Goal: Task Accomplishment & Management: Complete application form

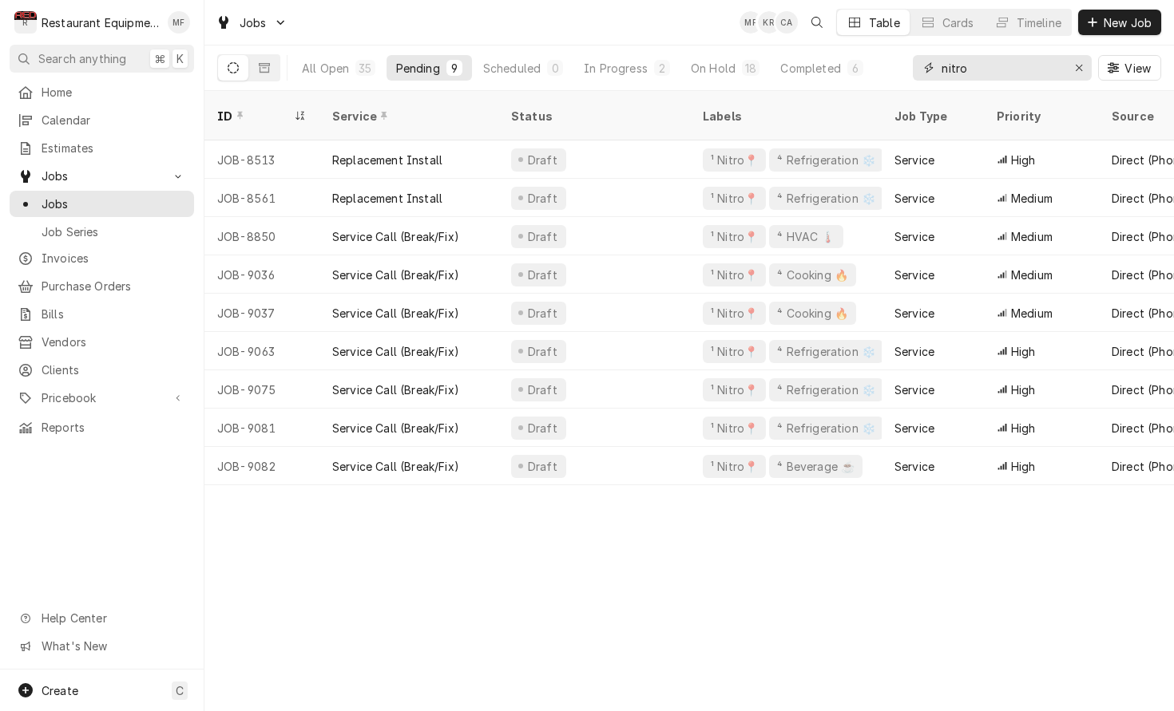
click at [986, 67] on input "nitro" at bounding box center [1001, 68] width 120 height 26
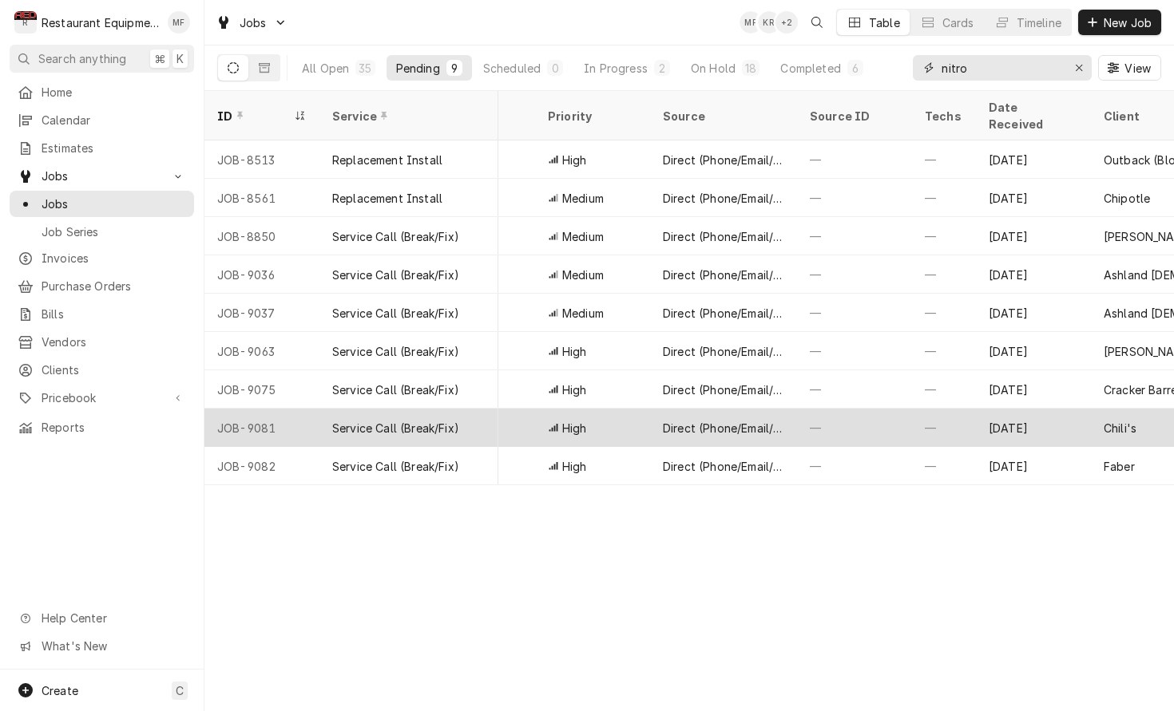
scroll to position [0, 464]
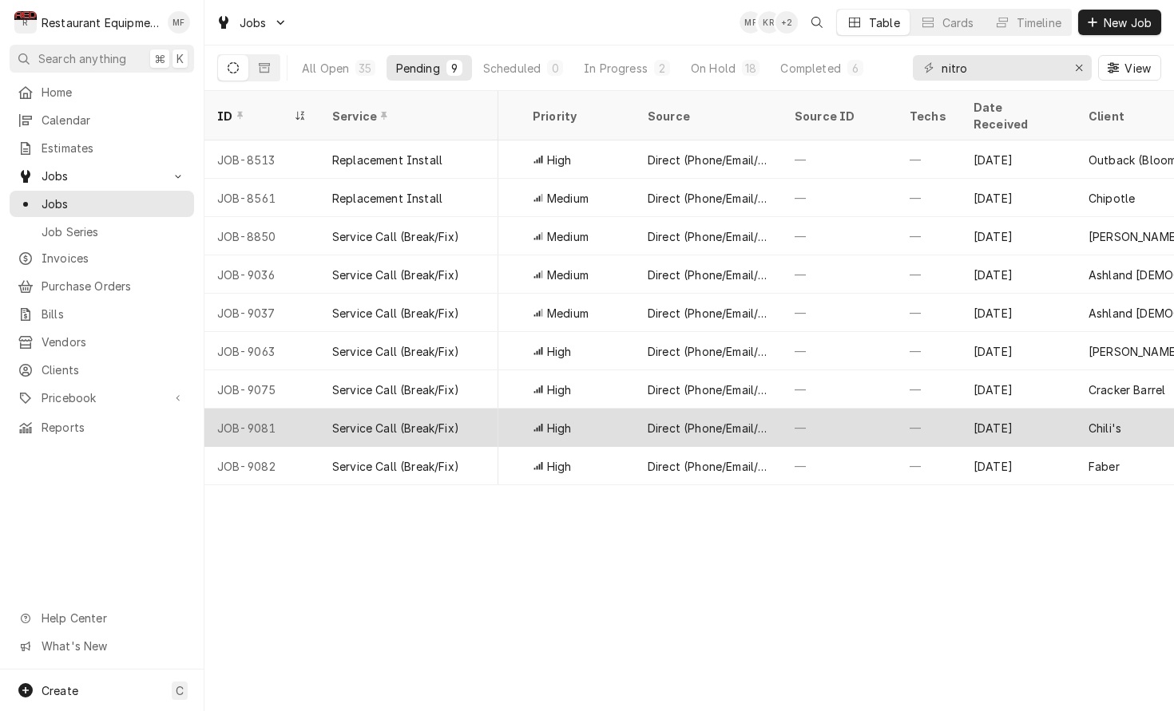
click at [1021, 409] on div "[DATE]" at bounding box center [1017, 428] width 115 height 38
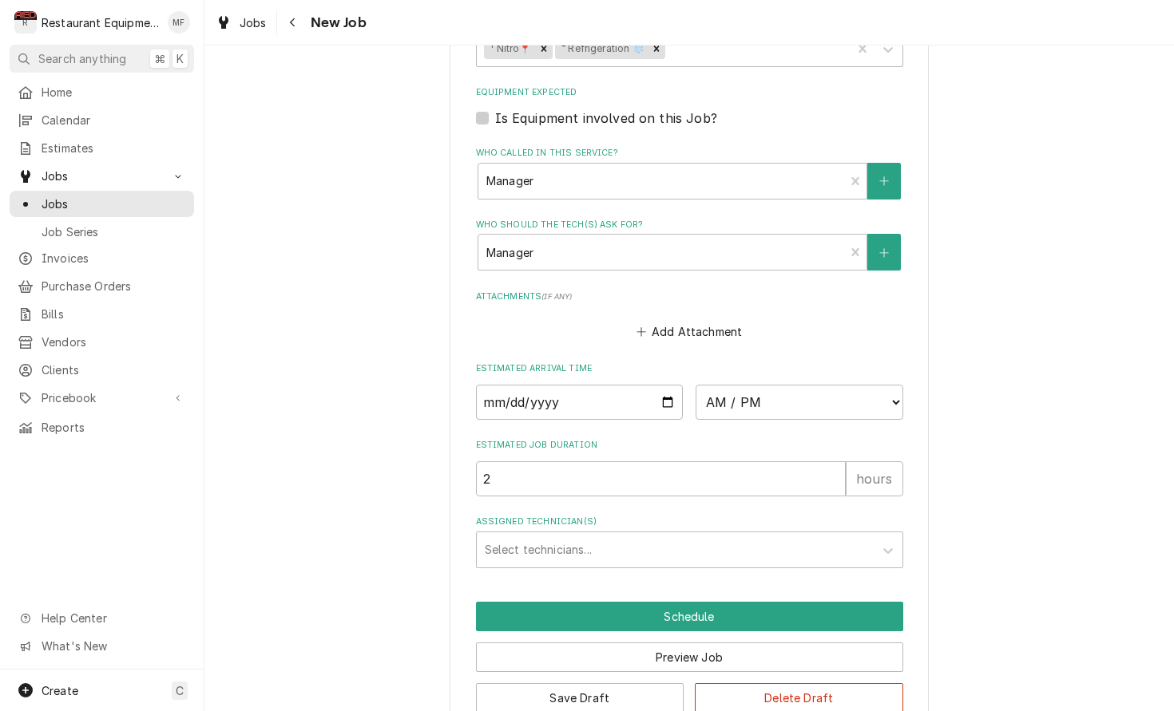
scroll to position [1119, 0]
click at [817, 536] on div "Assigned Technician(s)" at bounding box center [675, 550] width 381 height 29
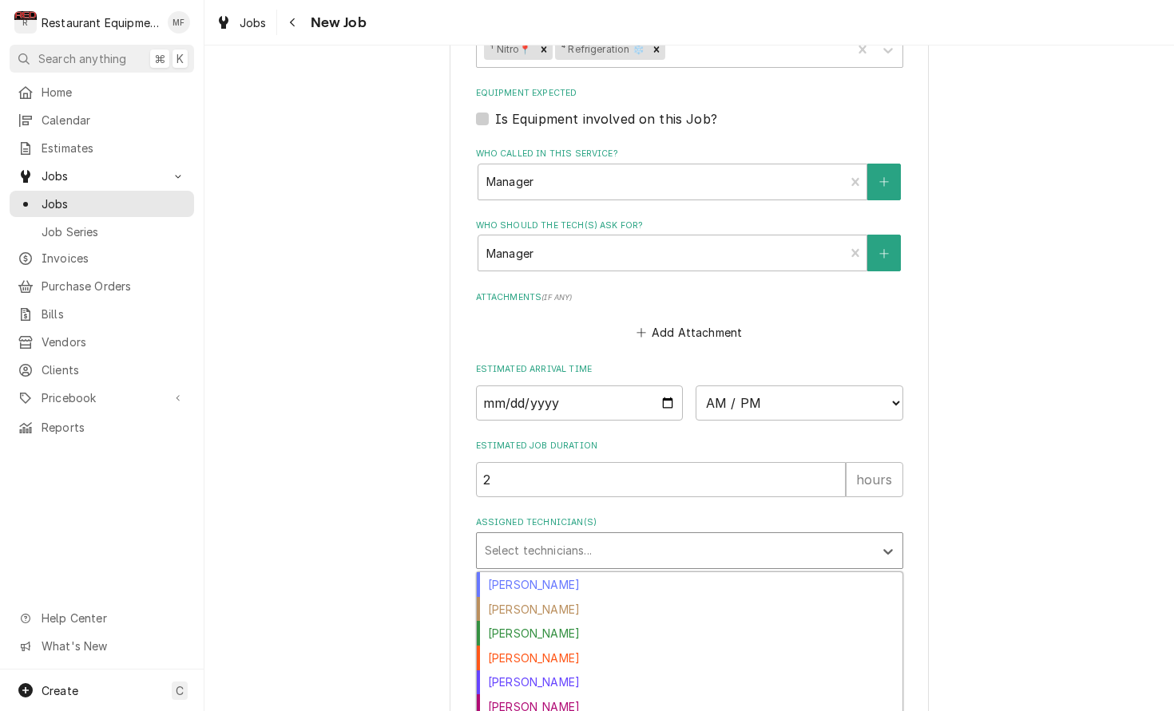
scroll to position [243, 0]
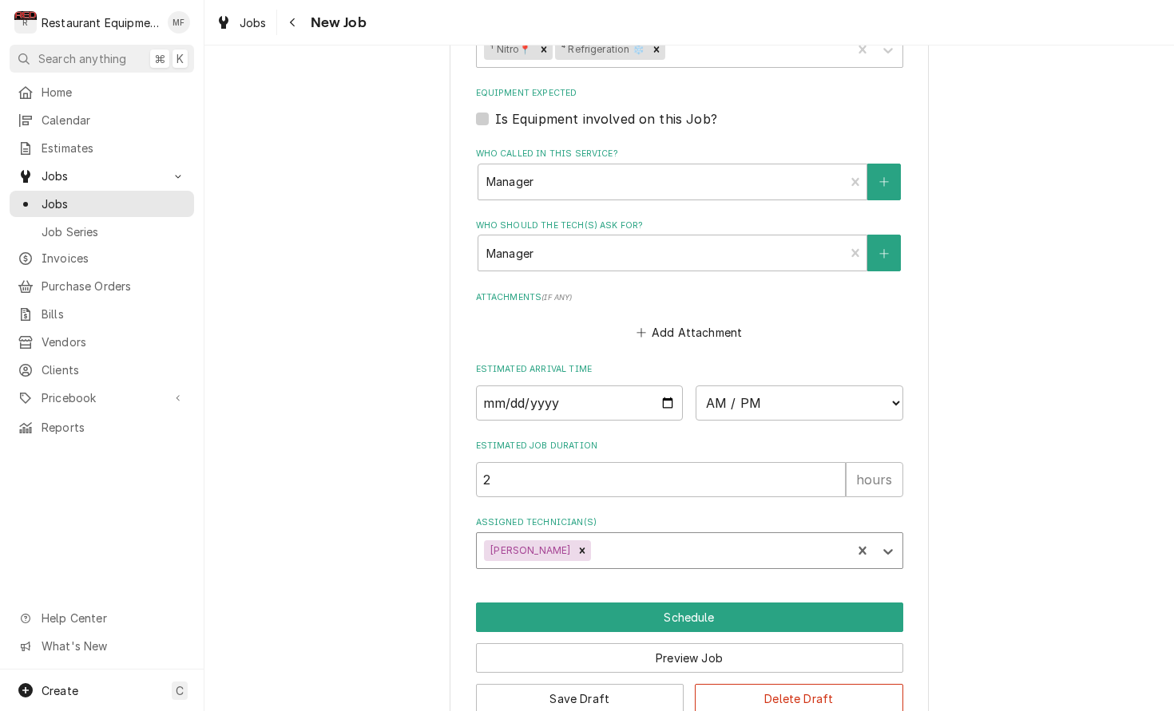
type textarea "x"
click at [602, 386] on input "Date" at bounding box center [580, 403] width 208 height 35
type input "2025-10-01"
type textarea "x"
select select "10:30:00"
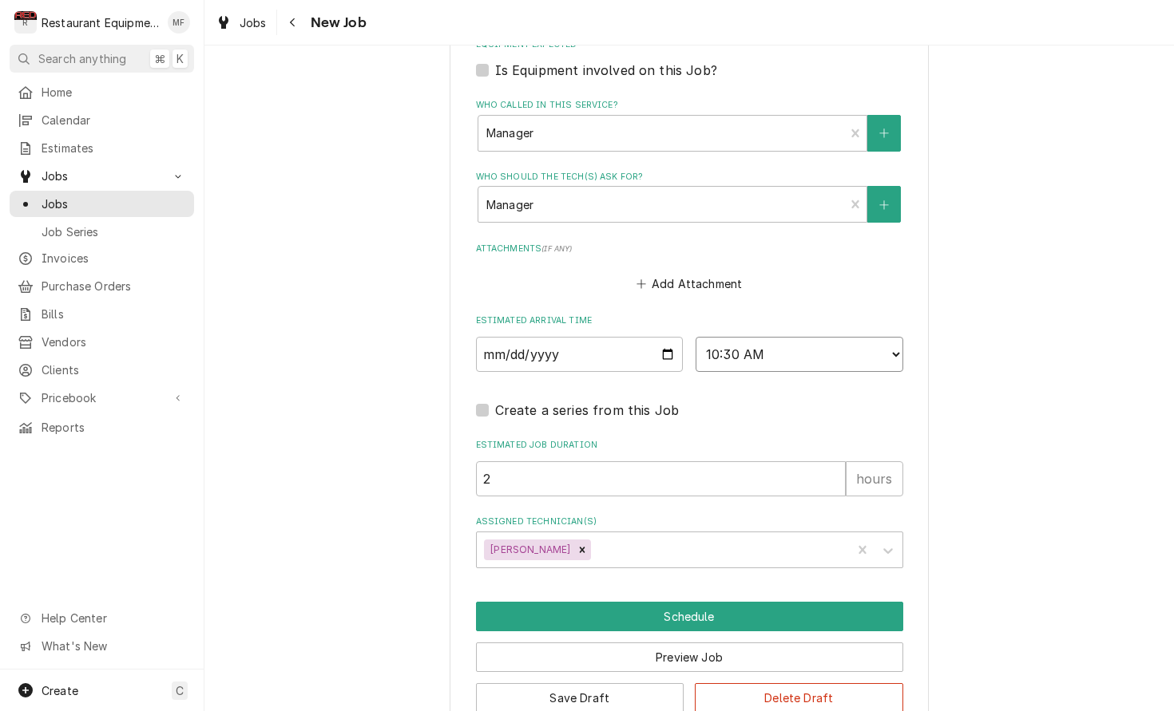
scroll to position [1167, 0]
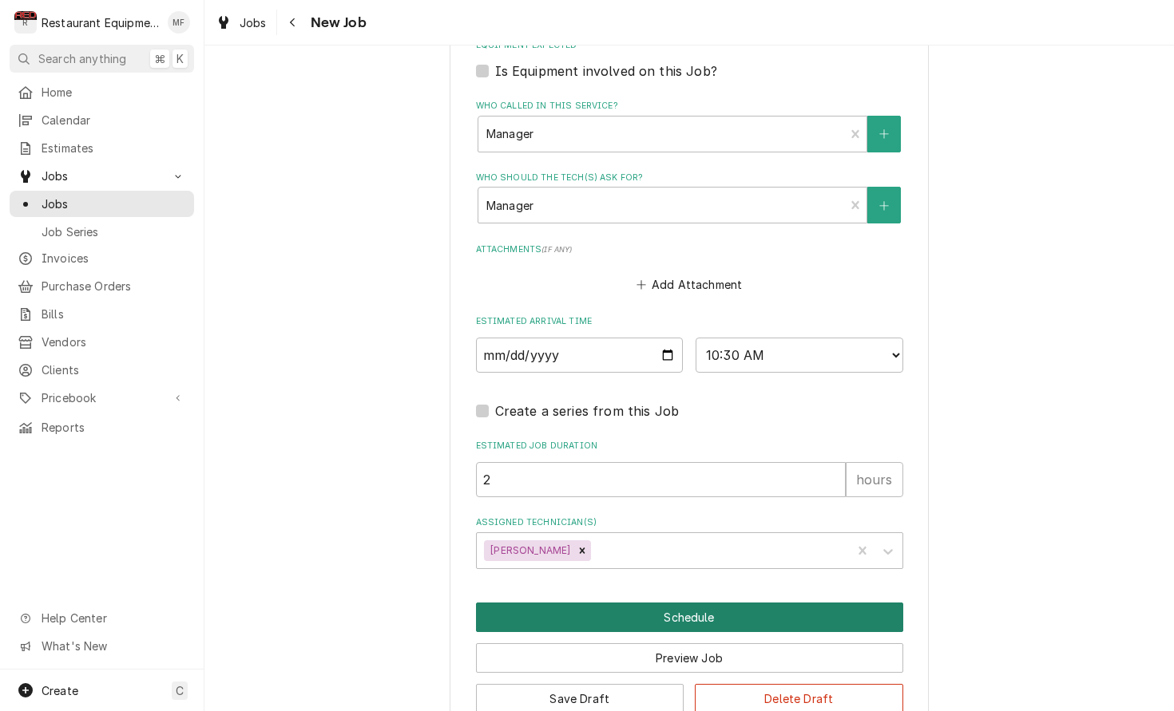
click at [877, 603] on button "Schedule" at bounding box center [689, 618] width 427 height 30
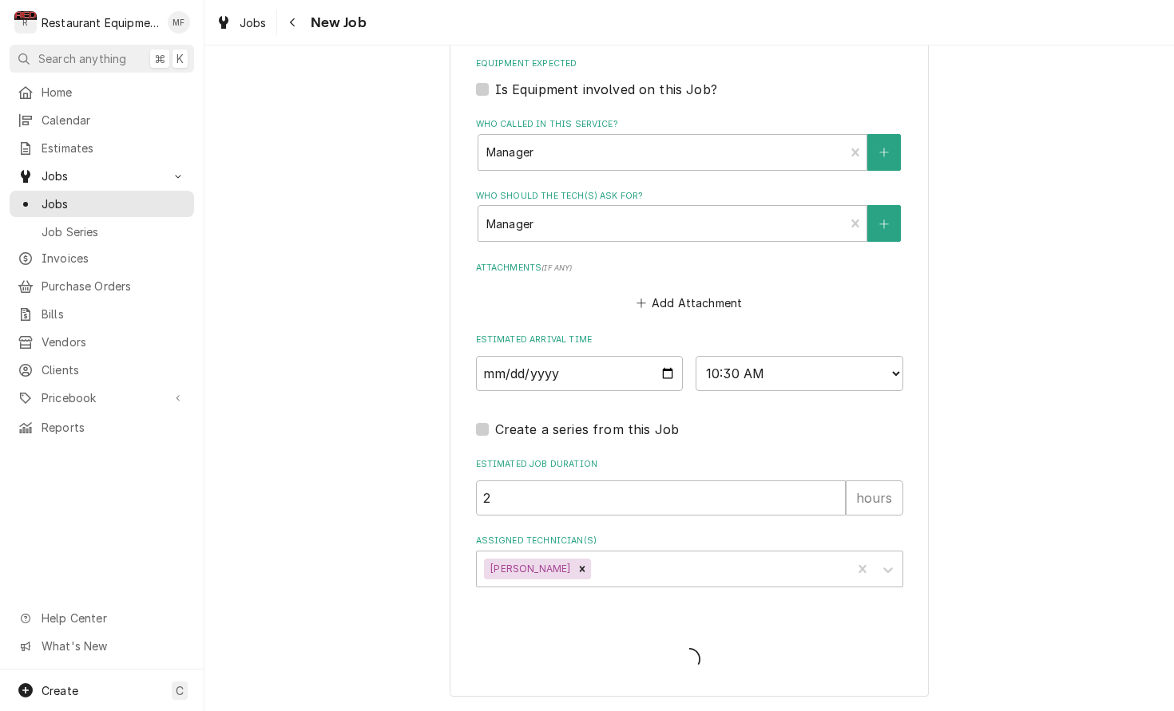
scroll to position [1112, 0]
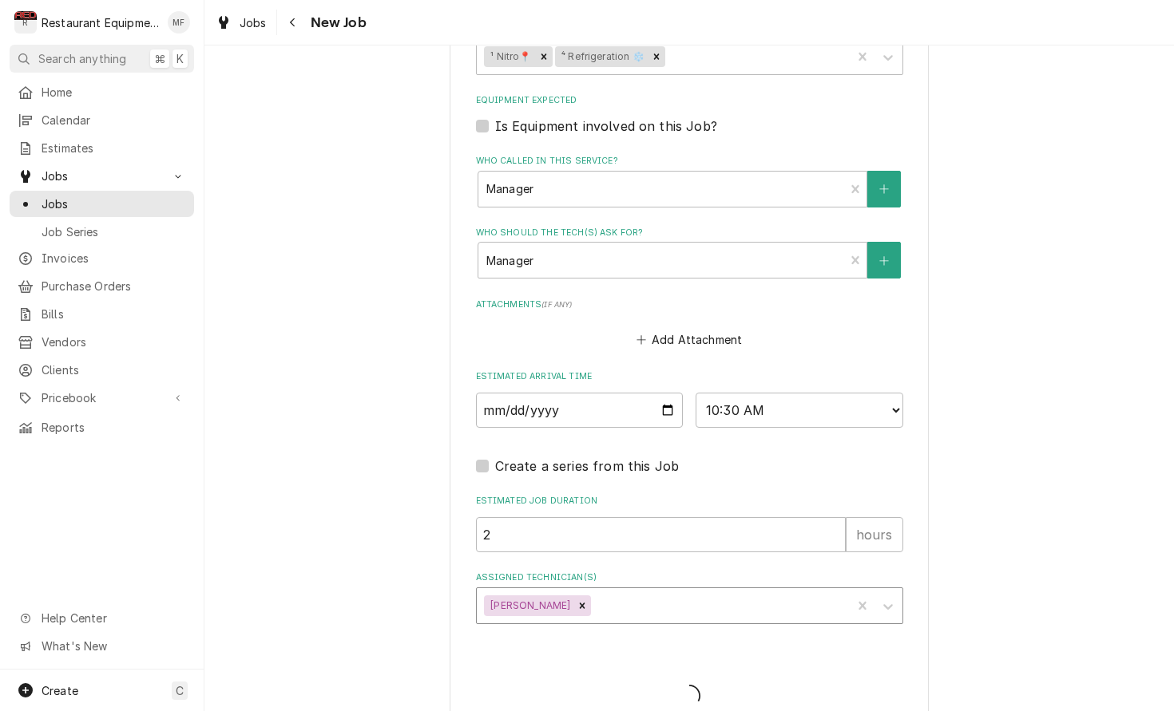
type textarea "x"
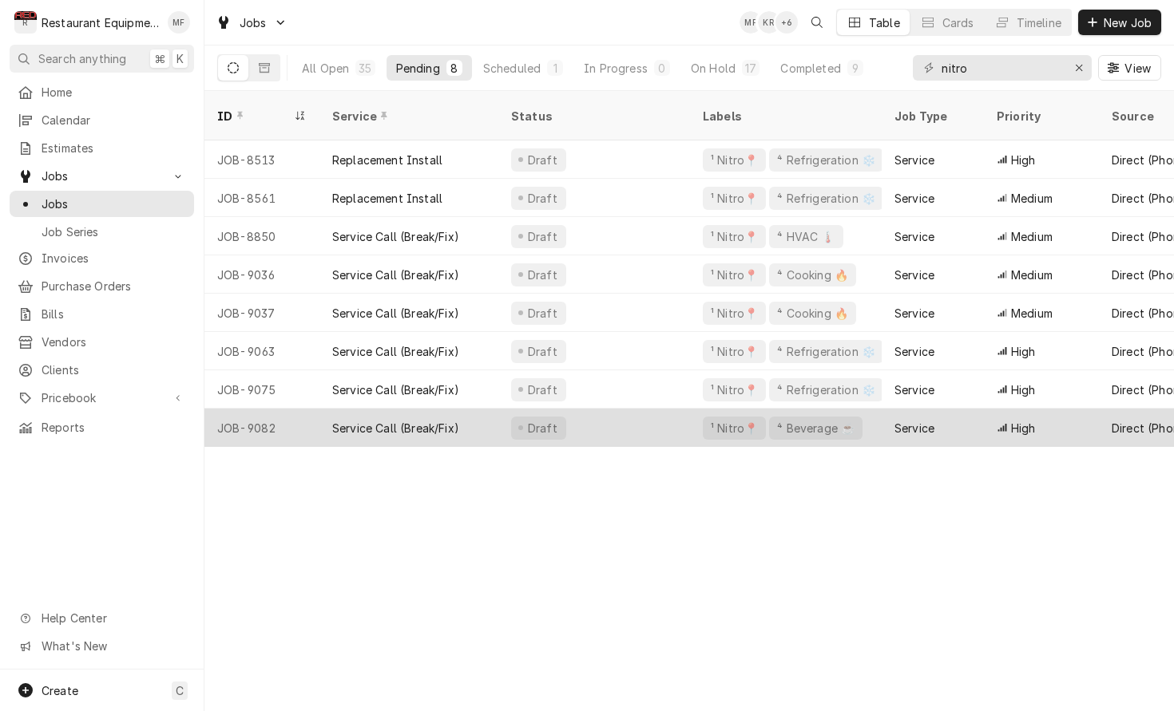
click at [917, 422] on div "Service" at bounding box center [932, 428] width 102 height 38
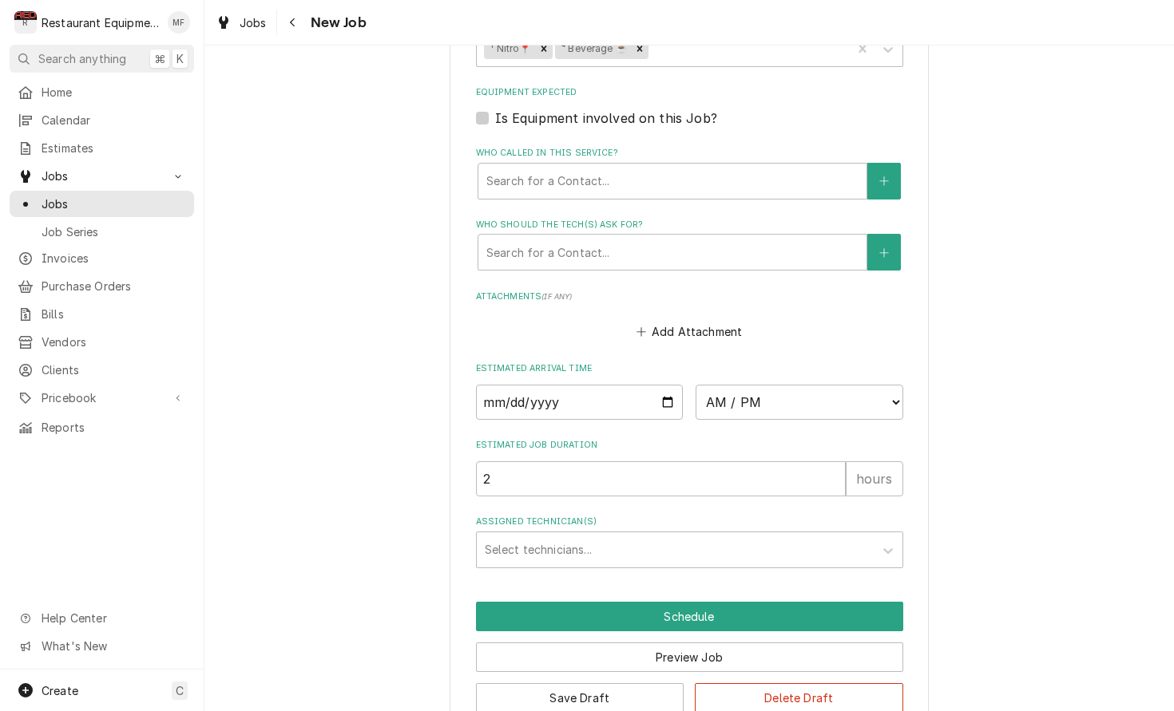
scroll to position [1100, 0]
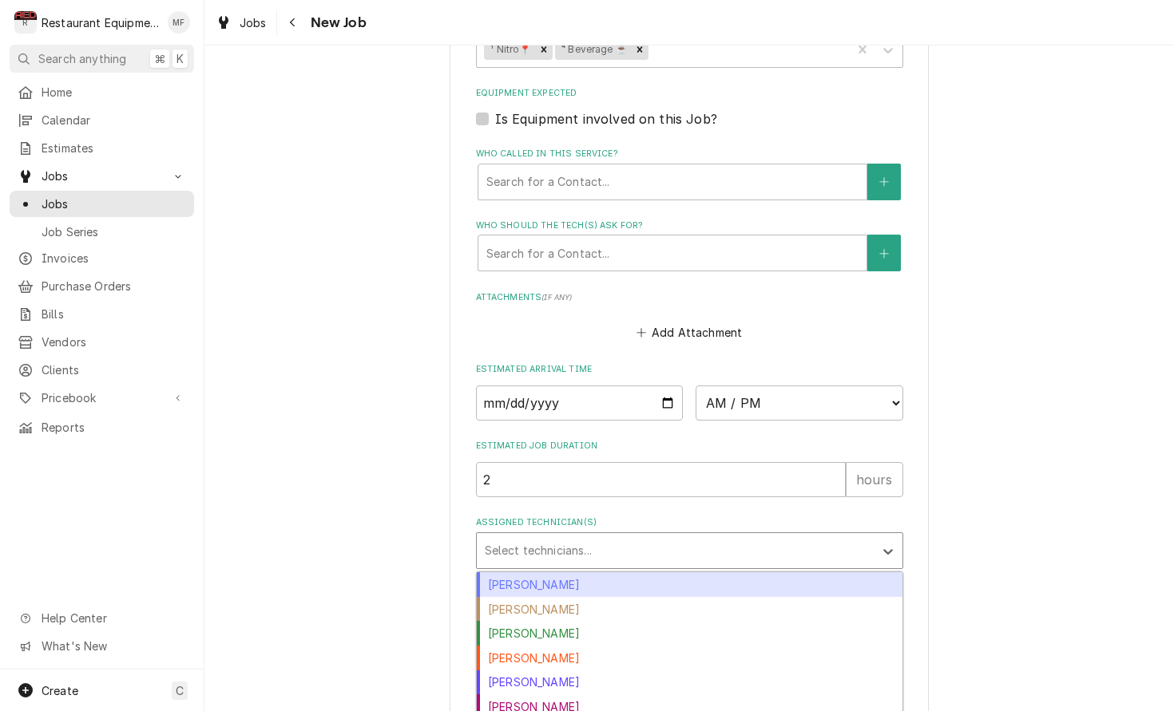
click at [871, 533] on div "Select technicians..." at bounding box center [675, 550] width 397 height 35
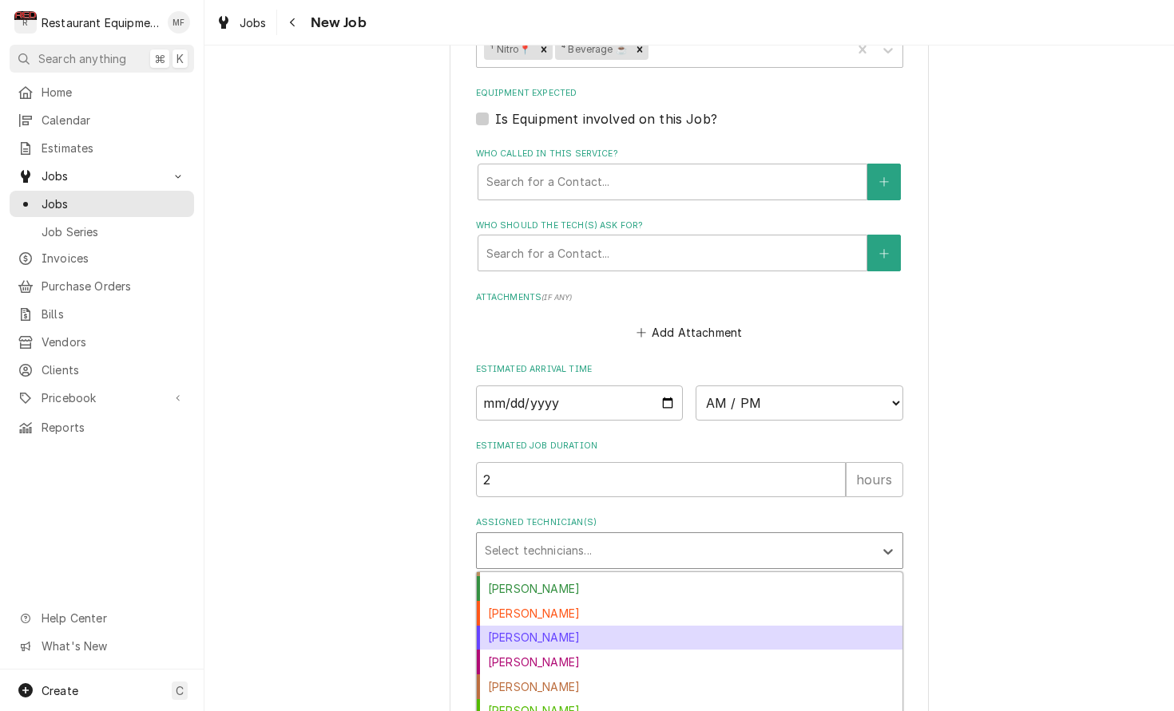
scroll to position [44, 0]
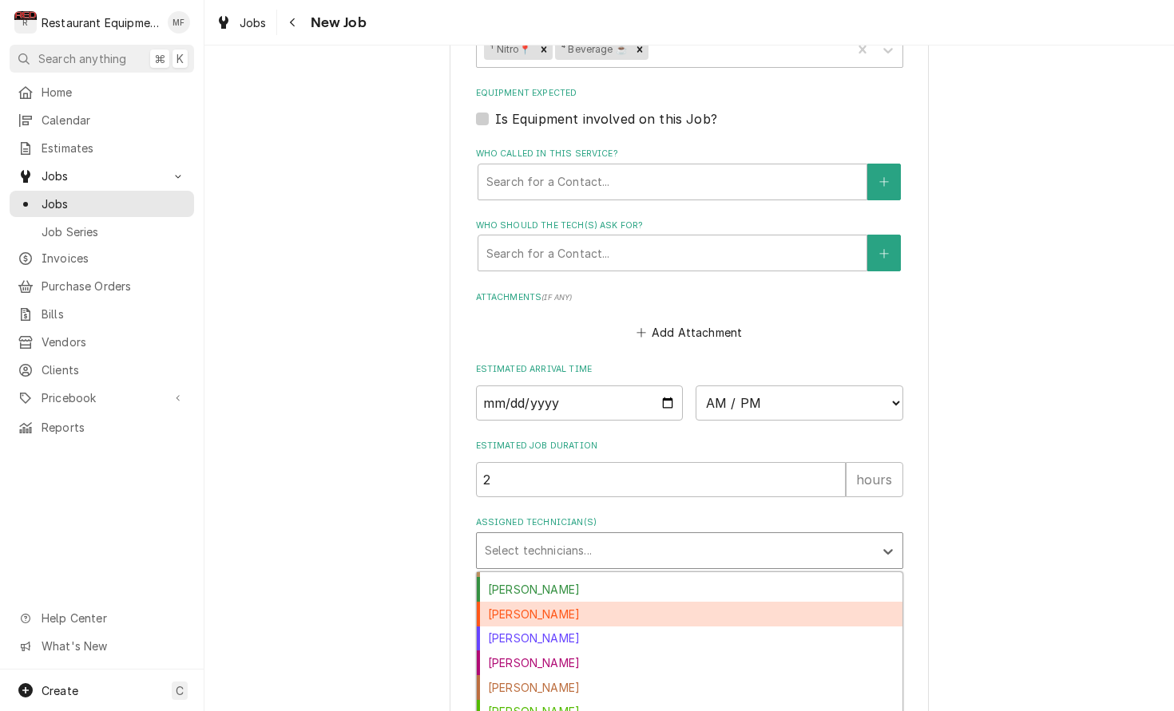
click at [719, 602] on div "Dakota Arthur" at bounding box center [690, 614] width 426 height 25
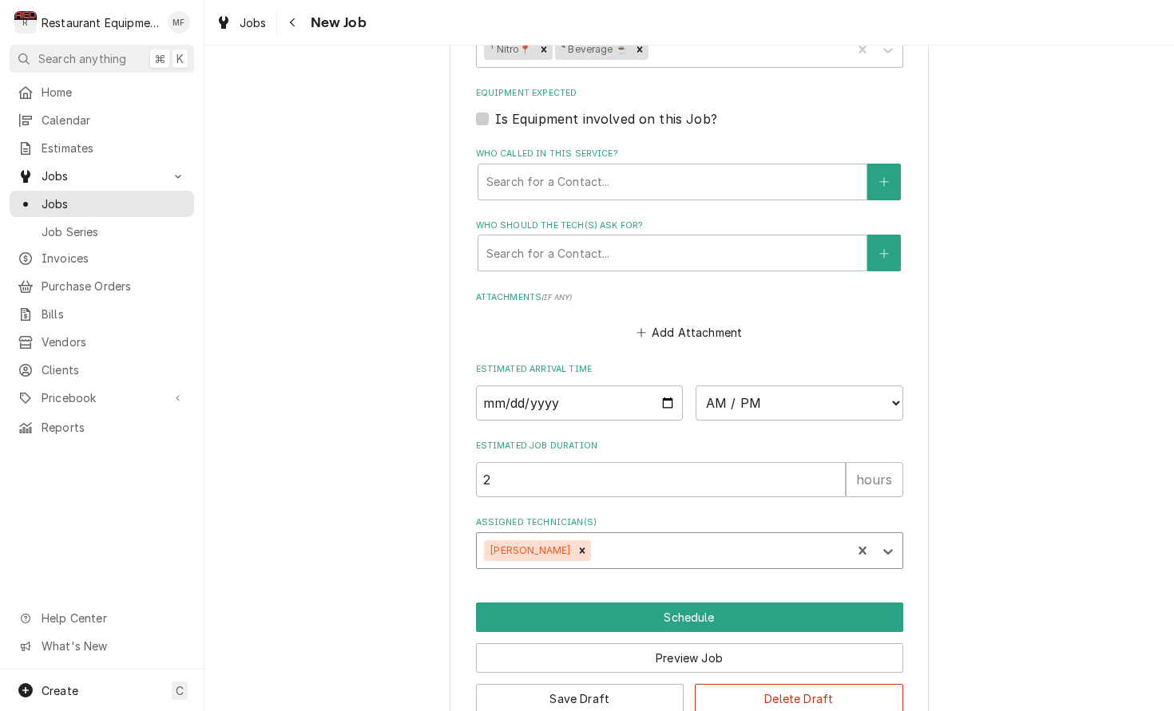
type textarea "x"
click at [568, 386] on input "Date" at bounding box center [580, 403] width 208 height 35
type input "2025-10-01"
type textarea "x"
select select "11:15:00"
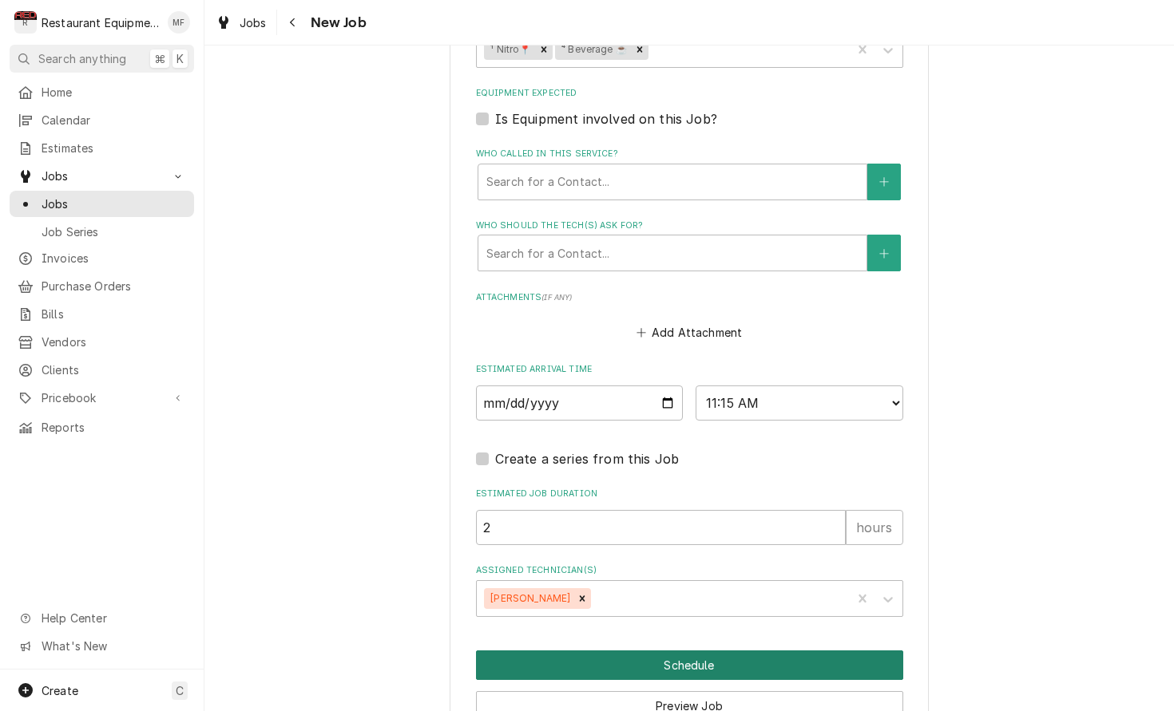
click at [815, 651] on button "Schedule" at bounding box center [689, 666] width 427 height 30
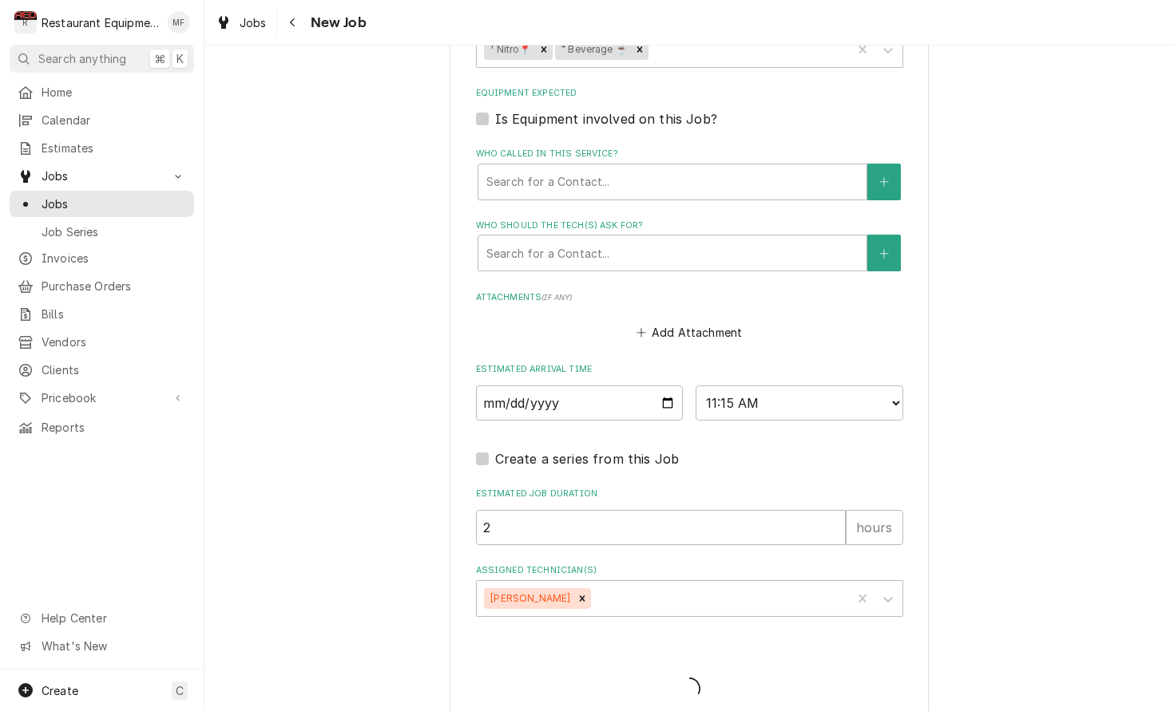
scroll to position [1093, 0]
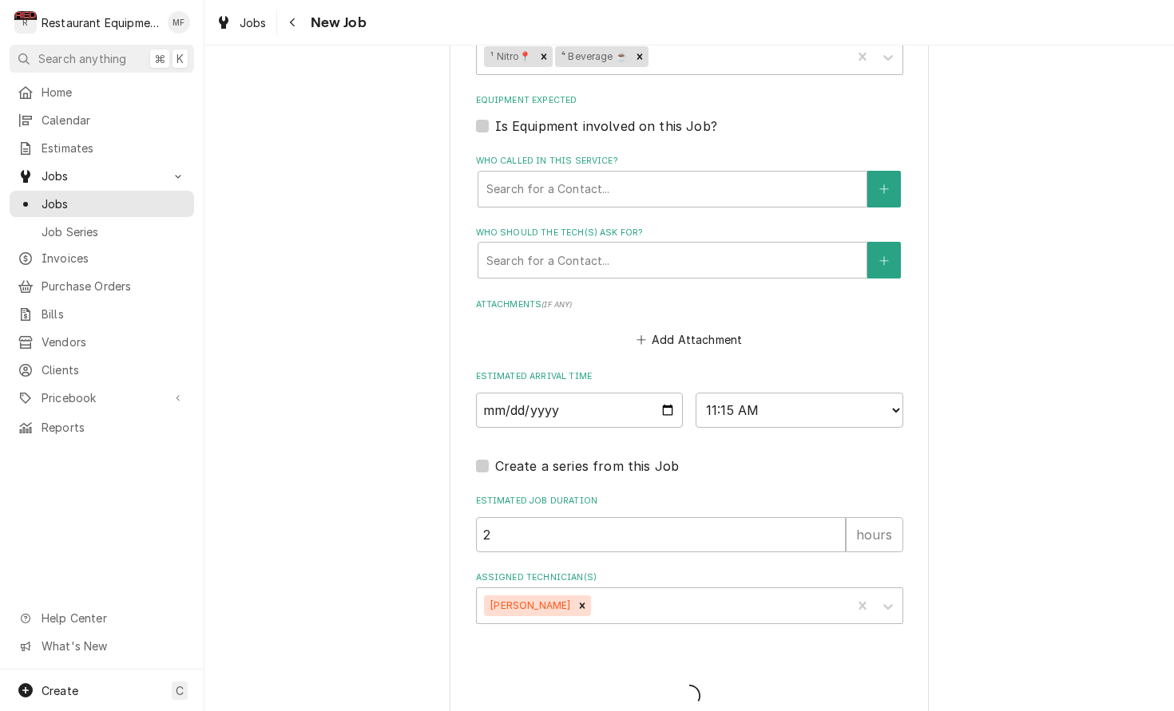
type textarea "x"
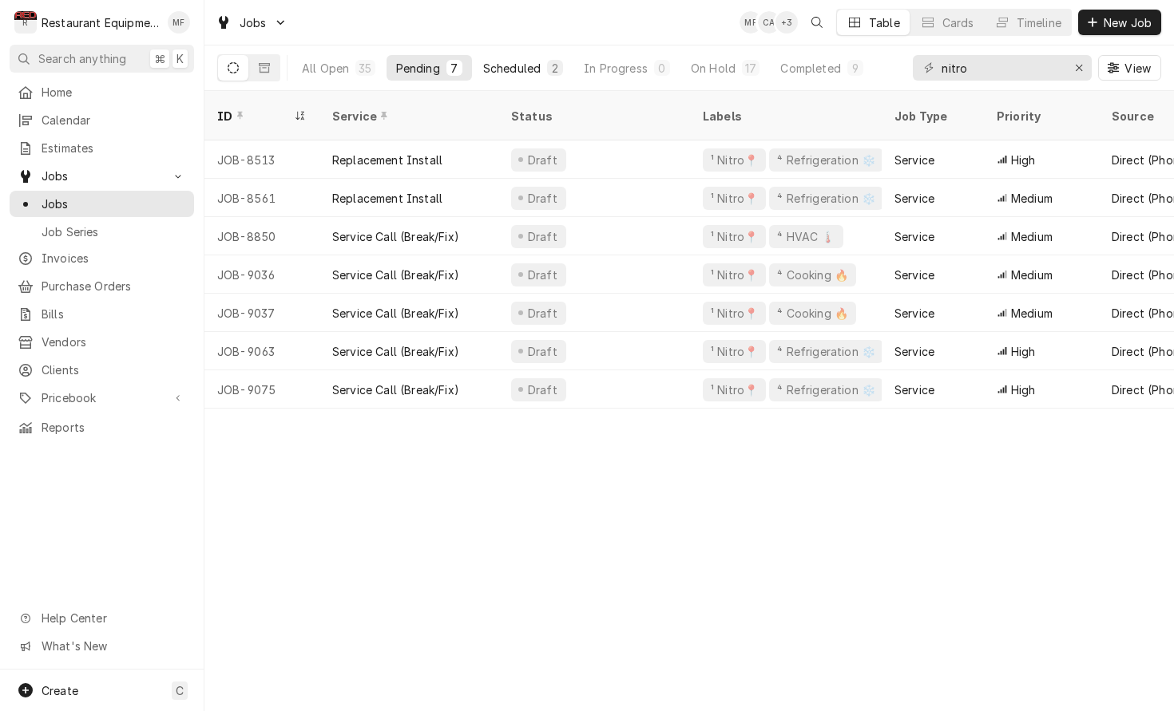
click at [522, 62] on div "Scheduled" at bounding box center [511, 68] width 57 height 17
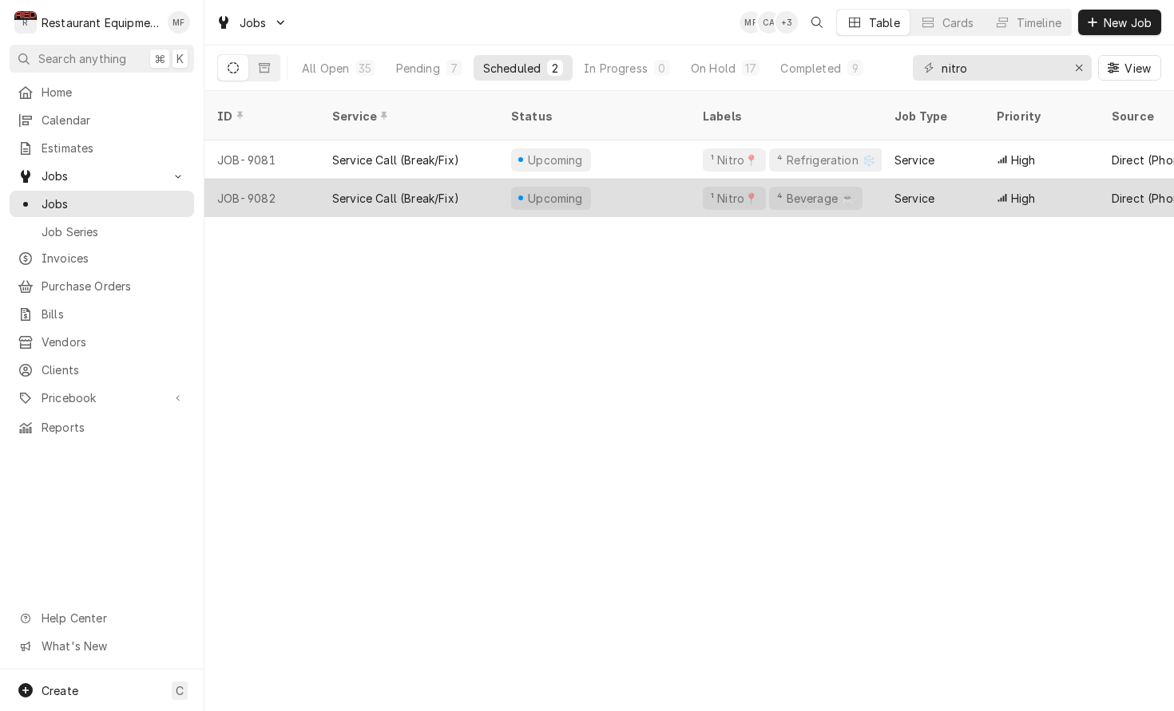
click at [656, 180] on div "Upcoming" at bounding box center [594, 198] width 192 height 38
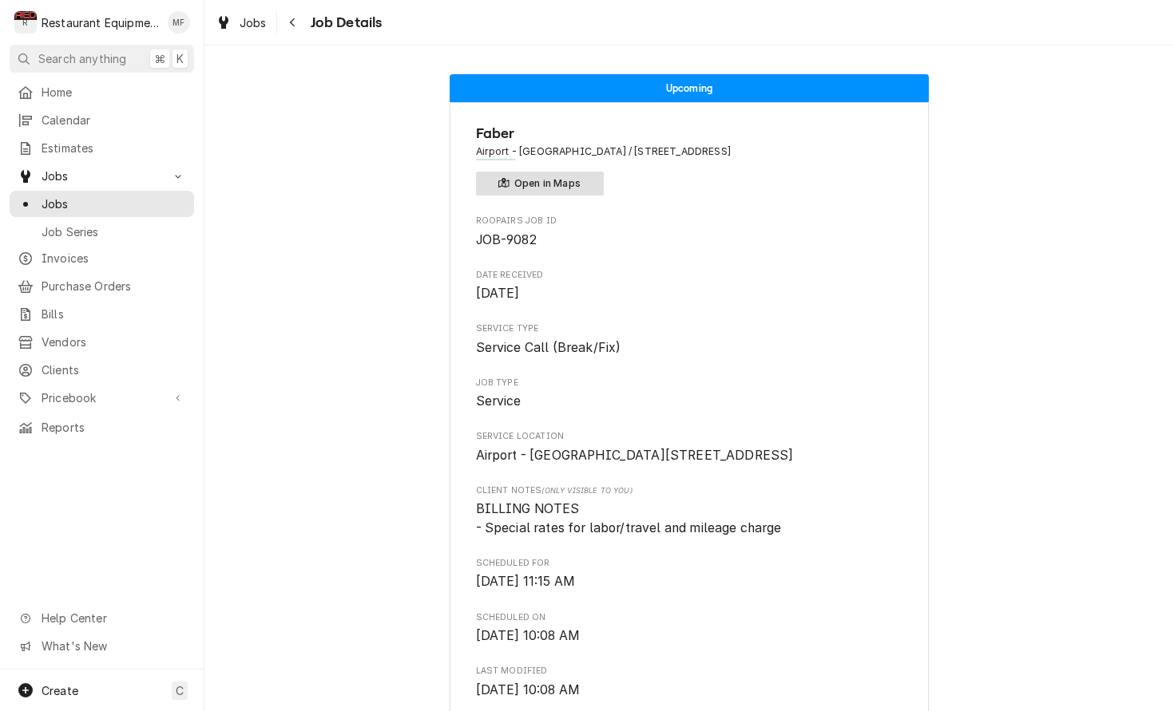
click at [537, 188] on button "Open in Maps" at bounding box center [540, 184] width 128 height 24
click at [298, 25] on div "Navigate back" at bounding box center [293, 22] width 16 height 16
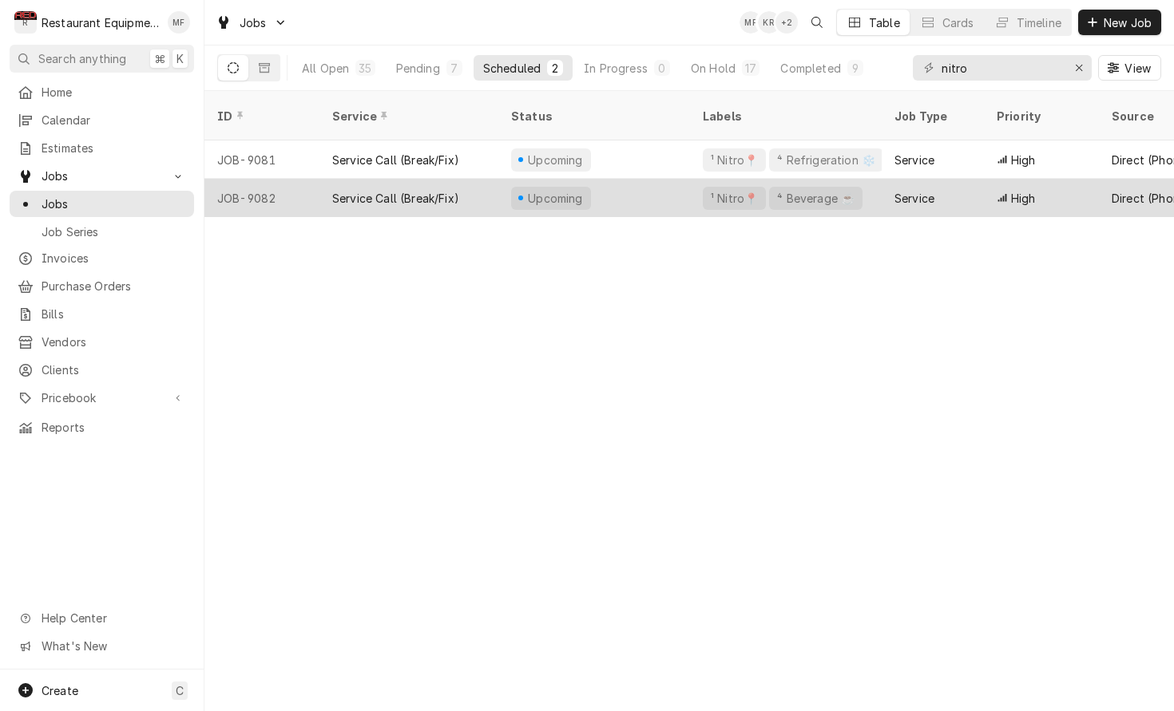
click at [880, 179] on div "¹ Nitro📍 ⁴ Beverage ☕" at bounding box center [786, 198] width 192 height 38
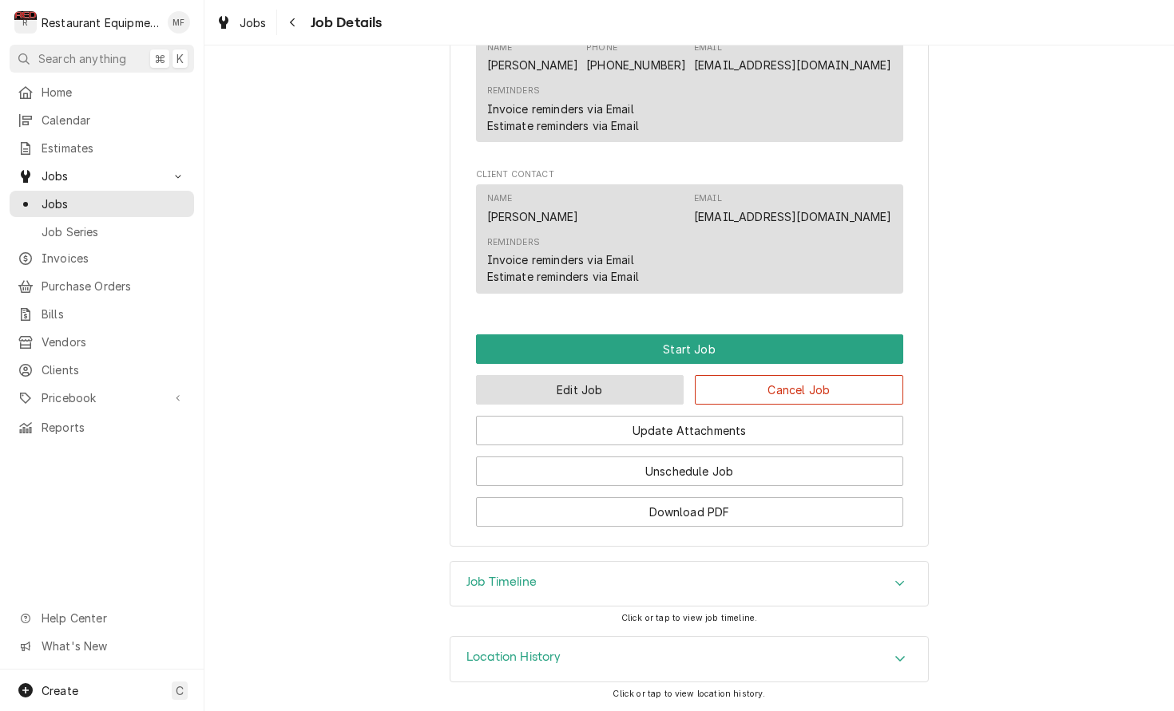
scroll to position [1008, 0]
click at [659, 389] on button "Edit Job" at bounding box center [580, 390] width 208 height 30
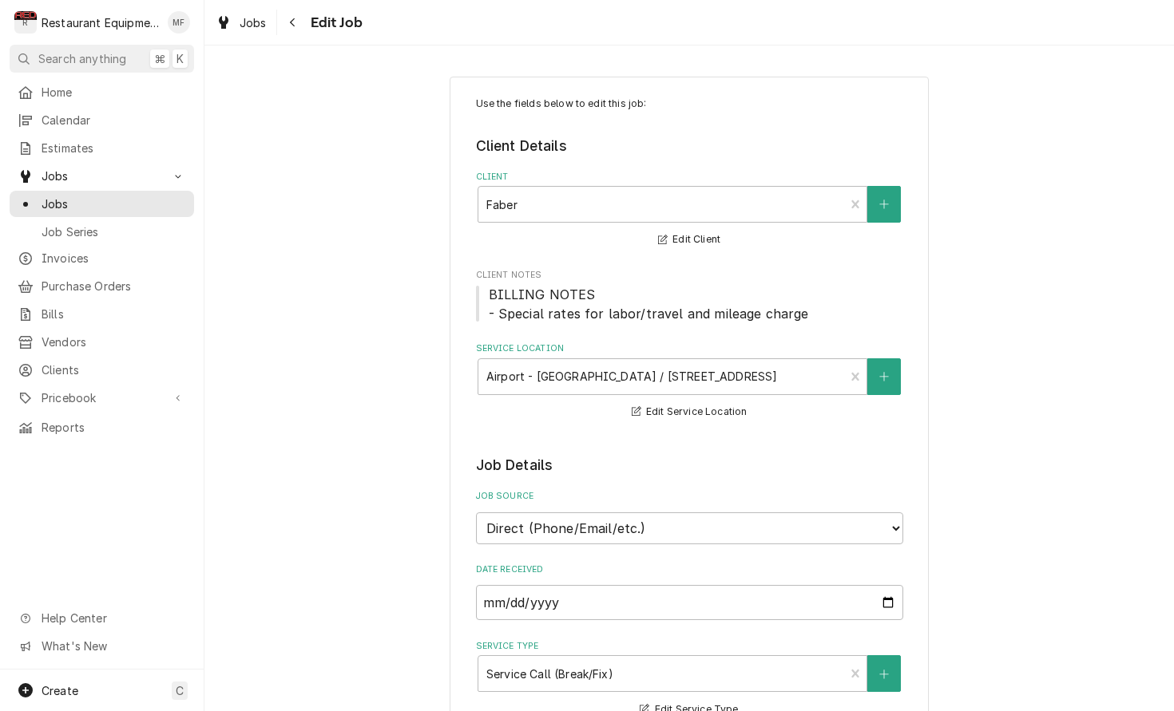
type textarea "x"
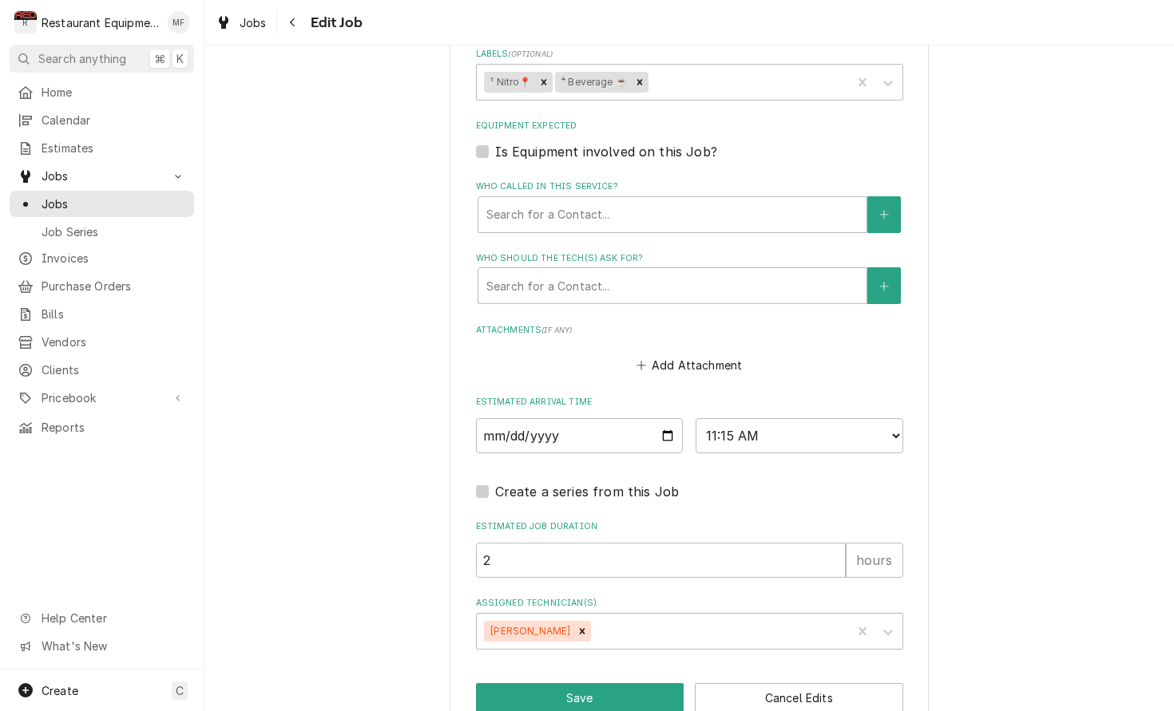
scroll to position [1067, 0]
select select "11:45:00"
click at [617, 684] on button "Save" at bounding box center [580, 699] width 208 height 30
type textarea "x"
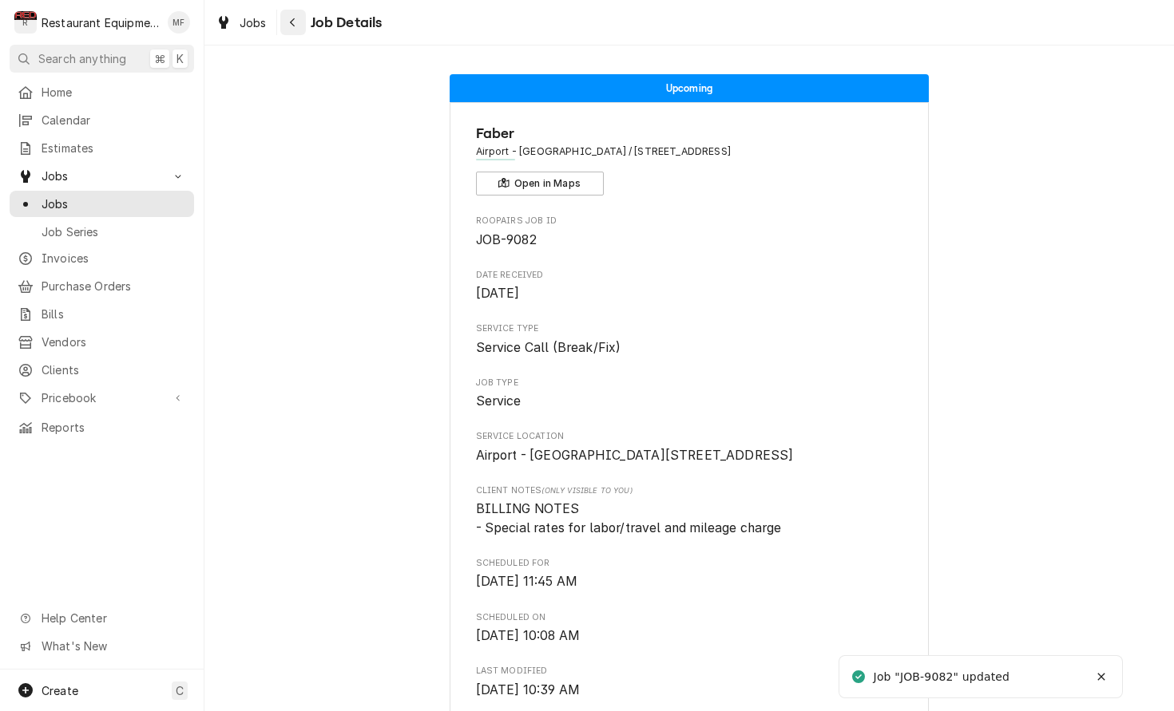
click at [292, 19] on icon "Navigate back" at bounding box center [292, 22] width 7 height 11
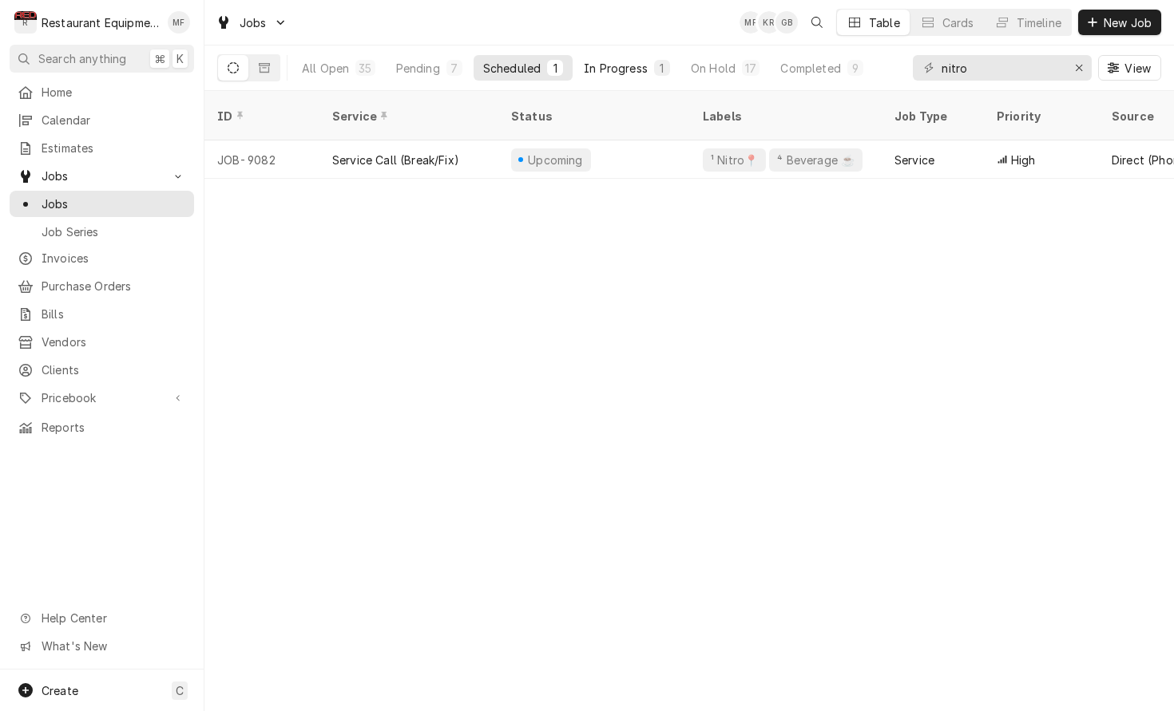
click at [621, 75] on div "In Progress" at bounding box center [616, 68] width 64 height 17
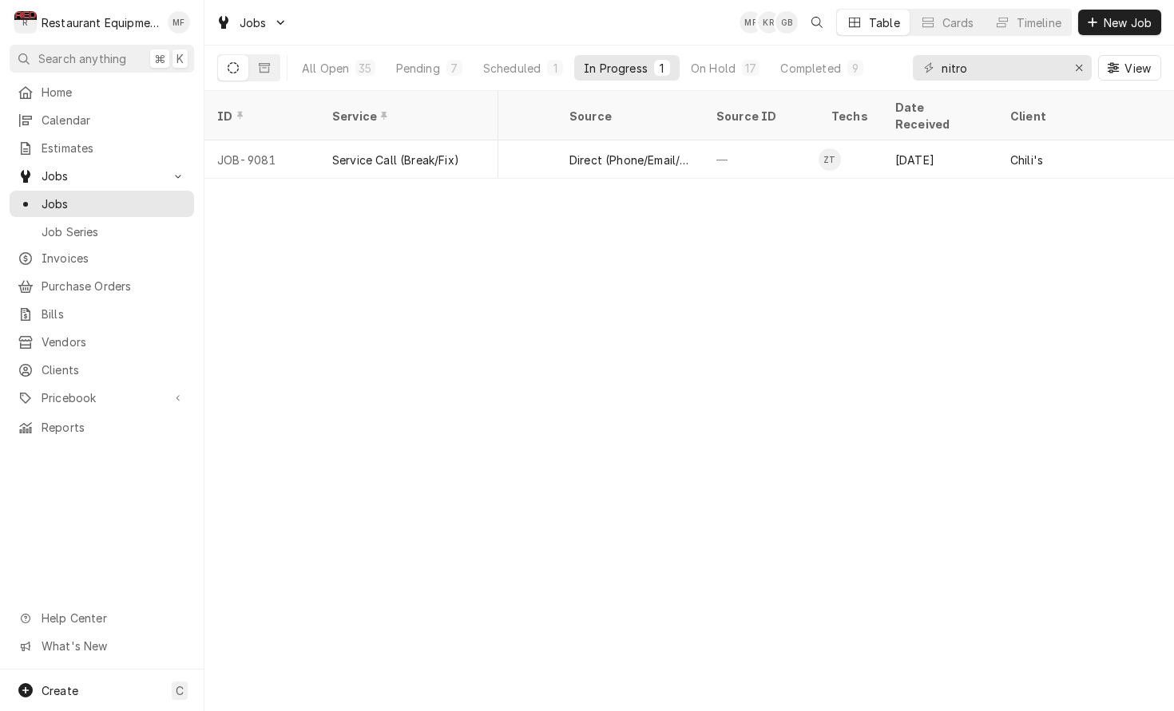
scroll to position [0, 827]
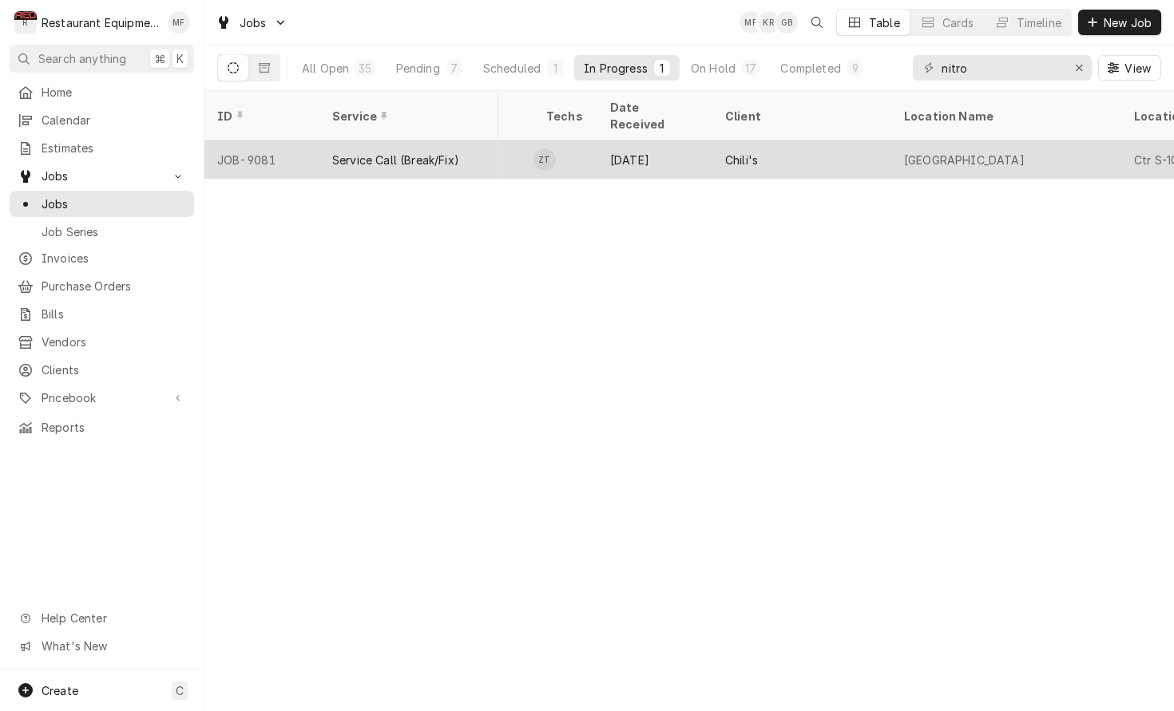
click at [901, 142] on div "[GEOGRAPHIC_DATA]" at bounding box center [1006, 160] width 230 height 38
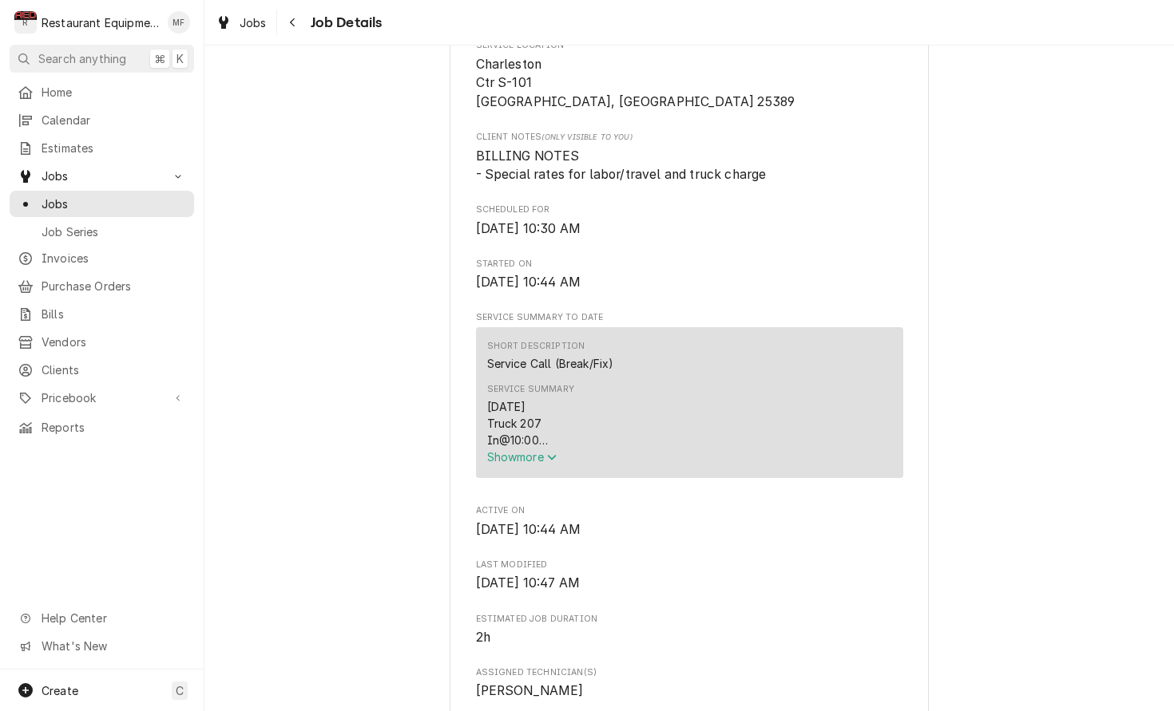
scroll to position [390, 0]
click at [537, 451] on span "Show more" at bounding box center [522, 458] width 70 height 14
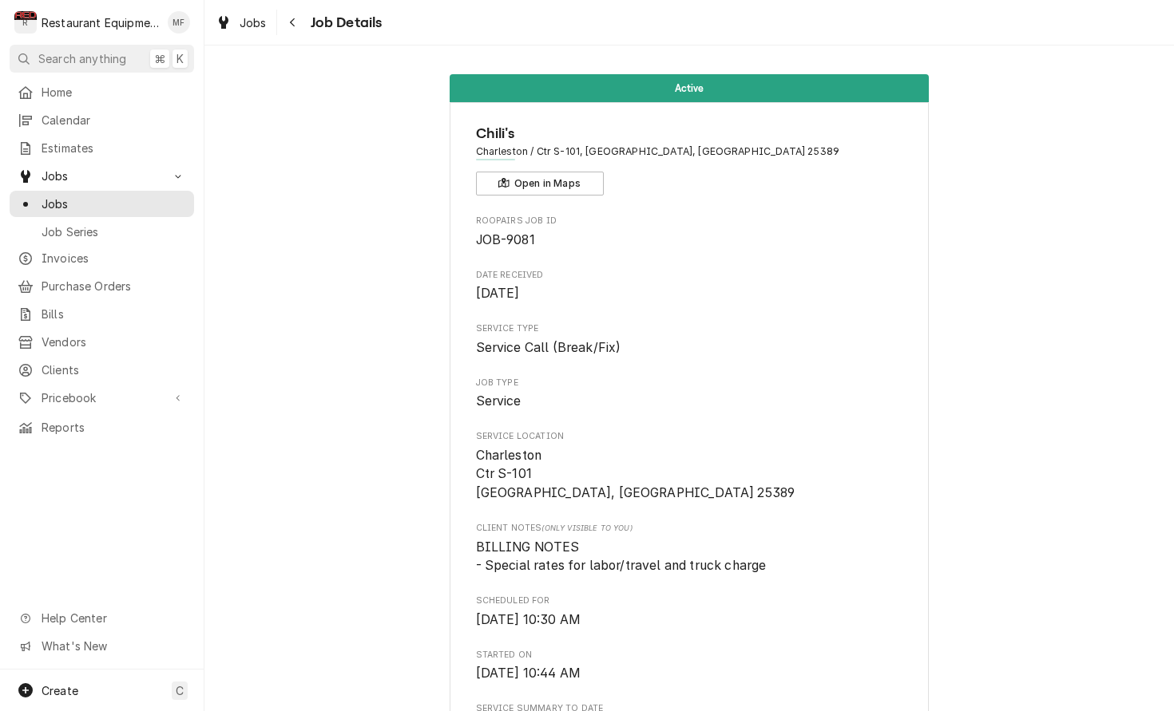
scroll to position [0, 0]
click at [298, 21] on div "Navigate back" at bounding box center [293, 22] width 16 height 16
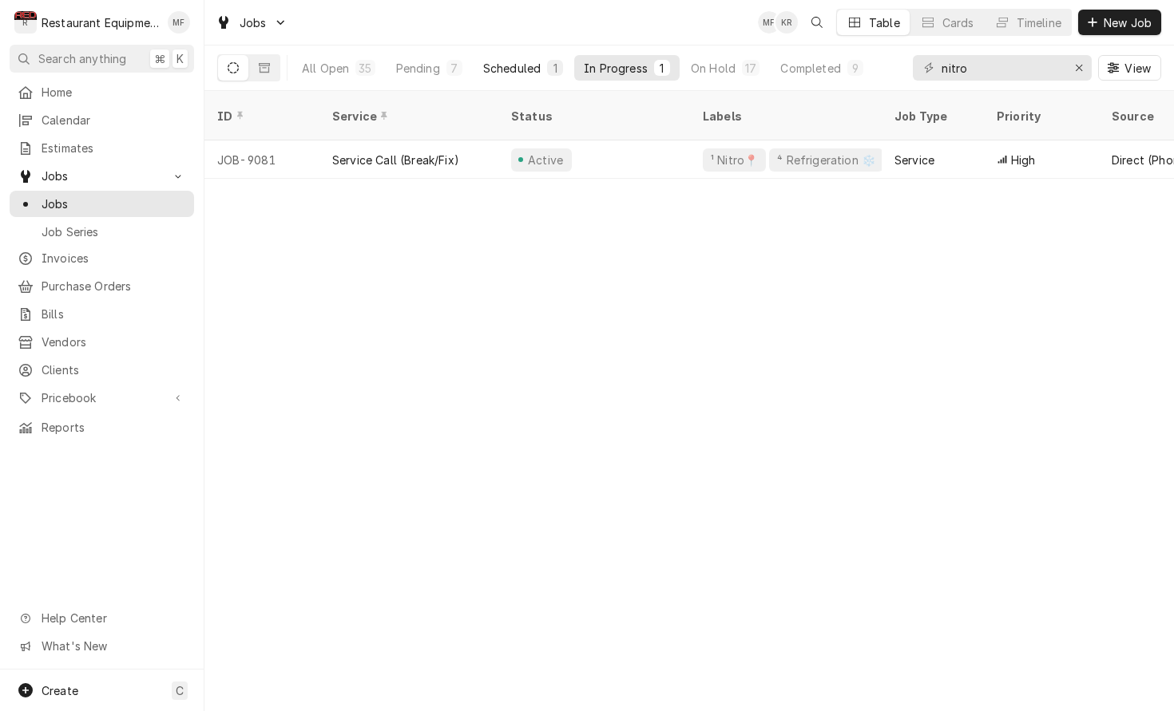
click at [536, 75] on div "Scheduled" at bounding box center [511, 68] width 57 height 17
click at [1135, 27] on span "New Job" at bounding box center [1127, 22] width 54 height 17
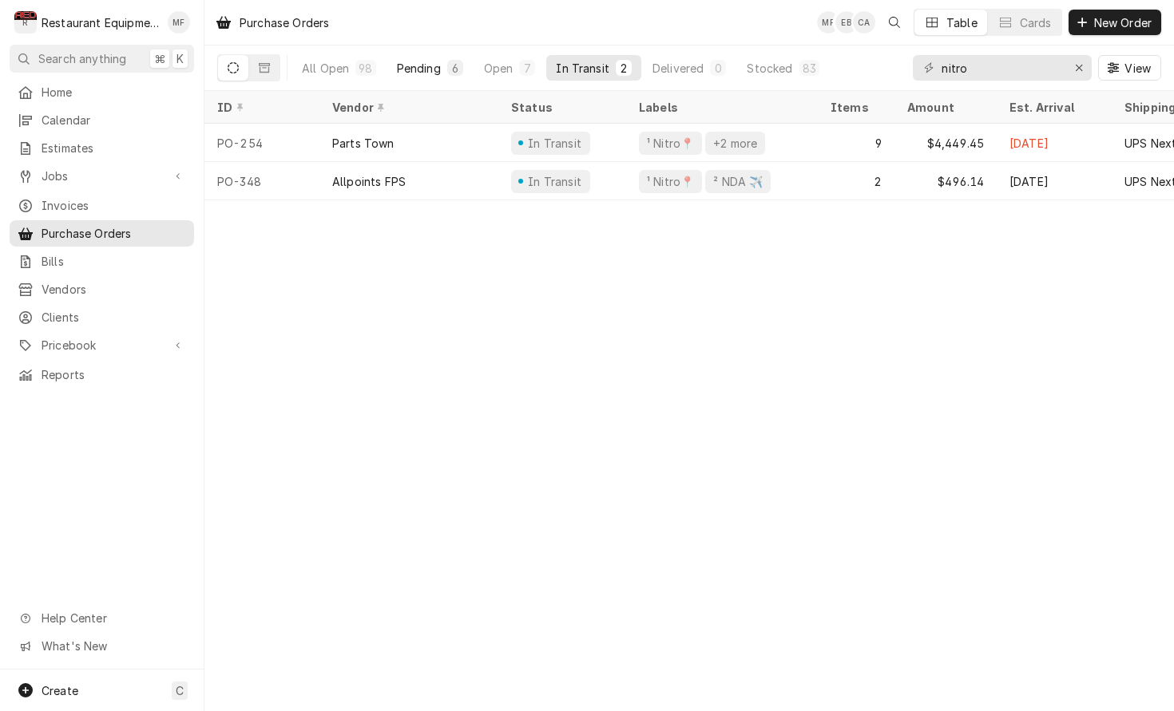
click at [428, 73] on div "Pending" at bounding box center [419, 68] width 44 height 17
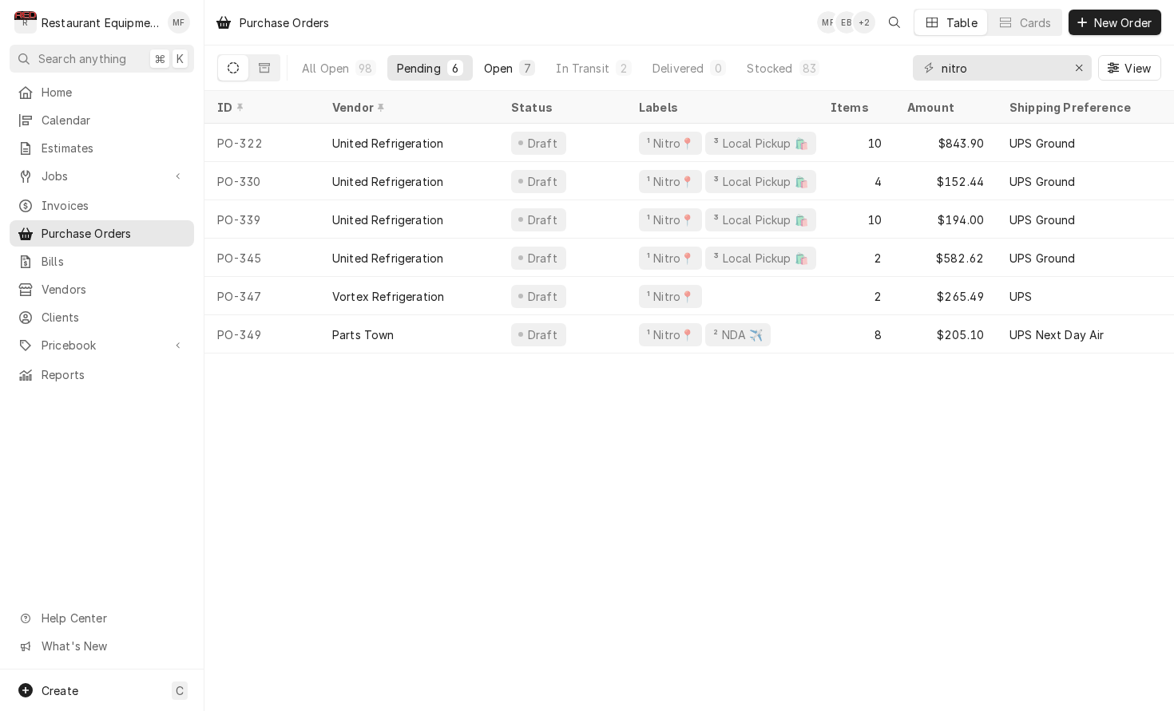
click at [516, 74] on button "Open 7" at bounding box center [509, 68] width 71 height 26
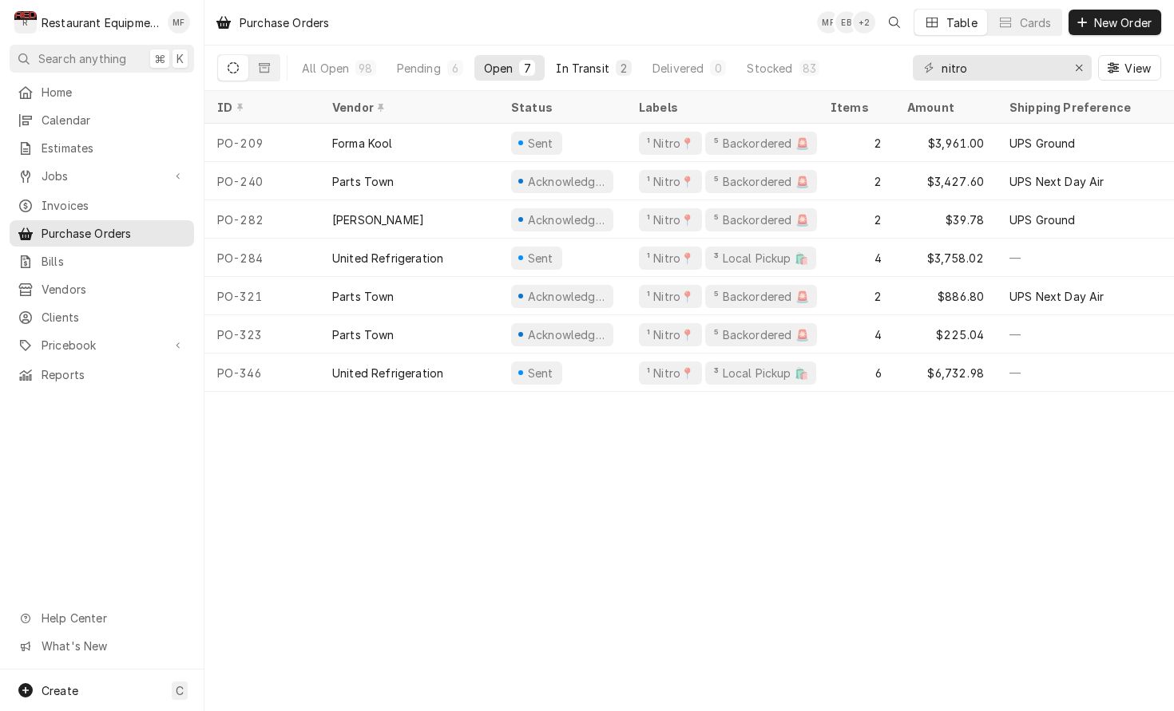
click at [605, 53] on div "All Open 98 Pending 6 Open 7 In Transit 2 Delivered 0 Stocked 83" at bounding box center [560, 68] width 536 height 45
click at [588, 77] on button "In Transit 2" at bounding box center [593, 68] width 95 height 26
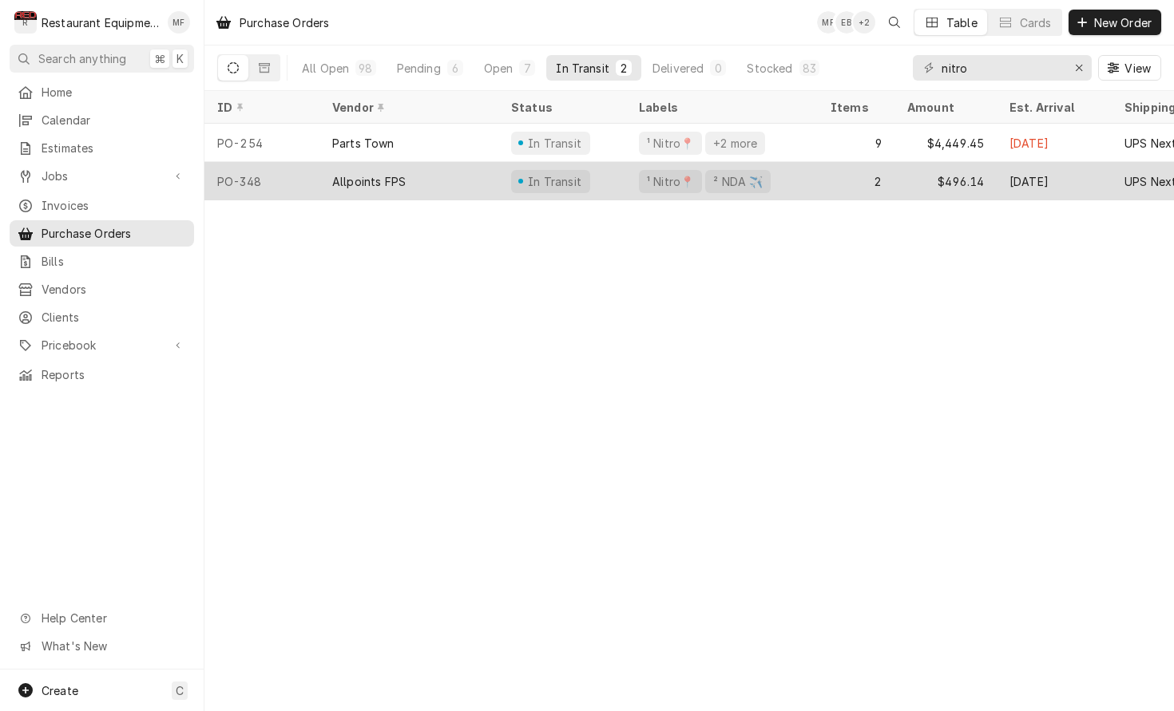
click at [614, 177] on div "In Transit" at bounding box center [562, 181] width 128 height 38
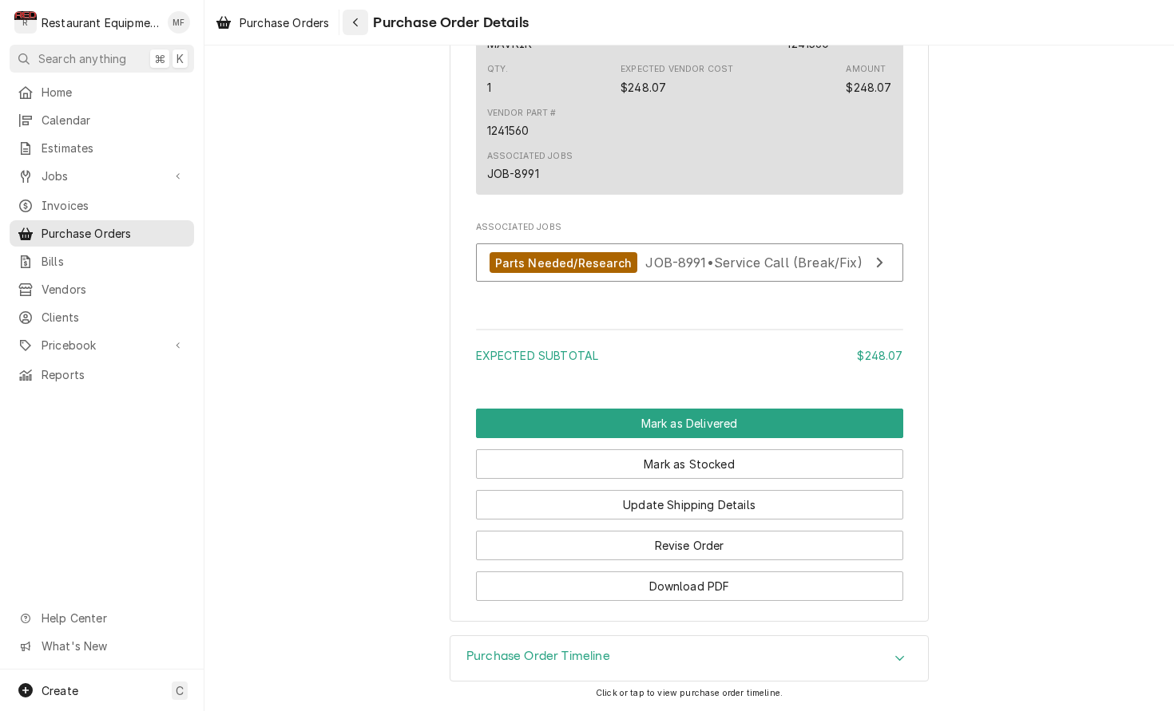
click at [354, 18] on icon "Navigate back" at bounding box center [355, 22] width 7 height 11
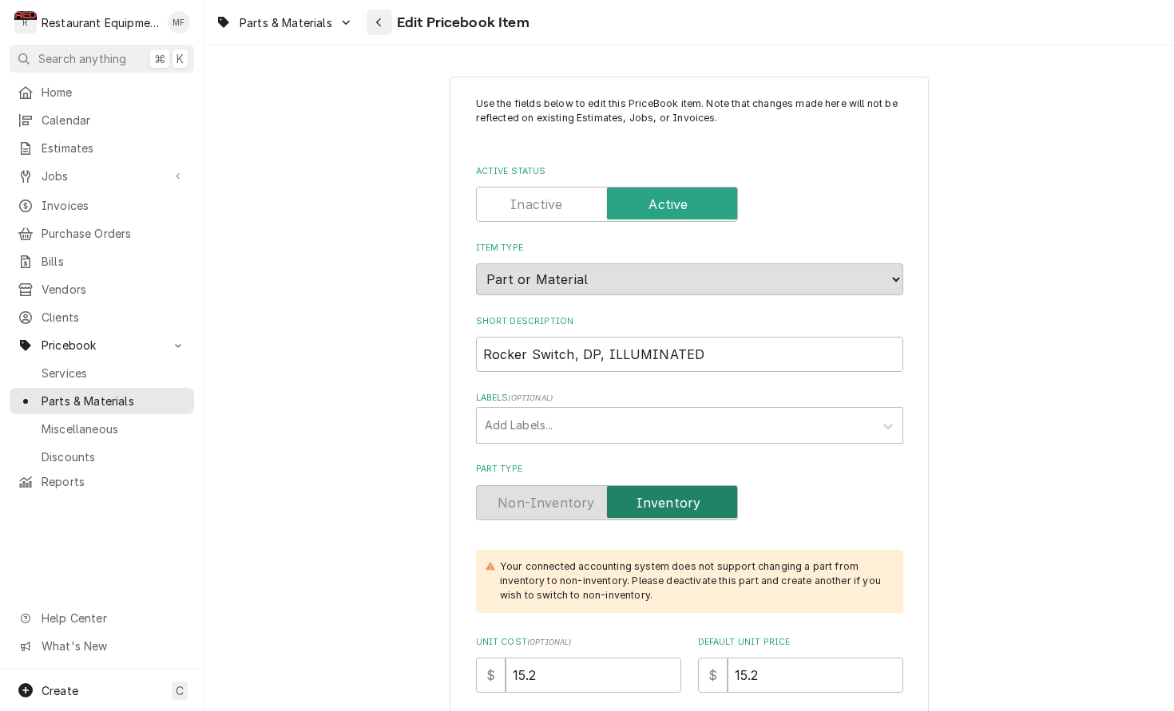
click at [384, 26] on div "Navigate back" at bounding box center [379, 22] width 16 height 16
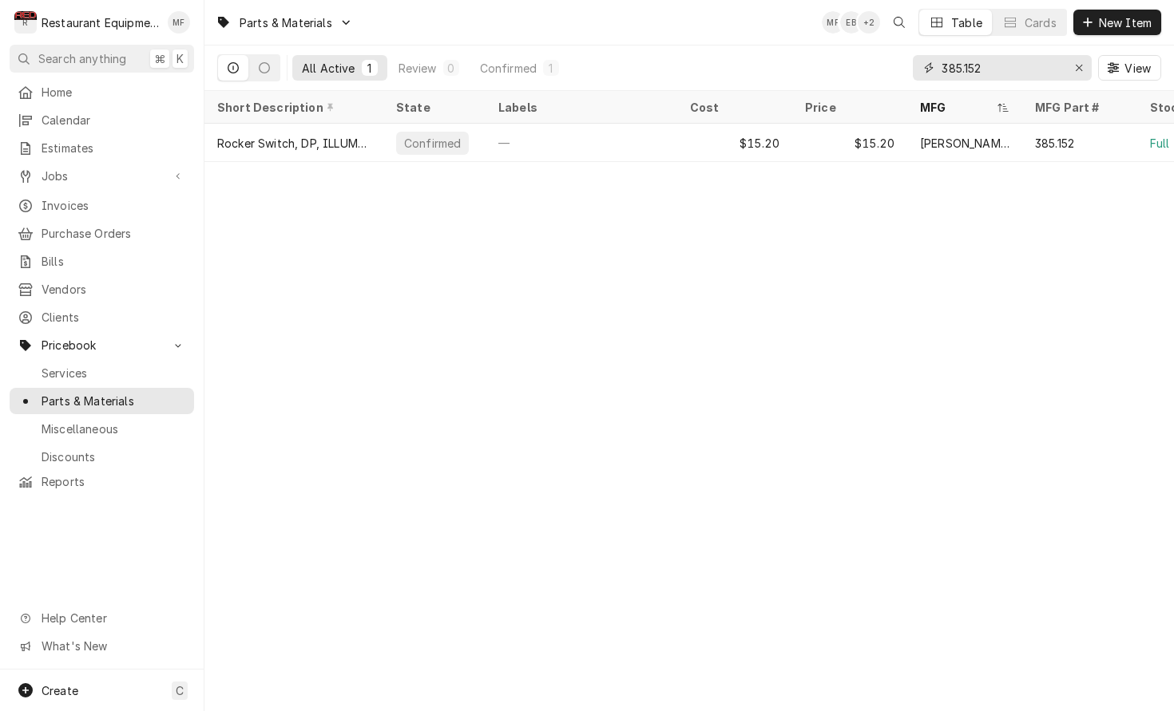
click at [1022, 72] on input "385.152" at bounding box center [1001, 68] width 120 height 26
click at [1023, 72] on input "385.152" at bounding box center [1001, 68] width 120 height 26
drag, startPoint x: 1019, startPoint y: 73, endPoint x: 887, endPoint y: 73, distance: 131.7
click at [893, 74] on div "All Active 1 Review 0 Confirmed 1 385.152 View" at bounding box center [689, 68] width 944 height 45
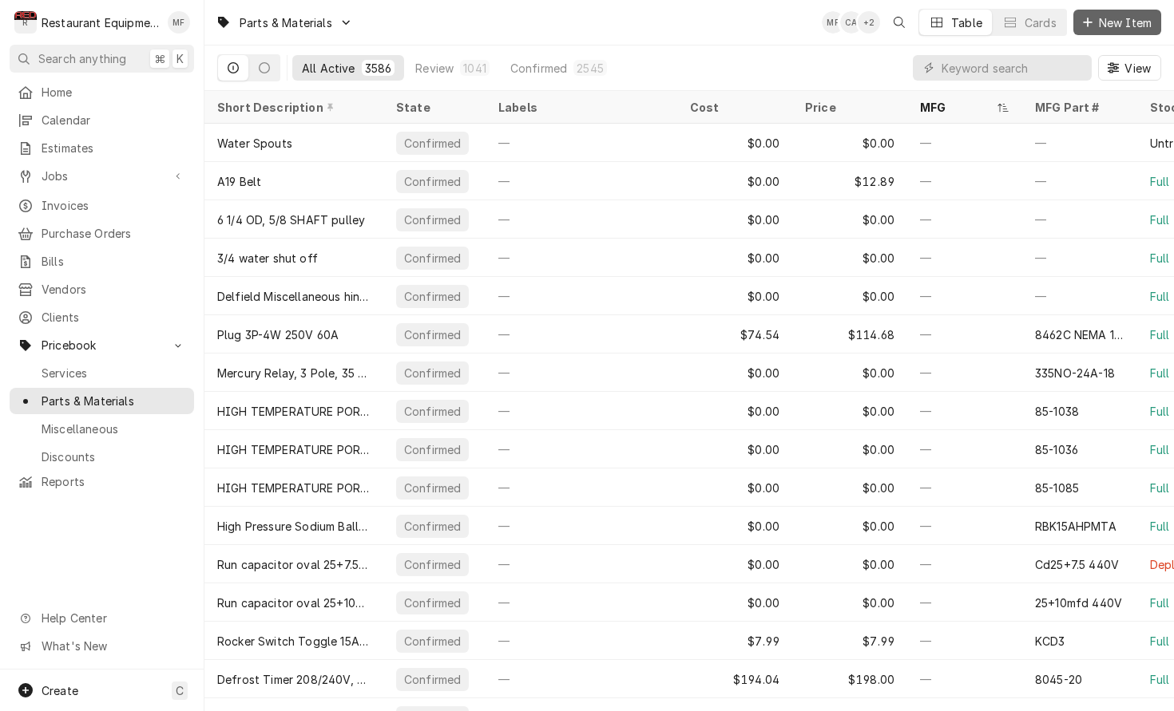
click at [1143, 30] on button "New Item" at bounding box center [1117, 23] width 88 height 26
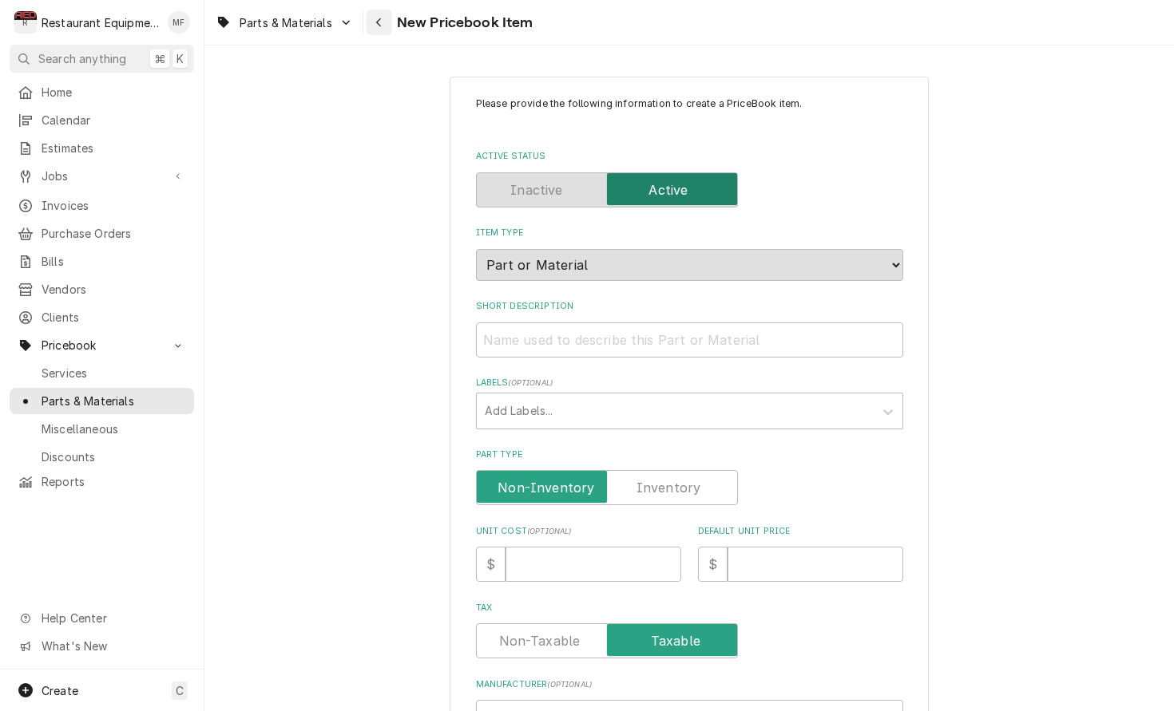
click at [376, 21] on icon "Navigate back" at bounding box center [378, 22] width 7 height 11
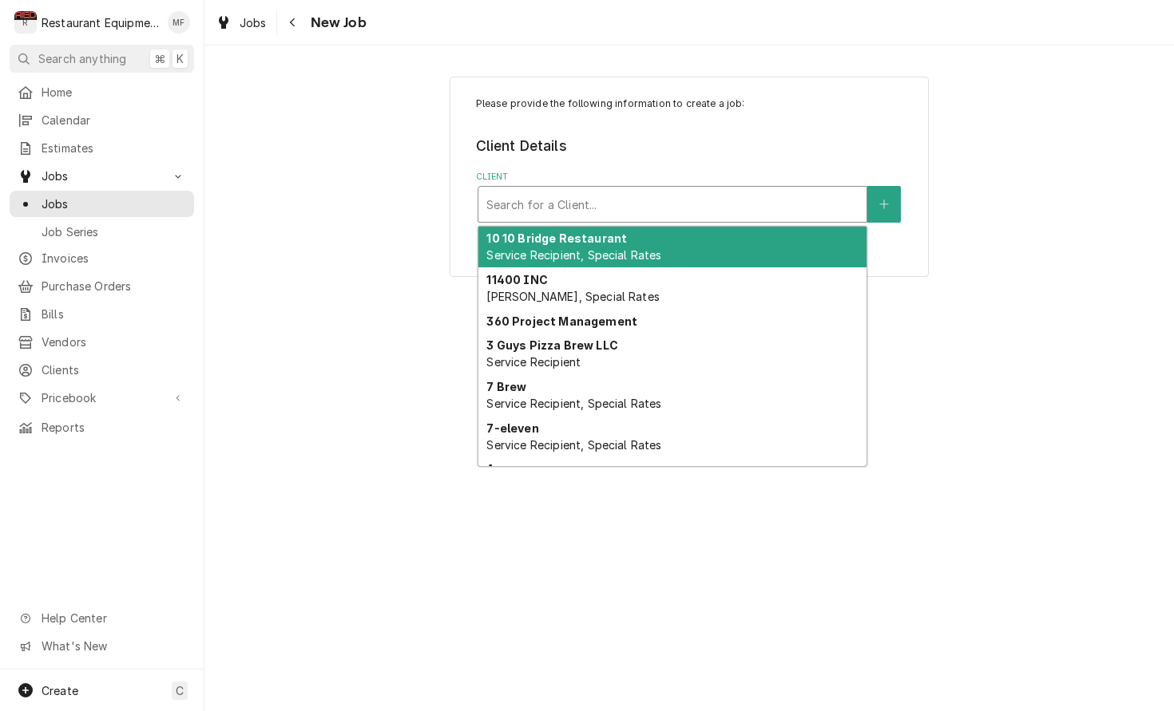
click at [709, 204] on div "Client" at bounding box center [672, 204] width 372 height 29
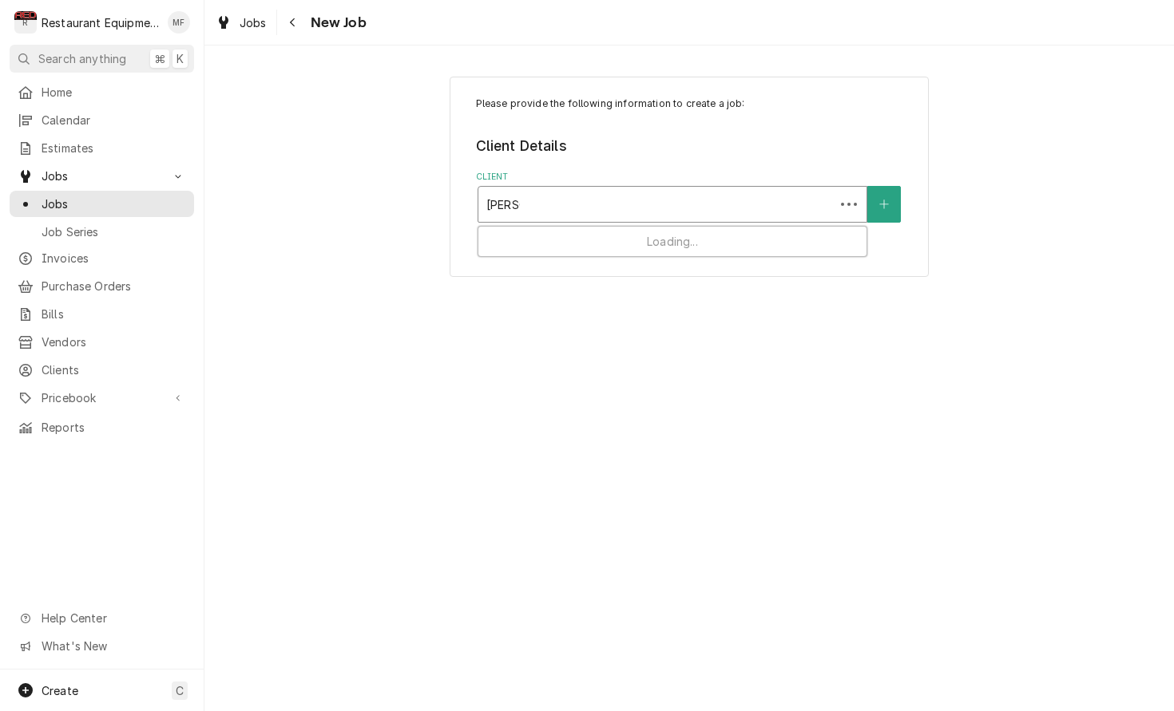
type input "gomart"
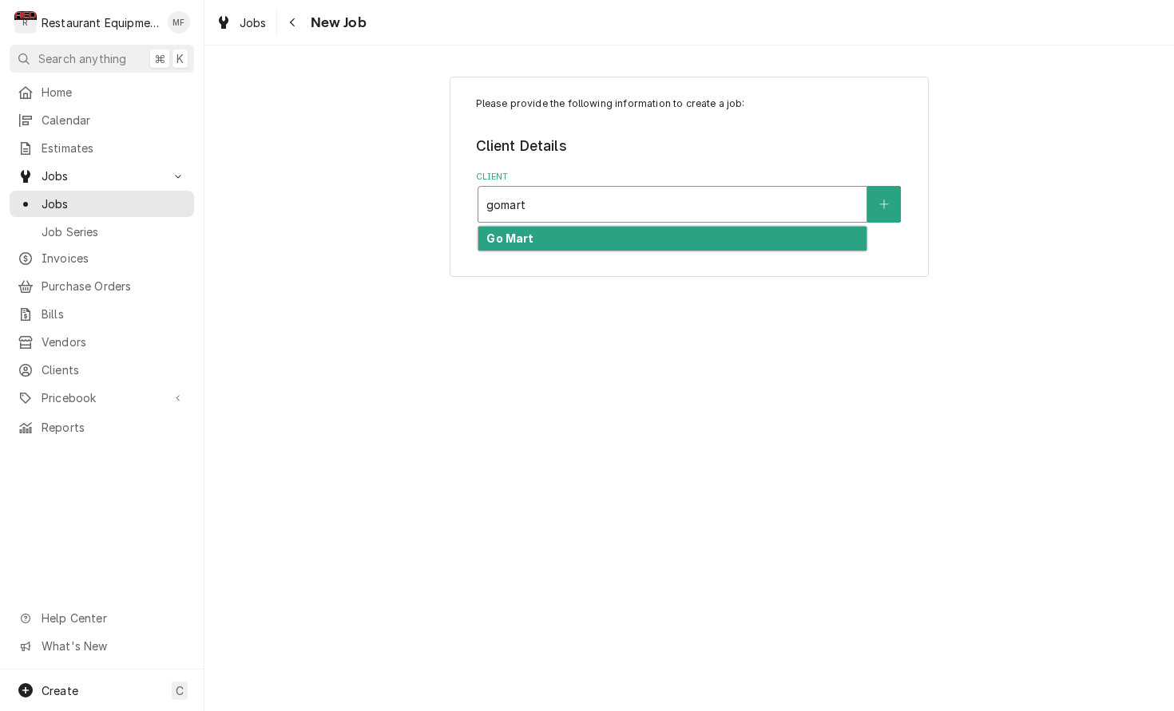
click at [708, 230] on div "Go Mart" at bounding box center [672, 239] width 388 height 25
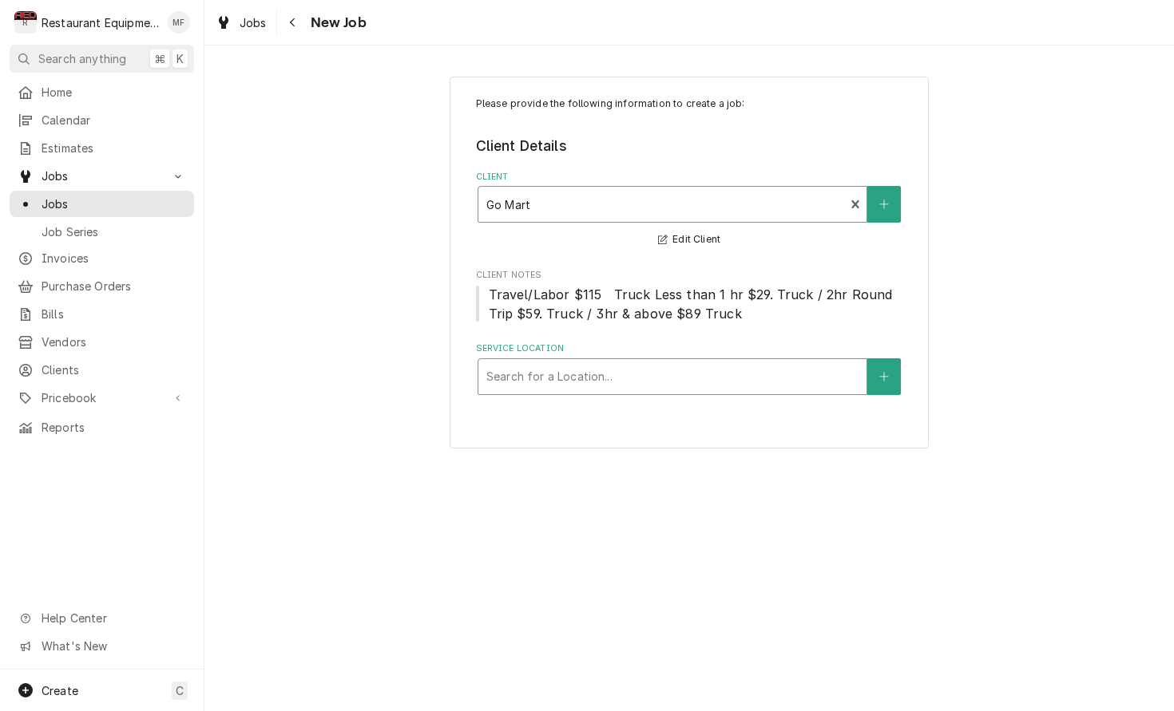
click at [702, 369] on div "Service Location" at bounding box center [672, 376] width 372 height 29
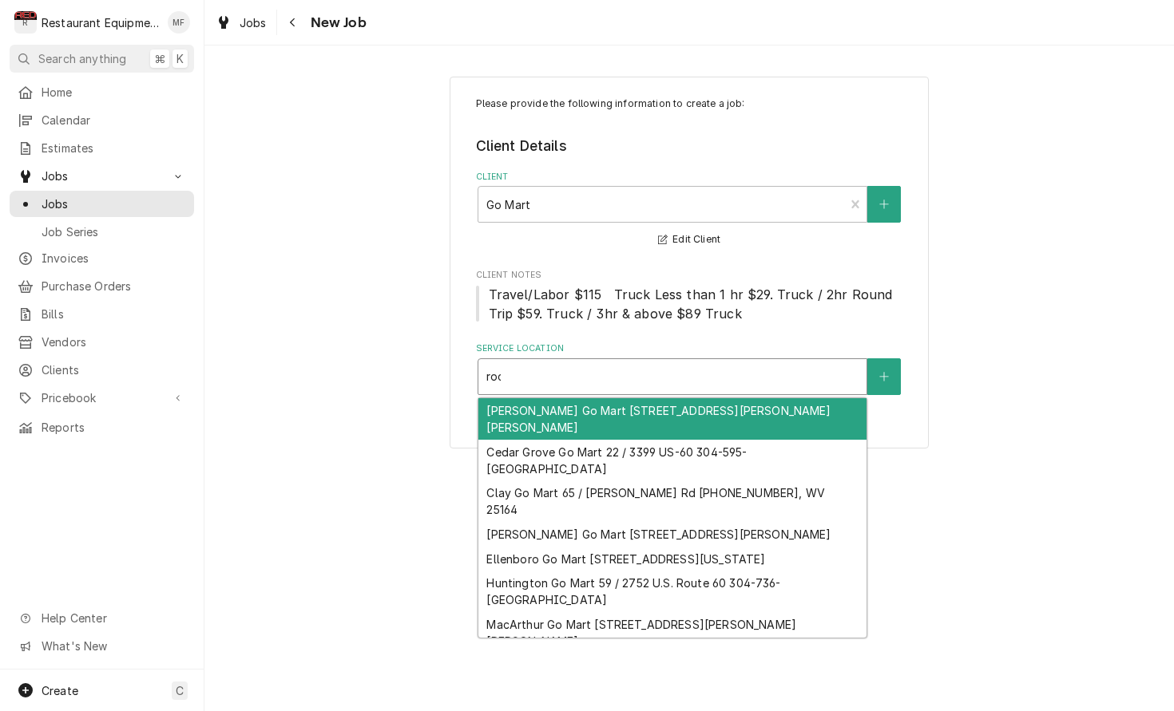
type input "rock"
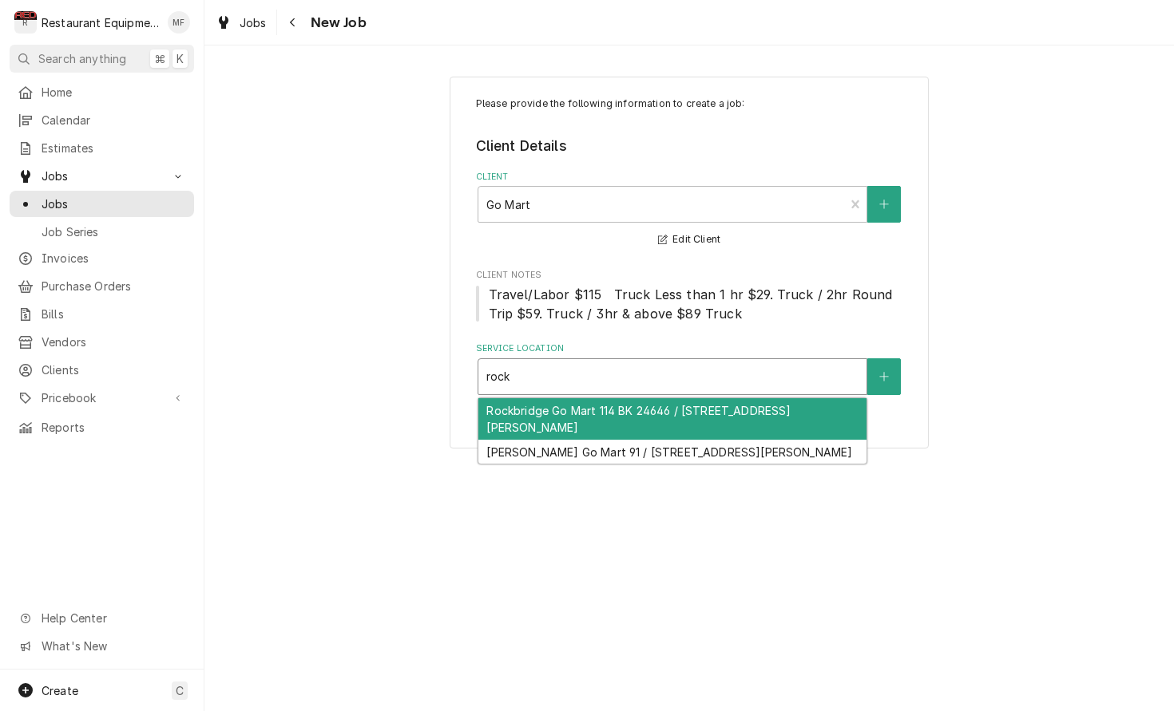
click at [726, 420] on div "Rockbridge Go Mart 114 BK 24646 / 10730 Jackson St 740-380-1808, Rockbridge, OH…" at bounding box center [672, 419] width 388 height 42
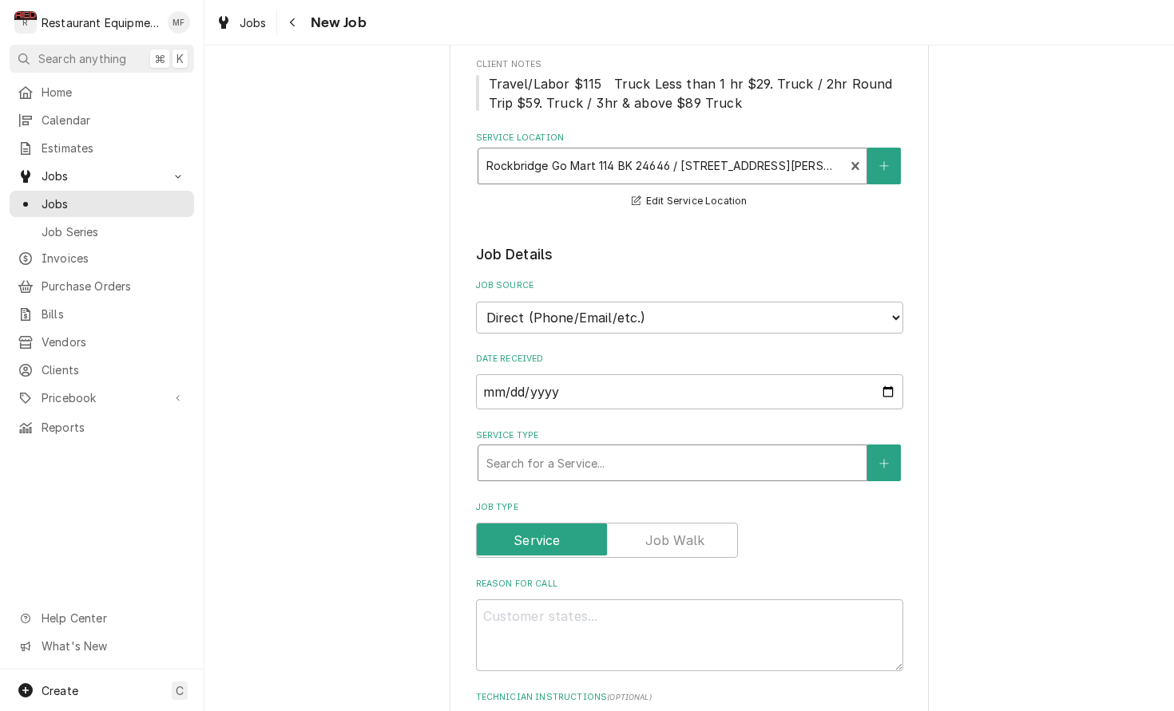
scroll to position [233, 0]
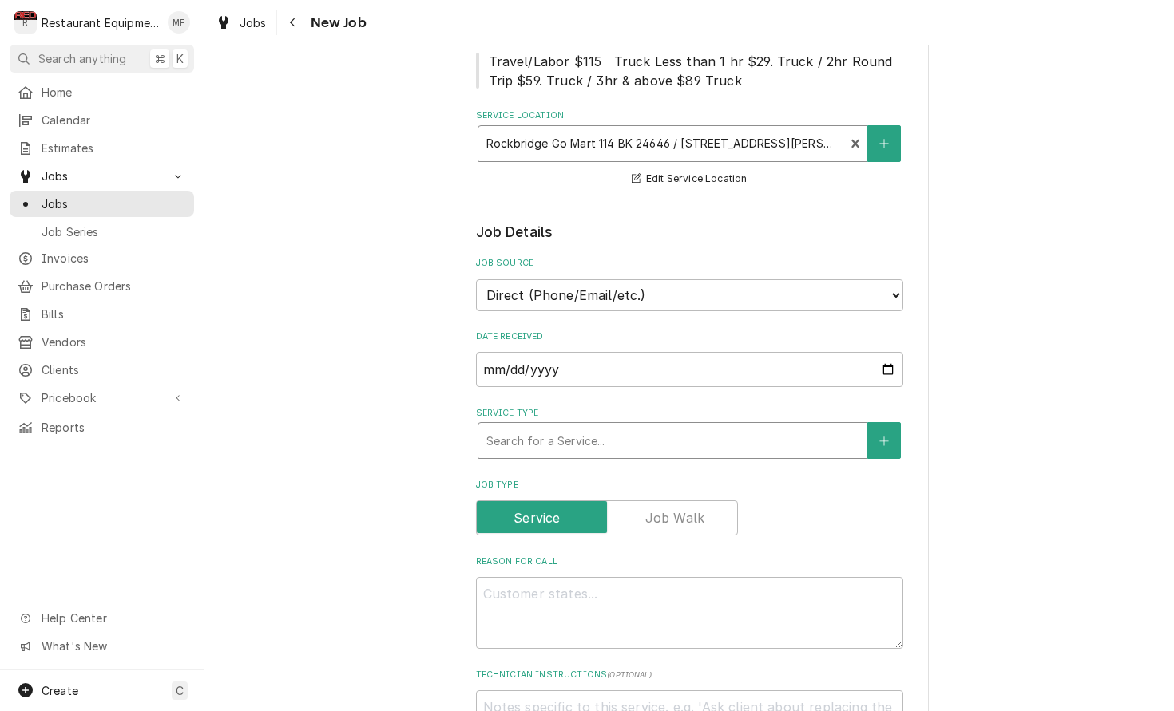
click at [715, 426] on div "Service Type" at bounding box center [672, 440] width 372 height 29
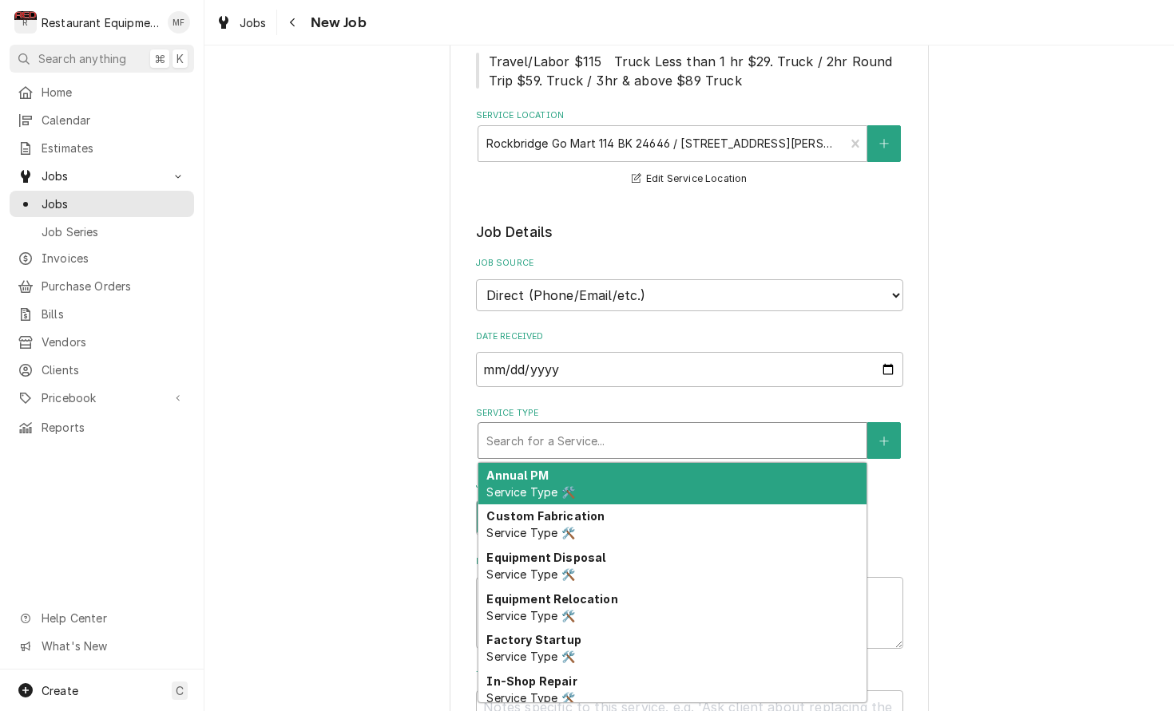
type textarea "x"
type input "b"
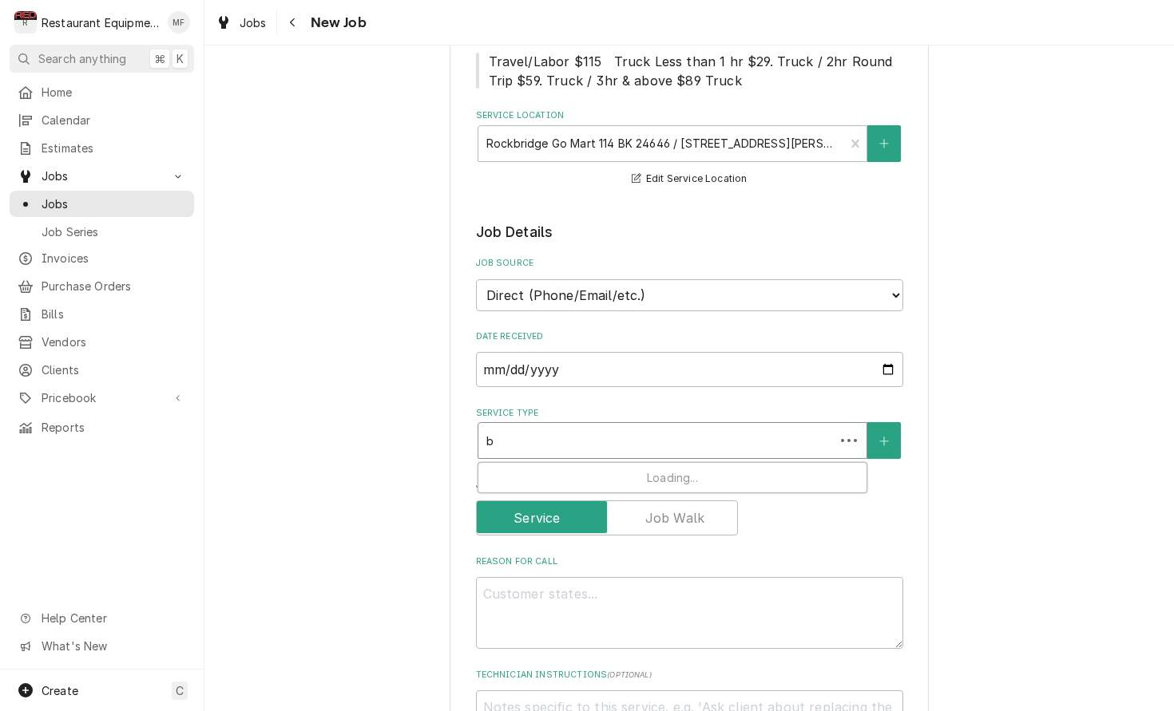
type textarea "x"
type input "br"
type textarea "x"
type input "bre"
type textarea "x"
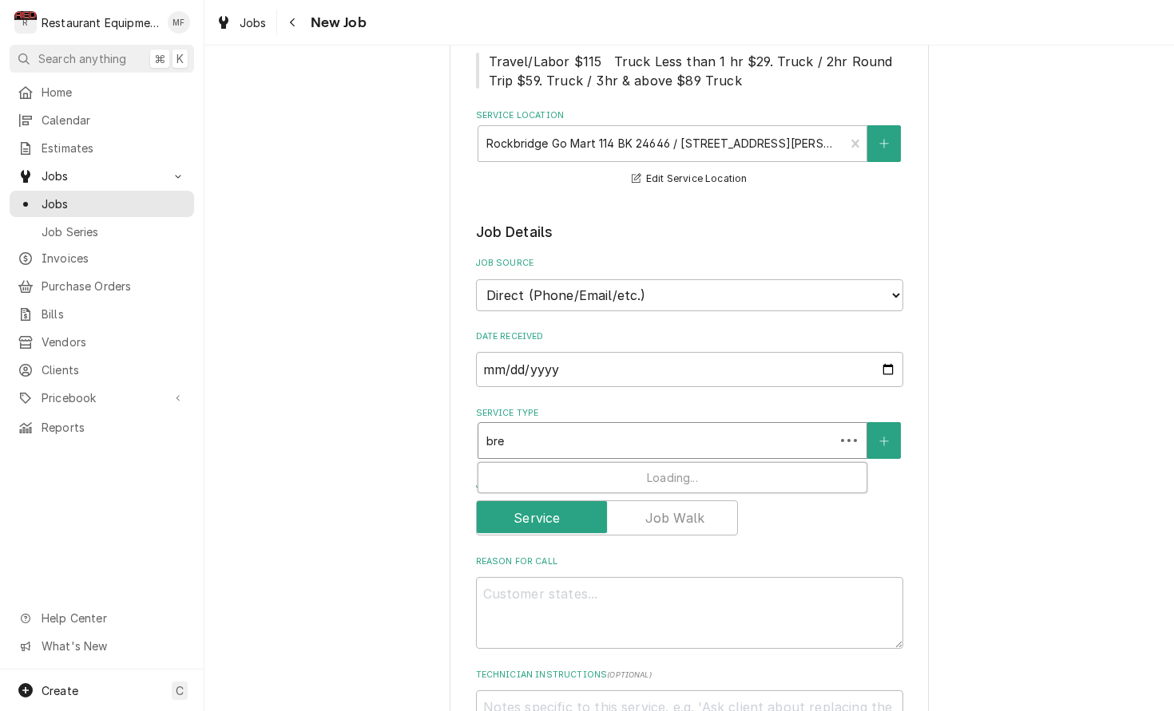
type input "brea"
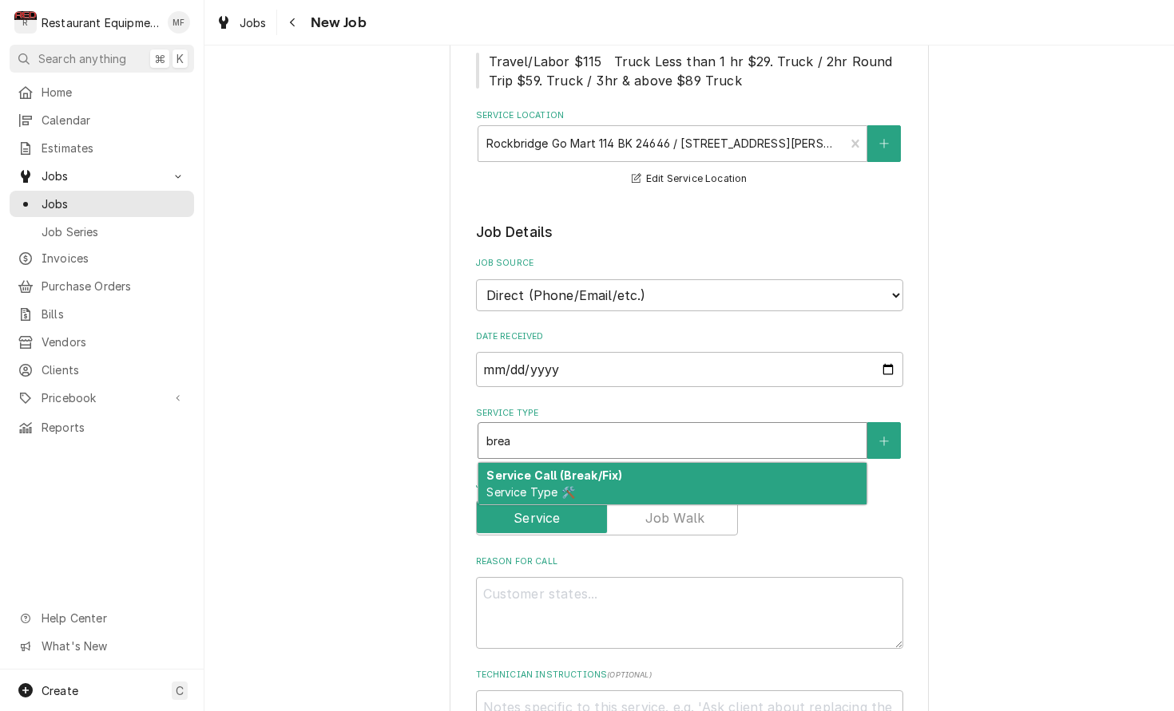
click at [721, 465] on div "Service Call (Break/Fix) Service Type 🛠️" at bounding box center [672, 484] width 388 height 42
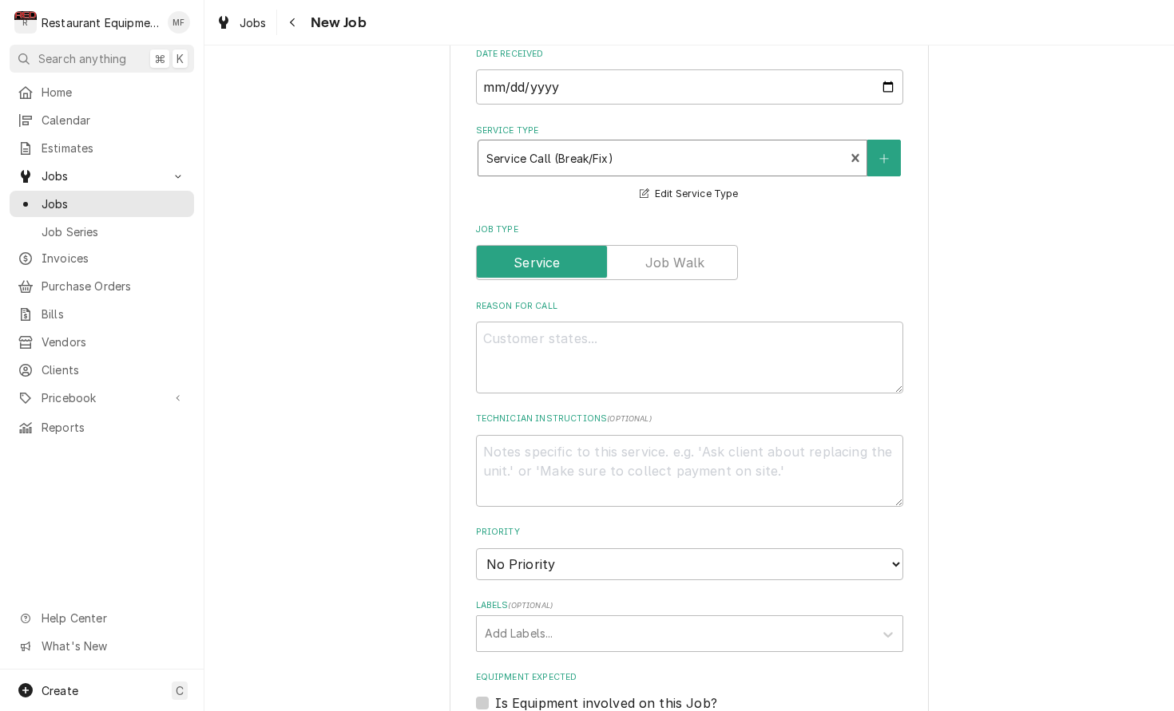
scroll to position [532, 0]
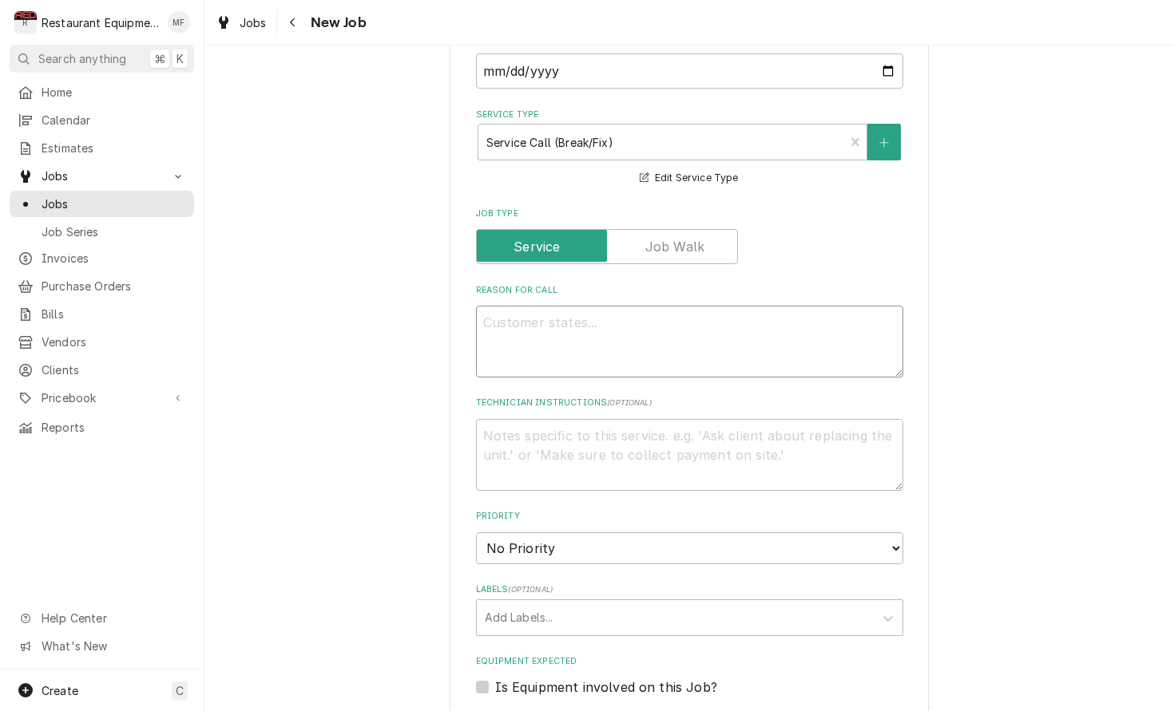
click at [703, 342] on textarea "Reason For Call" at bounding box center [689, 342] width 427 height 72
type textarea "x"
type textarea "#"
type textarea "x"
type textarea "#1"
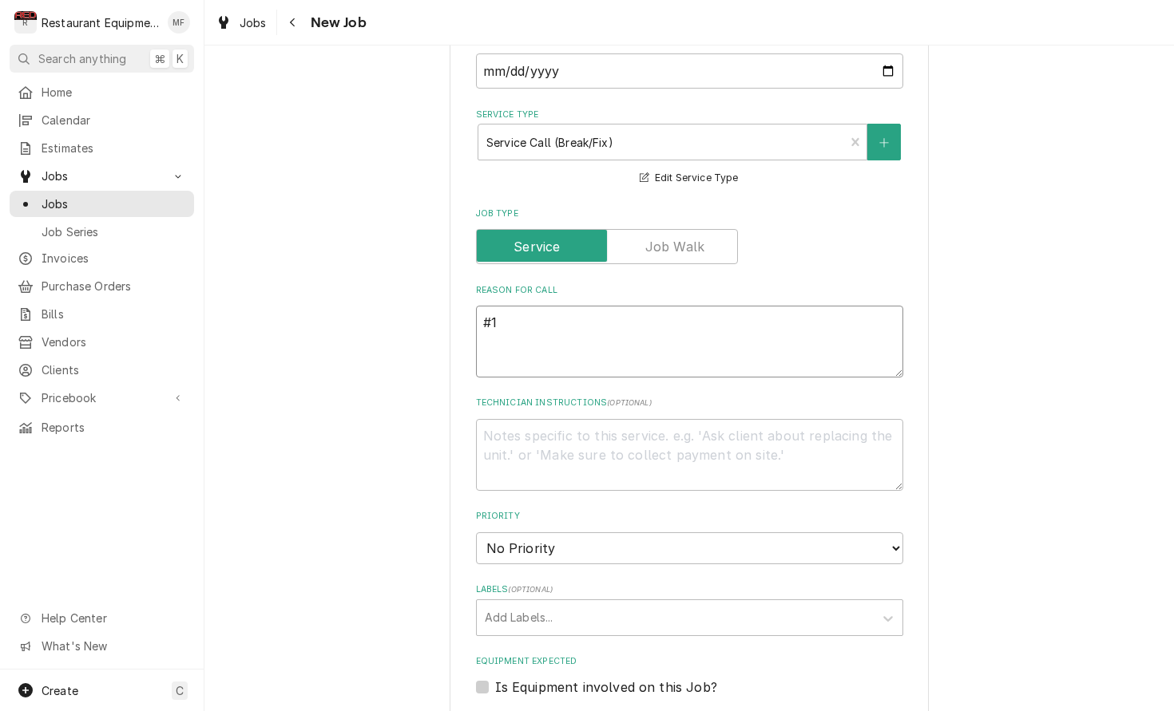
type textarea "x"
type textarea "#11"
type textarea "x"
type textarea "#1"
type textarea "x"
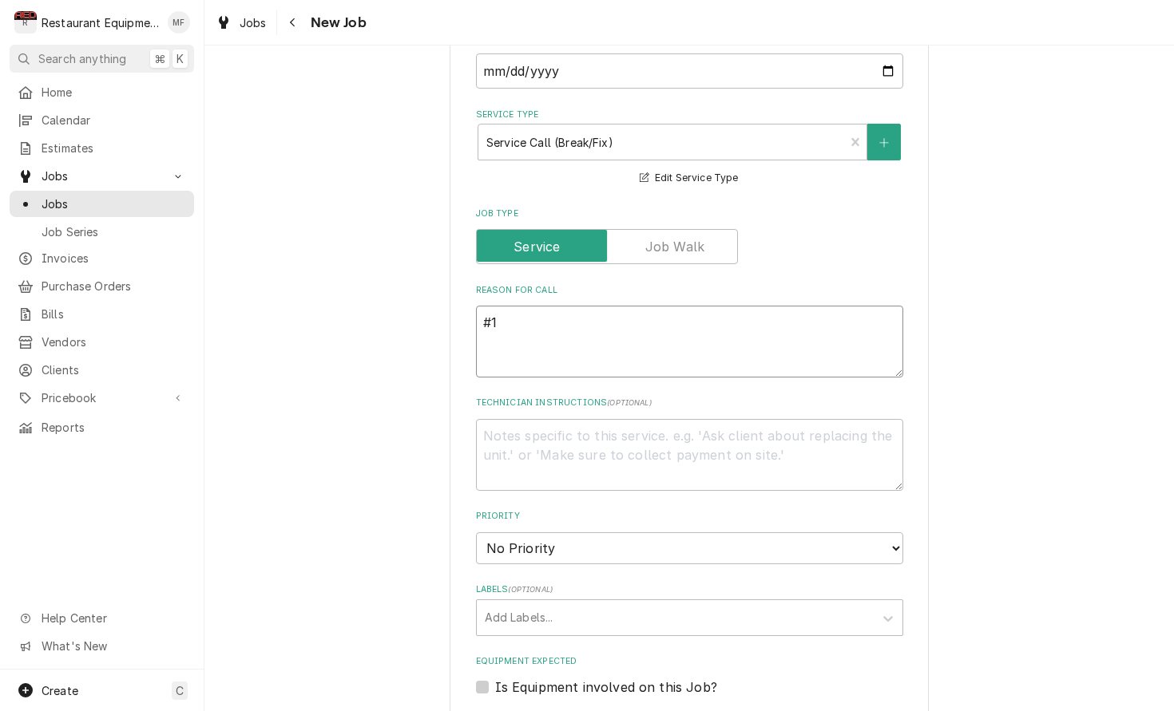
type textarea "#"
type textarea "x"
type textarea "f"
type textarea "x"
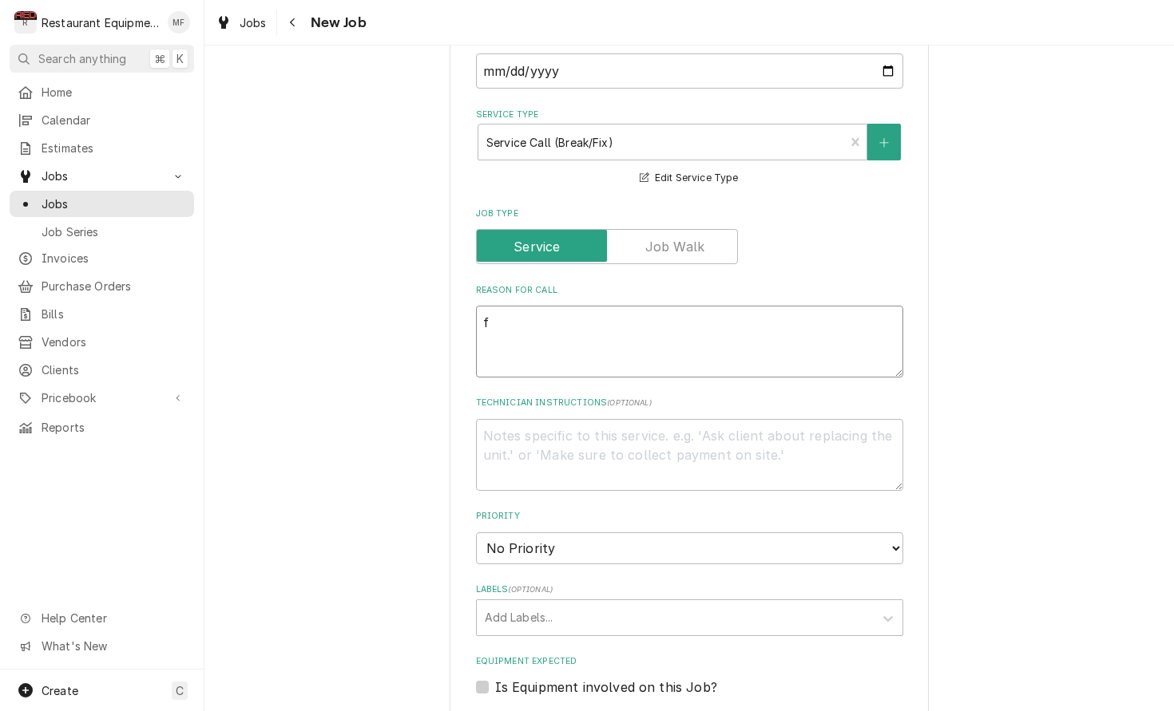
type textarea "fr"
type textarea "x"
type textarea "fry"
type textarea "x"
type textarea "fry"
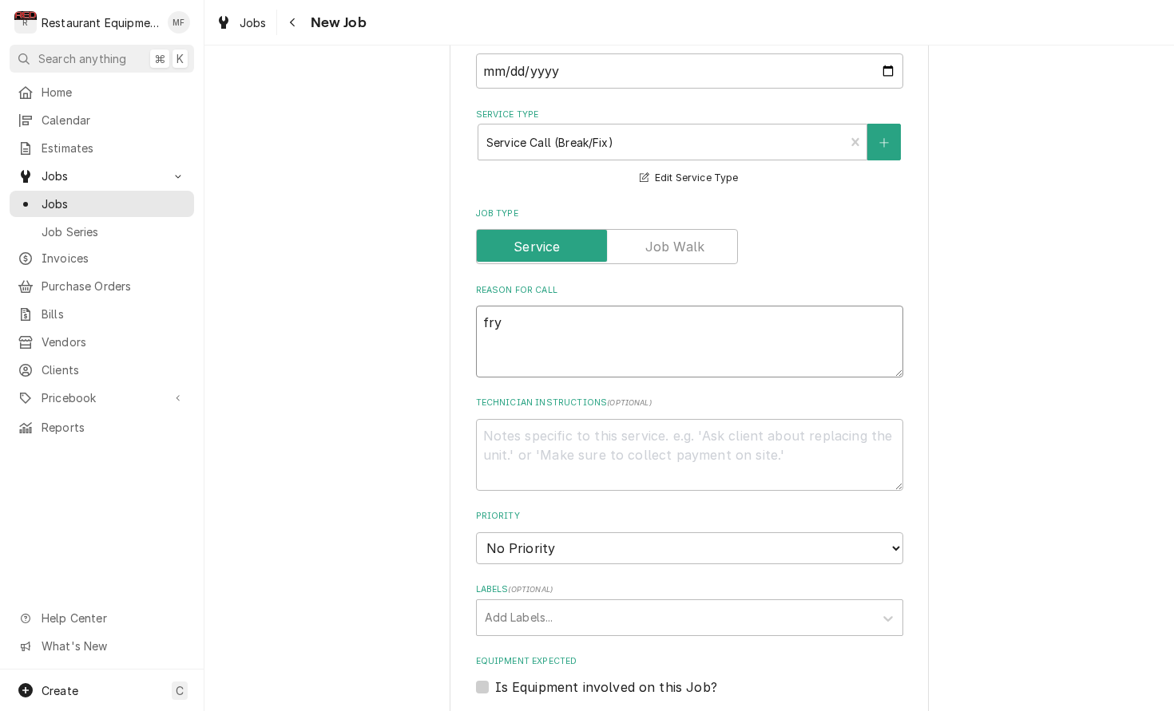
type textarea "x"
type textarea "fry s"
type textarea "x"
type textarea "fry st"
type textarea "x"
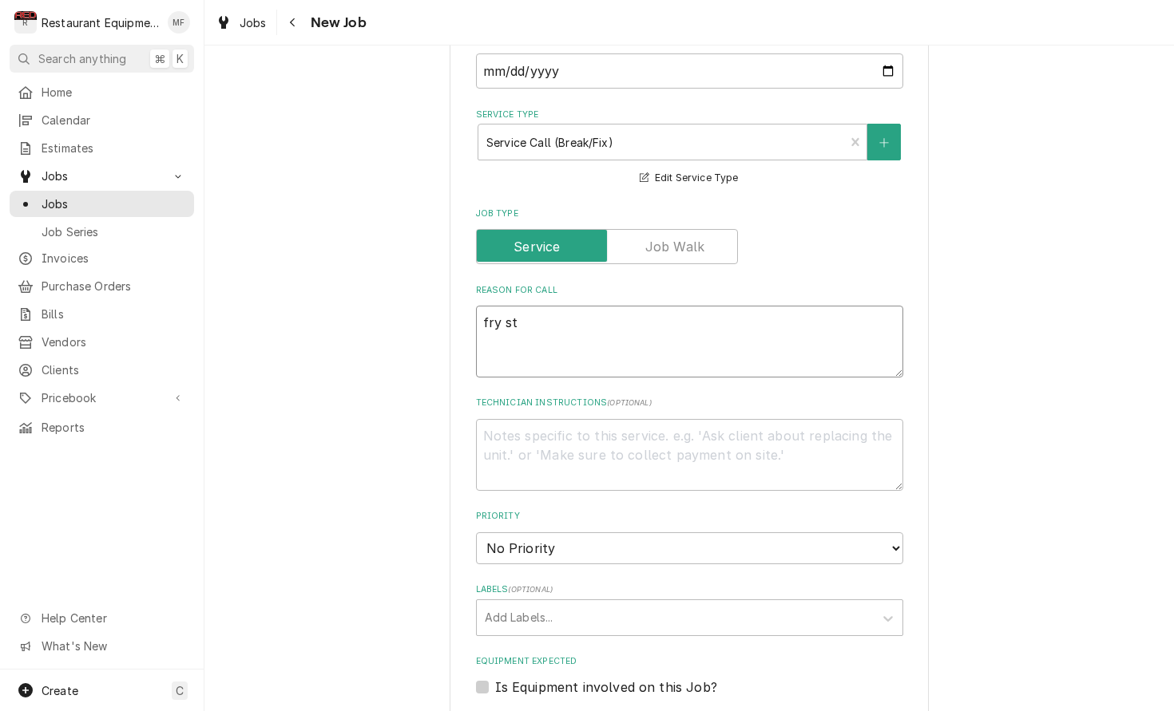
type textarea "fry sta"
type textarea "x"
type textarea "fry stat"
type textarea "x"
type textarea "fry stati"
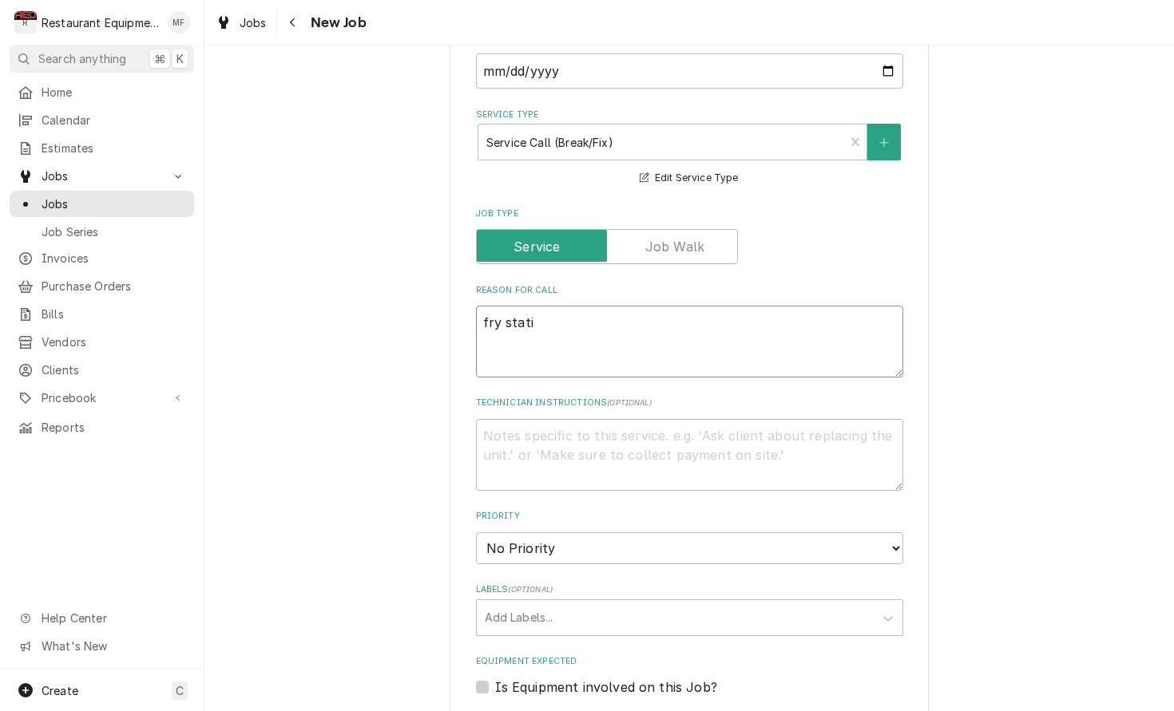
type textarea "x"
type textarea "fry statio"
type textarea "x"
type textarea "fry station"
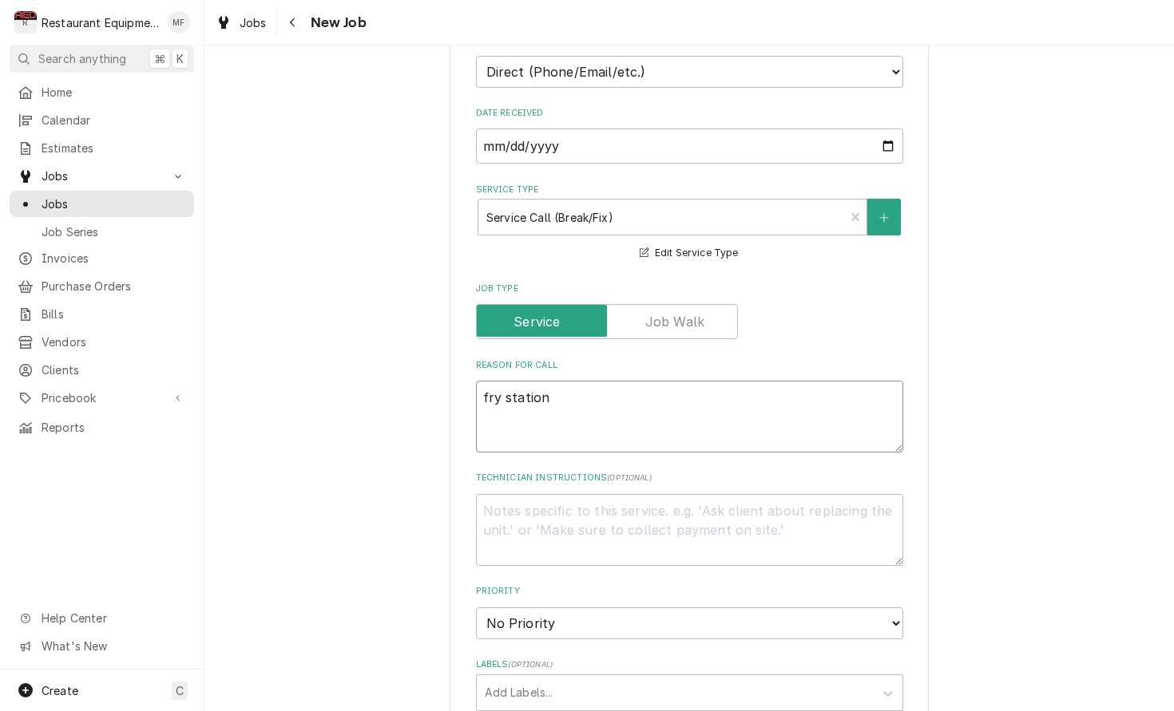
scroll to position [458, 0]
click at [775, 390] on textarea "fry station" at bounding box center [689, 415] width 427 height 72
type textarea "x"
type textarea "fry station"
type textarea "x"
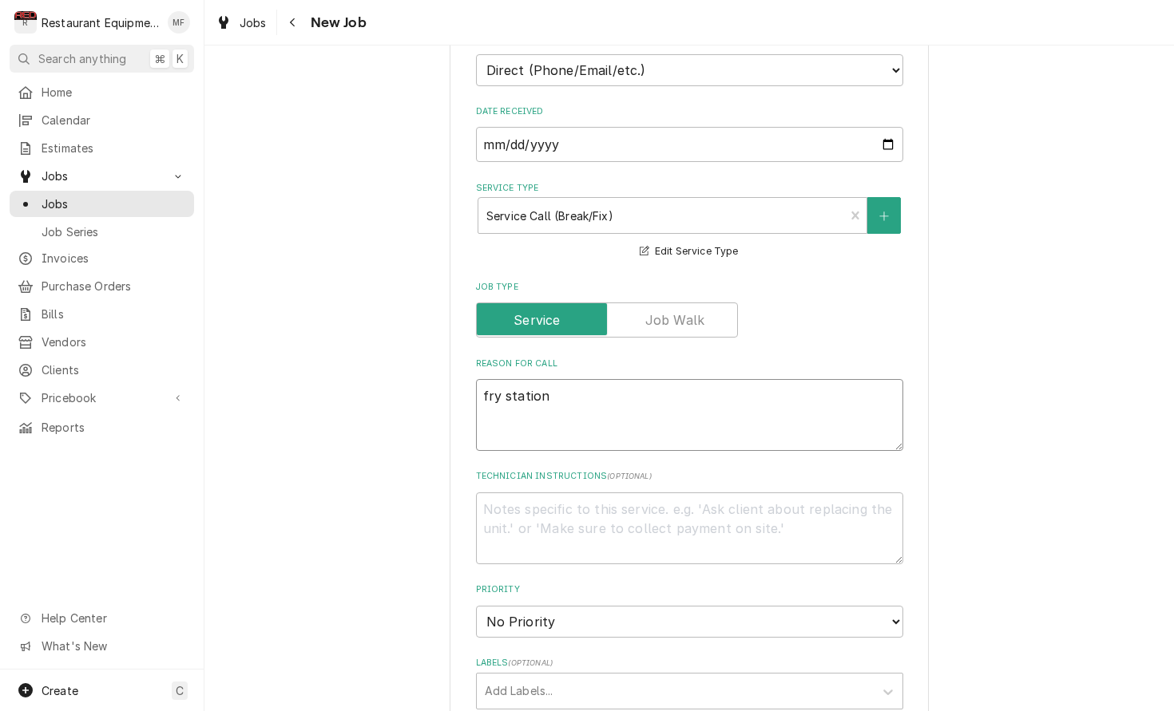
type textarea "fry station n"
type textarea "x"
type textarea "fry station no"
type textarea "x"
type textarea "fry station not"
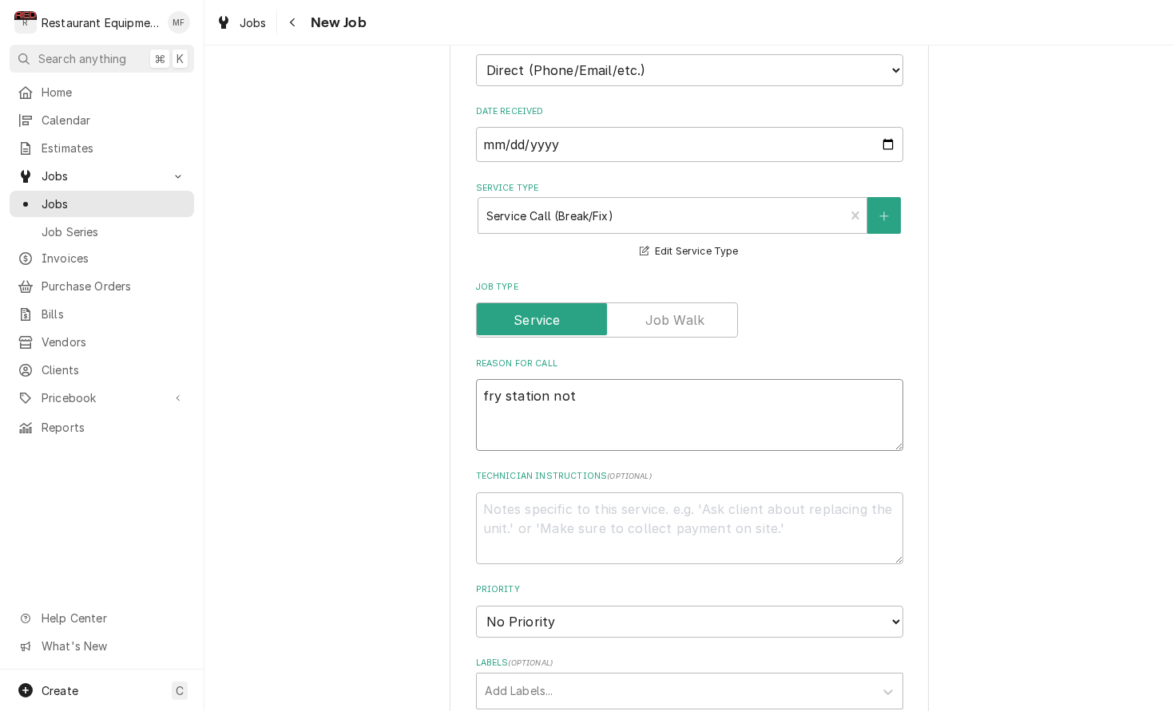
type textarea "x"
type textarea "fry station not"
type textarea "x"
type textarea "fry station not h"
type textarea "x"
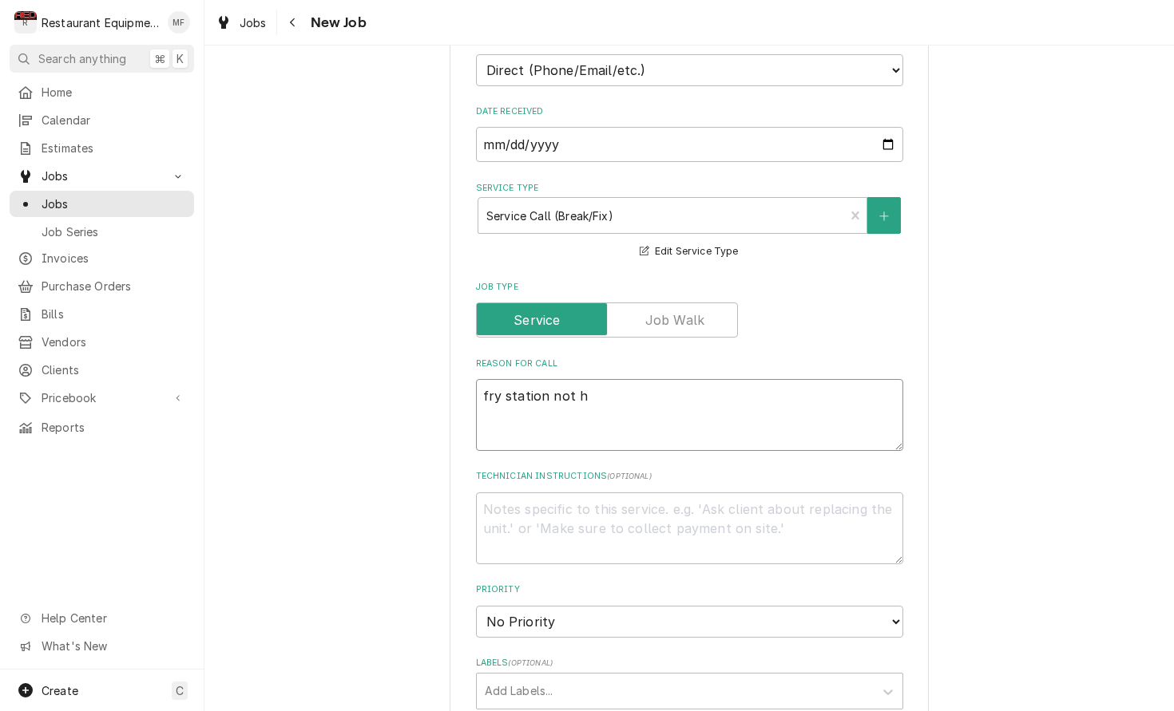
type textarea "fry station not he"
type textarea "x"
type textarea "fry station not hea"
type textarea "x"
type textarea "fry station not heat"
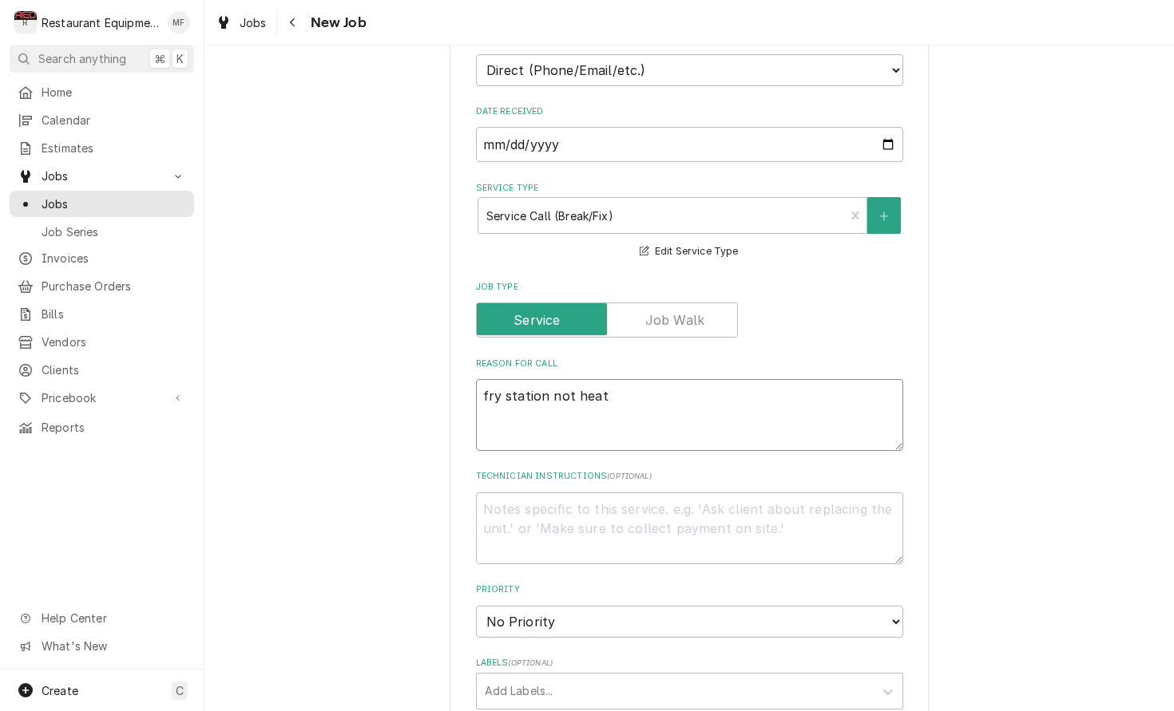
type textarea "x"
type textarea "fry station not heati"
type textarea "x"
type textarea "fry station not heatin"
type textarea "x"
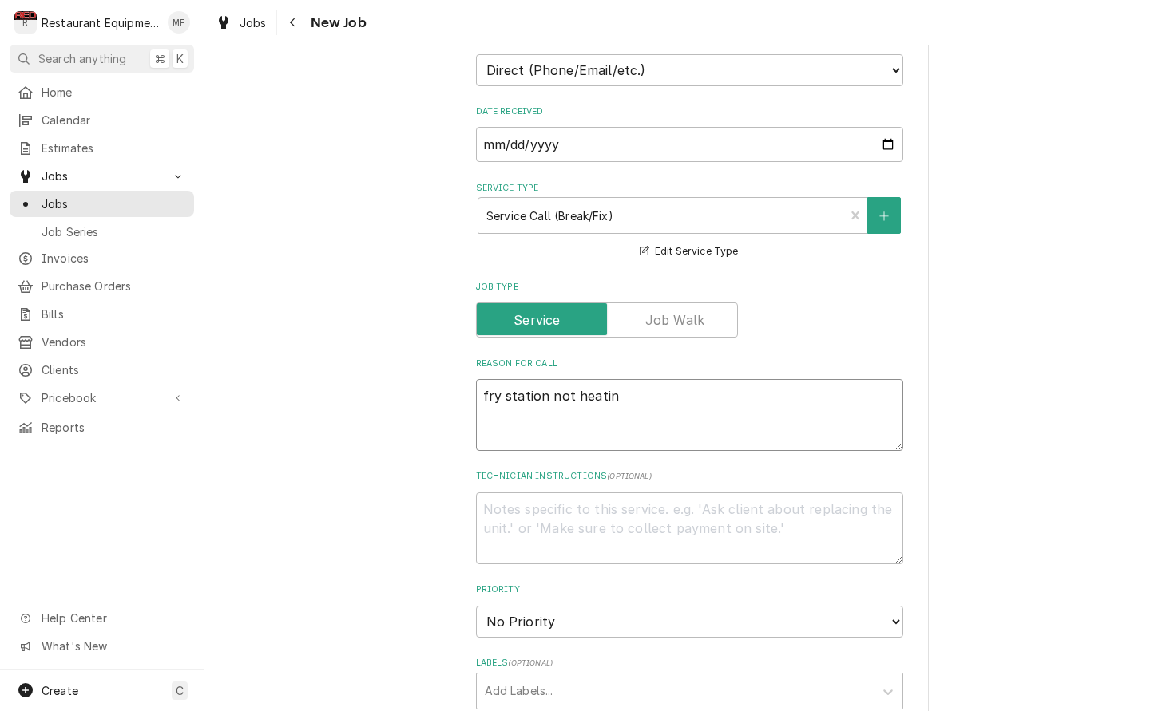
type textarea "fry station not heating"
type textarea "x"
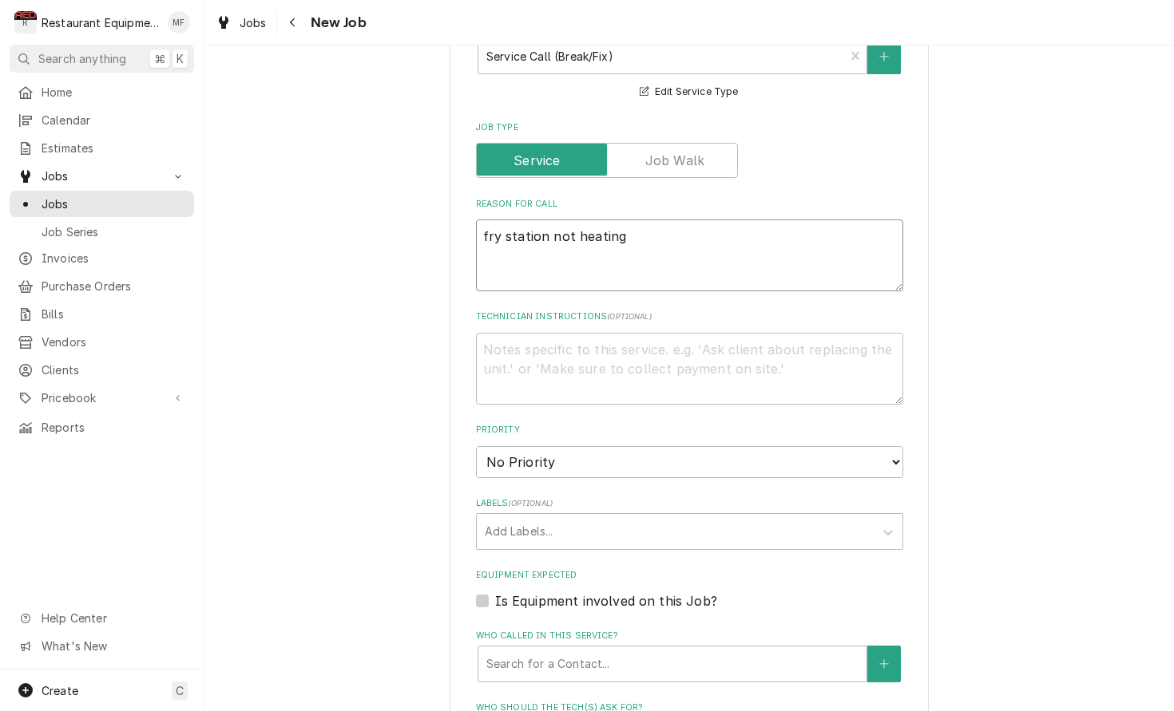
scroll to position [0, 1]
type textarea "fry station not heating"
select select "2"
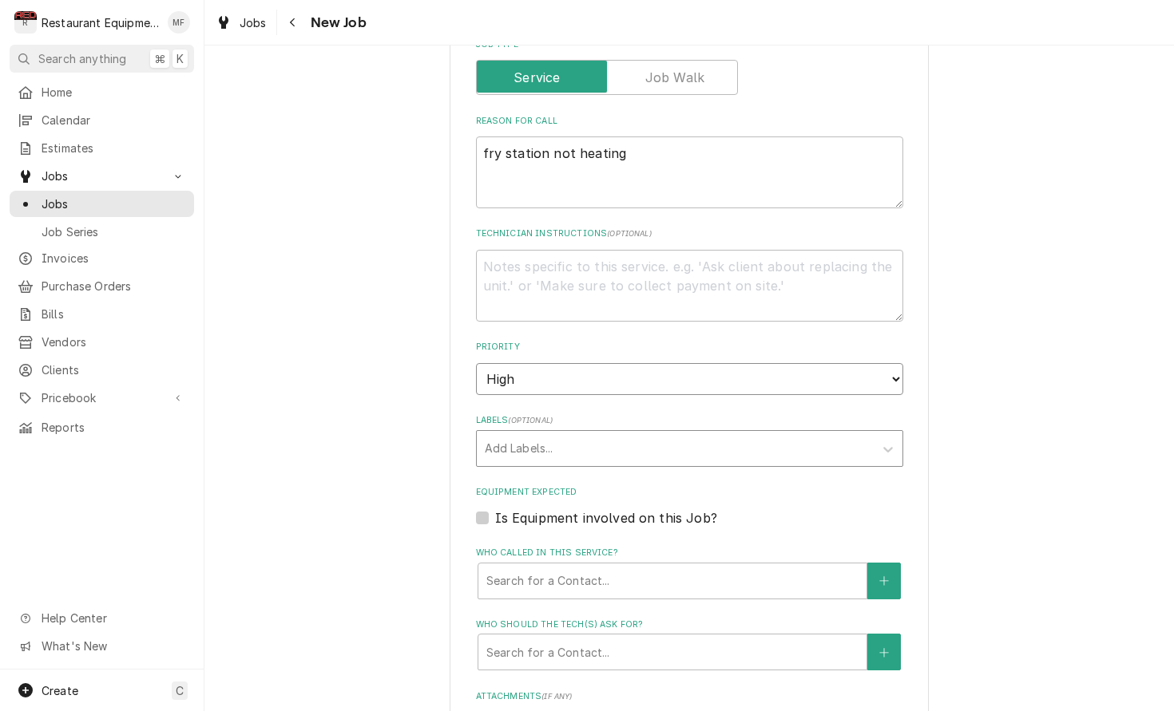
scroll to position [706, 0]
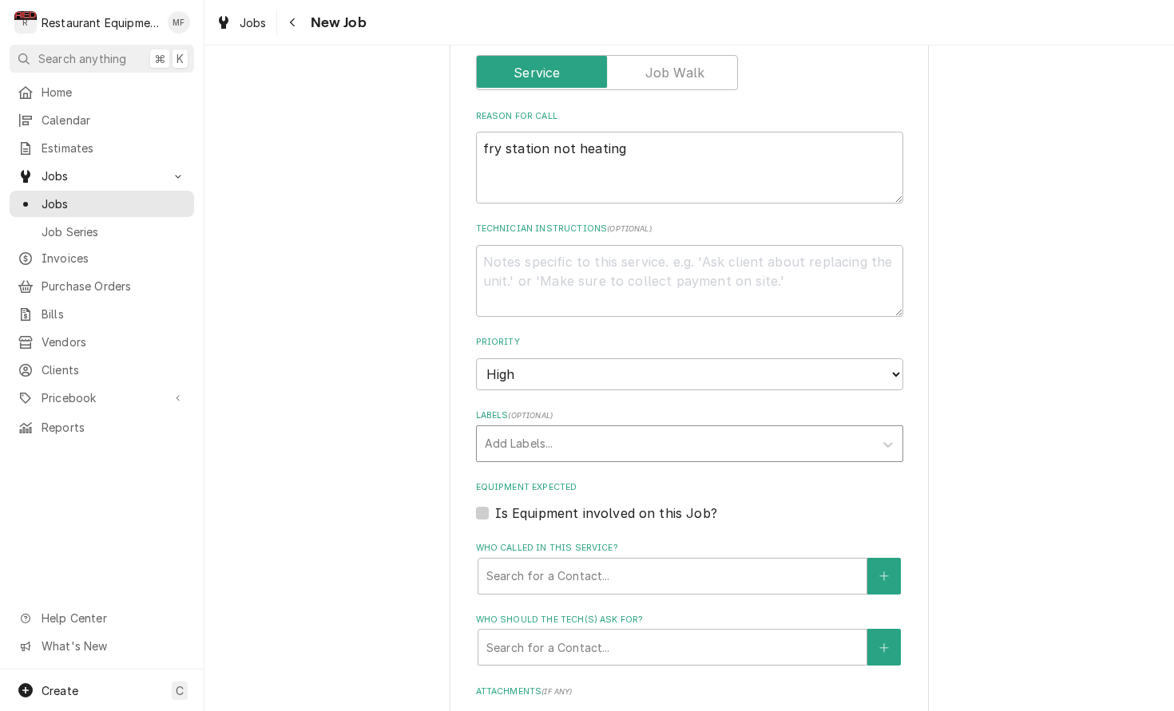
click at [745, 429] on div "Labels" at bounding box center [675, 443] width 381 height 29
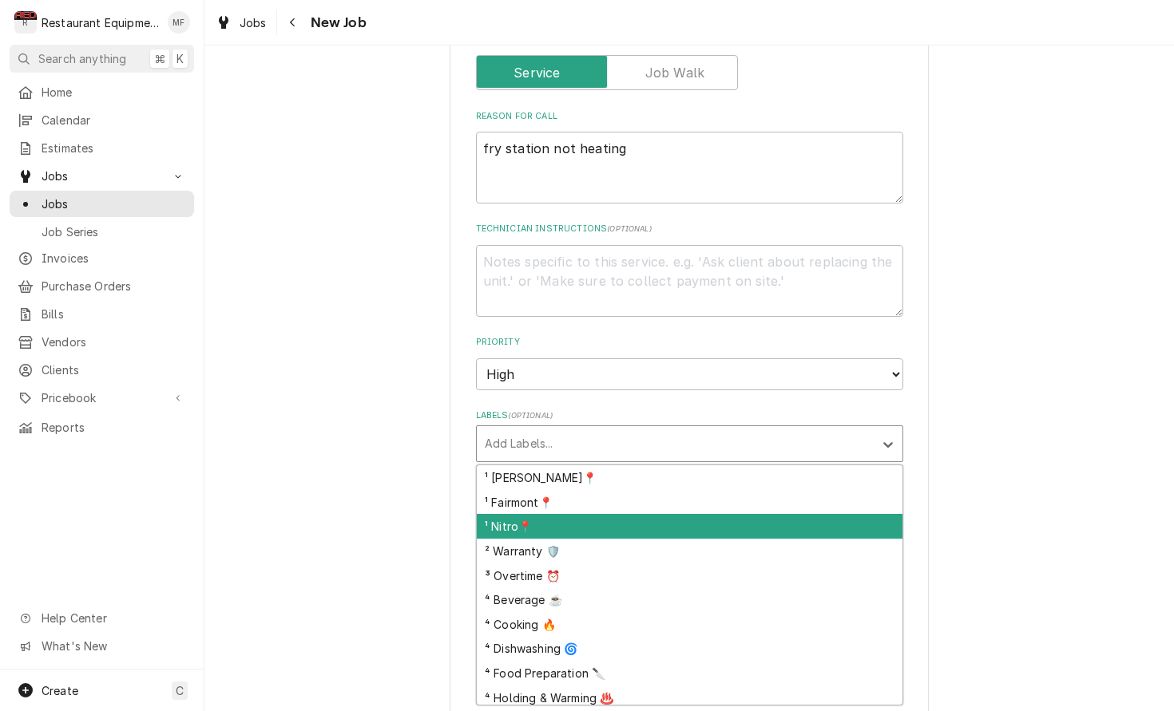
click at [693, 514] on div "¹ Nitro📍" at bounding box center [690, 526] width 426 height 25
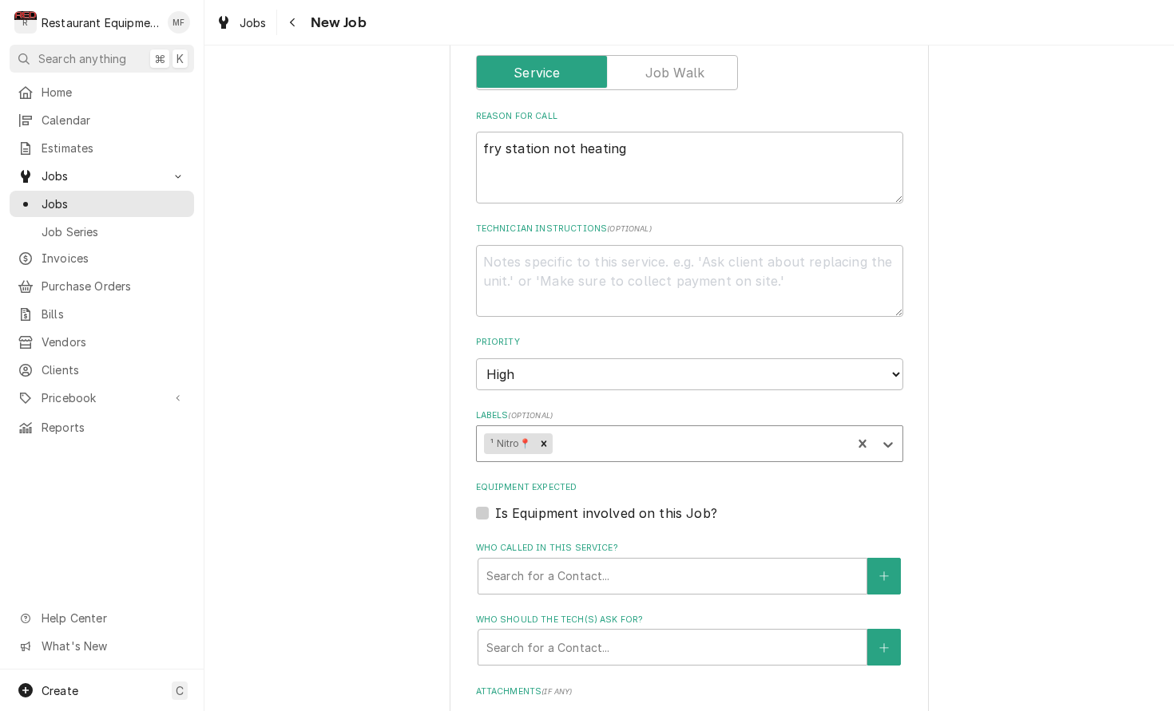
click at [686, 429] on div "Labels" at bounding box center [699, 443] width 288 height 29
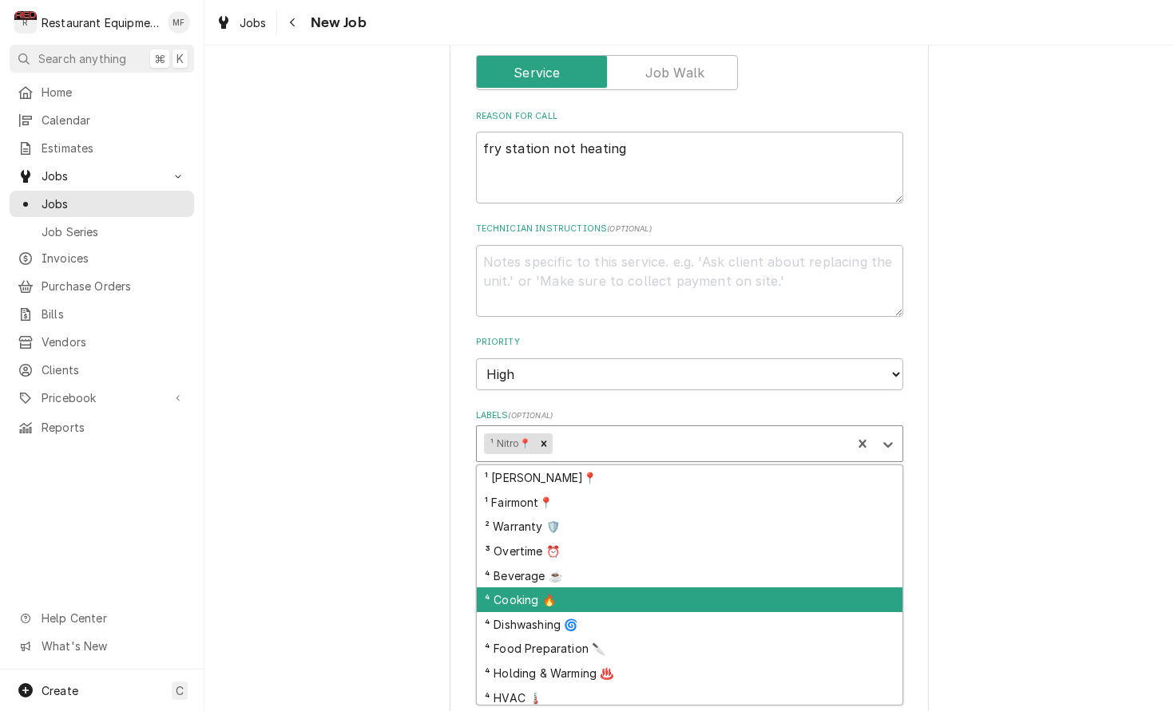
click at [706, 588] on div "⁴ Cooking 🔥" at bounding box center [690, 600] width 426 height 25
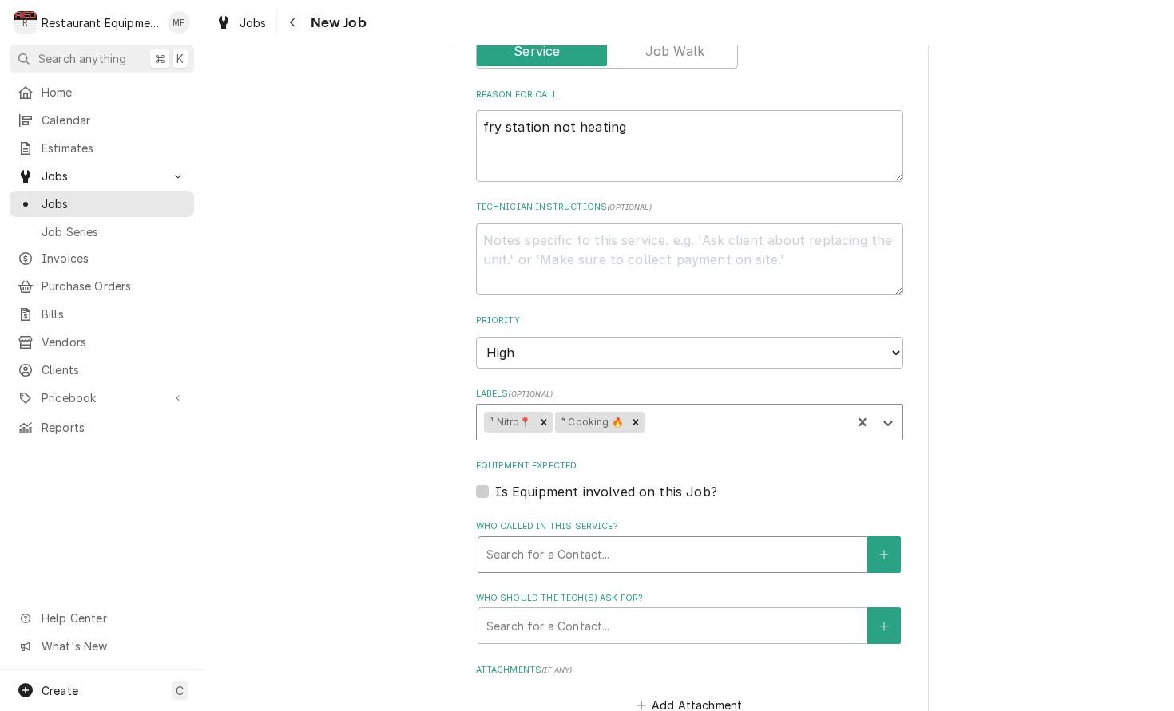
type textarea "x"
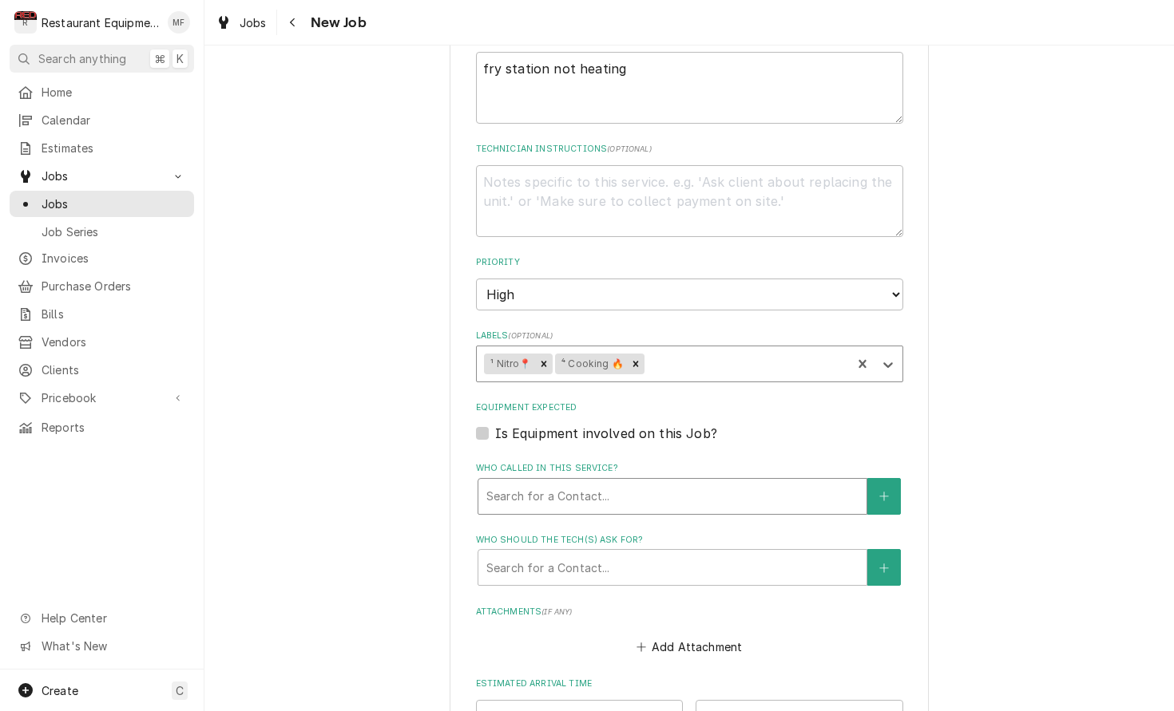
scroll to position [788, 0]
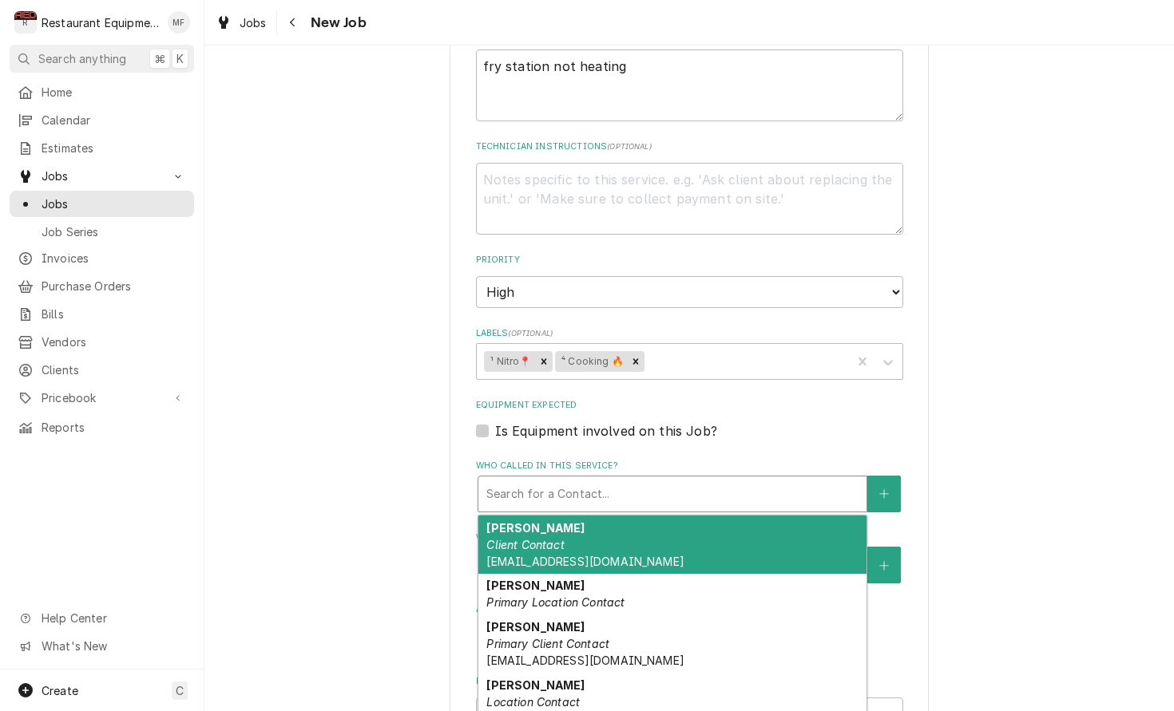
click at [670, 480] on div "Who called in this service?" at bounding box center [672, 494] width 372 height 29
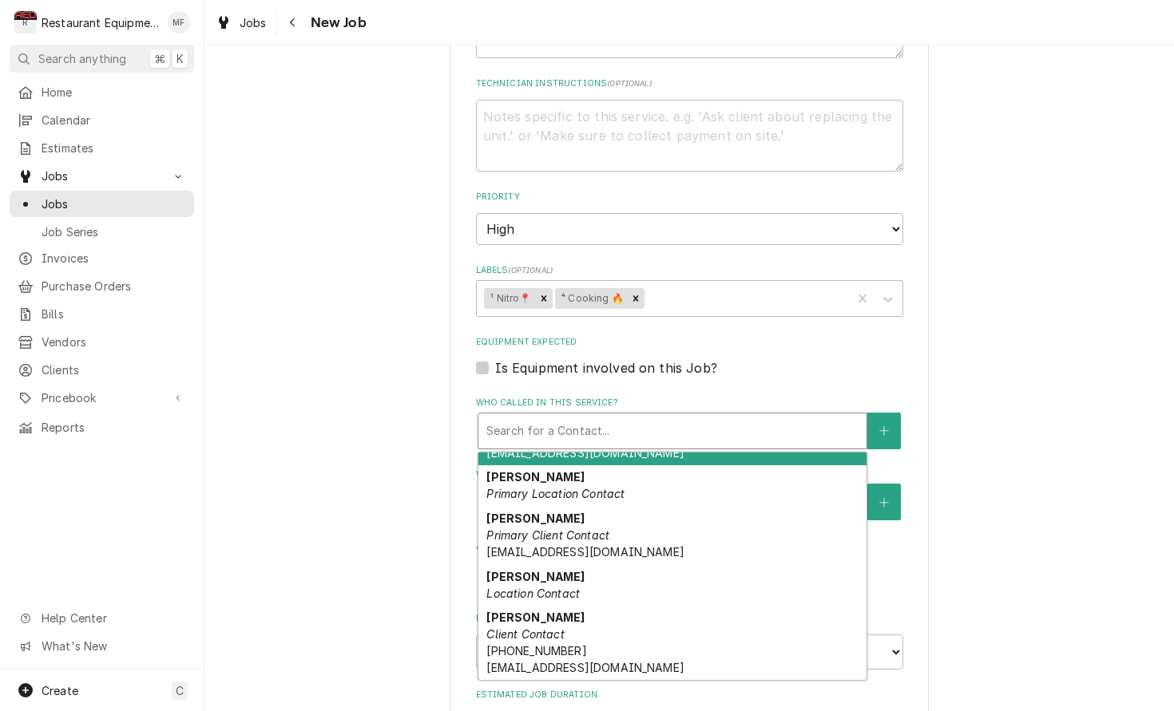
scroll to position [857, 0]
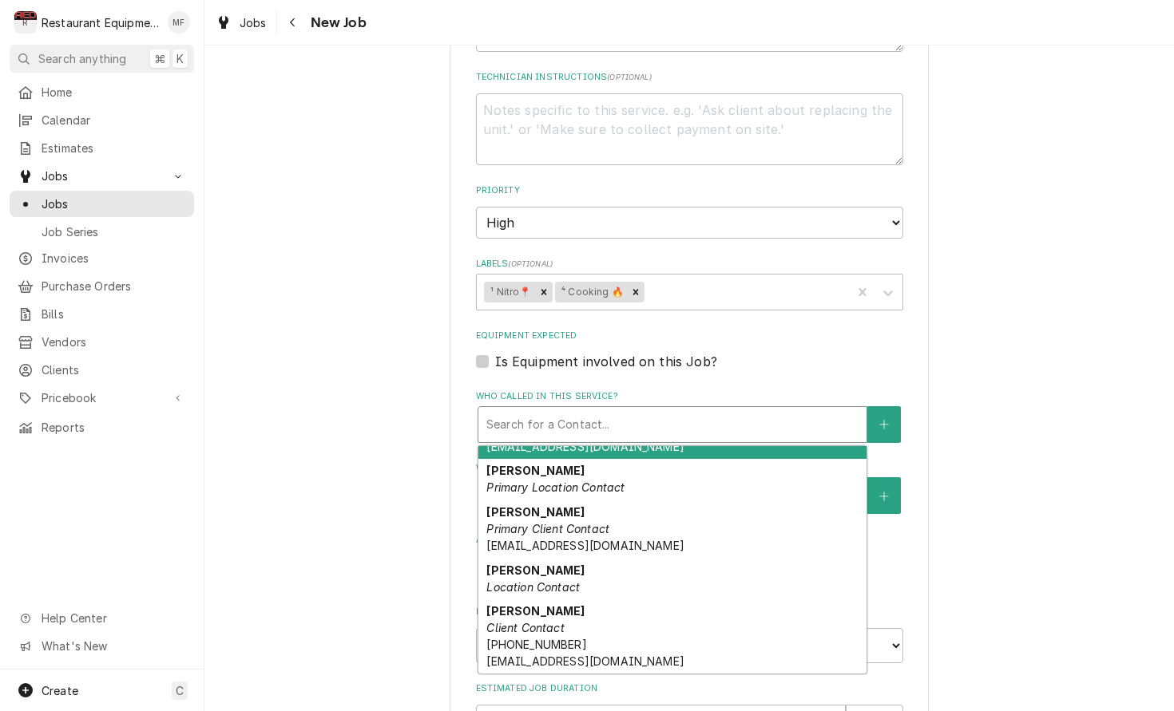
click at [825, 330] on div "Equipment Expected Is Equipment involved on this Job?" at bounding box center [689, 350] width 427 height 41
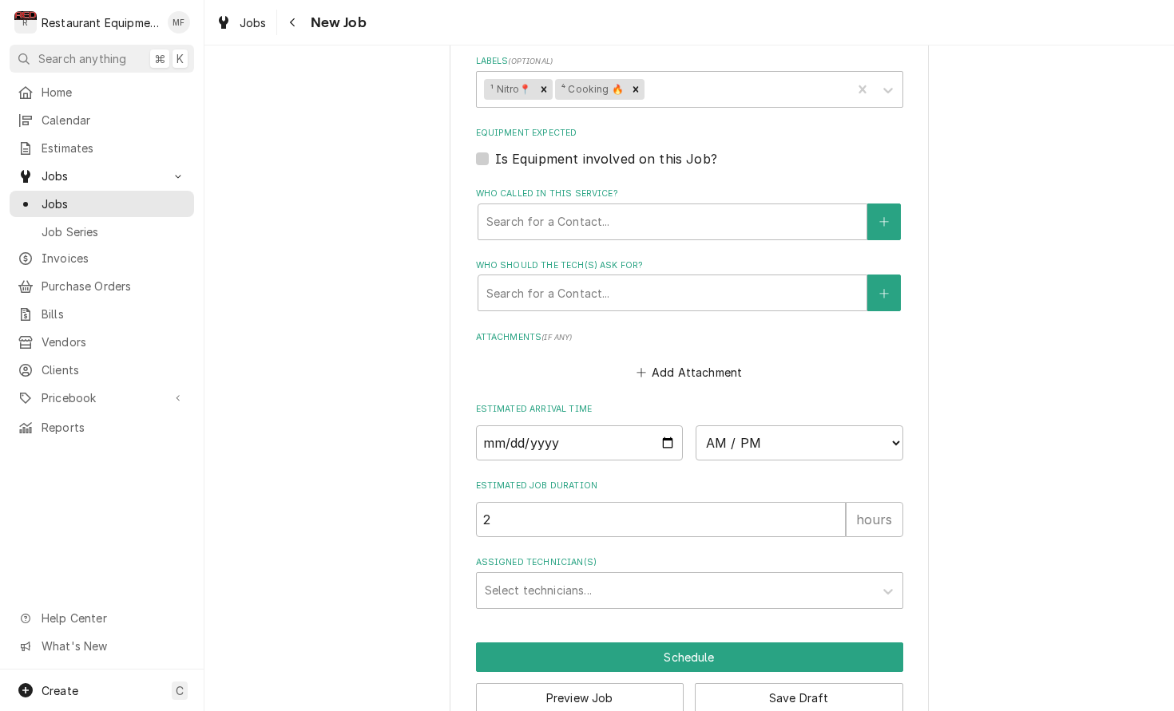
scroll to position [1059, 0]
click at [635, 426] on input "Date" at bounding box center [580, 443] width 208 height 35
type input "2025-10-01"
type textarea "x"
select select "13:45:00"
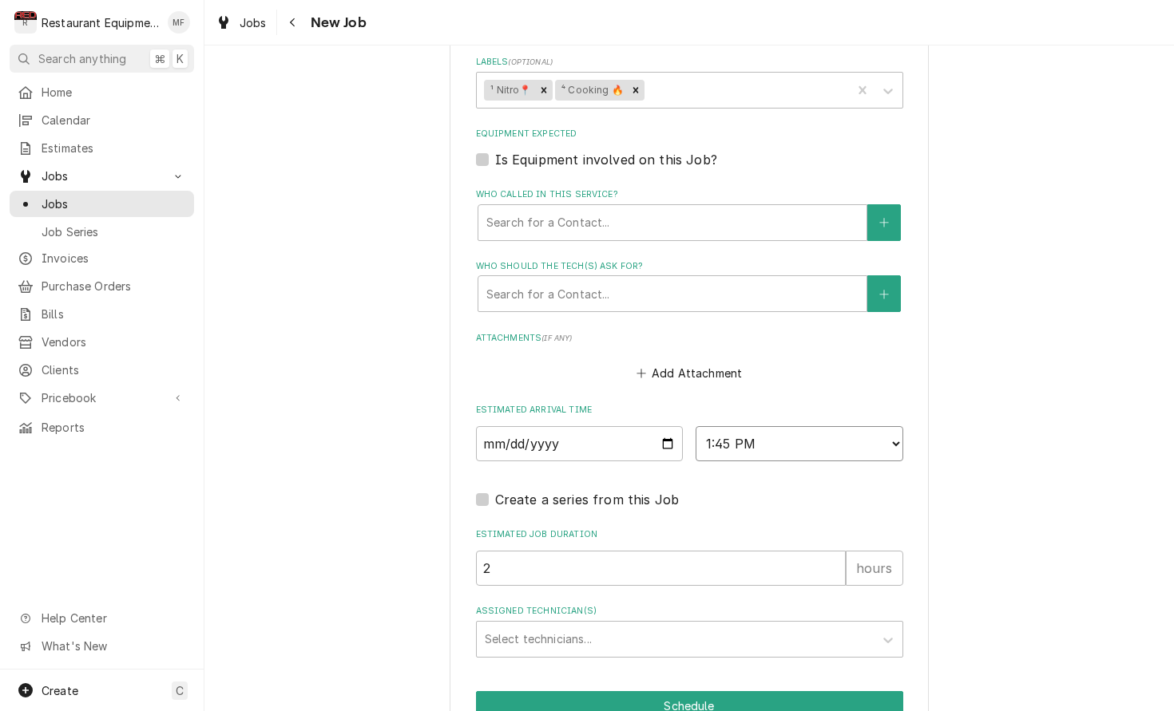
type textarea "x"
select select "14:00:00"
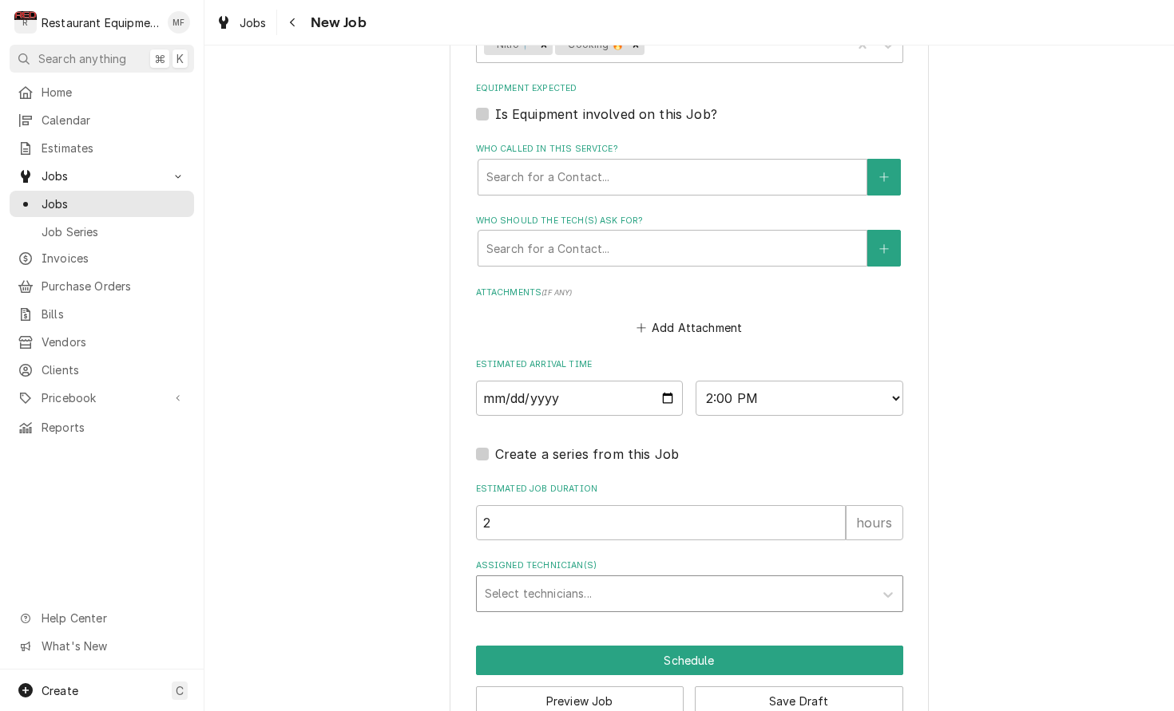
click at [758, 580] on div "Assigned Technician(s)" at bounding box center [675, 594] width 381 height 29
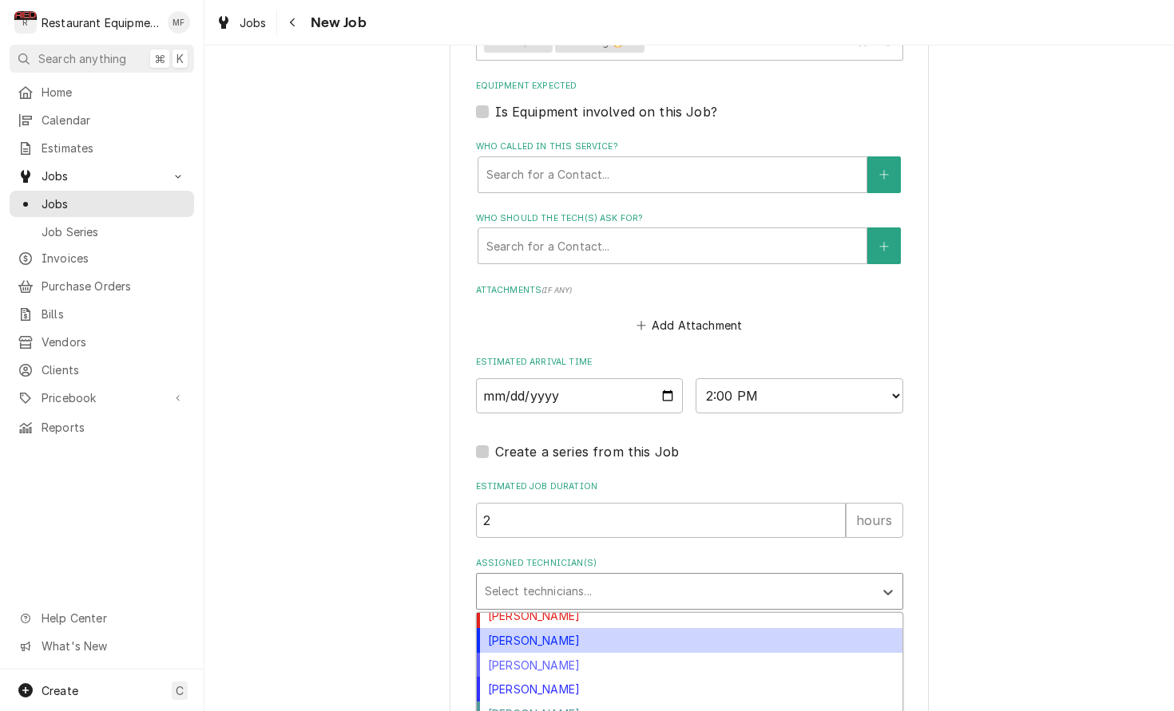
scroll to position [286, 0]
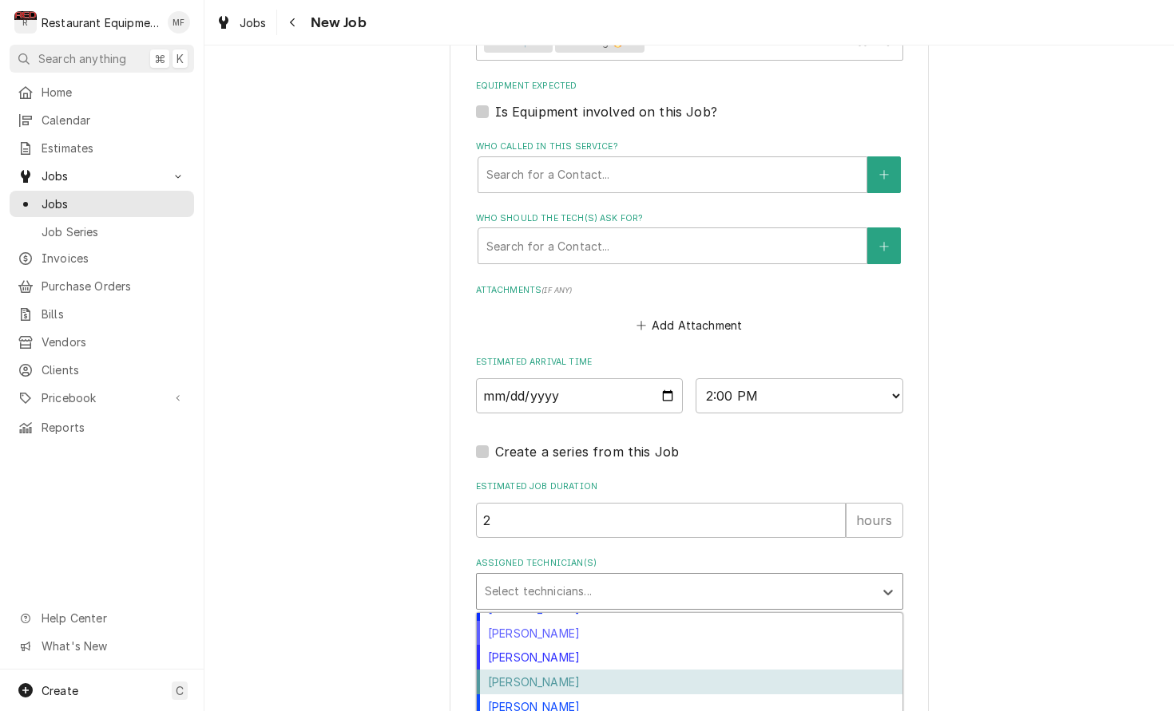
click at [744, 670] on div "Van Lucas" at bounding box center [690, 682] width 426 height 25
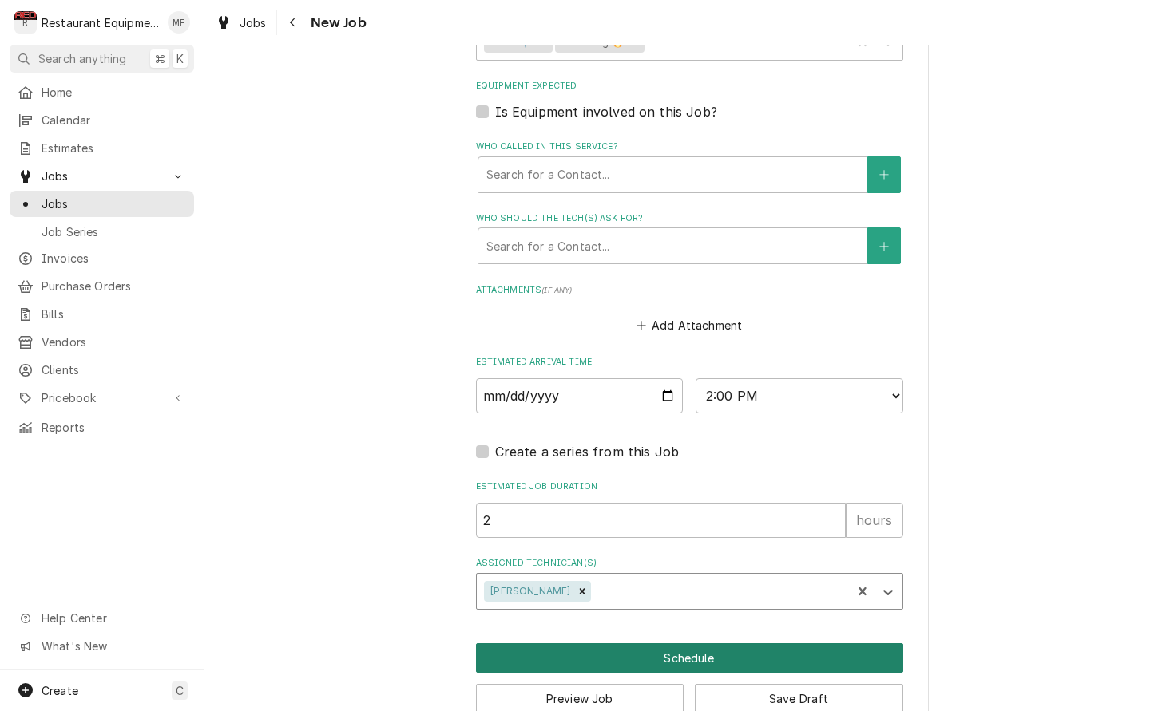
click at [699, 643] on button "Schedule" at bounding box center [689, 658] width 427 height 30
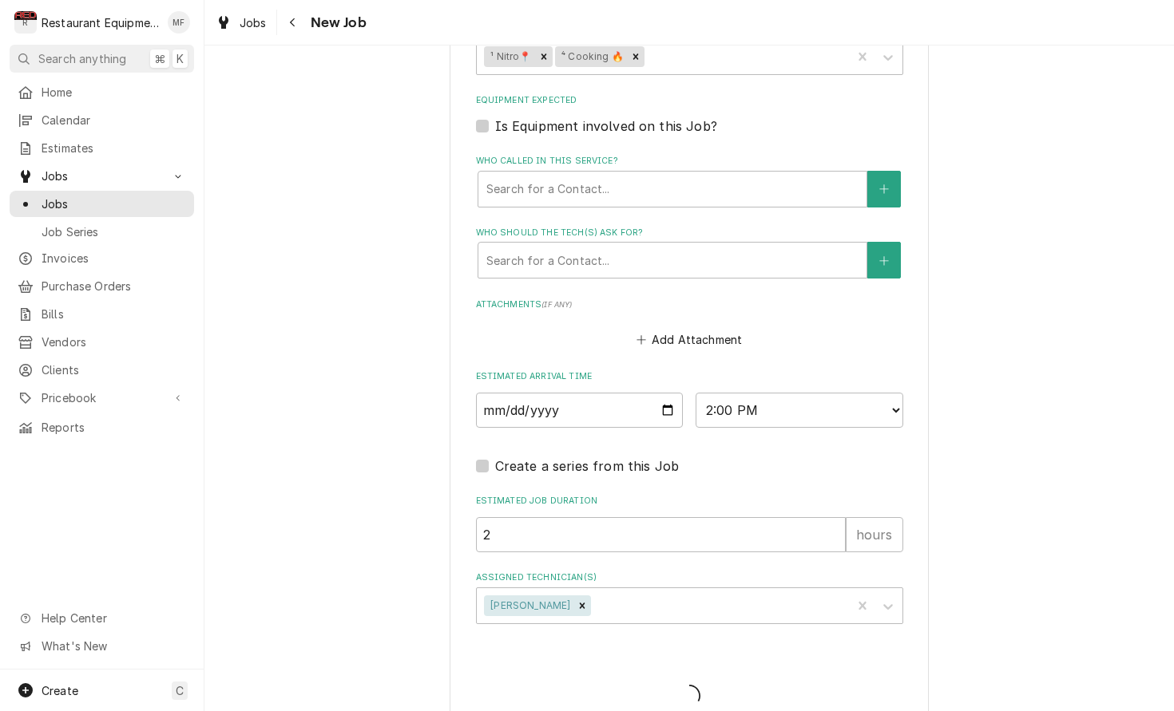
type textarea "x"
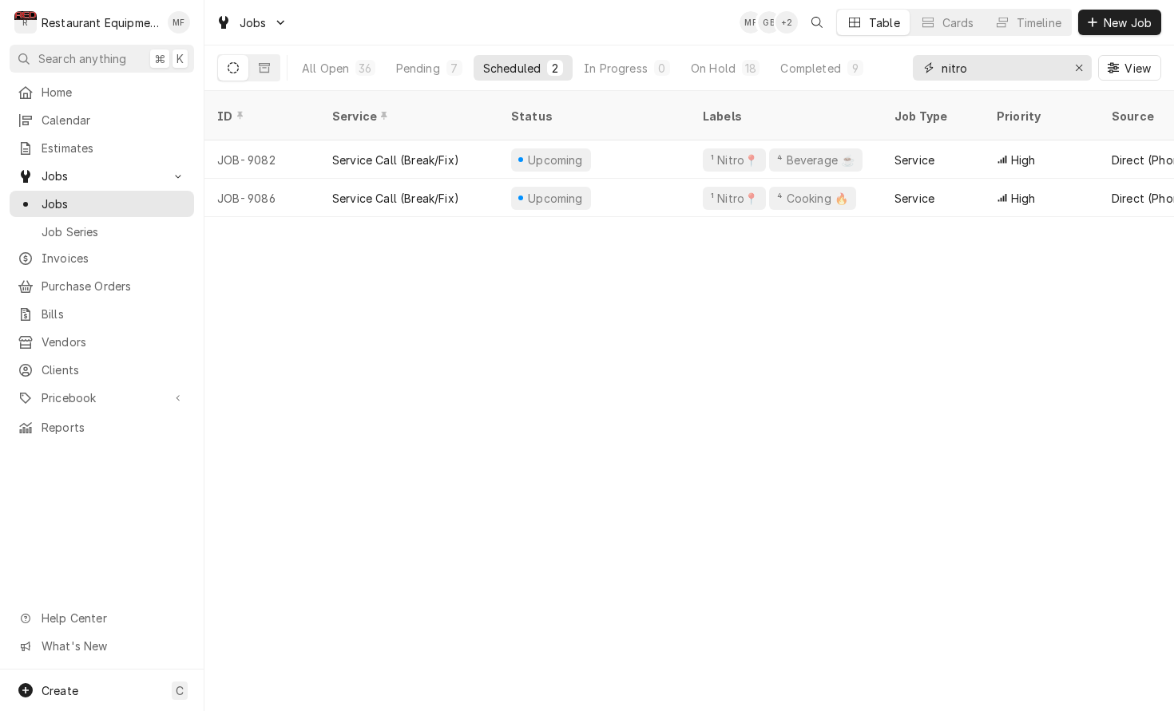
click at [1003, 69] on input "nitro" at bounding box center [1001, 68] width 120 height 26
click at [994, 59] on input "nitro" at bounding box center [1001, 68] width 120 height 26
click at [994, 60] on input "nitro" at bounding box center [1001, 68] width 120 height 26
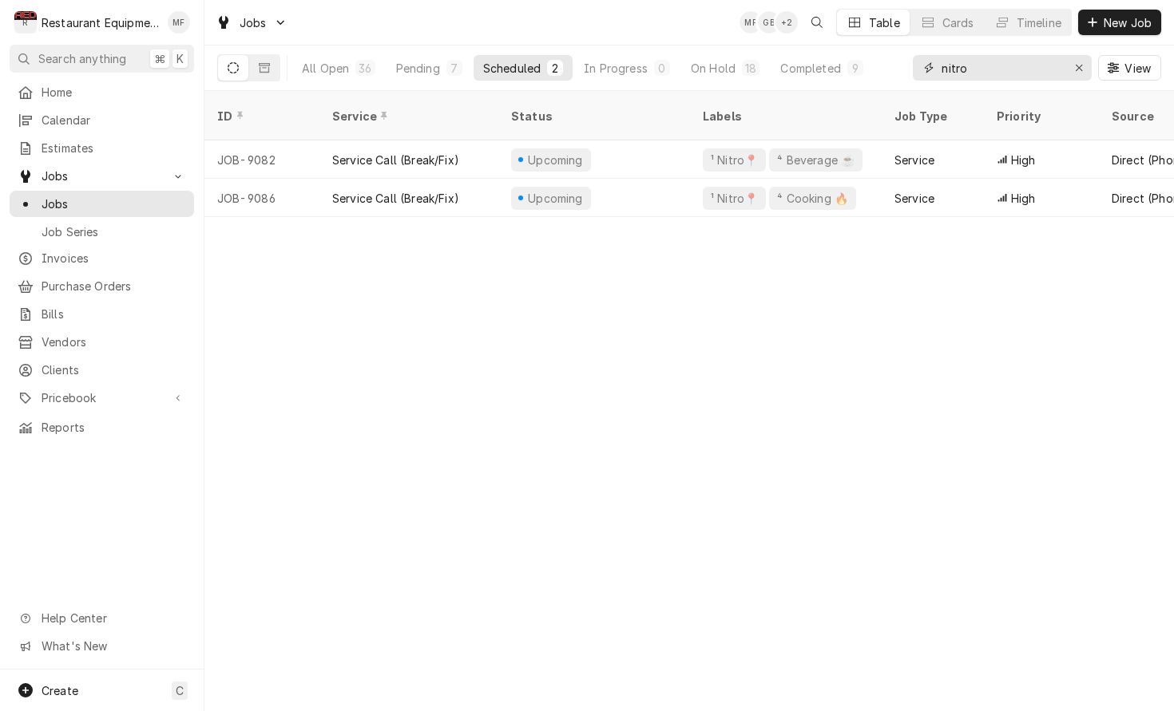
click at [994, 60] on input "nitro" at bounding box center [1001, 68] width 120 height 26
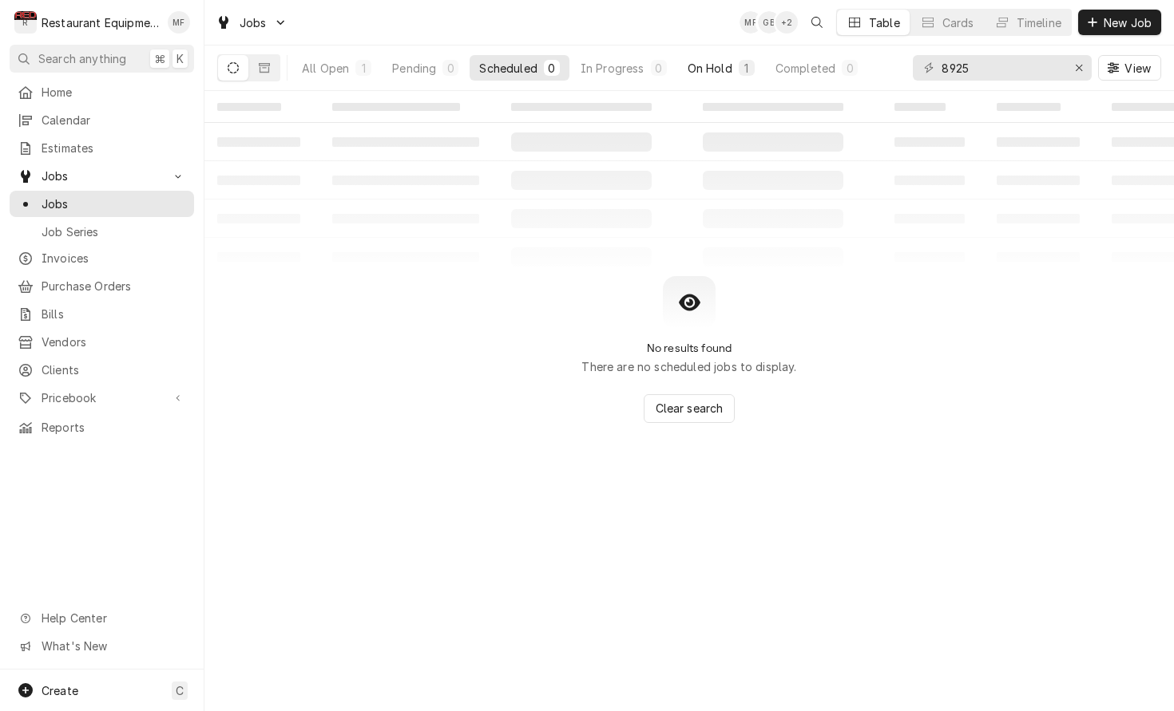
click at [707, 60] on div "On Hold" at bounding box center [709, 68] width 45 height 17
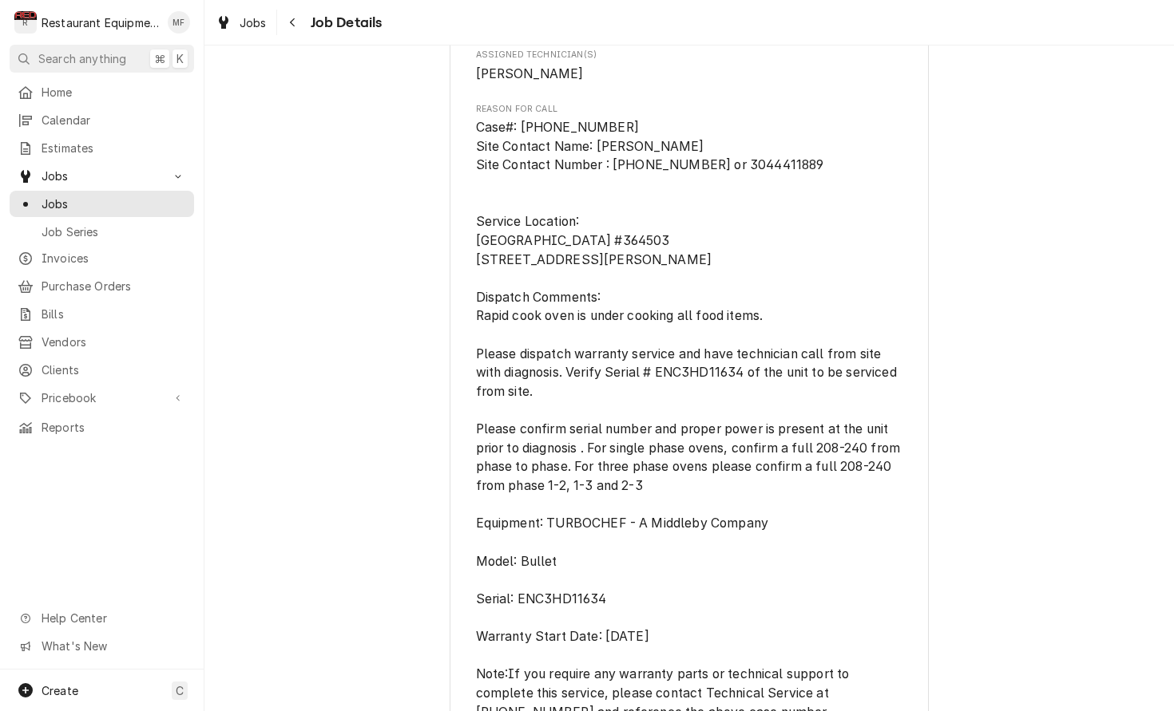
scroll to position [1120, 0]
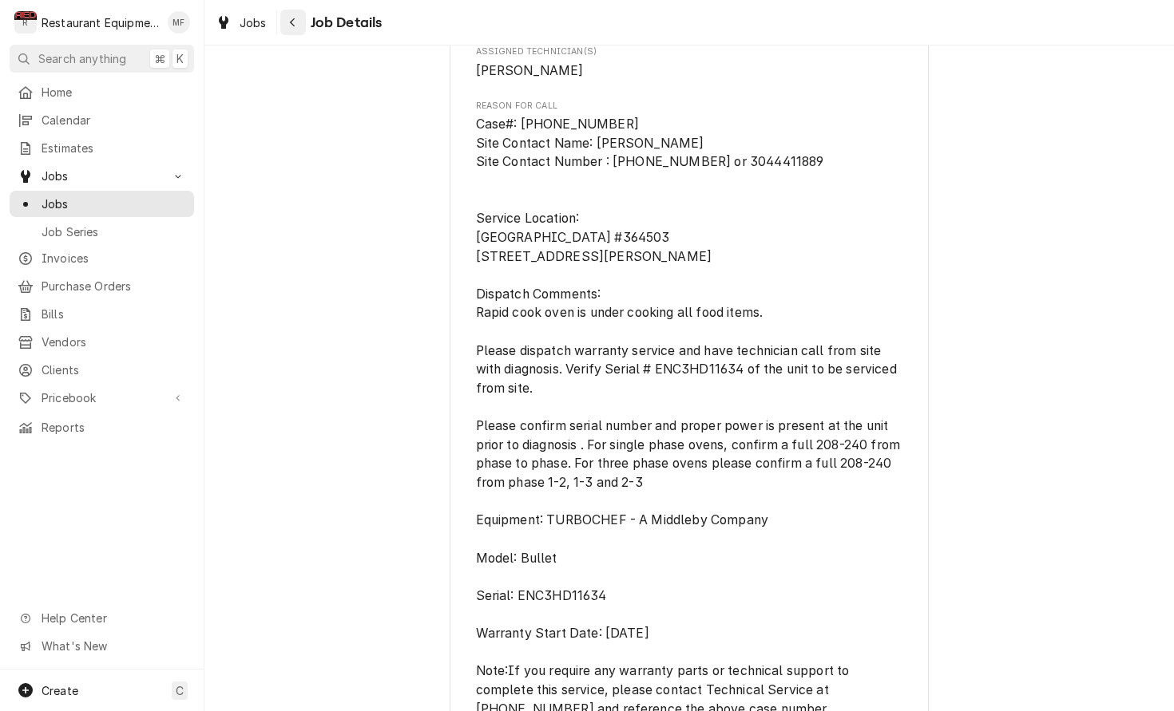
click at [295, 18] on icon "Navigate back" at bounding box center [292, 22] width 7 height 11
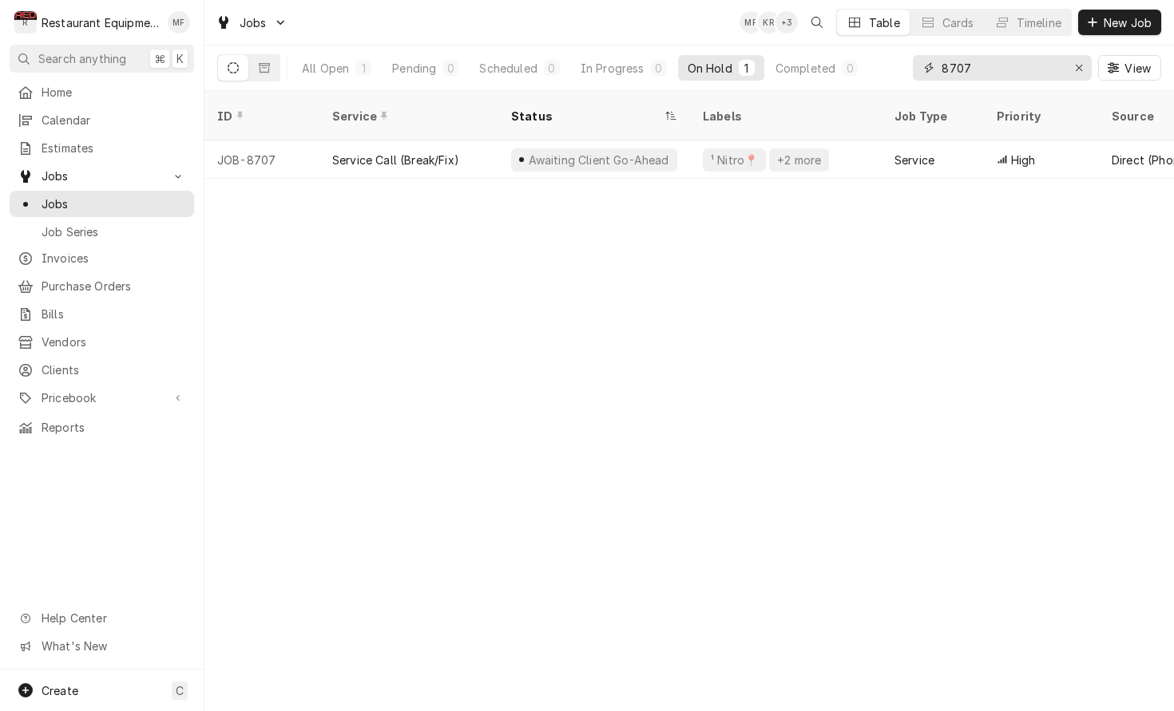
drag, startPoint x: 1010, startPoint y: 66, endPoint x: 928, endPoint y: 75, distance: 81.9
click at [928, 75] on div "8707" at bounding box center [1001, 68] width 179 height 26
drag, startPoint x: 988, startPoint y: 65, endPoint x: 942, endPoint y: 63, distance: 46.4
click at [942, 63] on input "8707" at bounding box center [1001, 68] width 120 height 26
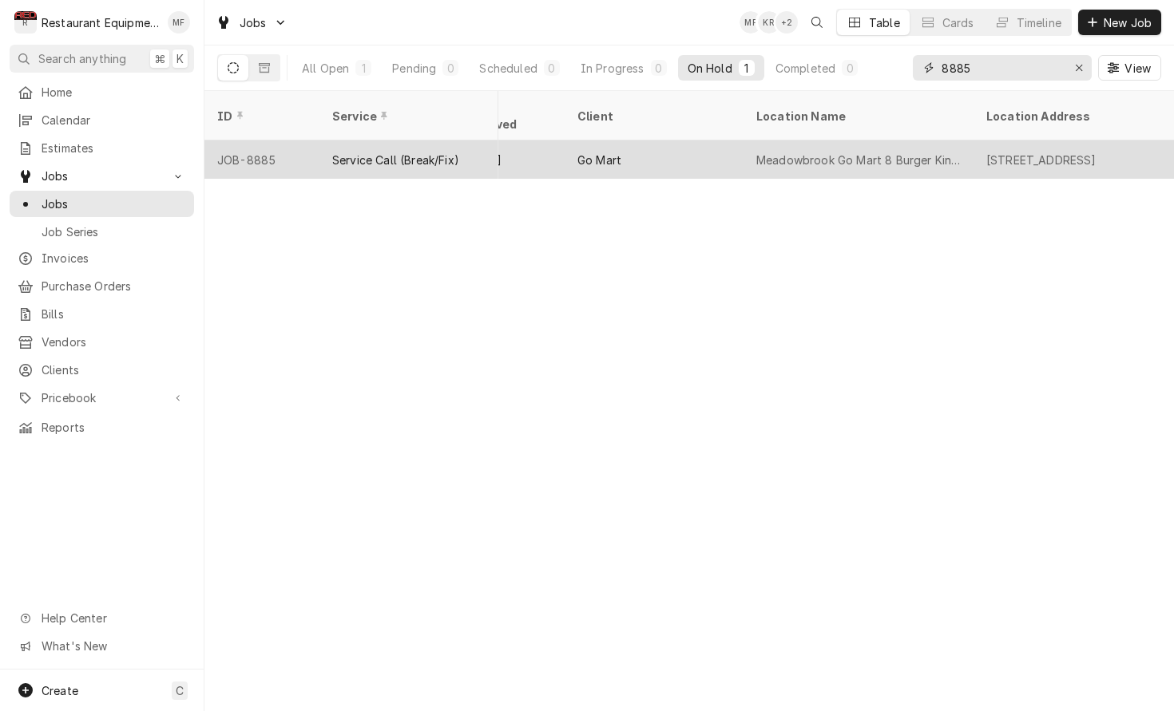
scroll to position [0, 996]
type input "8885"
click at [1027, 141] on div "[STREET_ADDRESS]" at bounding box center [1067, 160] width 230 height 38
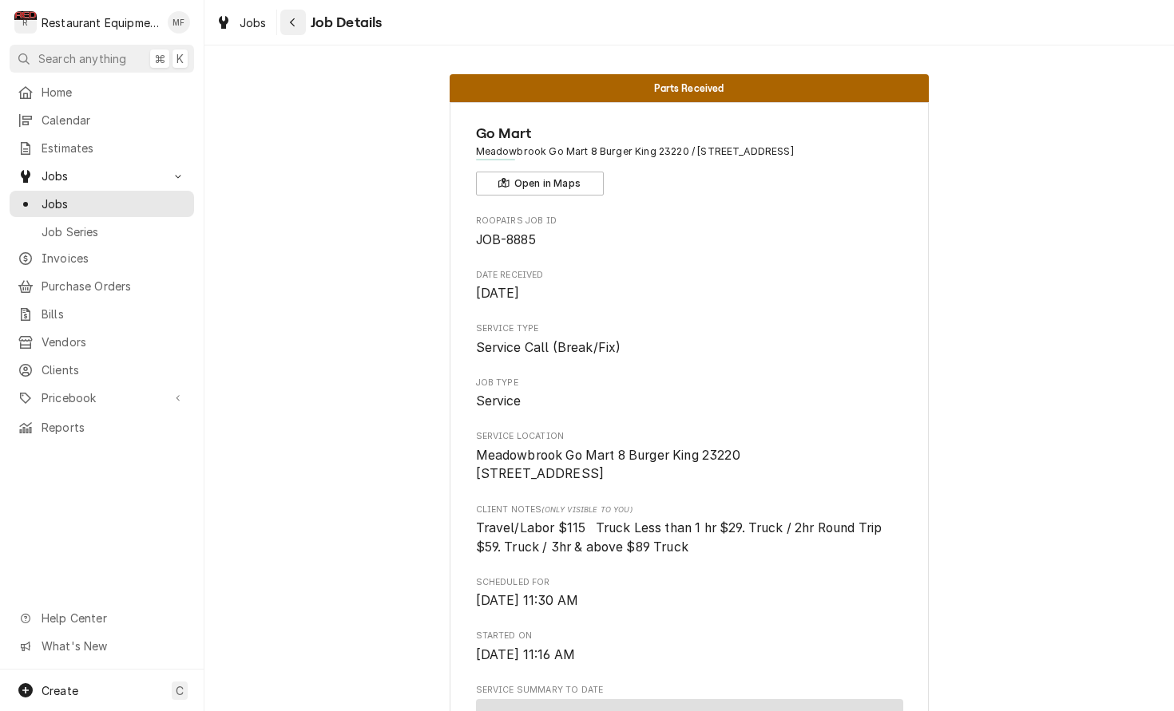
click at [290, 22] on icon "Navigate back" at bounding box center [292, 22] width 7 height 11
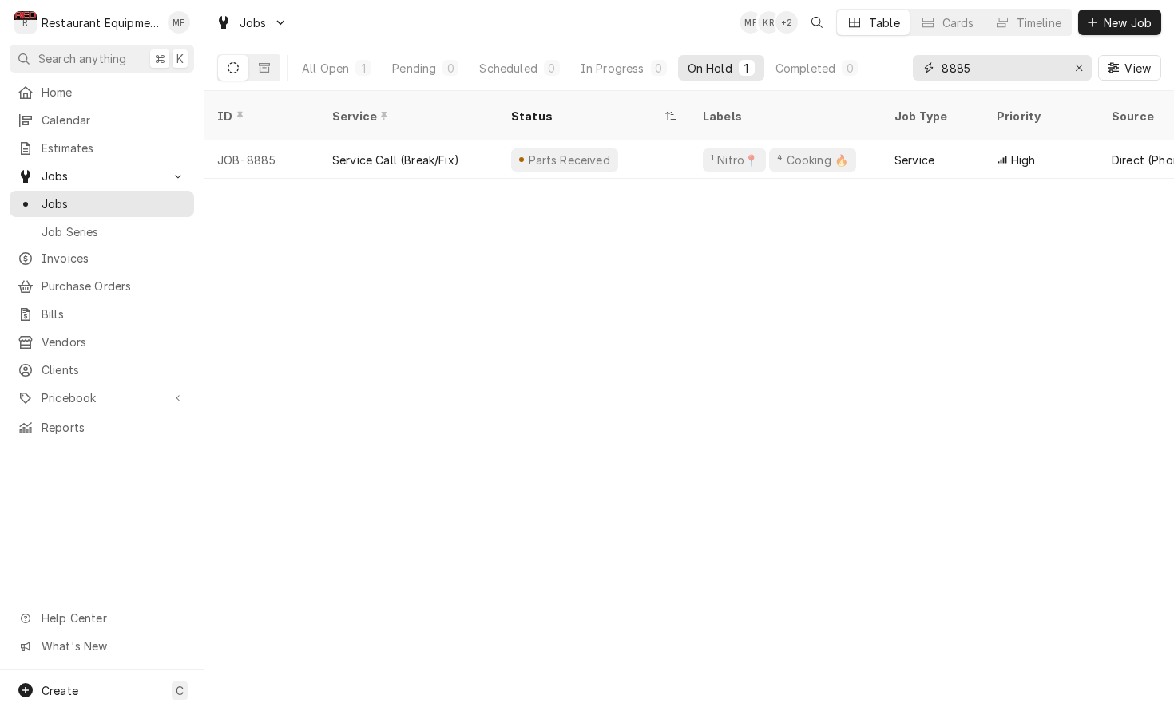
click at [1023, 71] on input "8885" at bounding box center [1001, 68] width 120 height 26
click at [1024, 72] on input "8885" at bounding box center [1001, 68] width 120 height 26
click at [1023, 72] on input "8885" at bounding box center [1001, 68] width 120 height 26
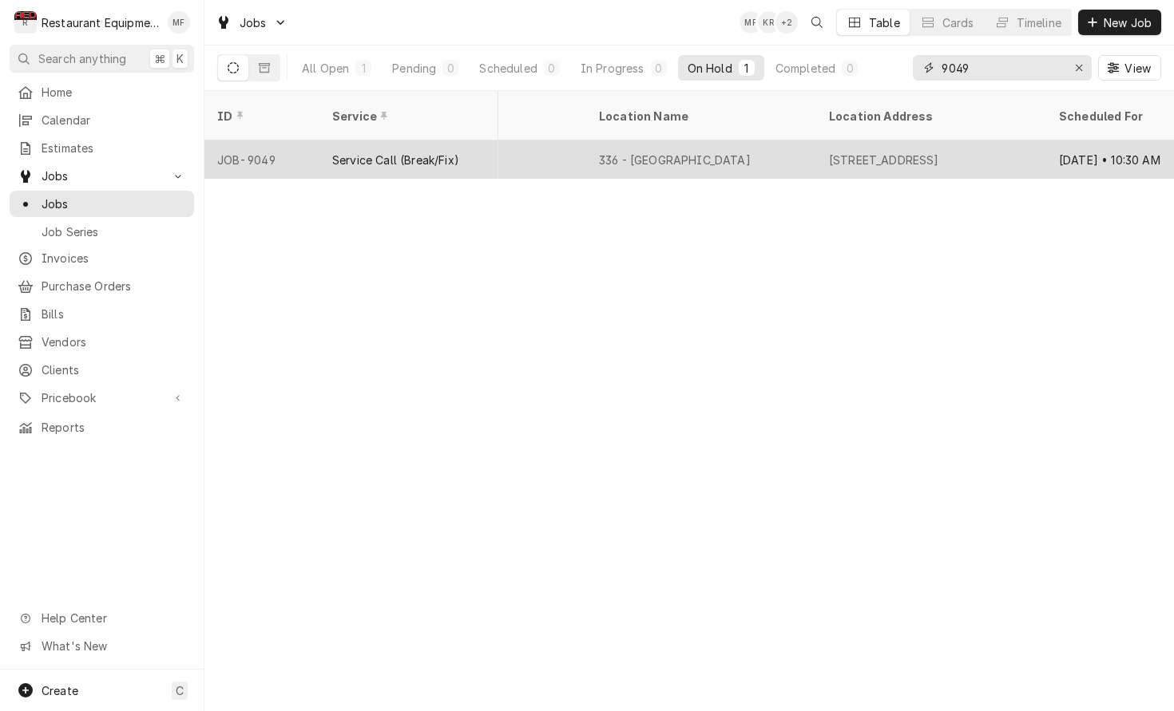
scroll to position [0, 1134]
type input "9049"
click at [936, 152] on div "3 Cracker Barrel Dr, Barboursville, WV 25504" at bounding box center [881, 160] width 110 height 17
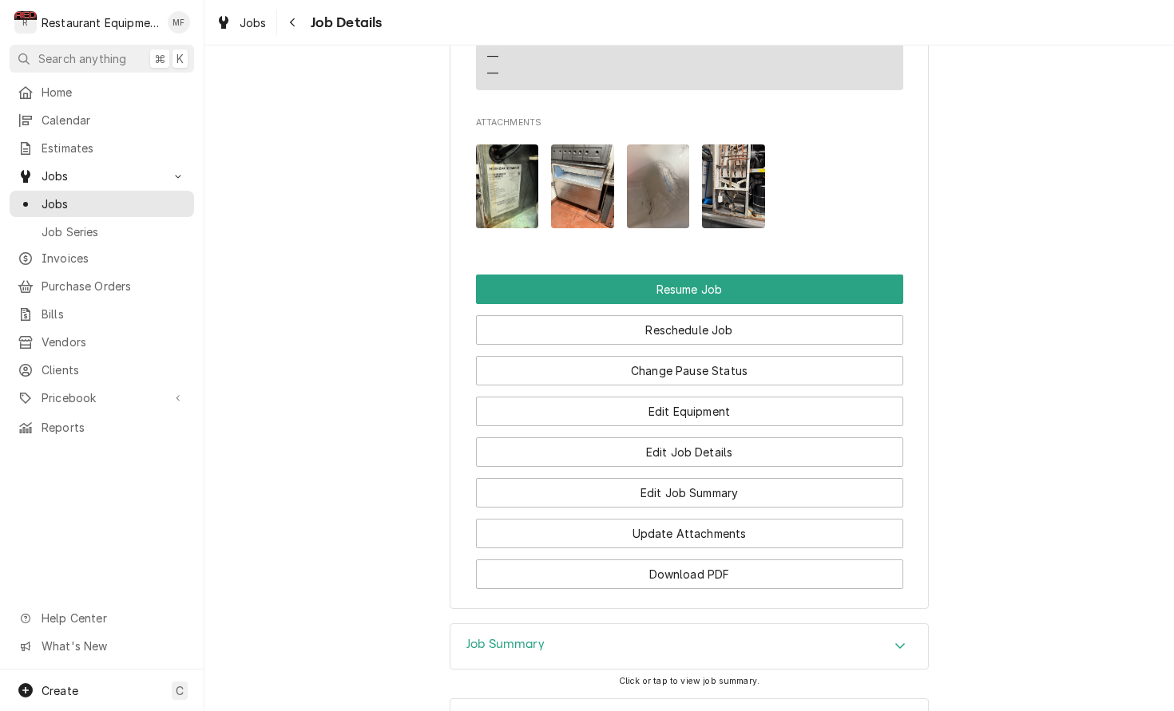
scroll to position [1831, 0]
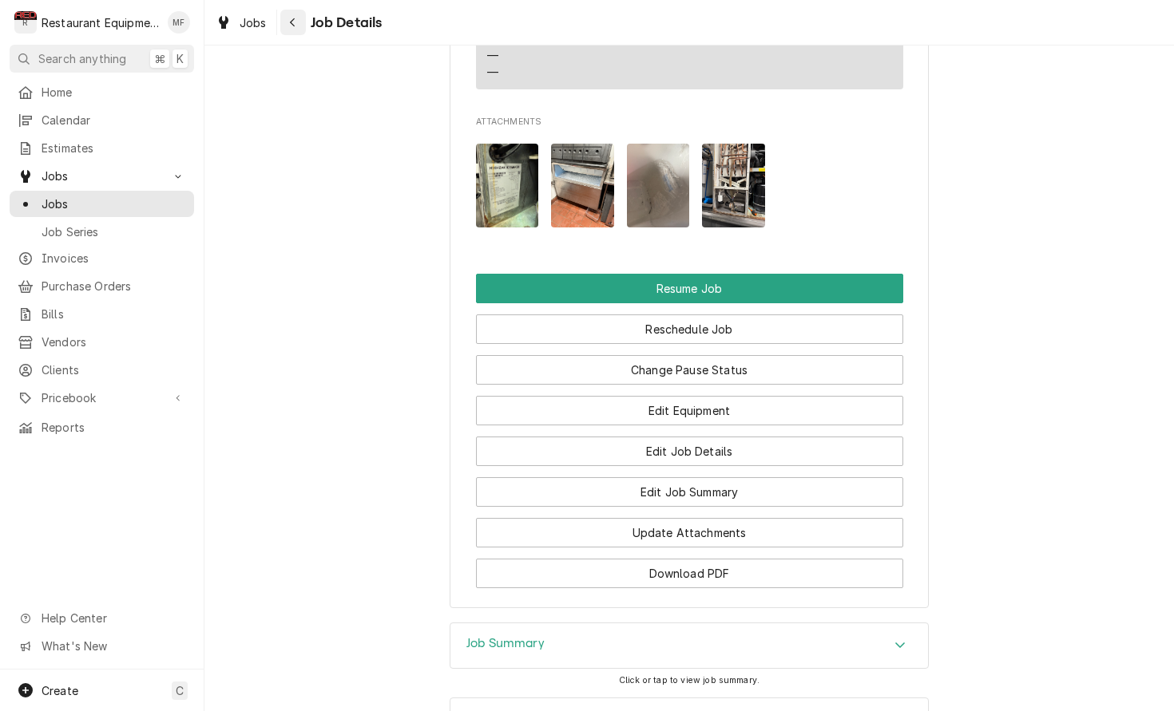
click at [293, 22] on icon "Navigate back" at bounding box center [292, 22] width 7 height 11
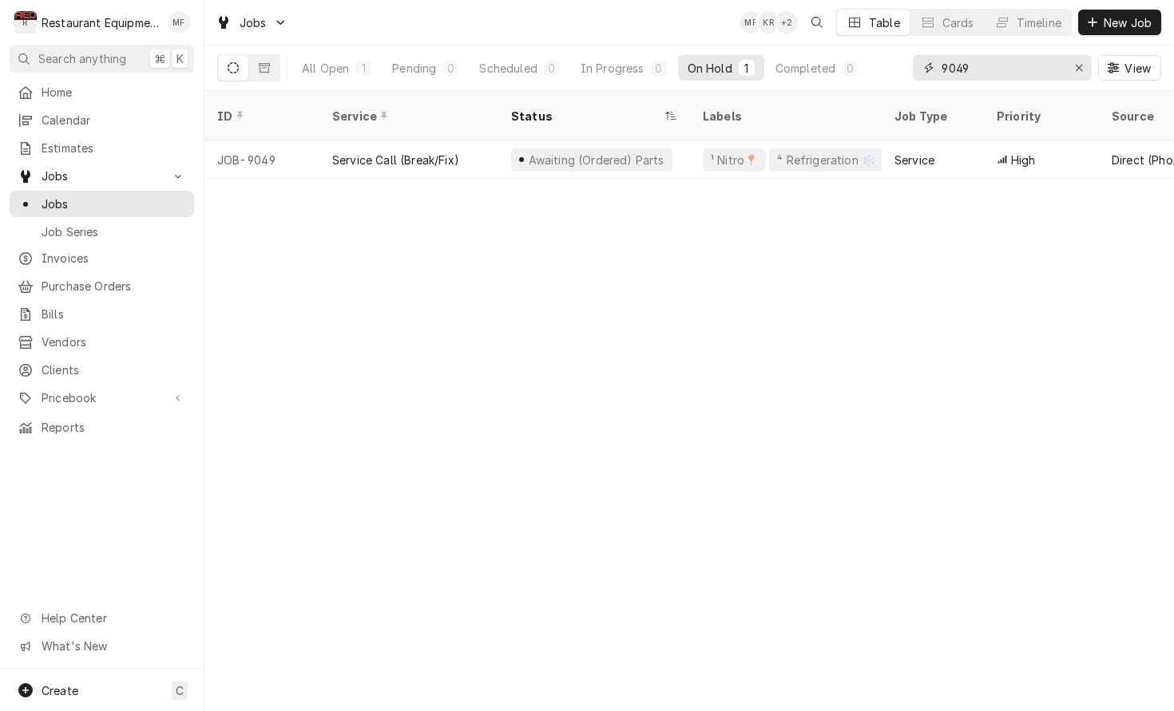
click at [998, 60] on input "9049" at bounding box center [1001, 68] width 120 height 26
click at [995, 71] on input "9049" at bounding box center [1001, 68] width 120 height 26
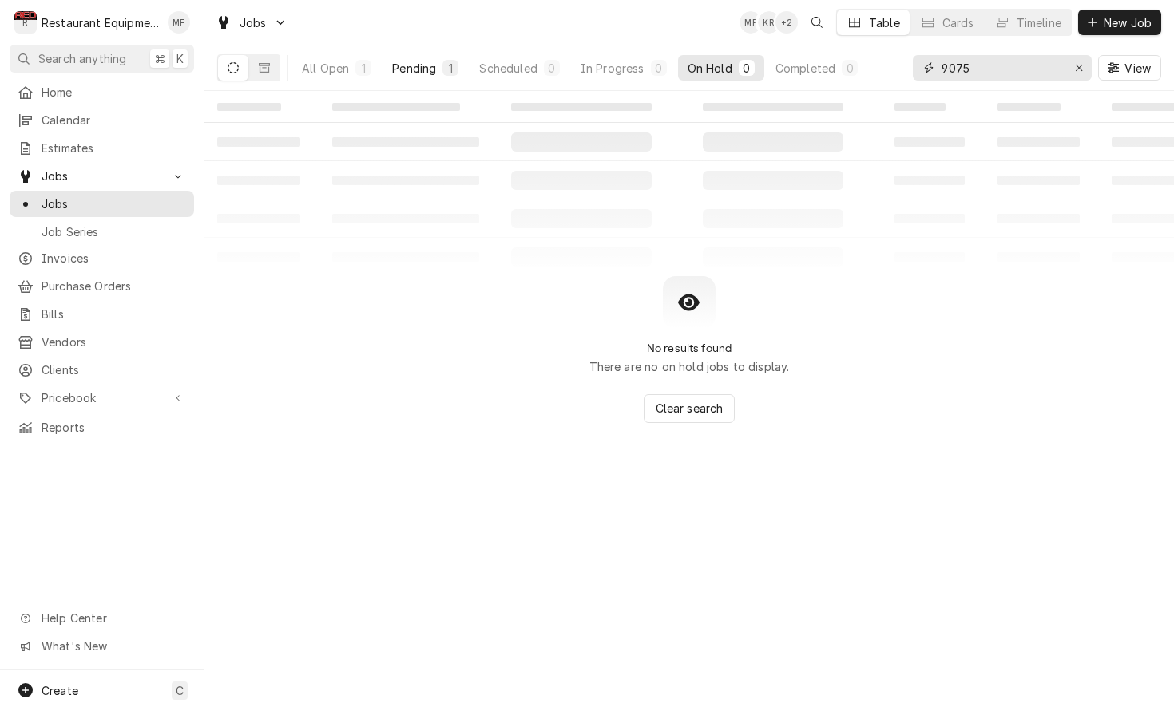
type input "9075"
drag, startPoint x: 422, startPoint y: 61, endPoint x: 431, endPoint y: 61, distance: 8.8
click at [422, 61] on div "Pending" at bounding box center [414, 68] width 44 height 17
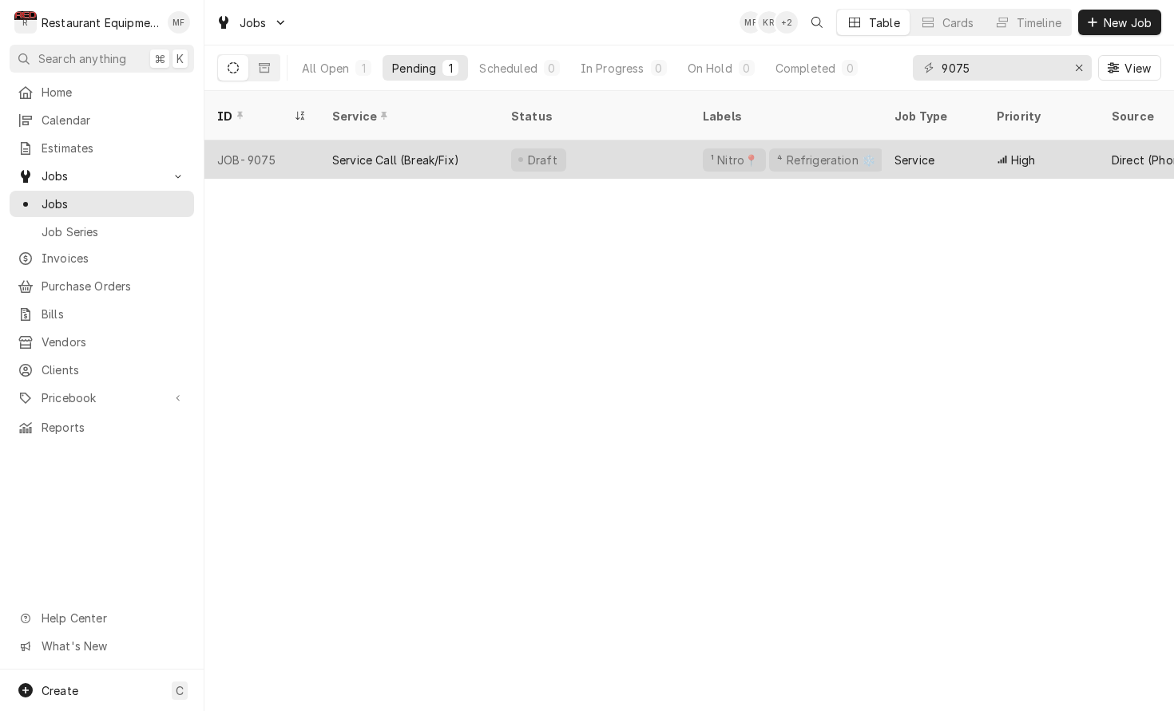
click at [899, 152] on div "Service" at bounding box center [914, 160] width 40 height 17
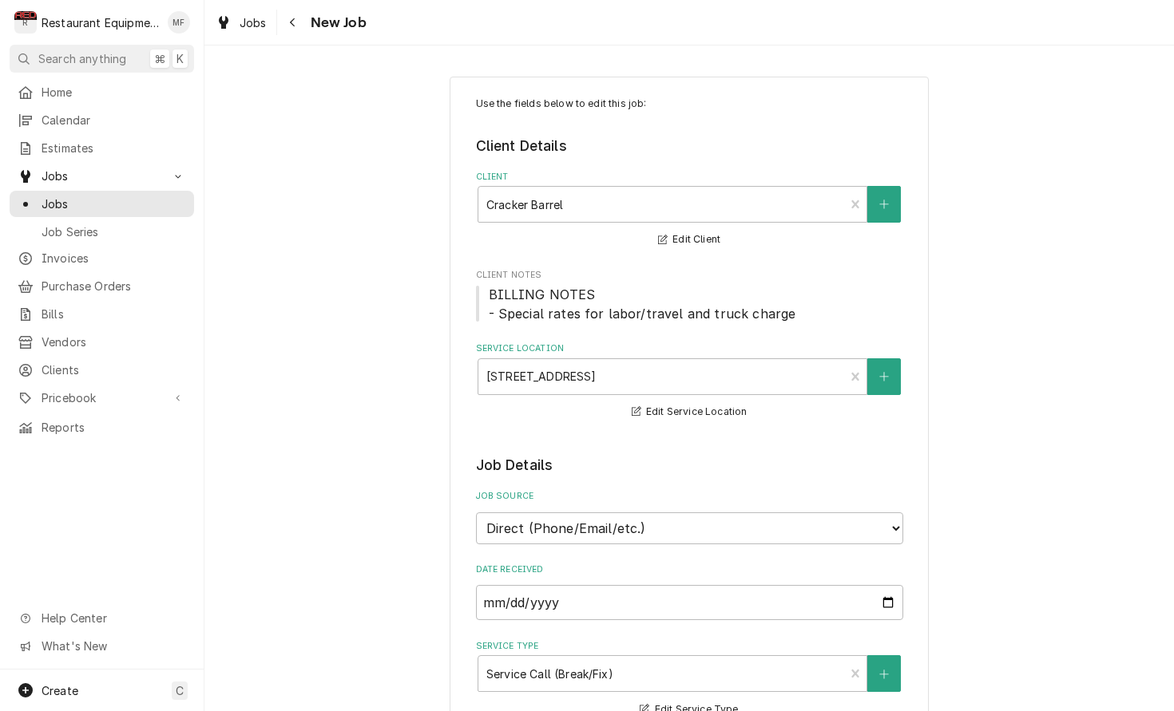
type textarea "x"
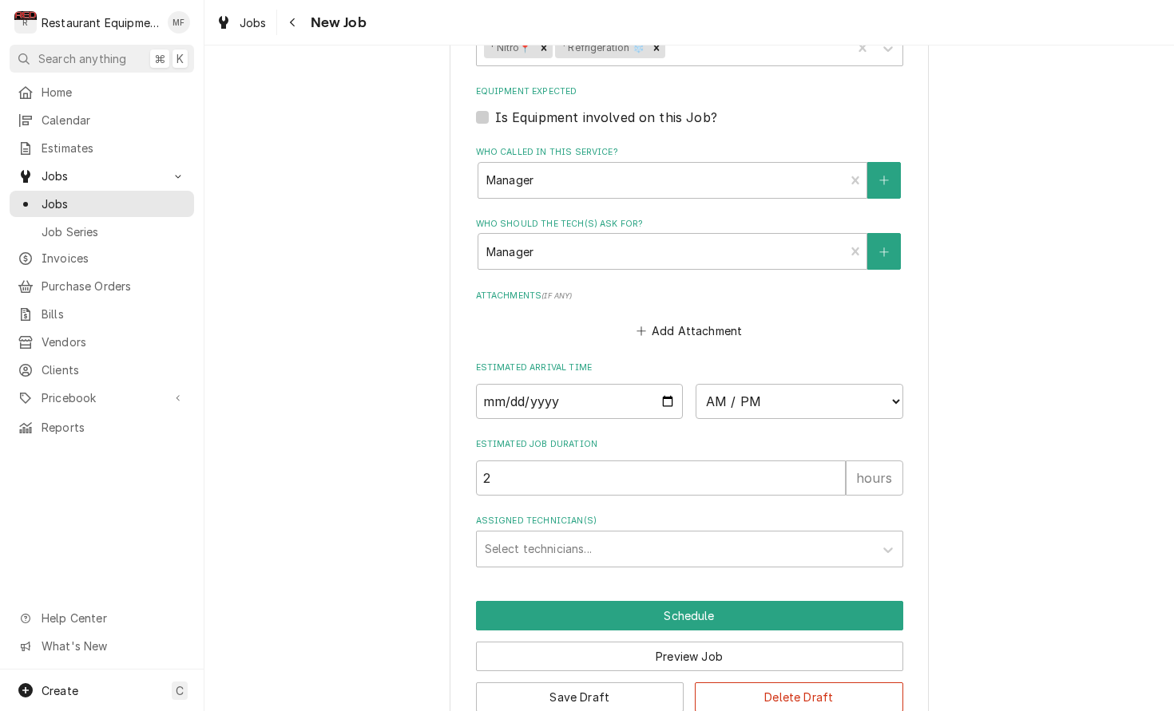
scroll to position [1138, 0]
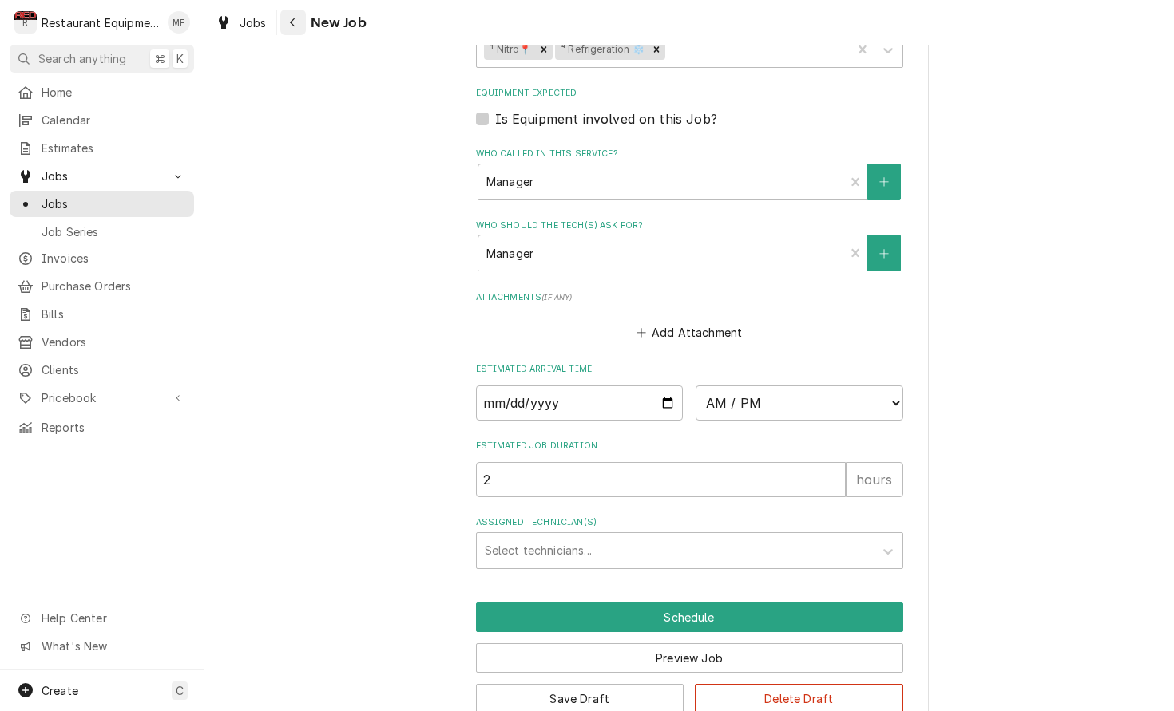
click at [299, 19] on div "Navigate back" at bounding box center [293, 22] width 16 height 16
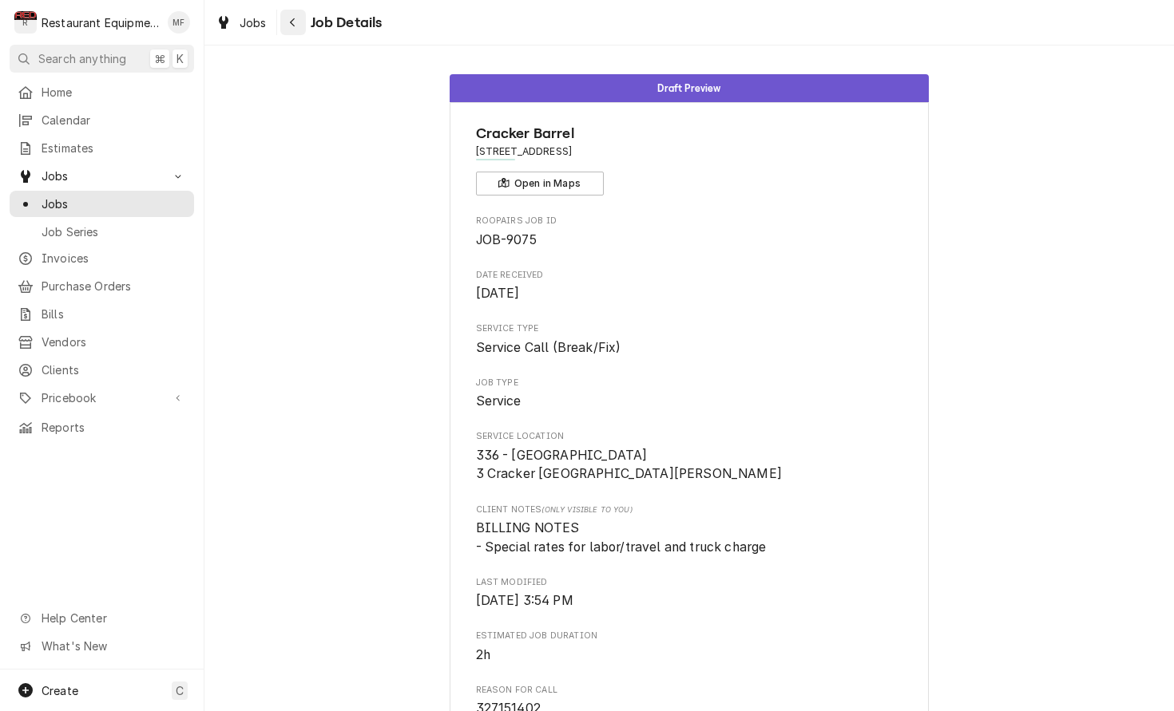
click at [296, 25] on div "Navigate back" at bounding box center [293, 22] width 16 height 16
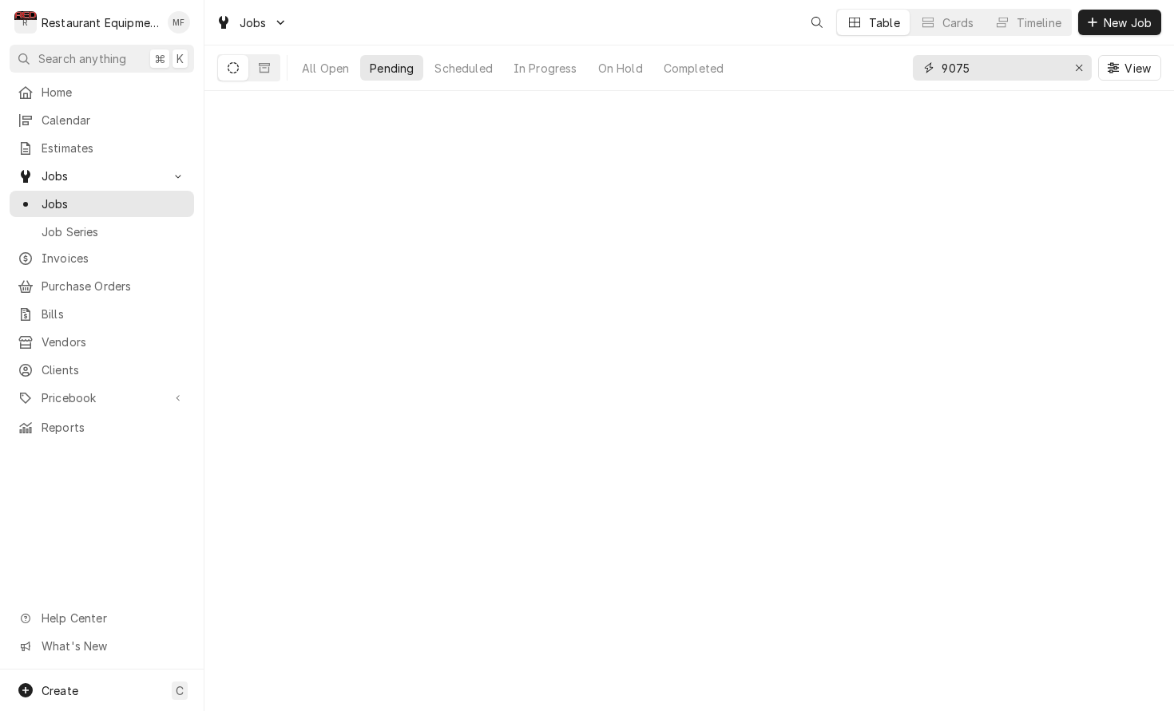
click at [1020, 78] on input "9075" at bounding box center [1001, 68] width 120 height 26
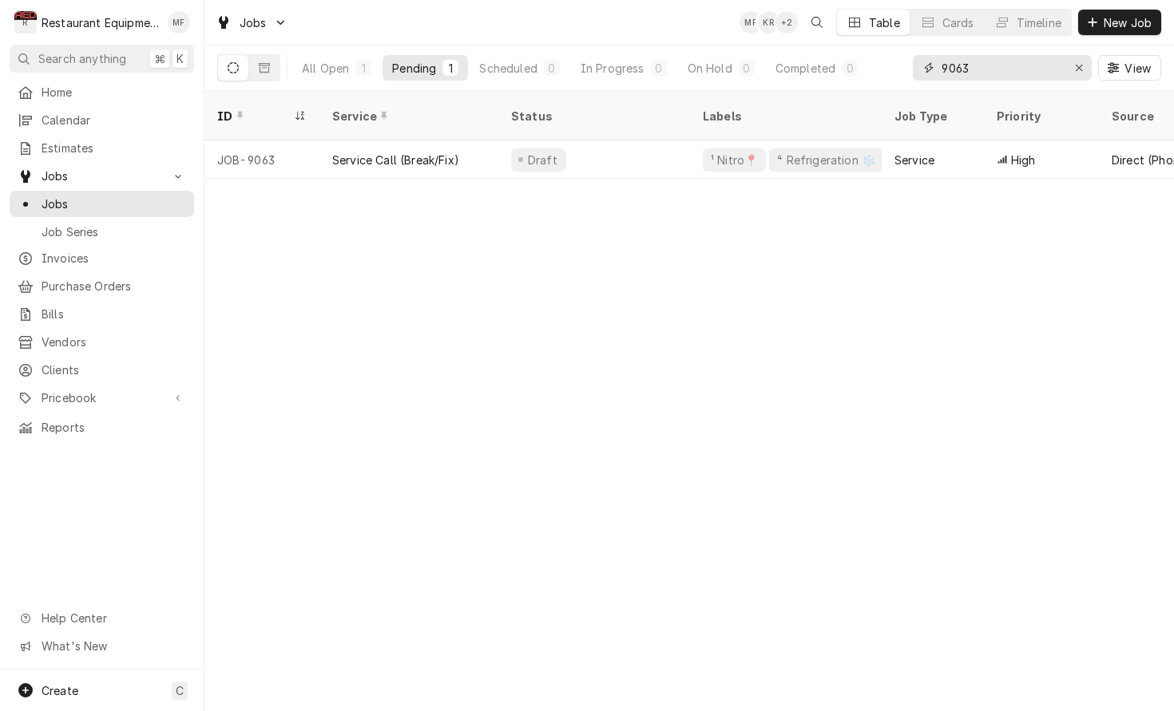
click at [996, 75] on input "9063" at bounding box center [1001, 68] width 120 height 26
click at [996, 74] on input "9063" at bounding box center [1001, 68] width 120 height 26
type input "9063"
click at [1075, 69] on icon "Erase input" at bounding box center [1079, 67] width 9 height 11
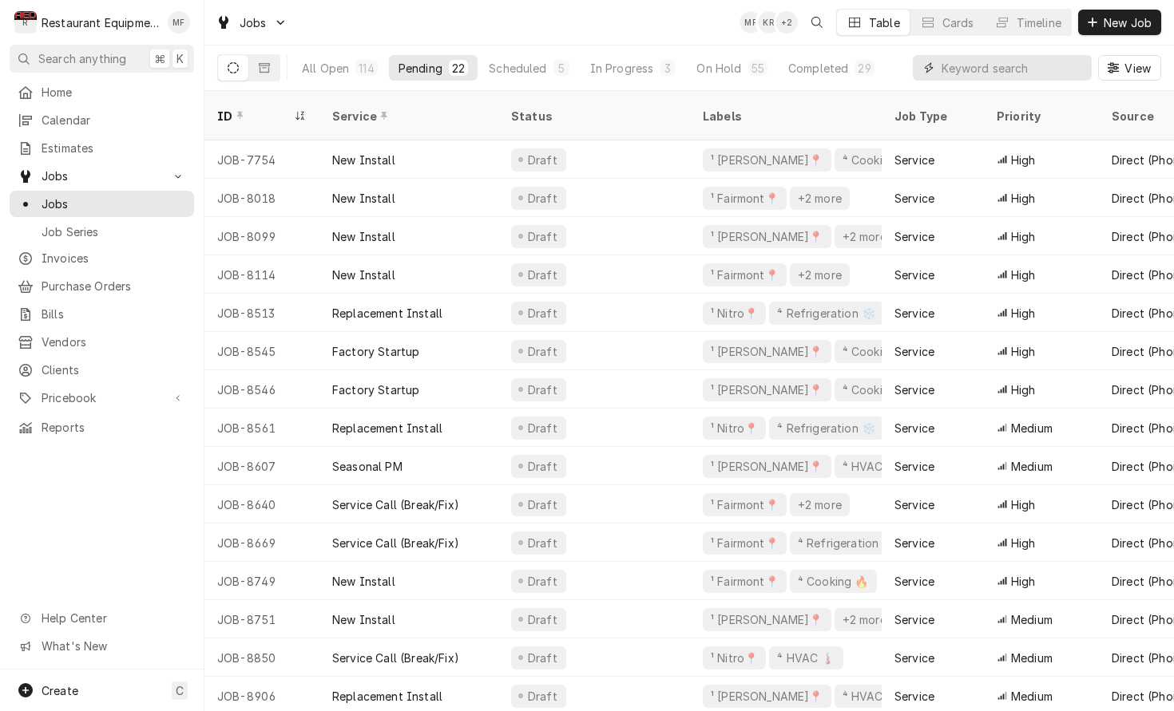
click at [1056, 66] on input "Dynamic Content Wrapper" at bounding box center [1012, 68] width 142 height 26
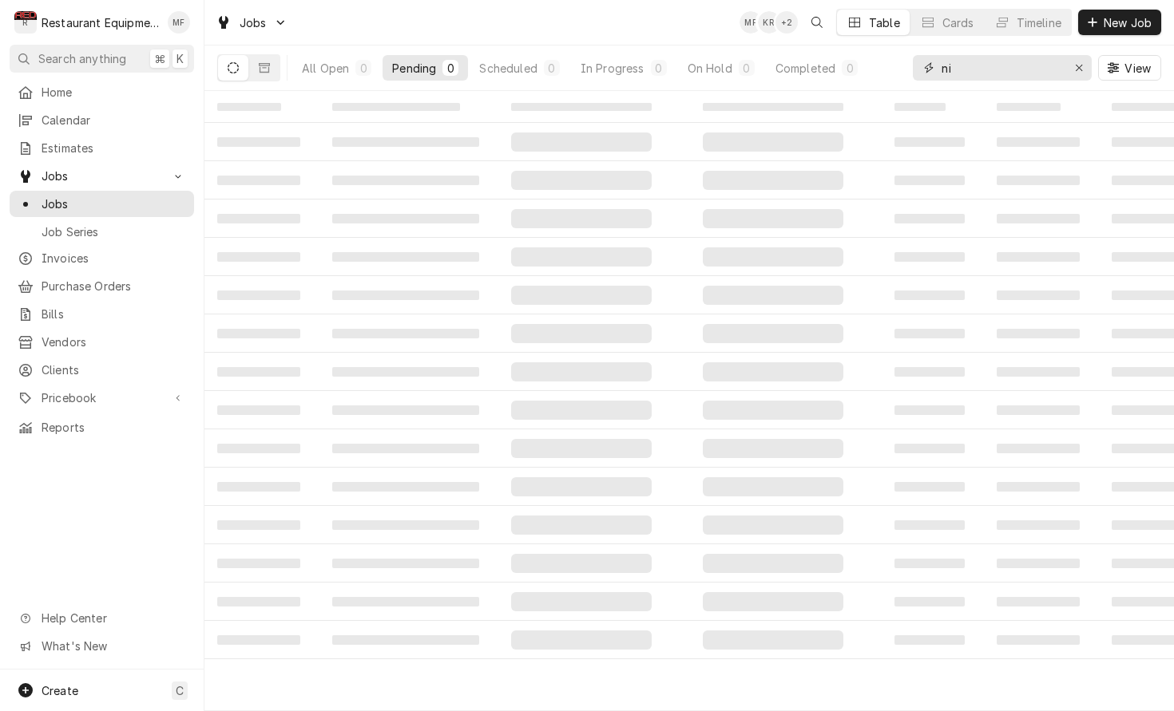
type input "n"
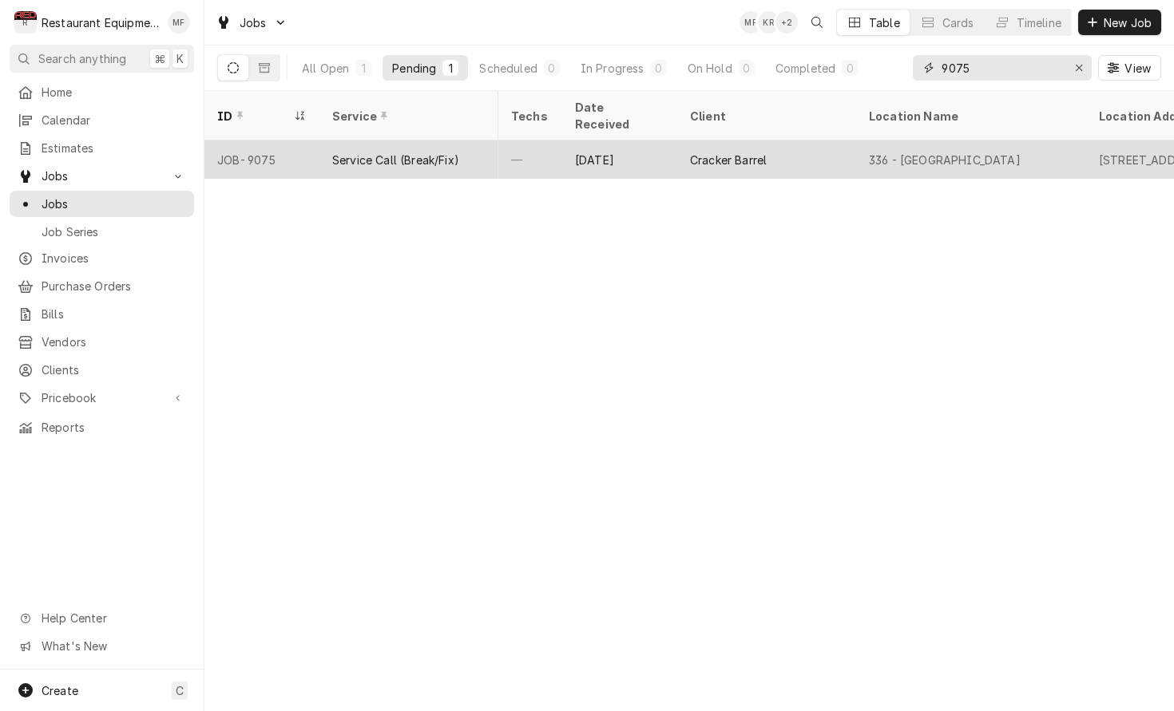
scroll to position [0, 999]
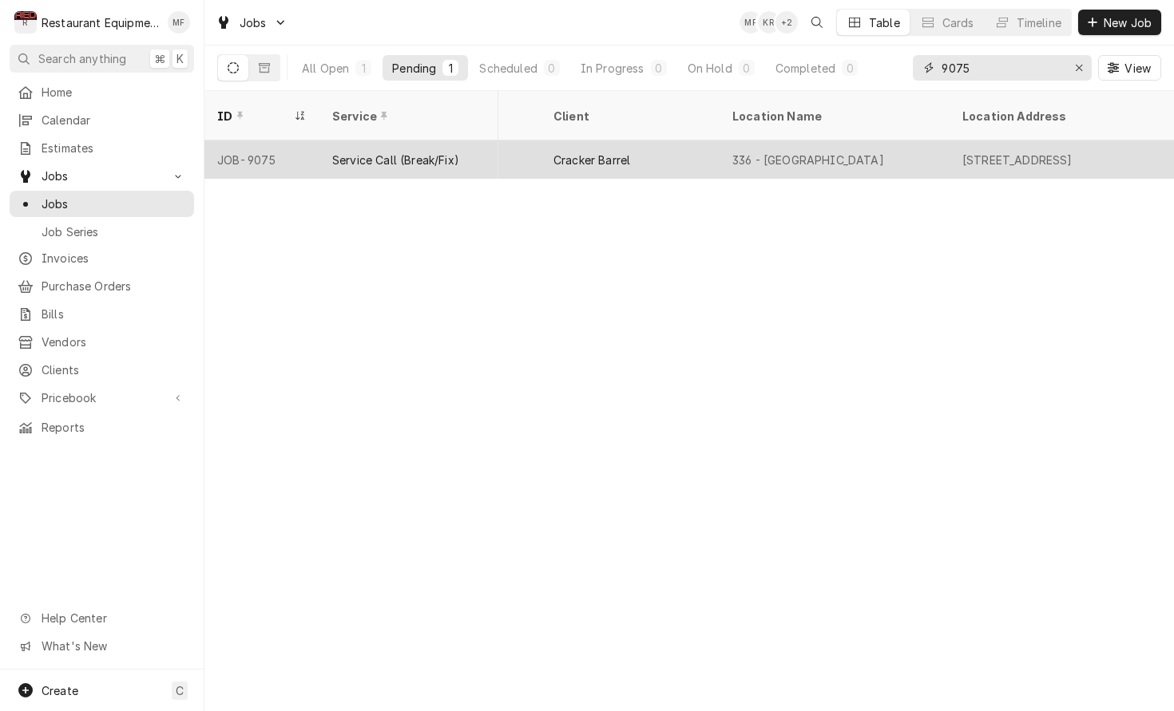
type input "9075"
click at [971, 152] on div "[STREET_ADDRESS]" at bounding box center [1017, 160] width 110 height 17
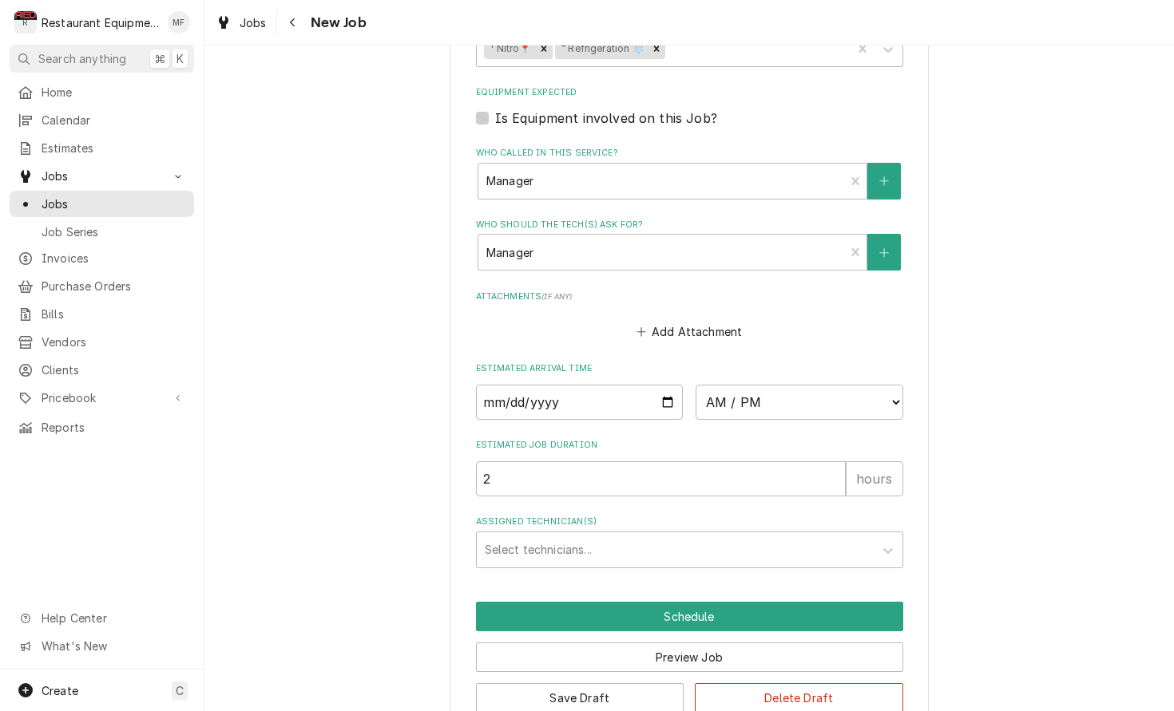
scroll to position [1138, 0]
click at [823, 684] on button "Delete Draft" at bounding box center [799, 699] width 208 height 30
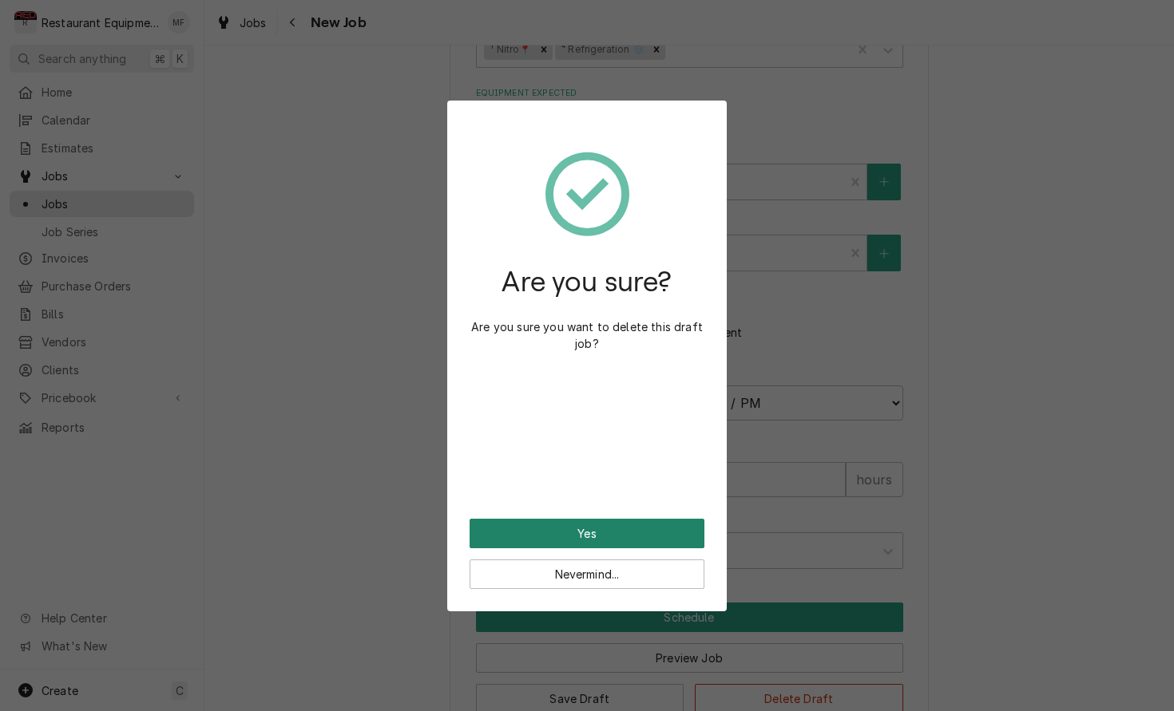
click at [648, 532] on button "Yes" at bounding box center [586, 534] width 235 height 30
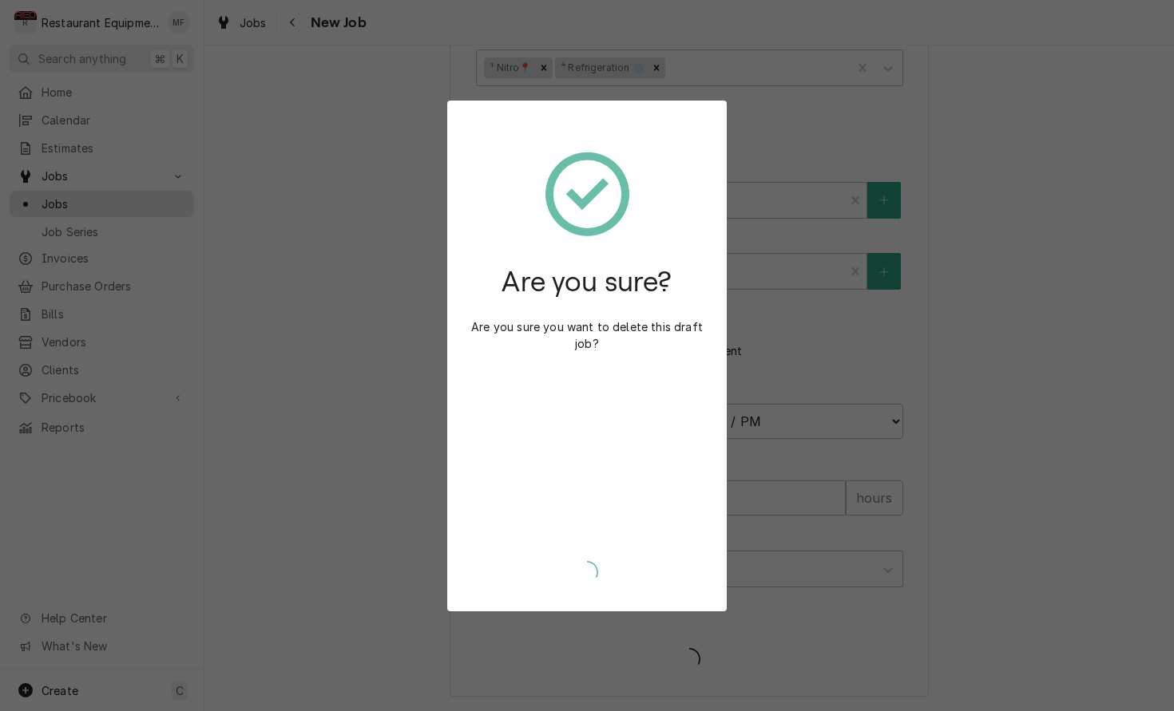
scroll to position [1083, 0]
type textarea "x"
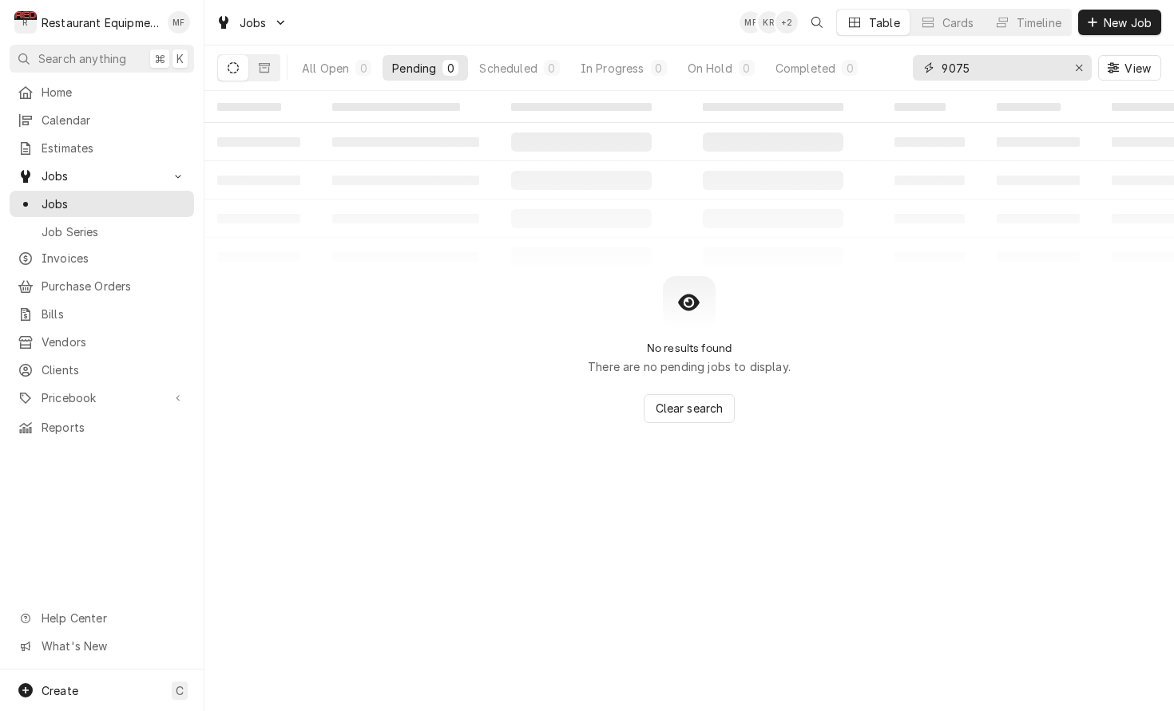
click at [1026, 70] on input "9075" at bounding box center [1001, 68] width 120 height 26
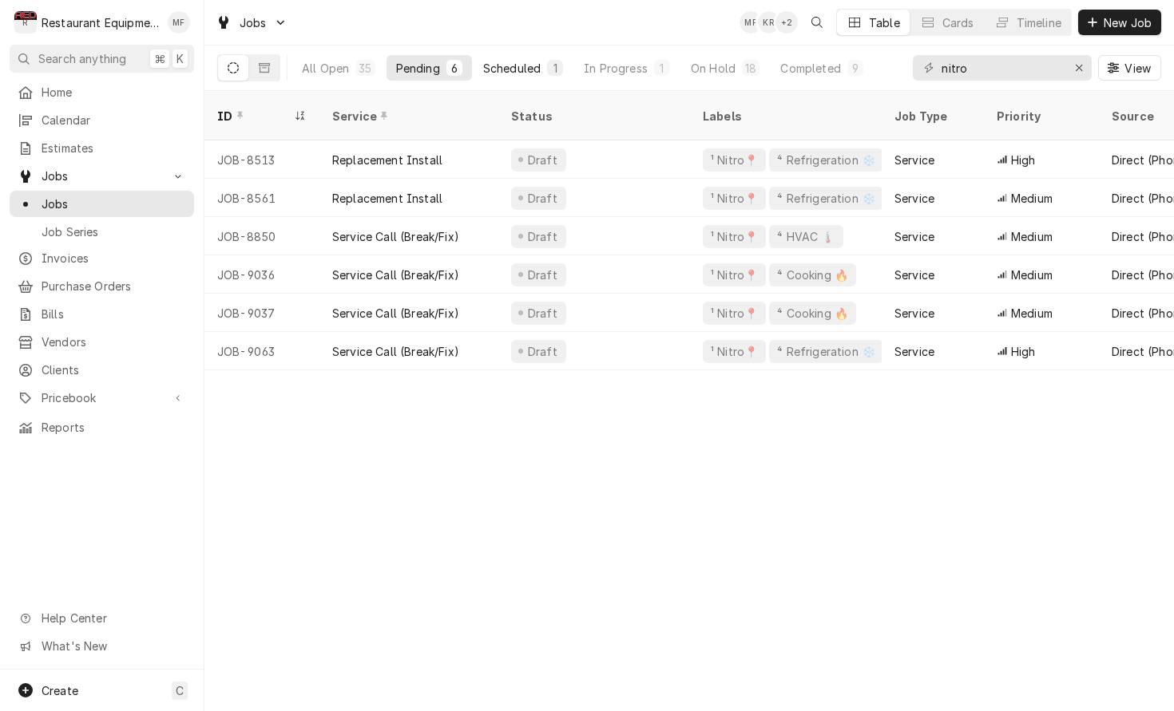
click at [540, 67] on div "Scheduled" at bounding box center [511, 68] width 57 height 17
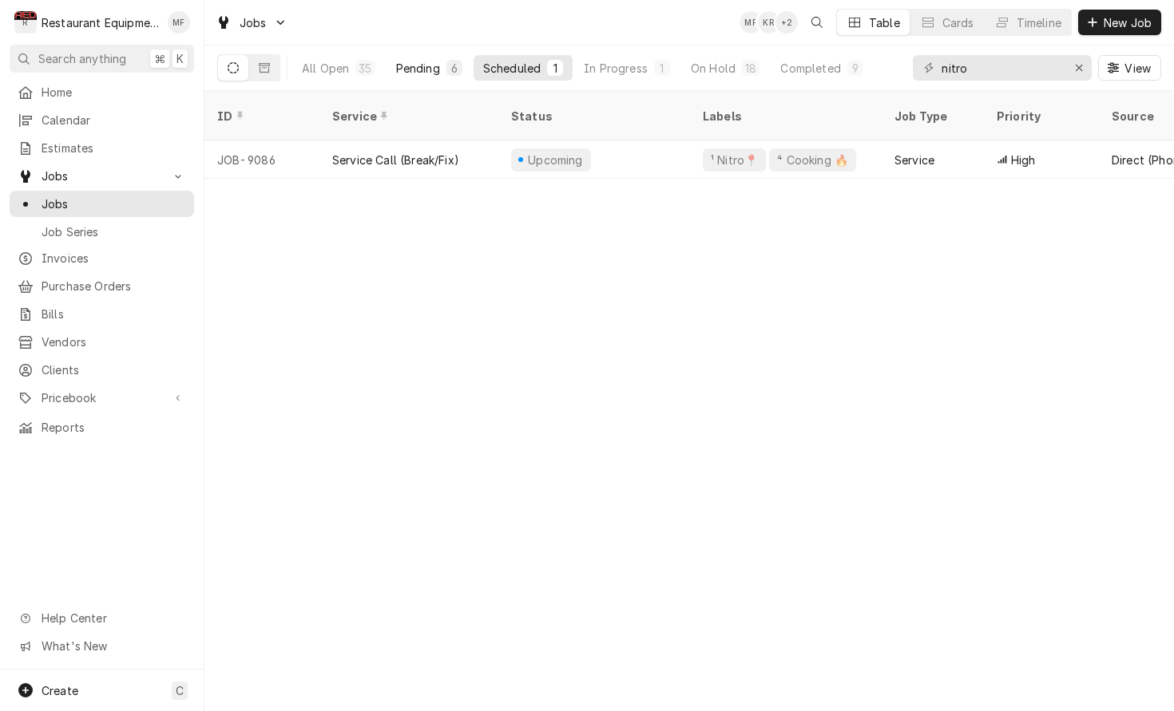
click at [427, 70] on div "Pending" at bounding box center [418, 68] width 44 height 17
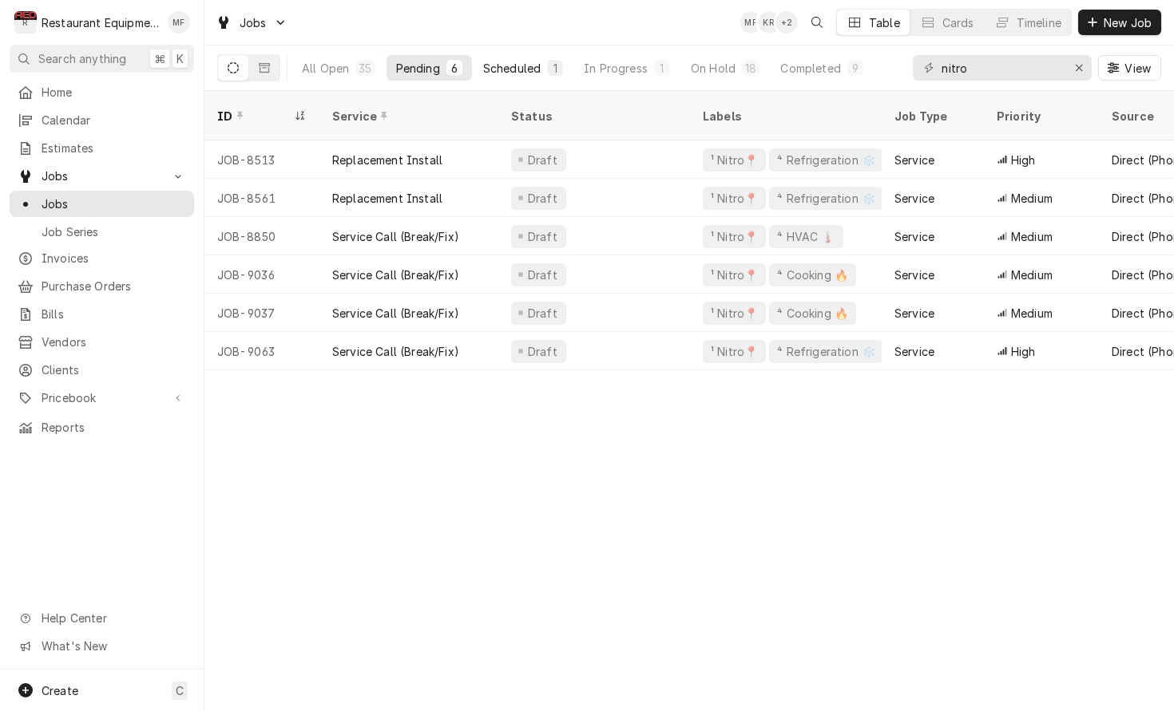
click at [530, 71] on div "Scheduled" at bounding box center [511, 68] width 57 height 17
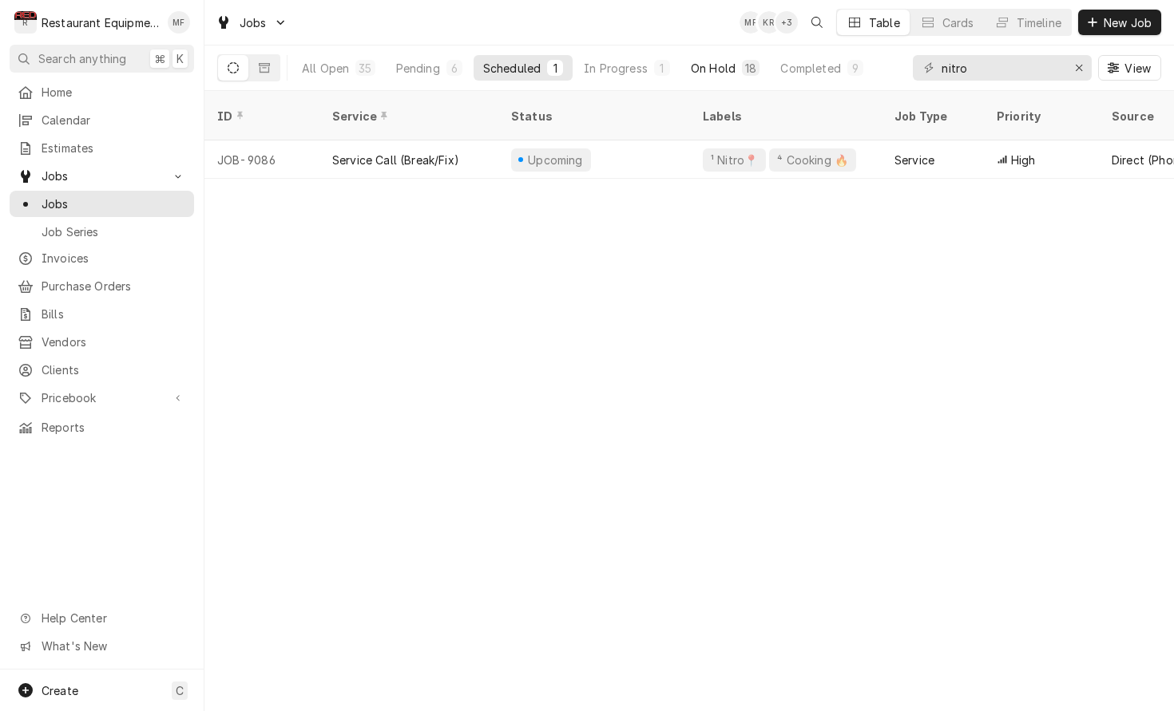
click at [709, 63] on div "On Hold" at bounding box center [713, 68] width 45 height 17
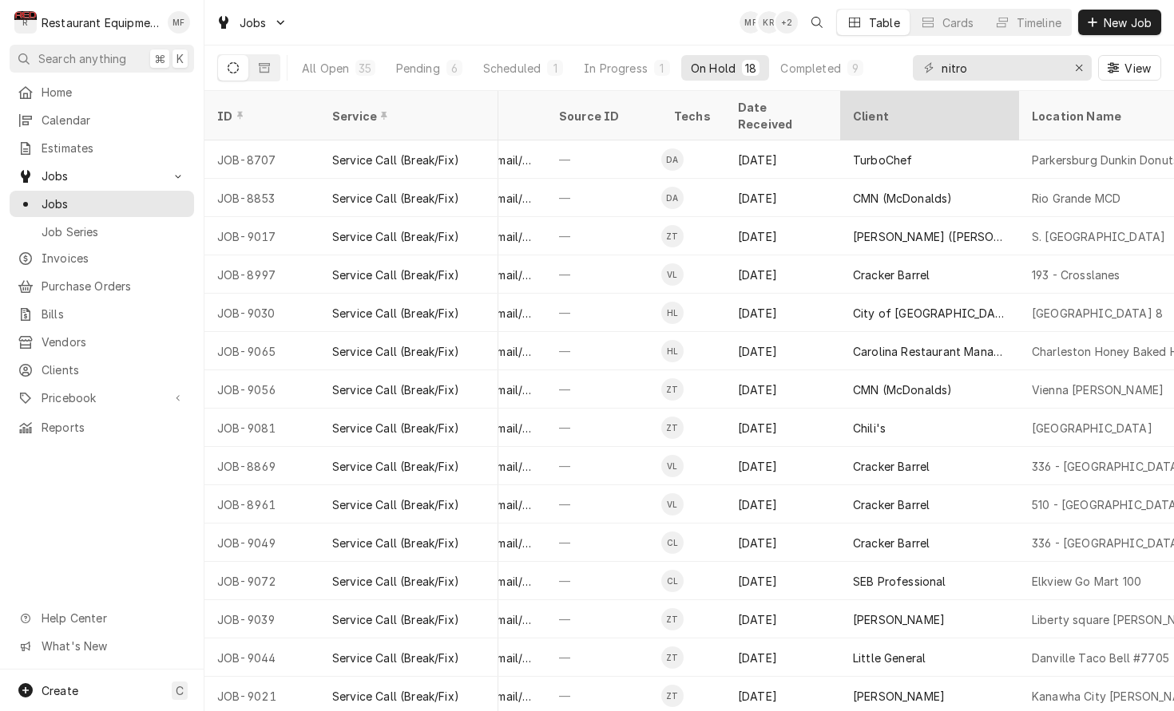
scroll to position [0, 699]
click at [1003, 85] on div "nitro View" at bounding box center [1036, 68] width 248 height 45
click at [1005, 76] on input "nitro" at bounding box center [1001, 68] width 120 height 26
click at [1005, 75] on input "nitro" at bounding box center [1001, 68] width 120 height 26
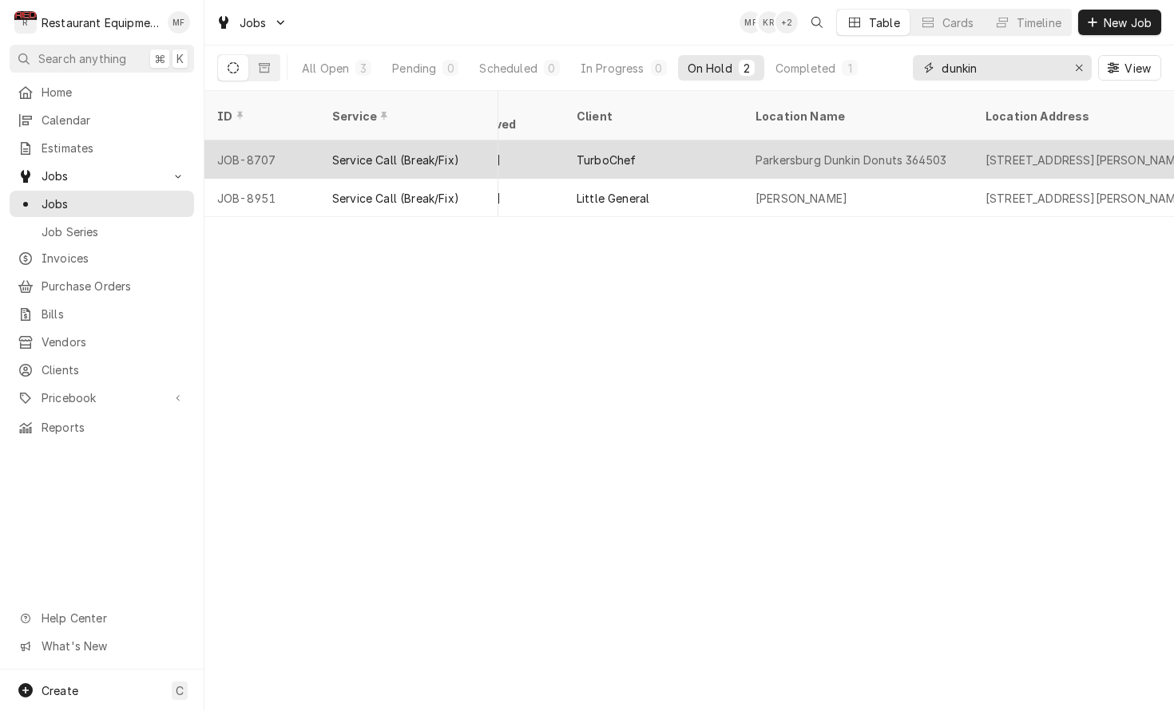
scroll to position [0, 977]
type input "dunkin"
click at [891, 150] on div "Parkersburg Dunkin Donuts 364503" at bounding box center [856, 160] width 230 height 38
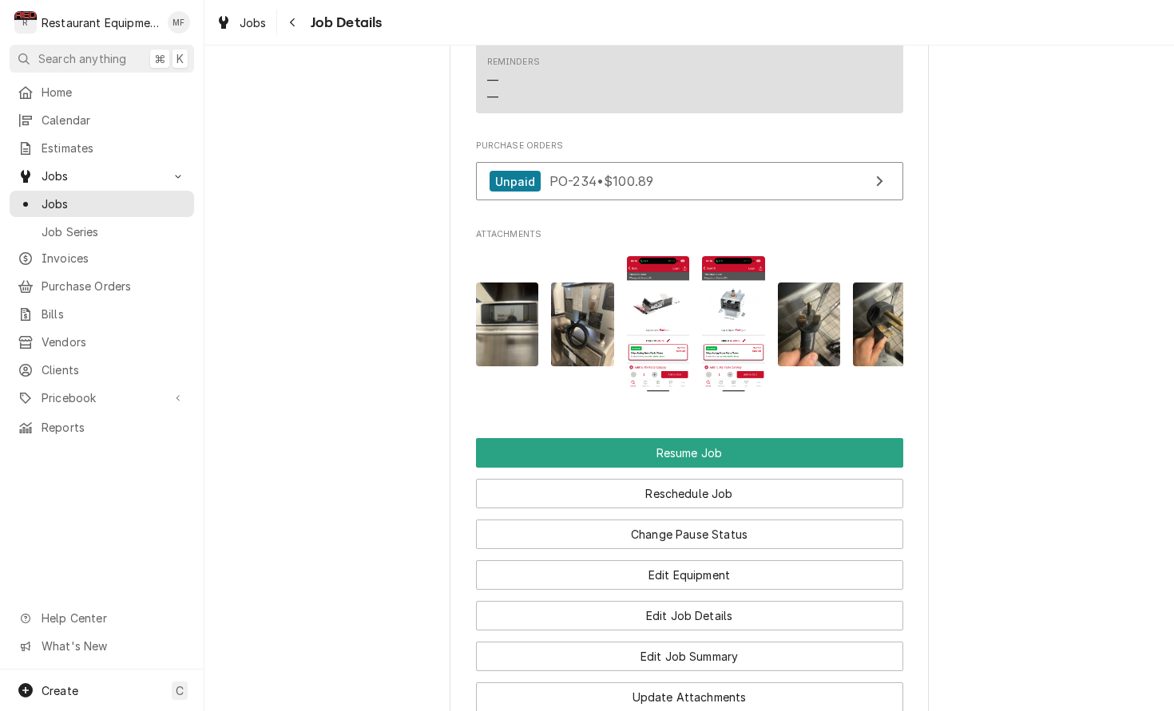
scroll to position [2165, 0]
click at [670, 287] on img "Attachments" at bounding box center [658, 323] width 63 height 137
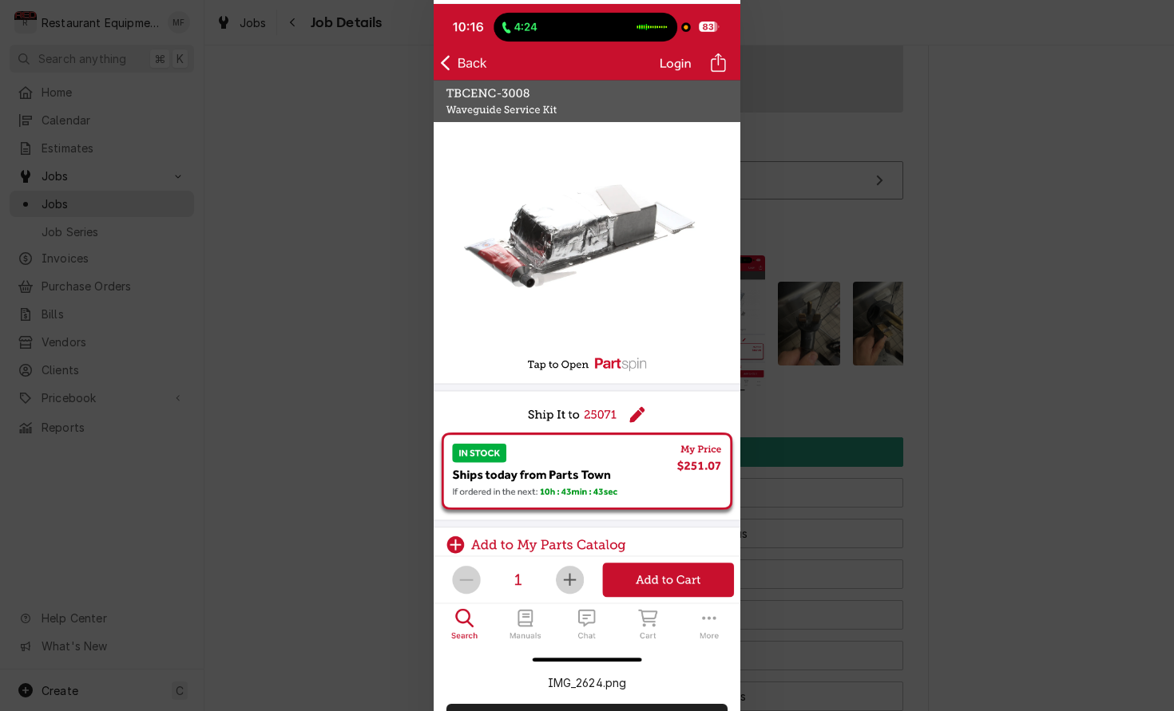
click at [839, 251] on div at bounding box center [587, 355] width 1174 height 711
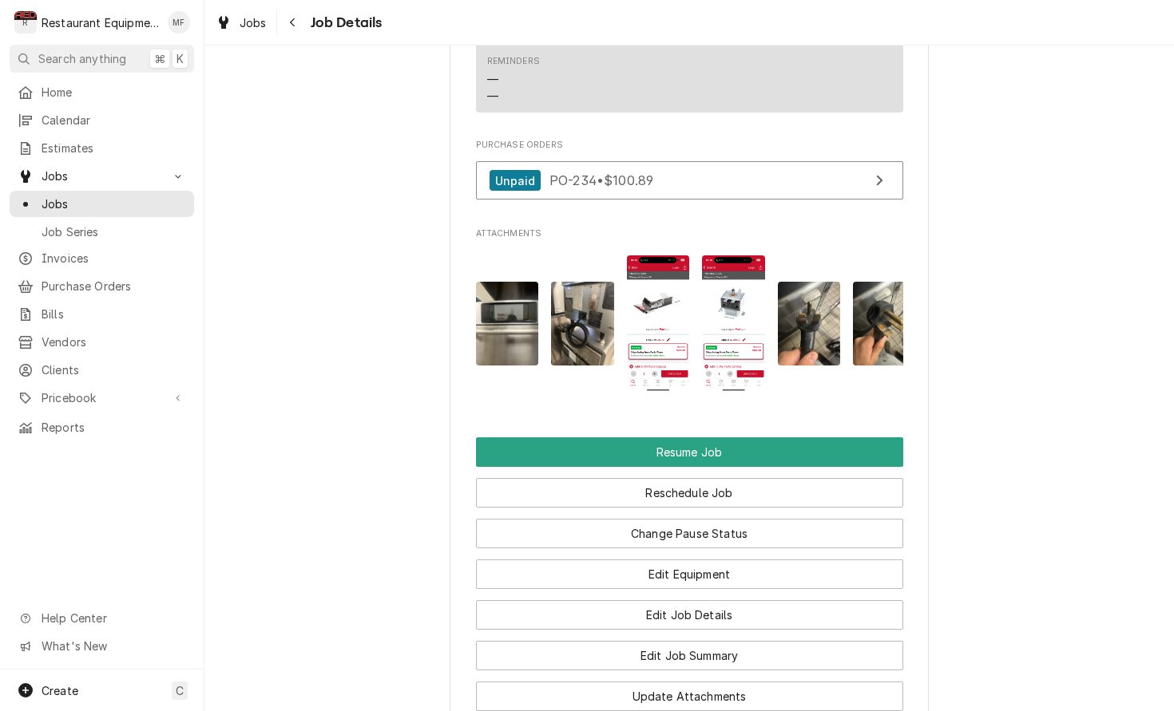
click at [739, 279] on img "Attachments" at bounding box center [733, 323] width 63 height 137
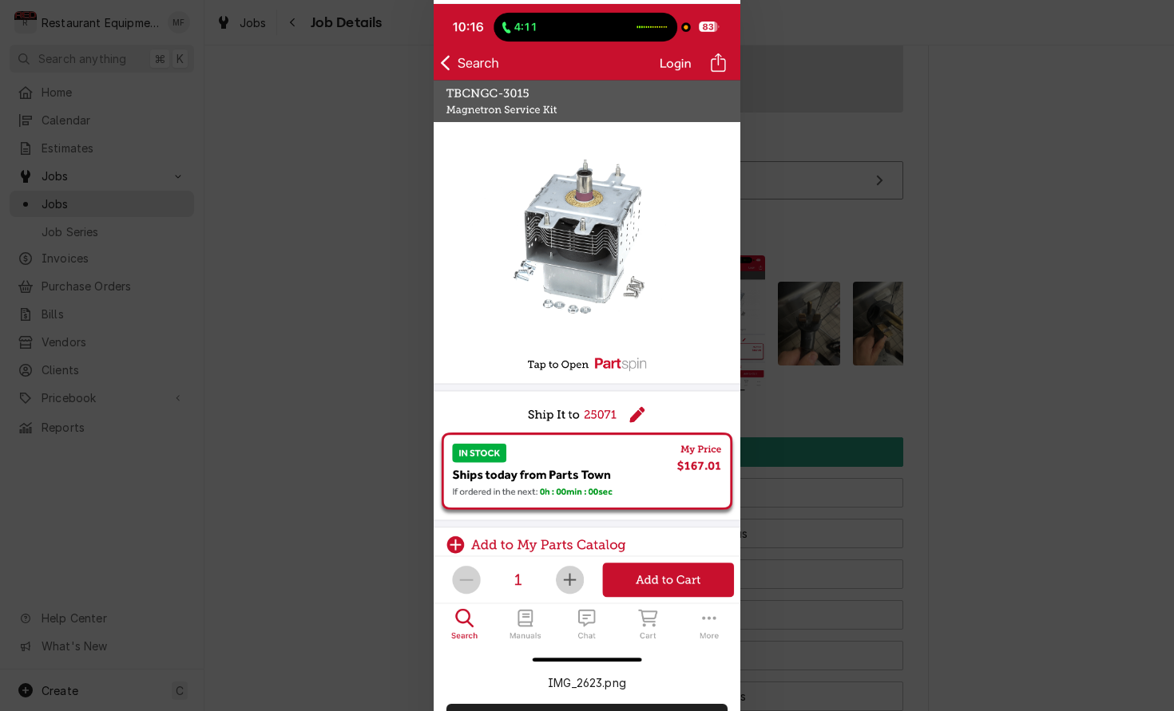
click at [814, 265] on div at bounding box center [587, 355] width 1174 height 711
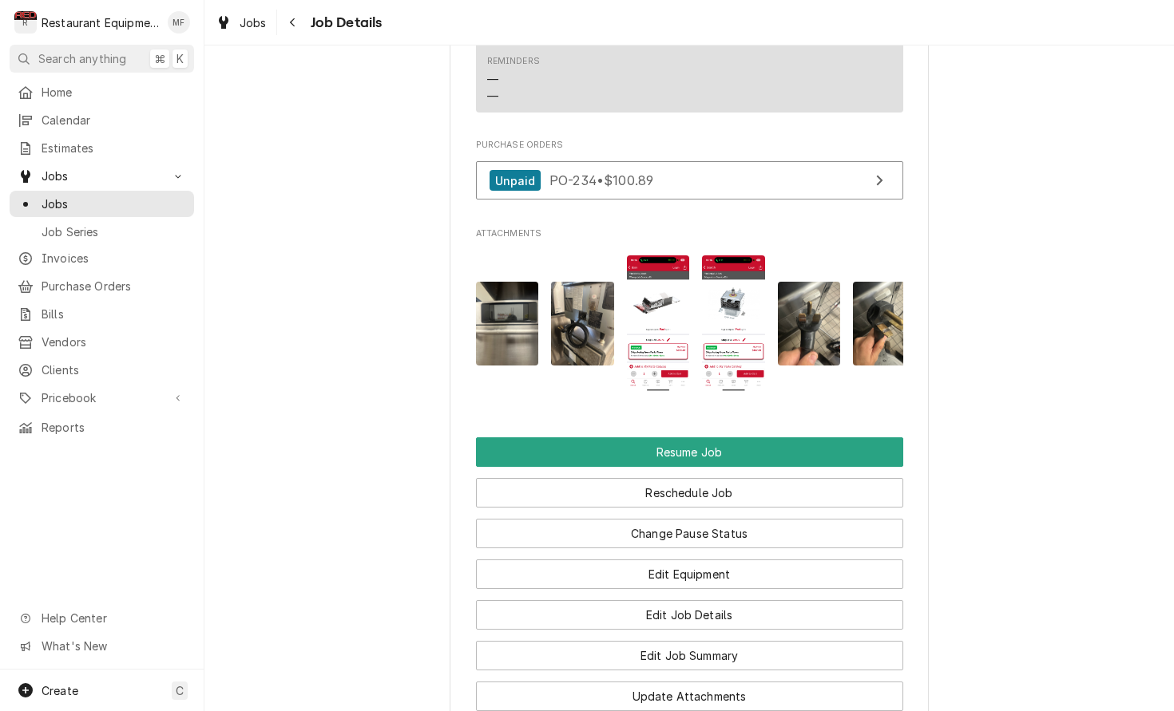
click at [646, 276] on img "Attachments" at bounding box center [658, 323] width 63 height 137
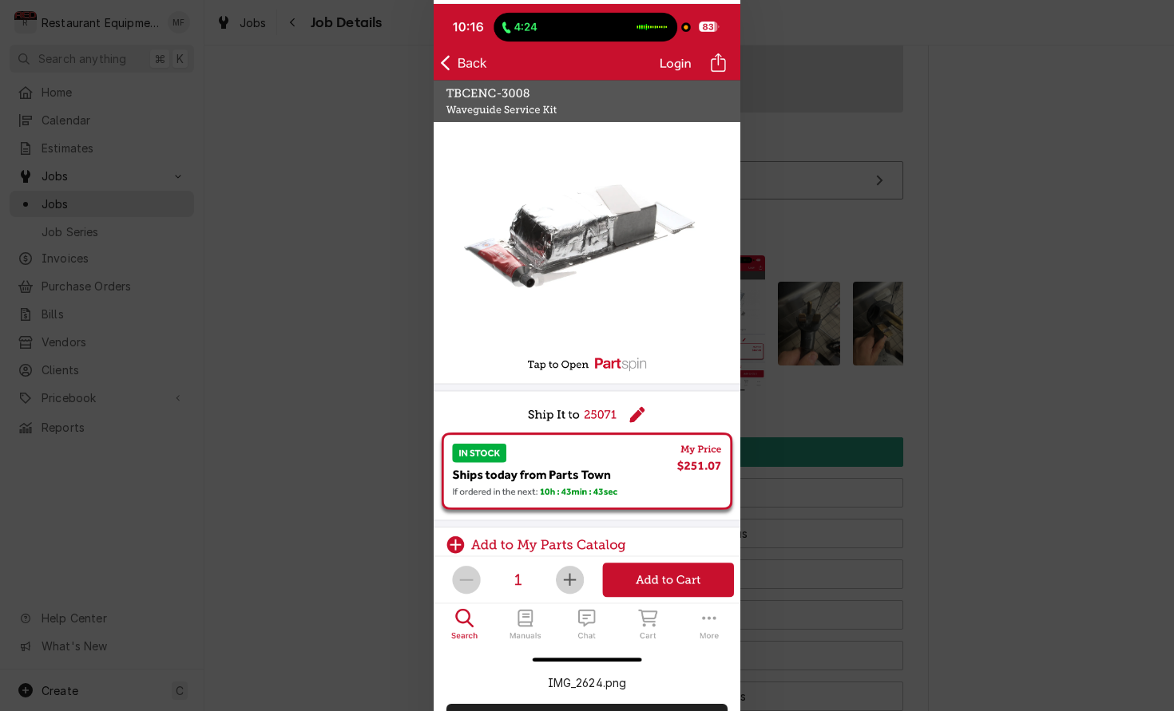
click at [865, 296] on div at bounding box center [587, 355] width 1174 height 711
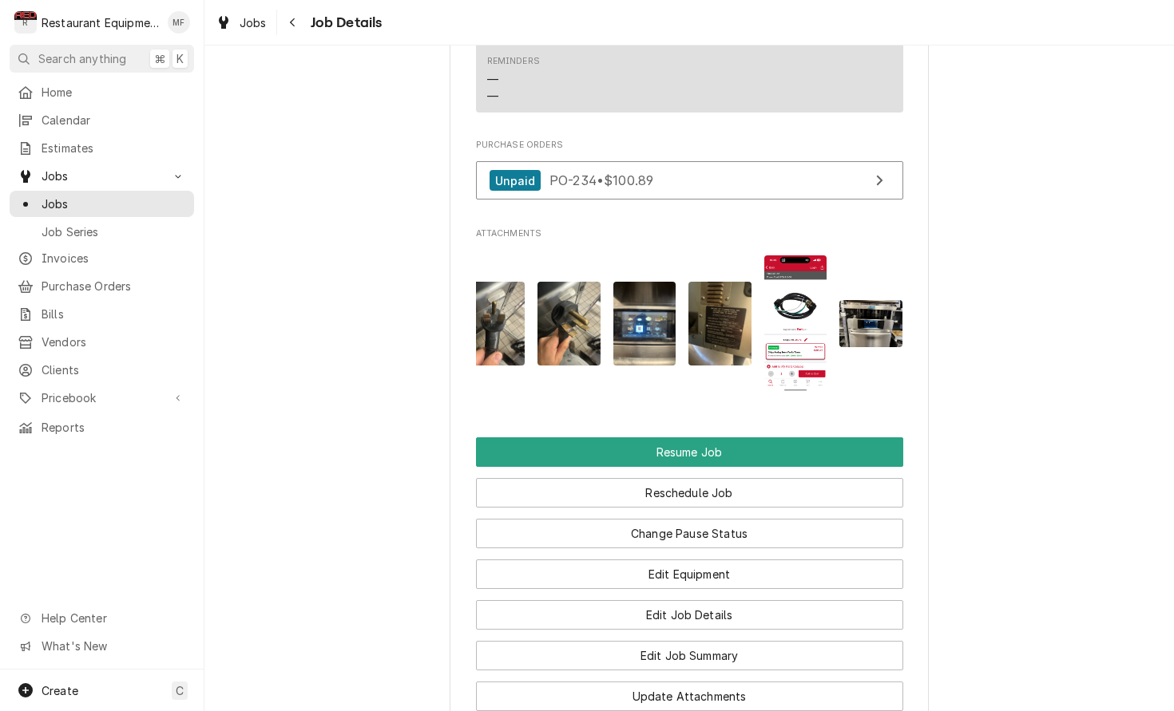
scroll to position [0, 315]
click at [823, 297] on img "Attachments" at bounding box center [796, 323] width 63 height 137
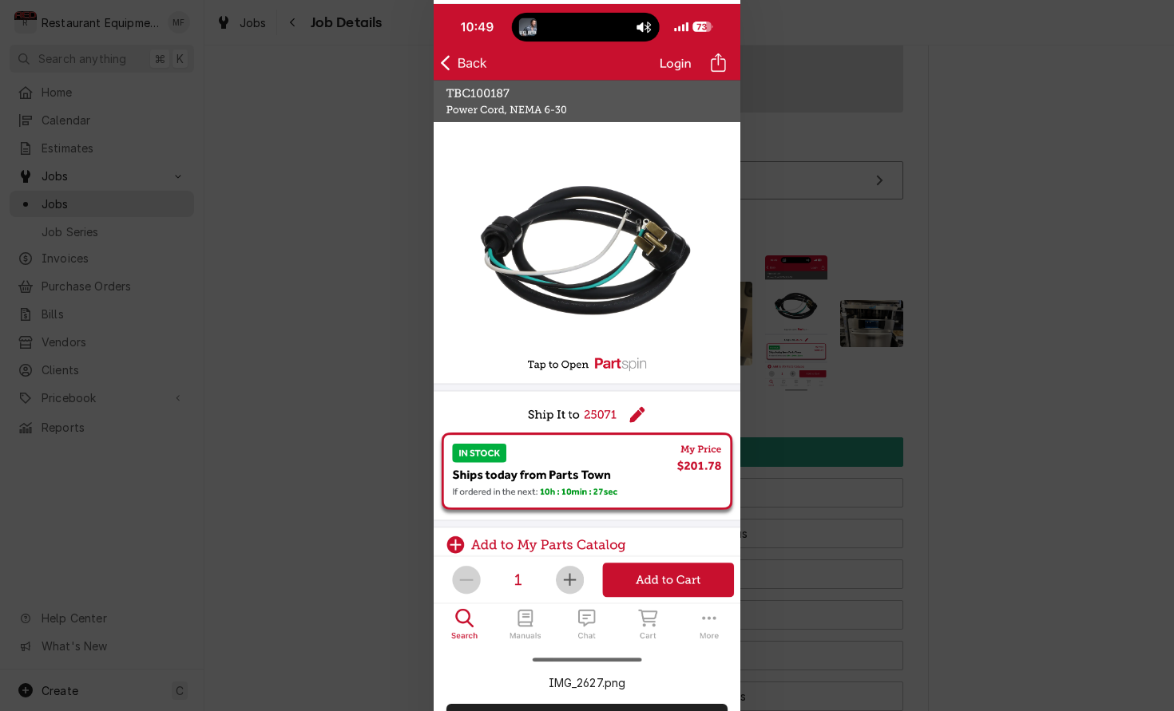
click at [928, 294] on div at bounding box center [587, 355] width 1174 height 711
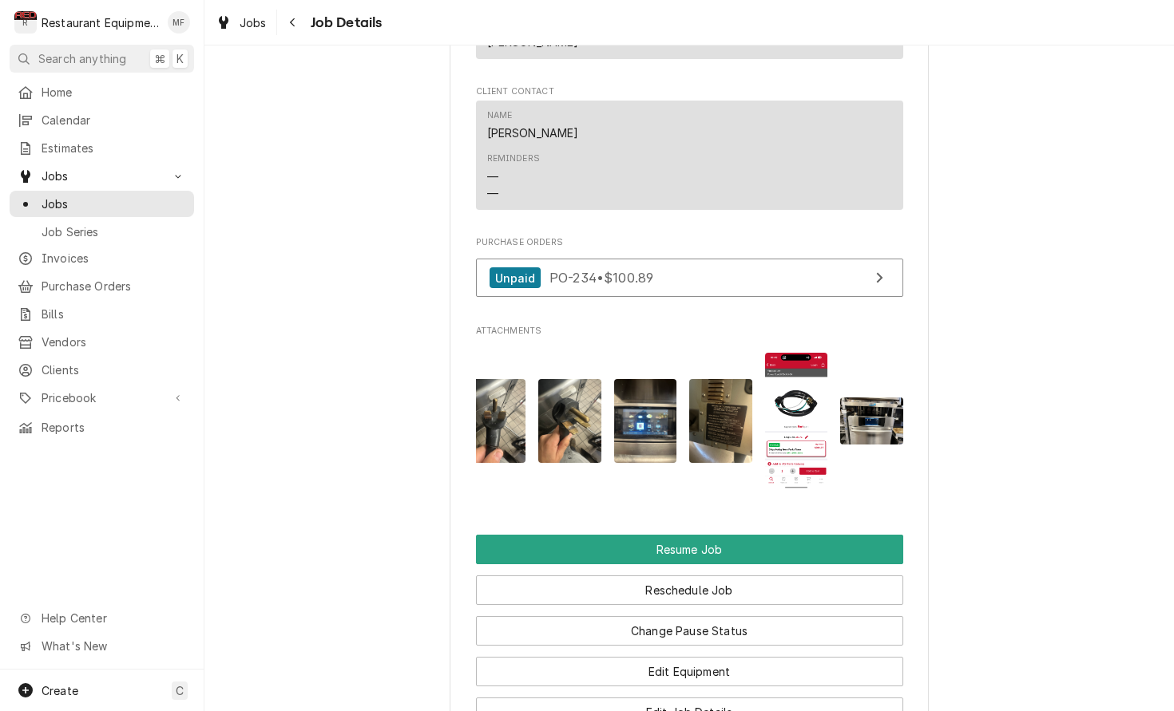
click at [861, 409] on img "Attachments" at bounding box center [871, 421] width 63 height 47
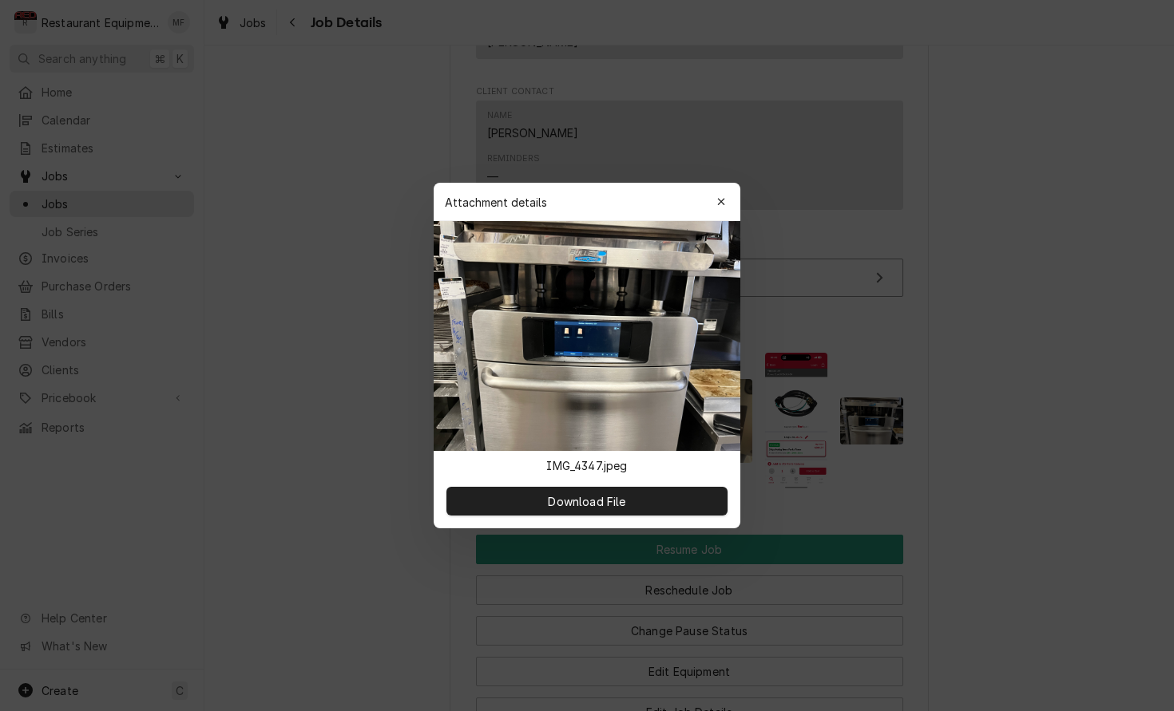
drag, startPoint x: 725, startPoint y: 208, endPoint x: 721, endPoint y: 220, distance: 13.4
click at [725, 209] on div "button" at bounding box center [721, 202] width 16 height 16
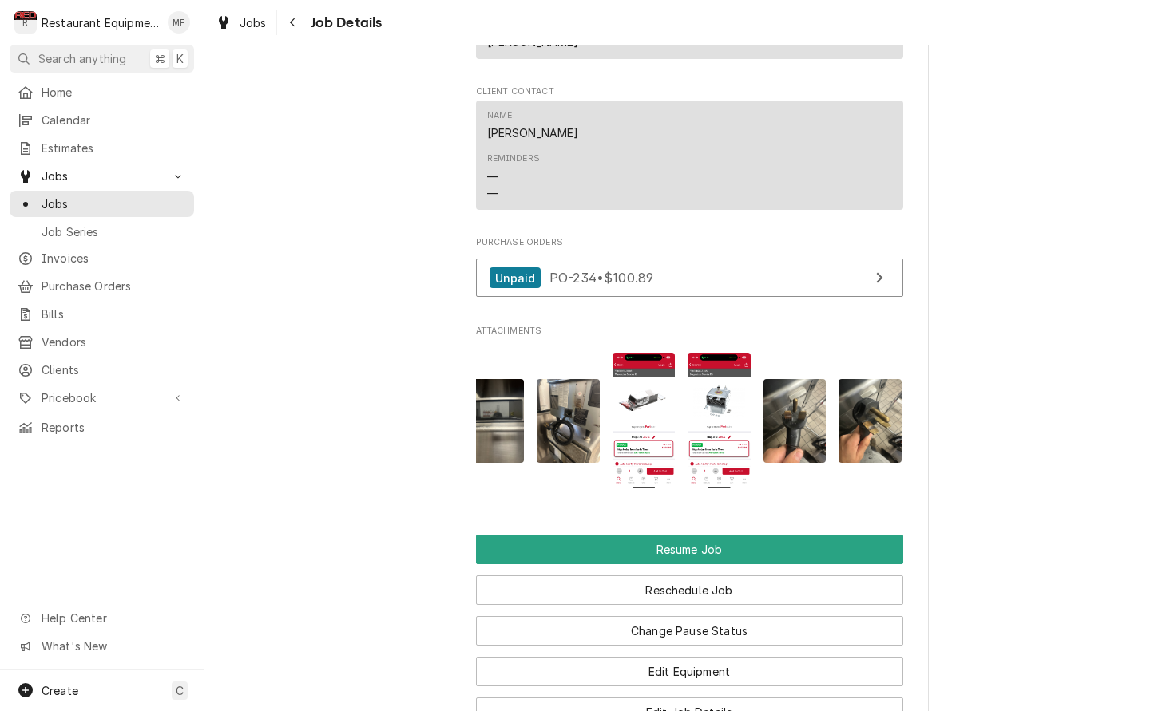
scroll to position [0, 0]
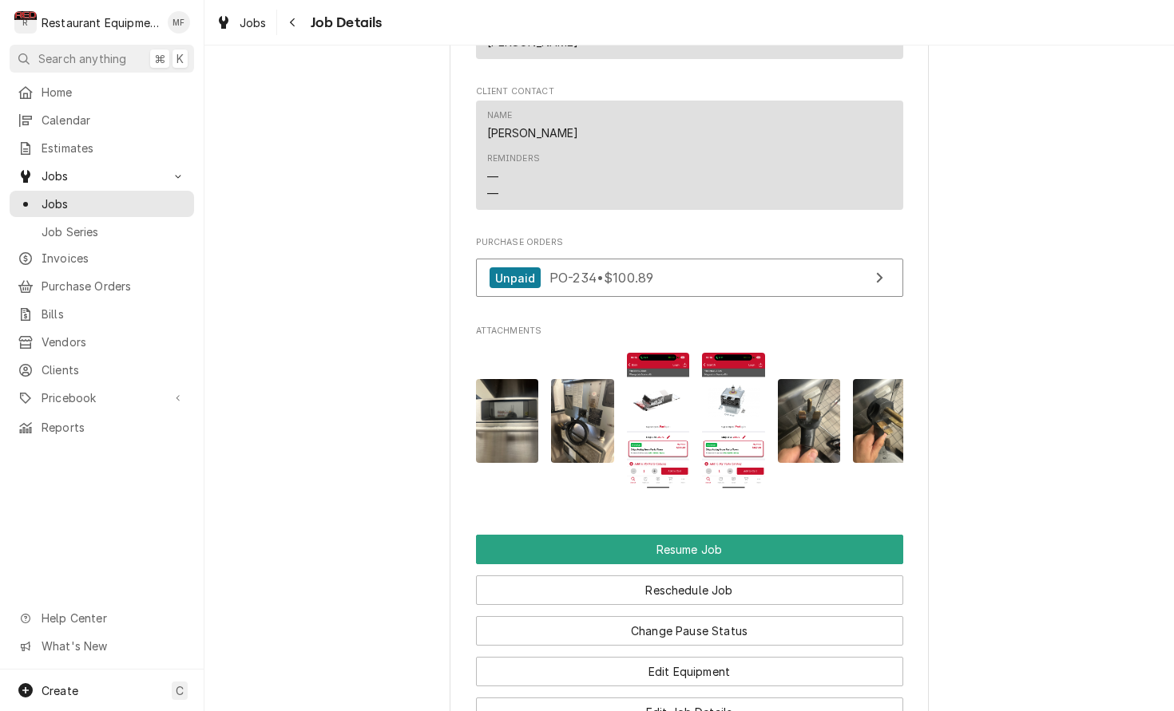
click at [520, 411] on img "Attachments" at bounding box center [507, 421] width 63 height 84
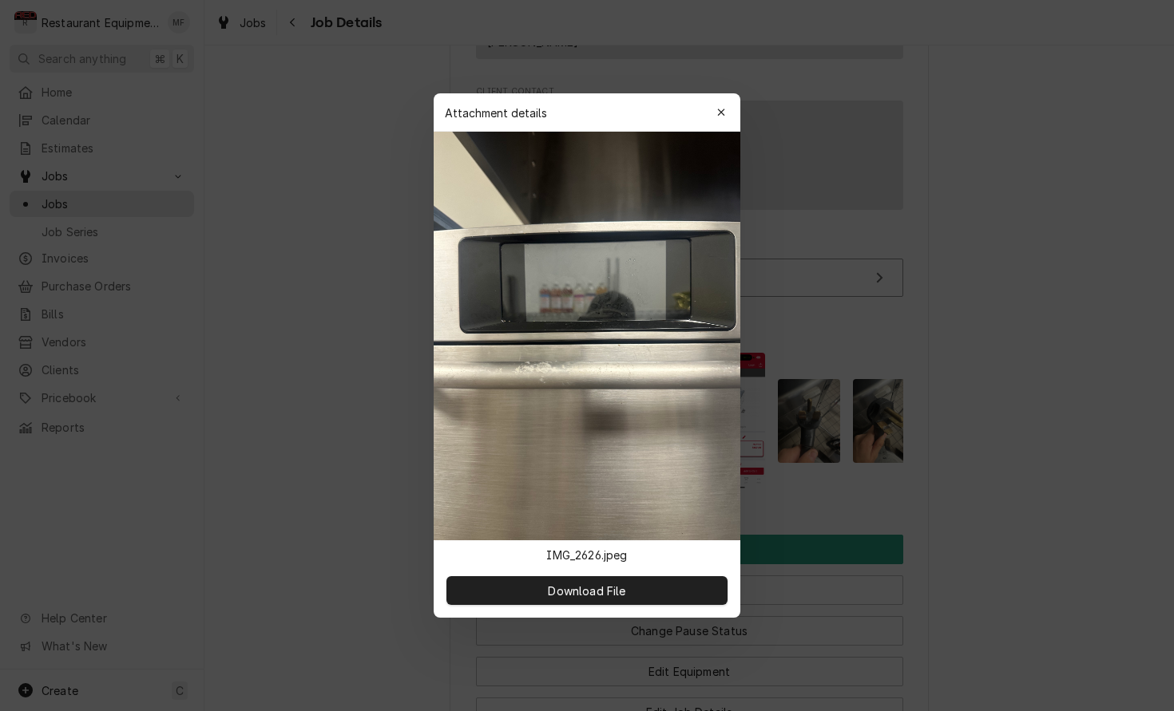
drag, startPoint x: 722, startPoint y: 121, endPoint x: 693, endPoint y: 188, distance: 73.3
click at [722, 121] on button "button" at bounding box center [721, 113] width 26 height 26
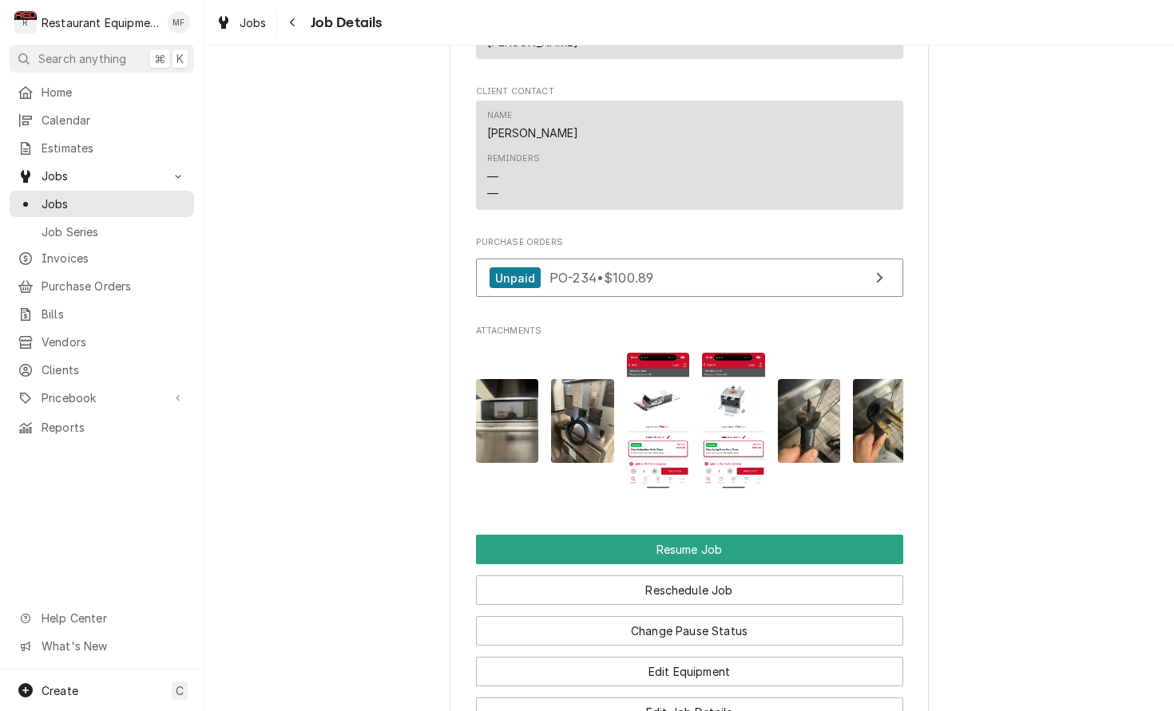
click at [596, 444] on img "Attachments" at bounding box center [582, 421] width 63 height 84
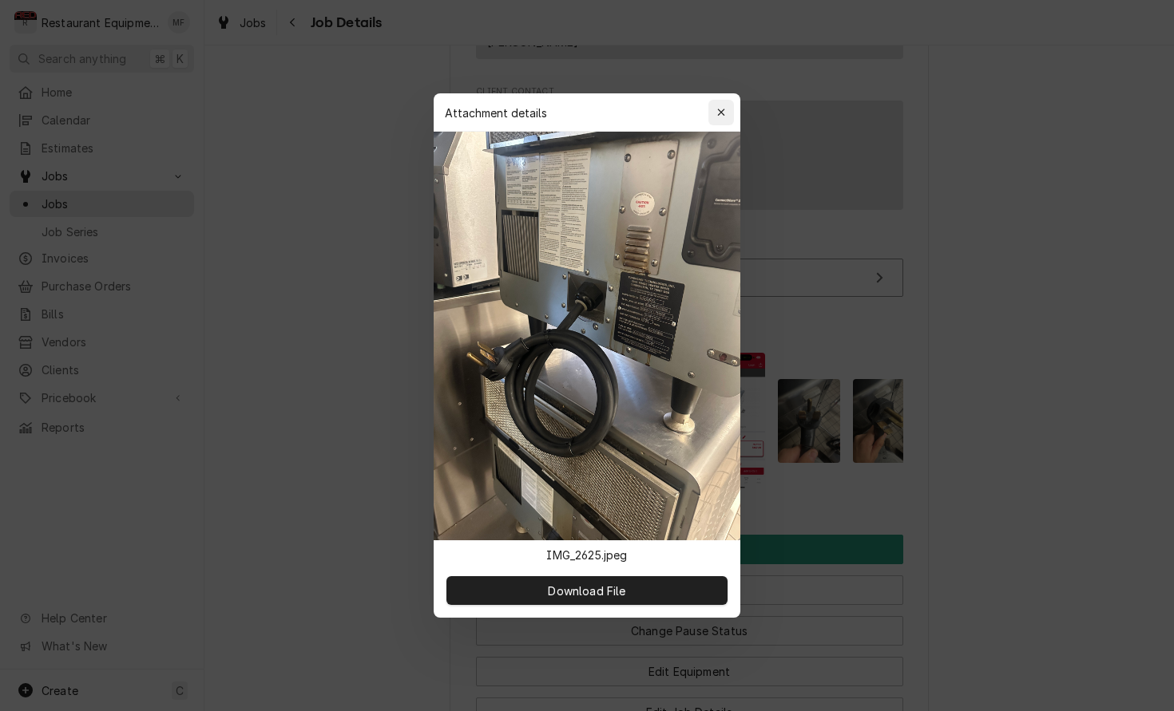
click at [722, 112] on icon "button" at bounding box center [721, 112] width 9 height 11
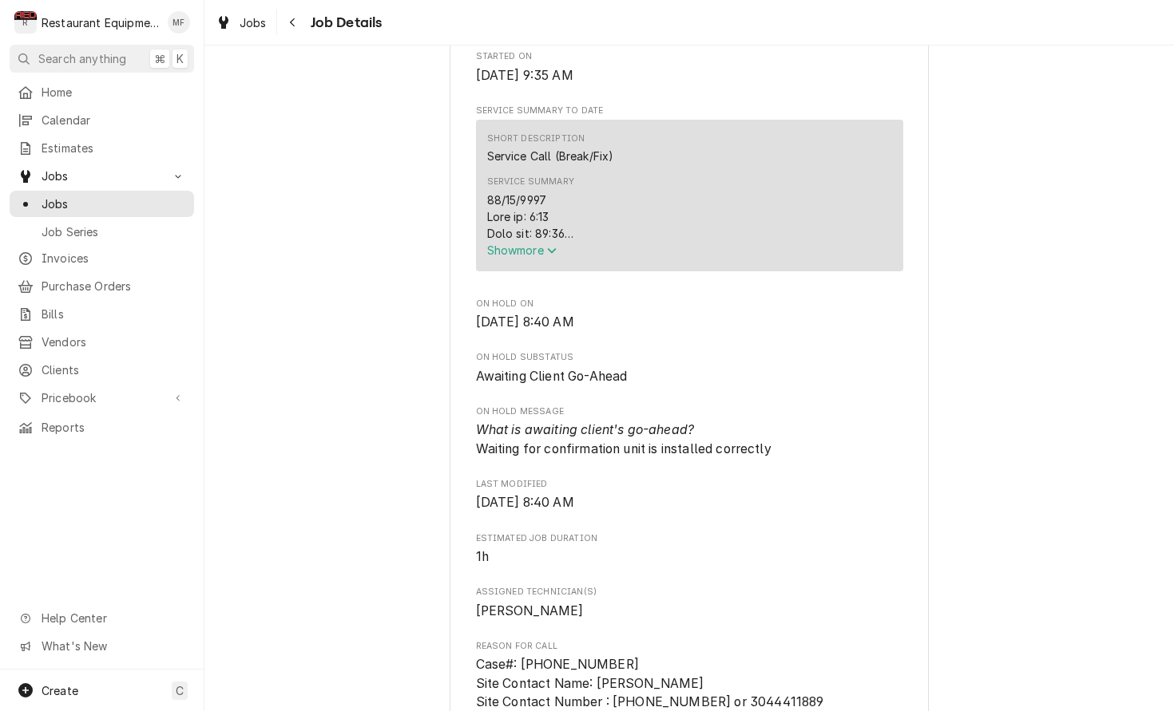
scroll to position [584, 0]
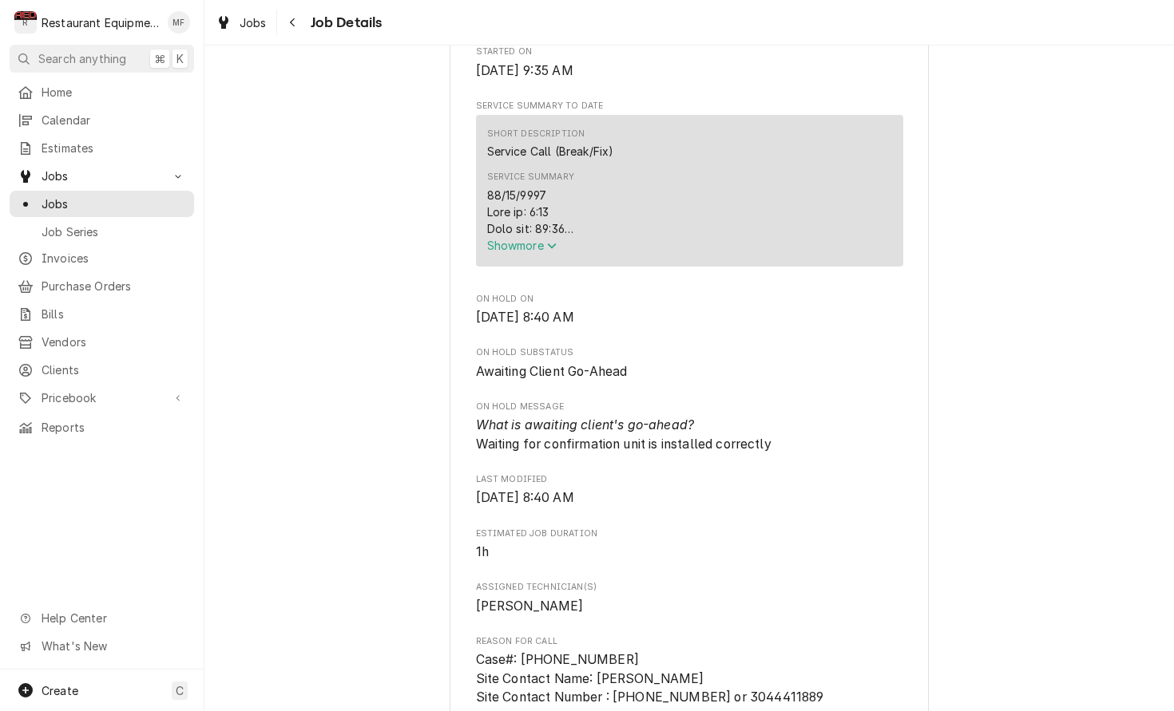
click at [528, 248] on span "Show more" at bounding box center [522, 246] width 70 height 14
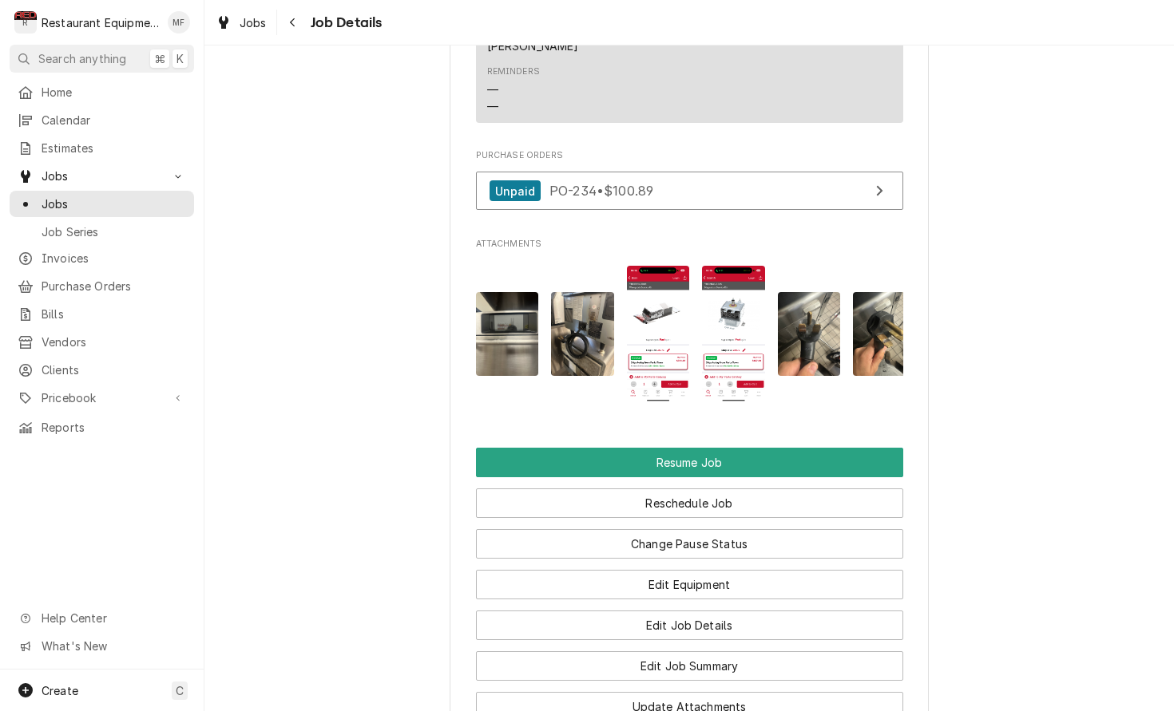
scroll to position [2773, 0]
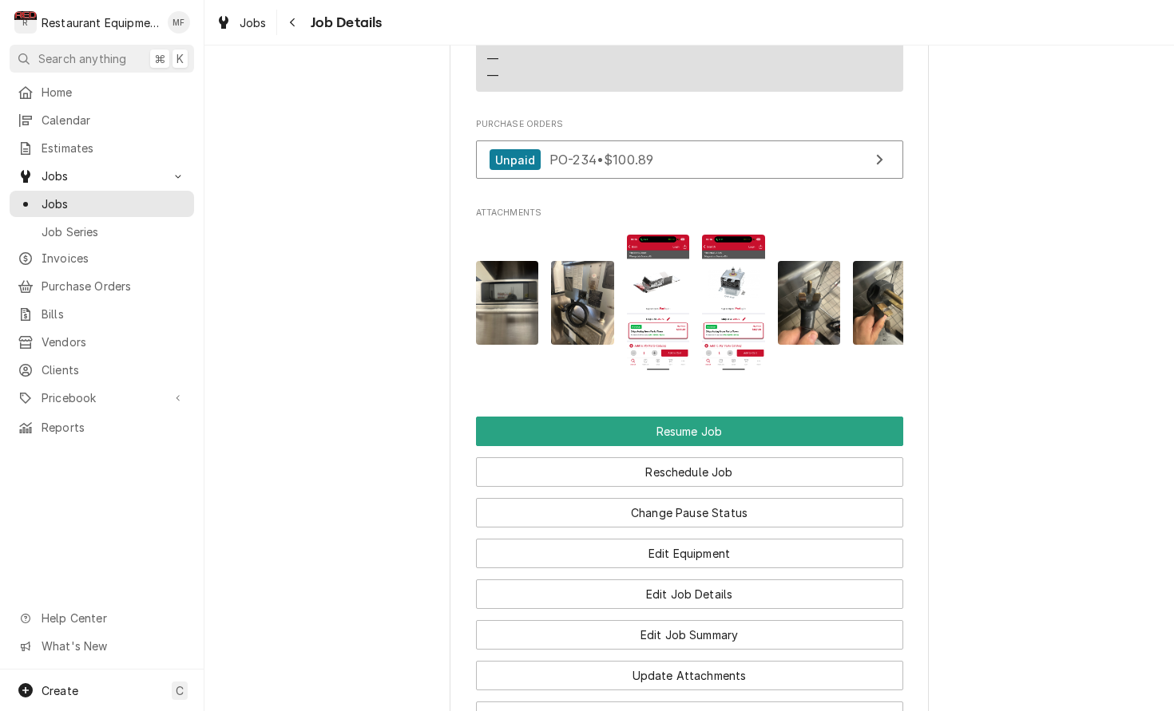
click at [676, 267] on img "Attachments" at bounding box center [658, 303] width 63 height 137
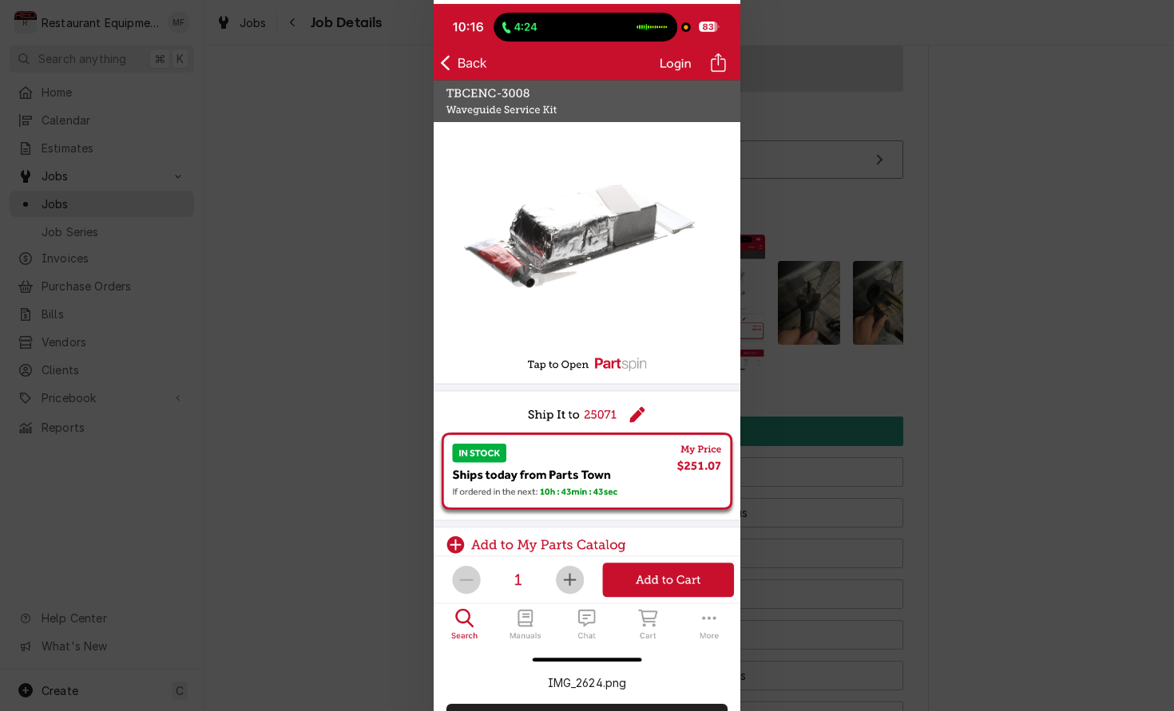
click at [780, 302] on div at bounding box center [587, 355] width 1174 height 711
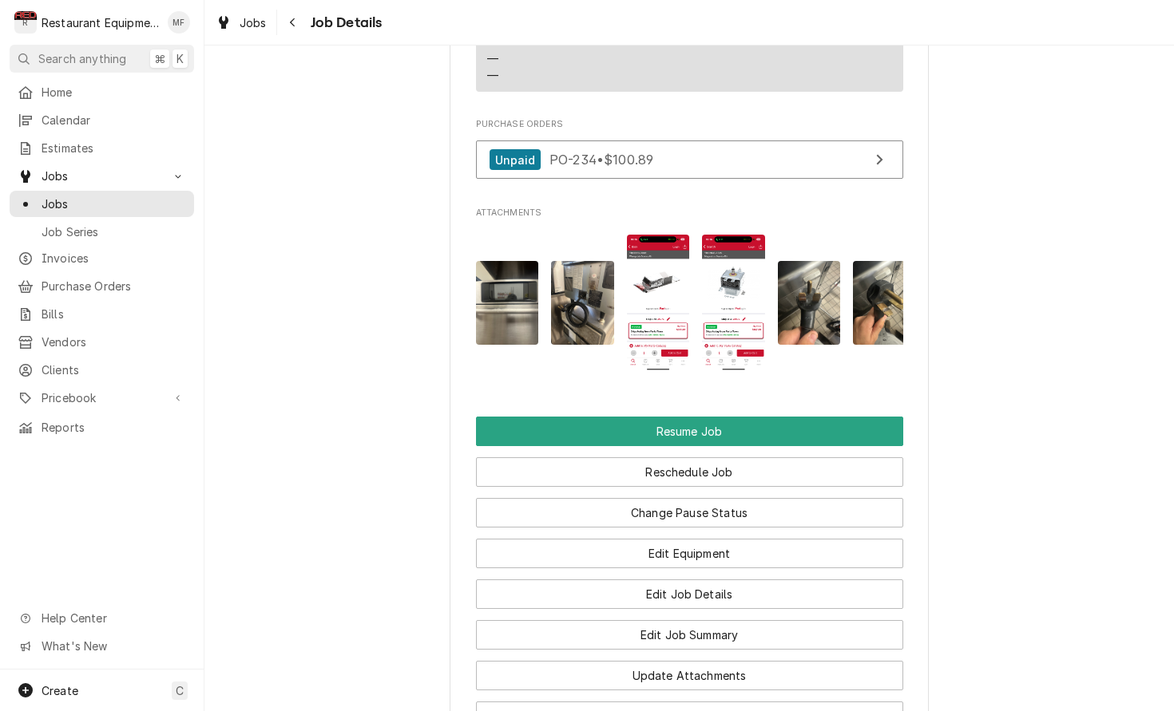
click at [742, 289] on img "Attachments" at bounding box center [733, 303] width 63 height 137
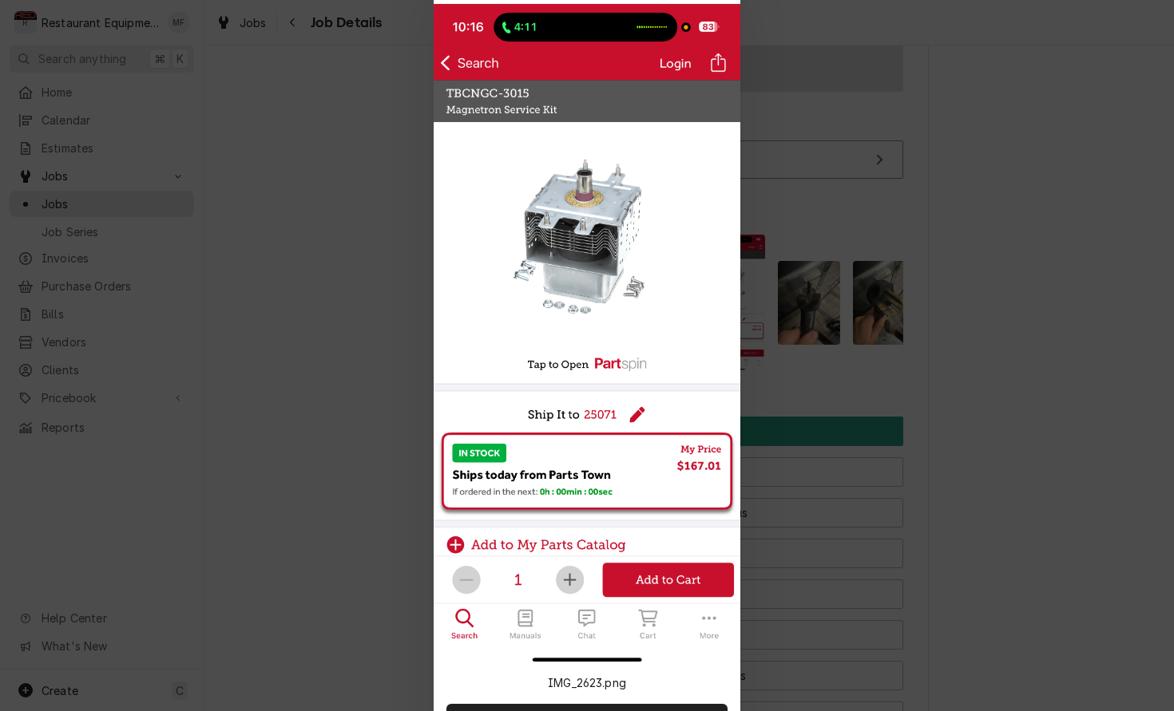
click at [829, 291] on div at bounding box center [587, 355] width 1174 height 711
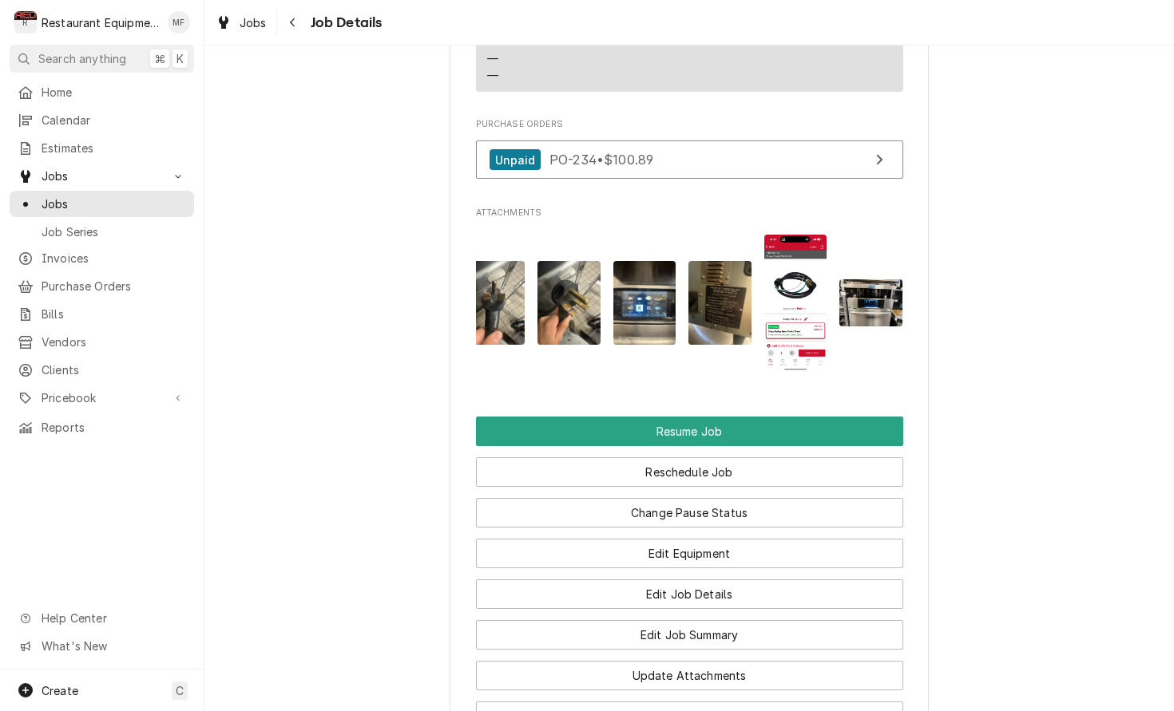
scroll to position [0, 315]
click at [812, 286] on img "Attachments" at bounding box center [796, 303] width 63 height 137
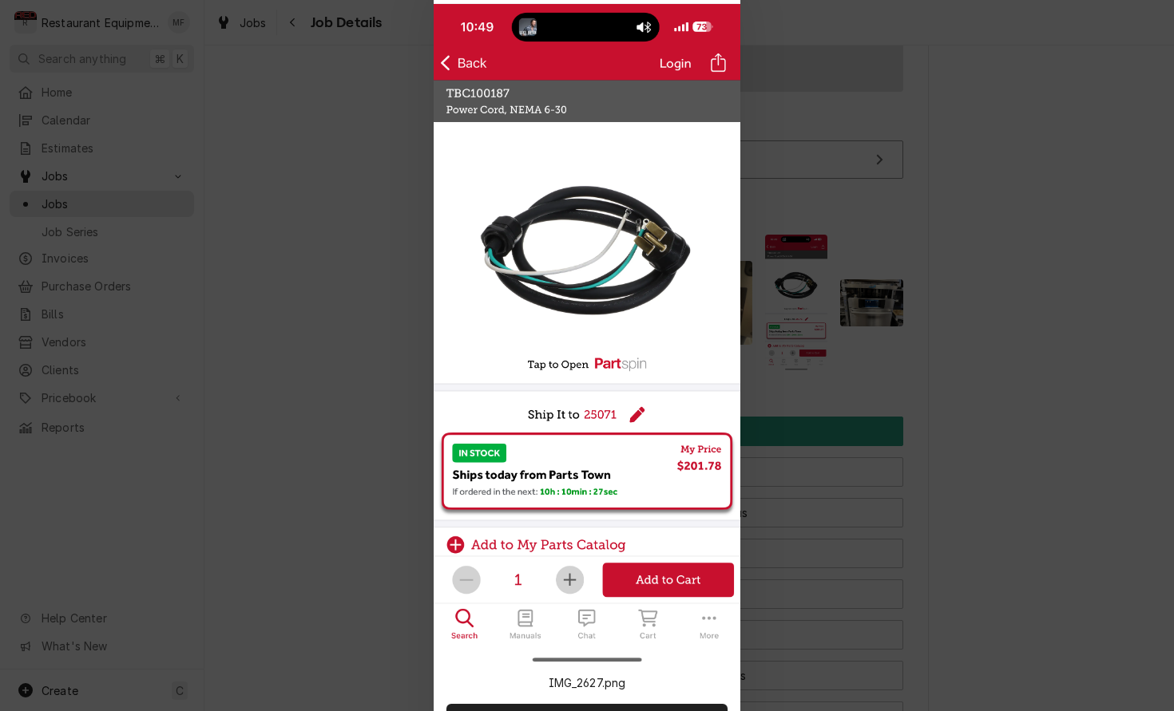
drag, startPoint x: 806, startPoint y: 295, endPoint x: 773, endPoint y: 299, distance: 33.9
click at [806, 295] on div at bounding box center [587, 355] width 1174 height 711
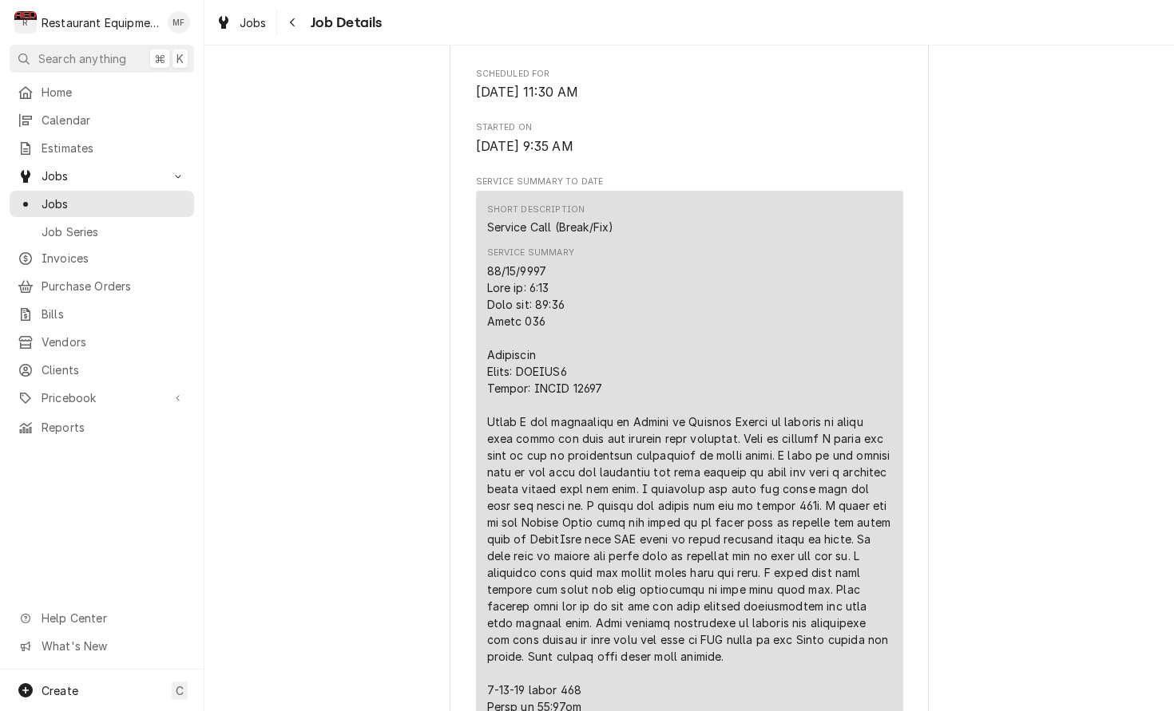
scroll to position [508, 0]
click at [291, 19] on icon "Navigate back" at bounding box center [292, 22] width 7 height 11
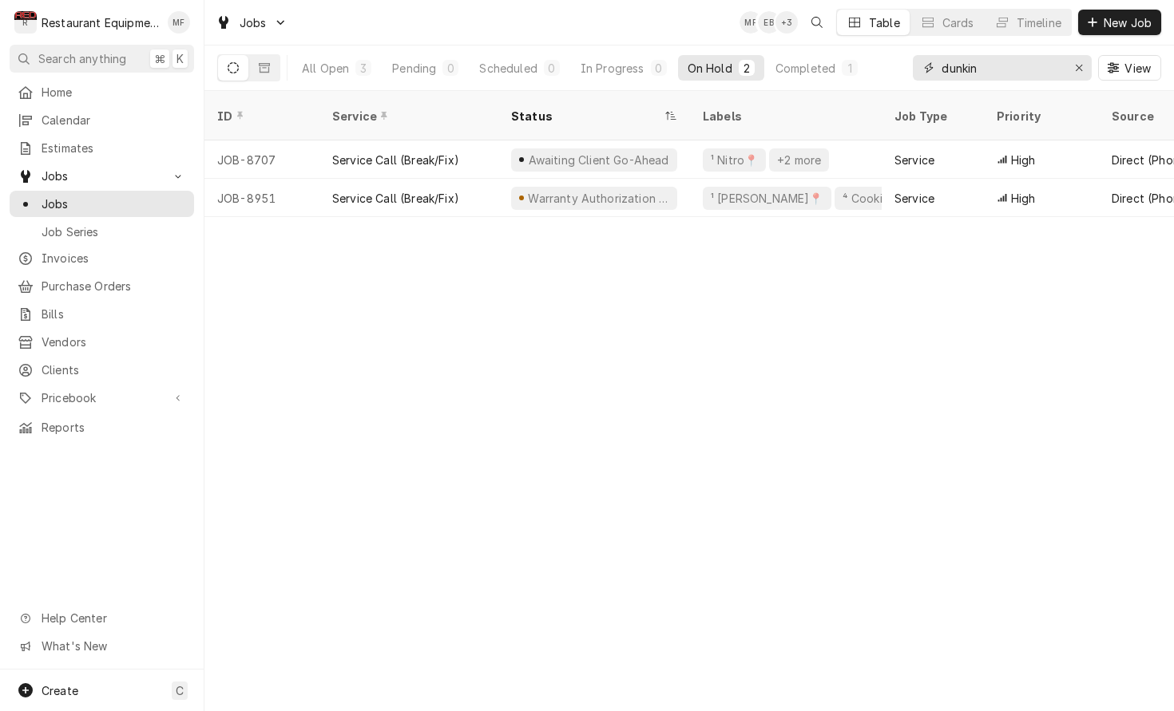
click at [1008, 68] on input "dunkin" at bounding box center [1001, 68] width 120 height 26
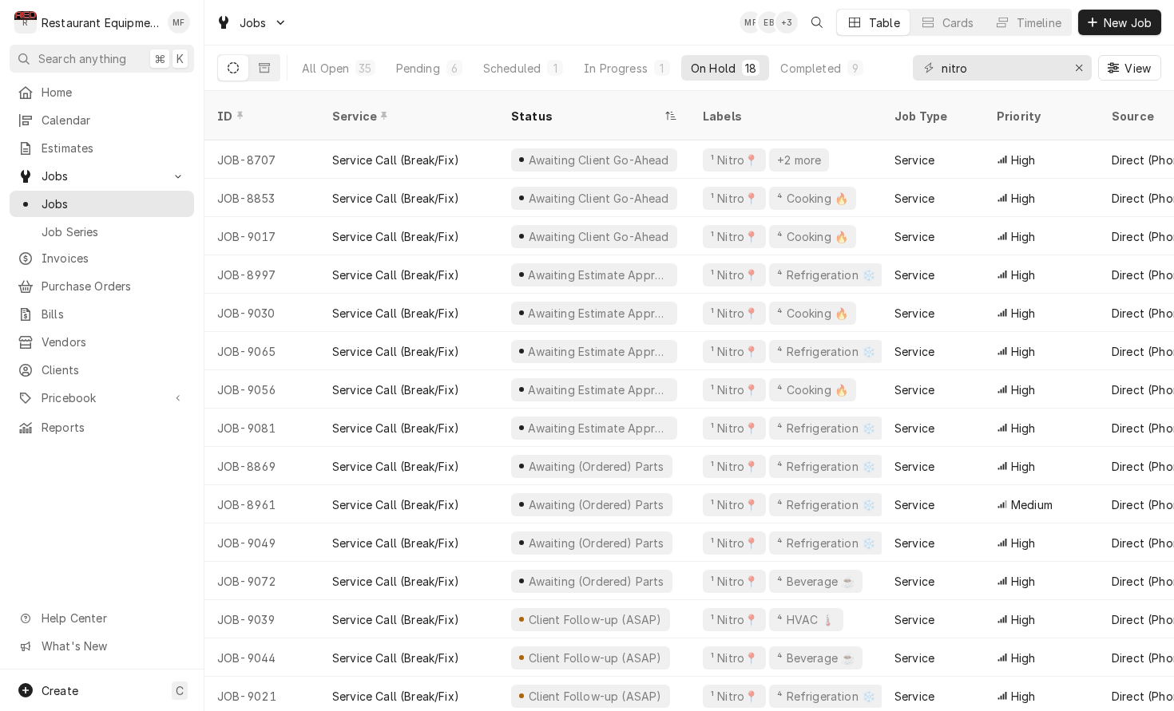
click at [687, 28] on div "Jobs MF EB + 3 Table Cards Timeline New Job" at bounding box center [688, 22] width 969 height 45
click at [493, 65] on div "Scheduled" at bounding box center [511, 68] width 57 height 17
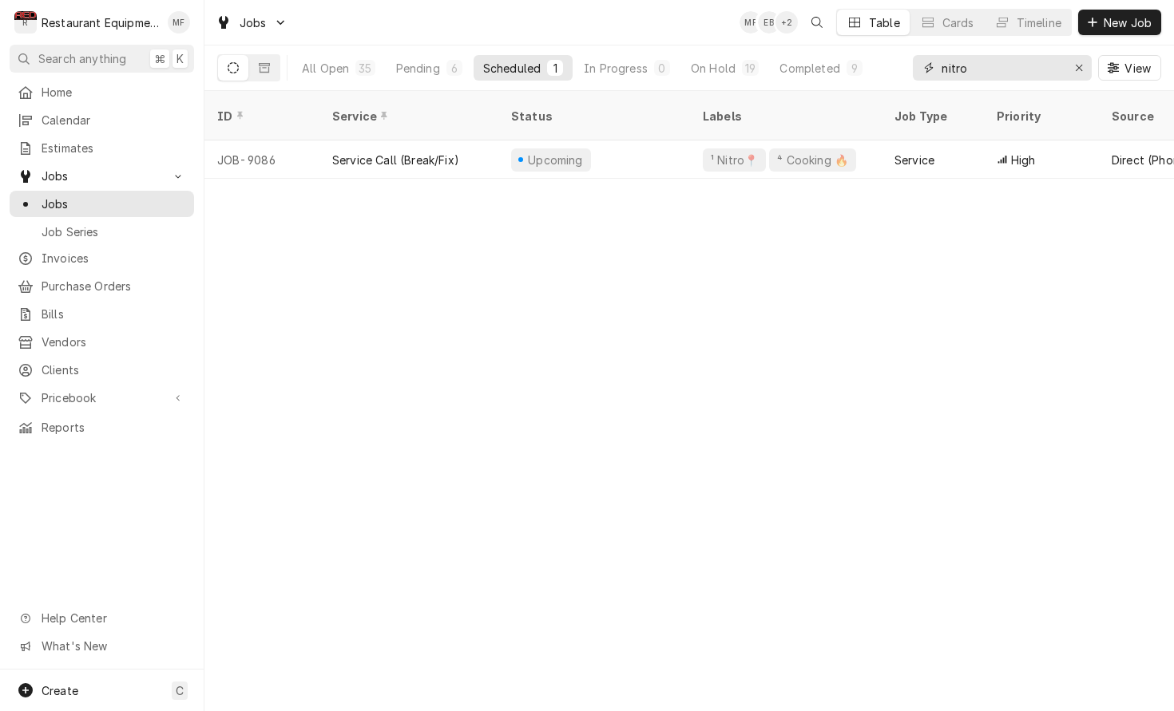
click at [980, 67] on input "nitro" at bounding box center [1001, 68] width 120 height 26
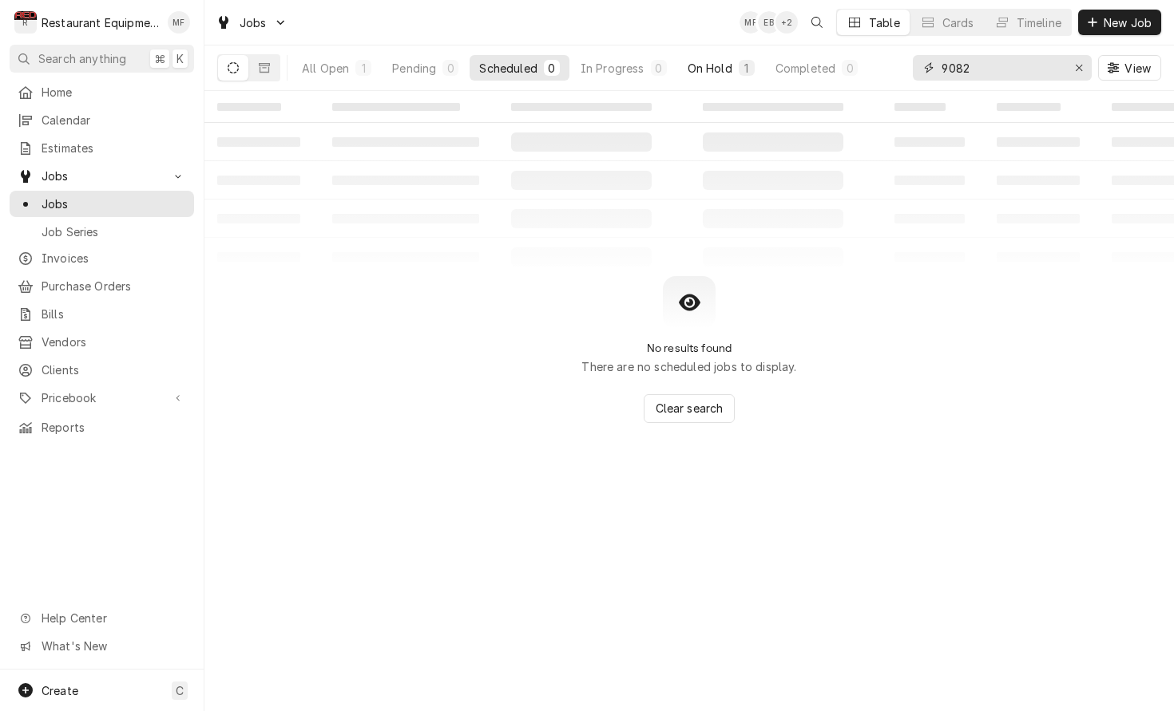
type input "9082"
click at [727, 69] on div "On Hold" at bounding box center [709, 68] width 45 height 17
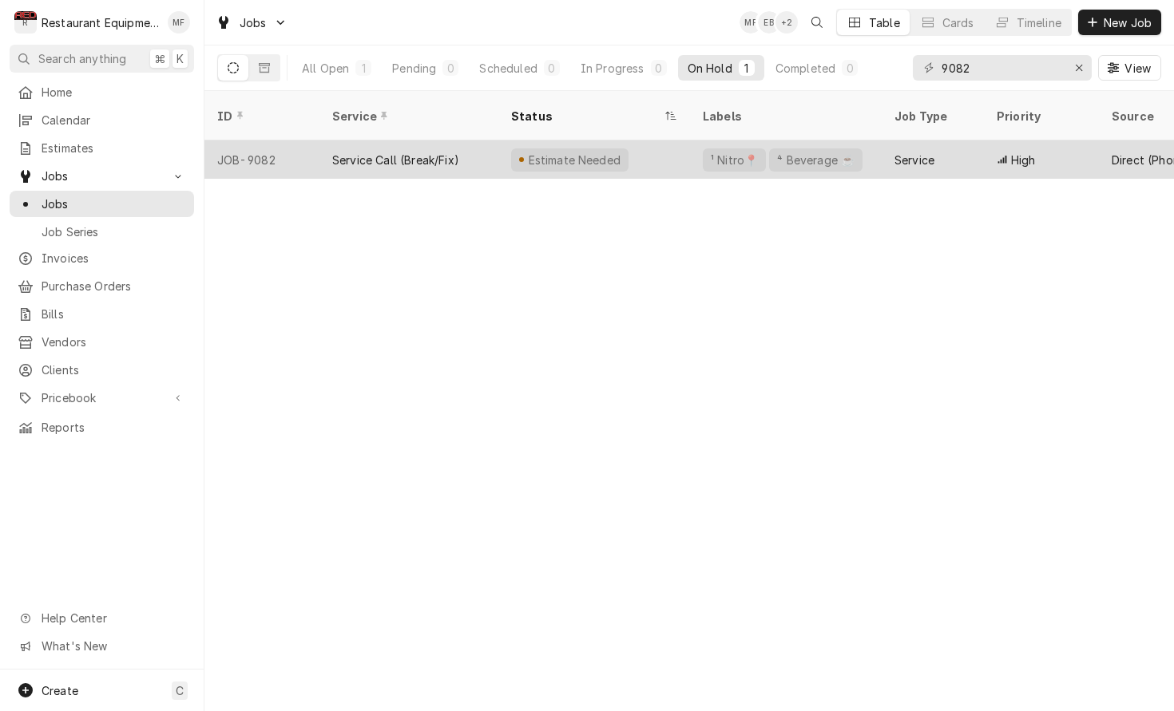
click at [932, 152] on div "Service" at bounding box center [914, 160] width 40 height 17
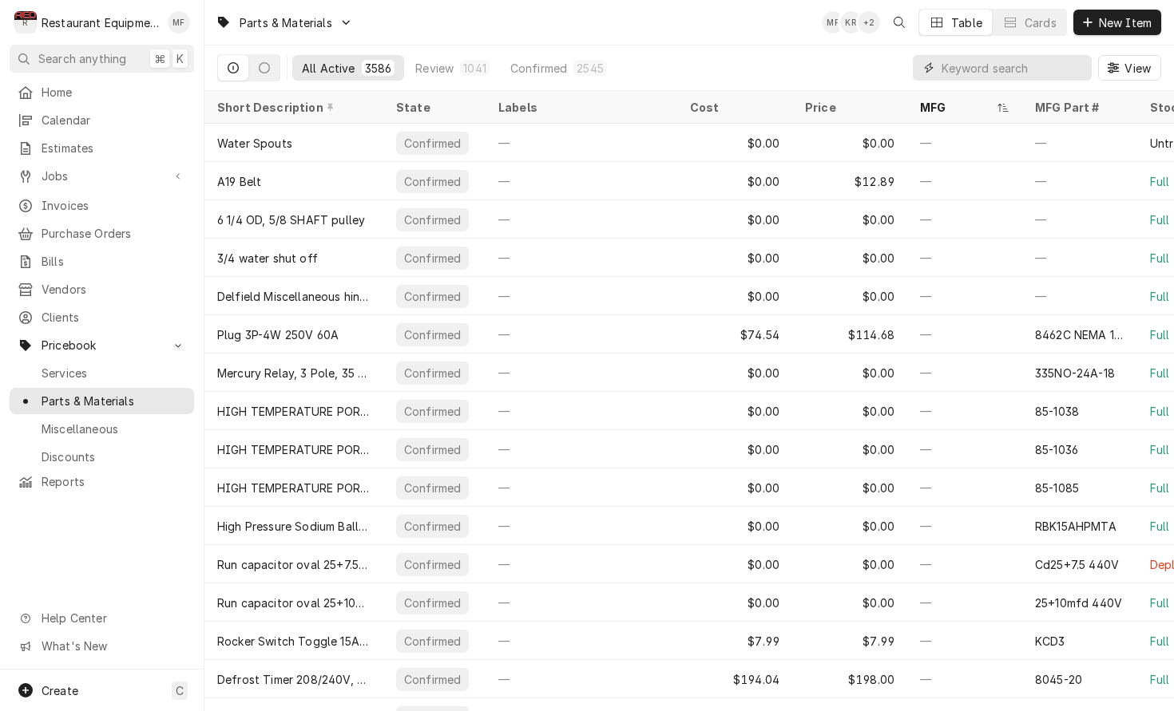
click at [977, 74] on input "Dynamic Content Wrapper" at bounding box center [1012, 68] width 142 height 26
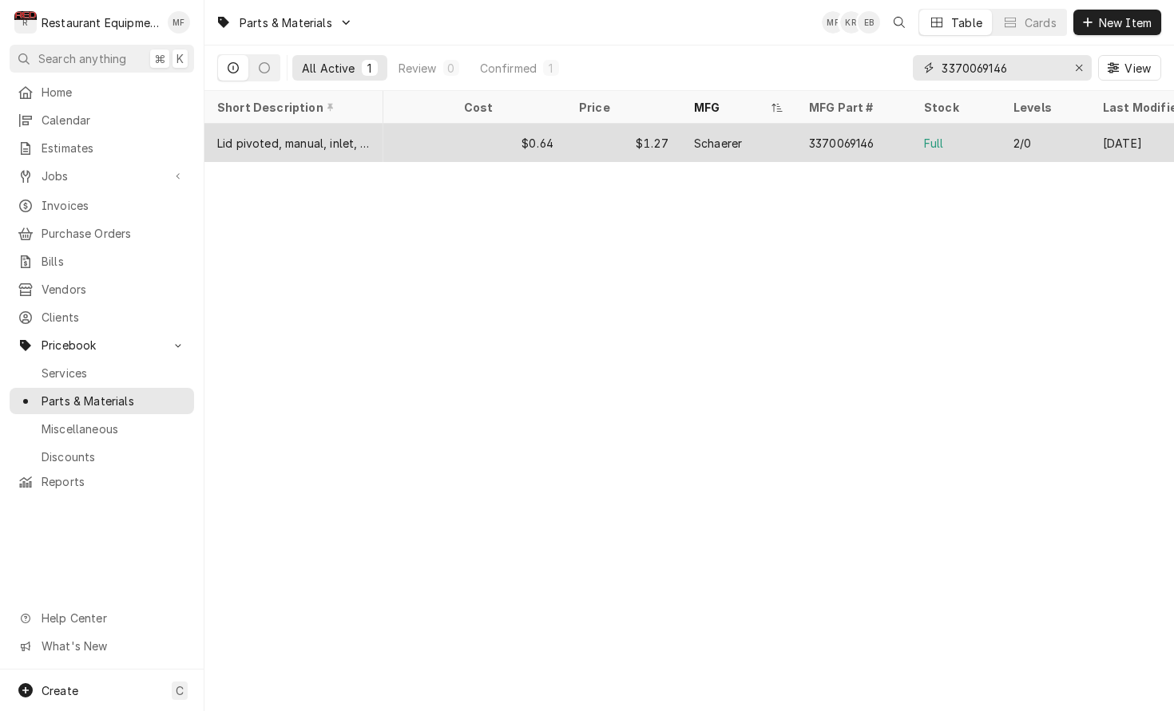
scroll to position [0, 231]
type input "3370069146"
click at [1047, 141] on div "2/0" at bounding box center [1040, 143] width 89 height 38
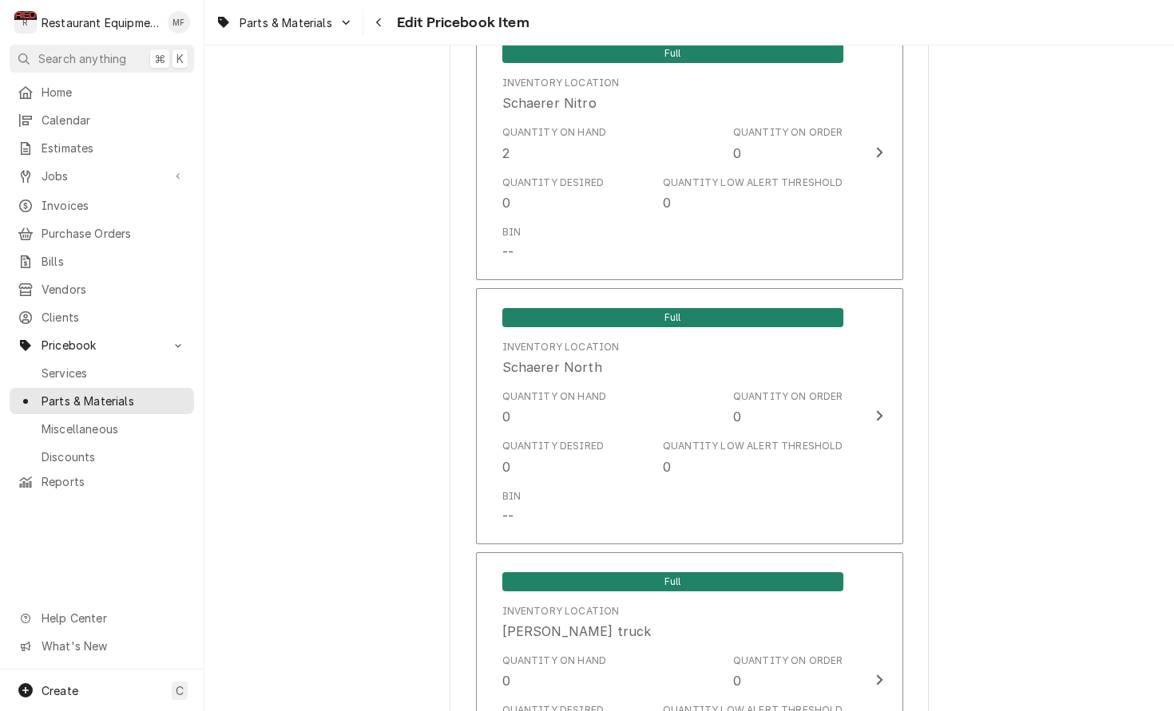
scroll to position [8671, 0]
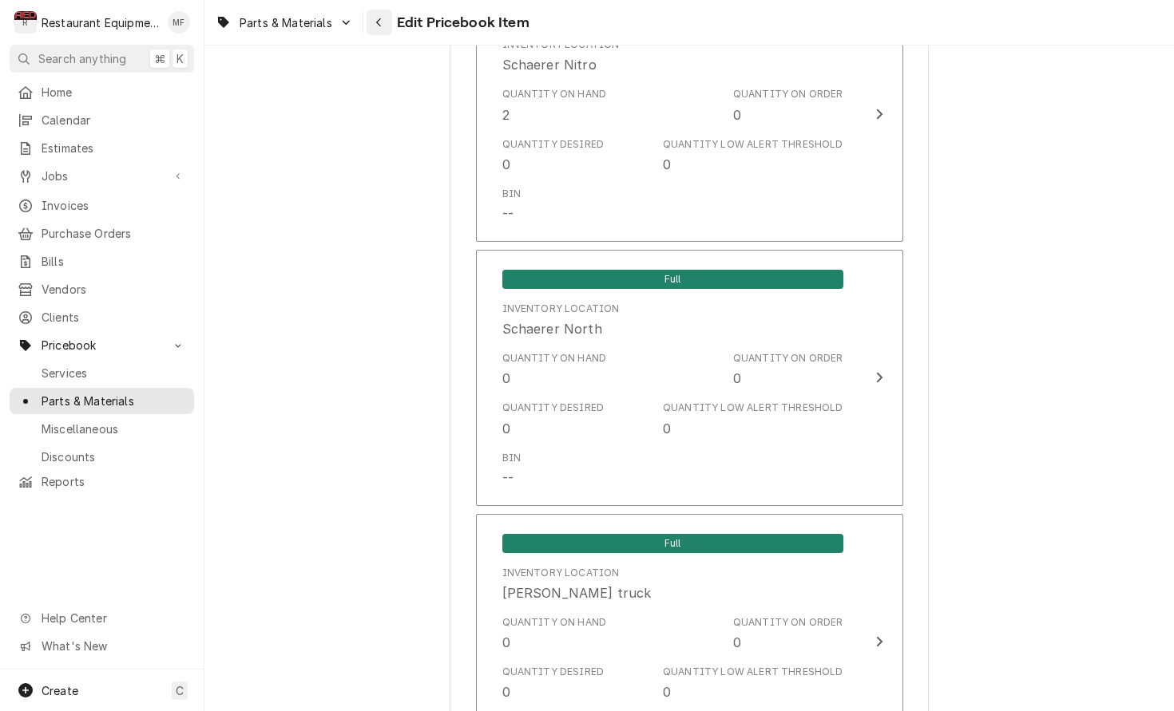
click at [387, 24] on div "Navigate back" at bounding box center [379, 22] width 16 height 16
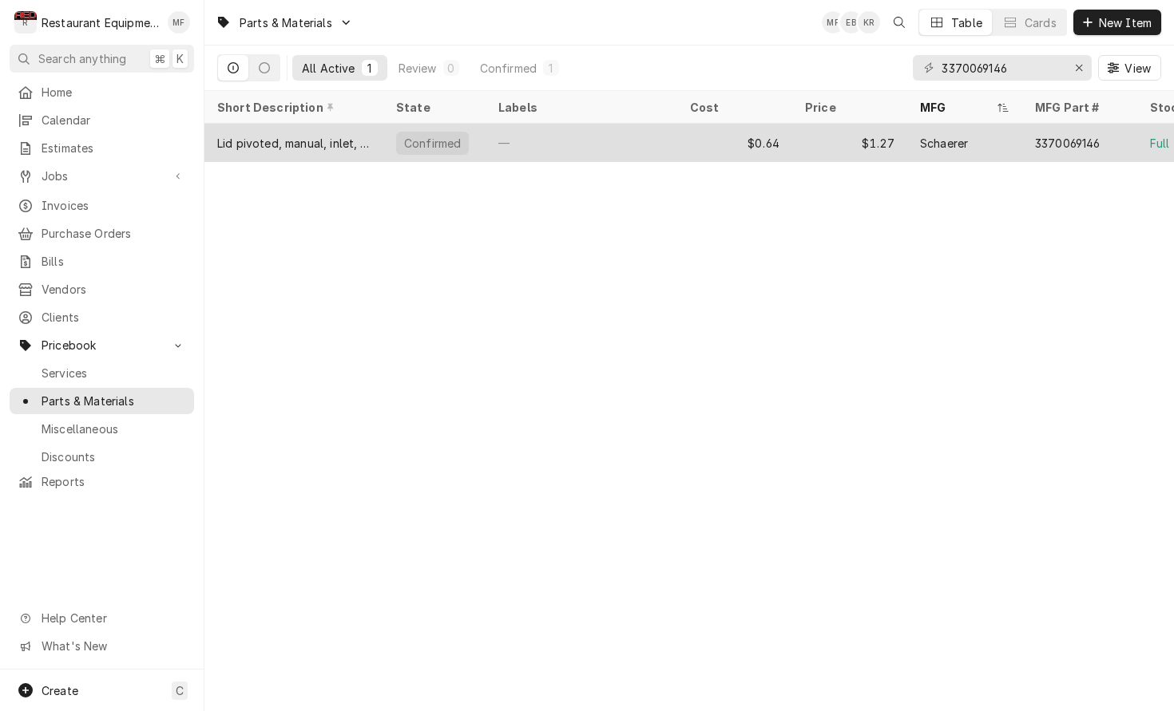
click at [646, 145] on div "—" at bounding box center [581, 143] width 192 height 38
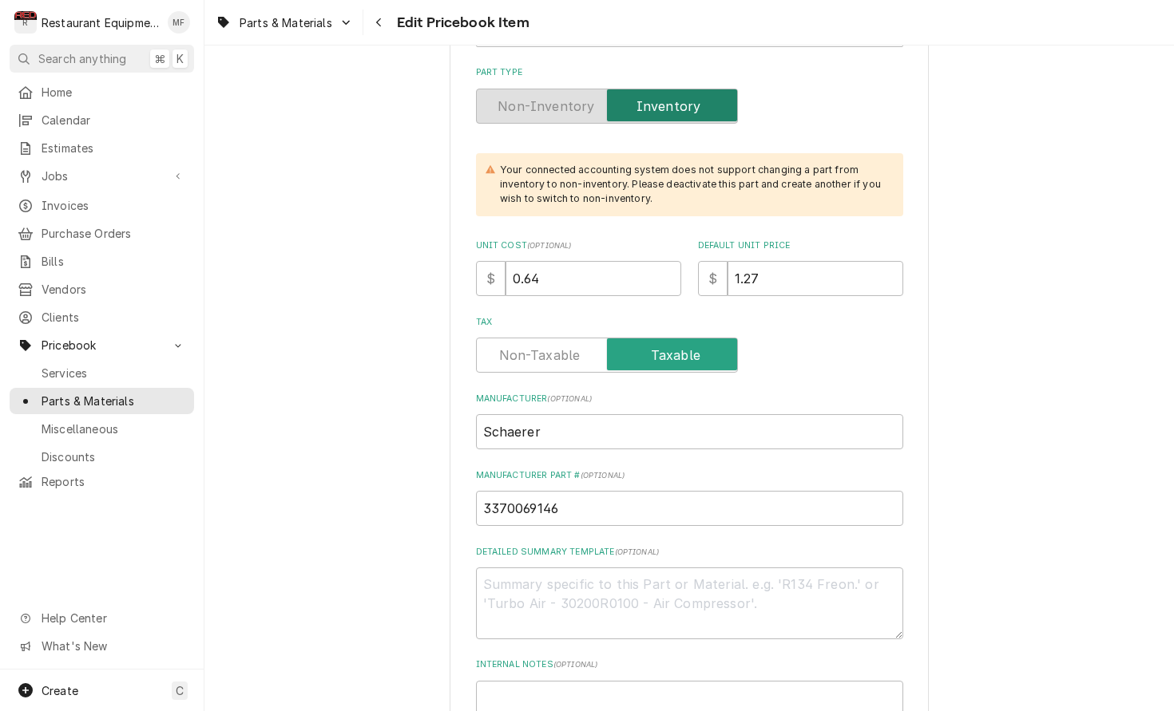
scroll to position [398, 0]
click at [588, 267] on input "0.64" at bounding box center [593, 276] width 176 height 35
type textarea "x"
type input "0.6"
type textarea "x"
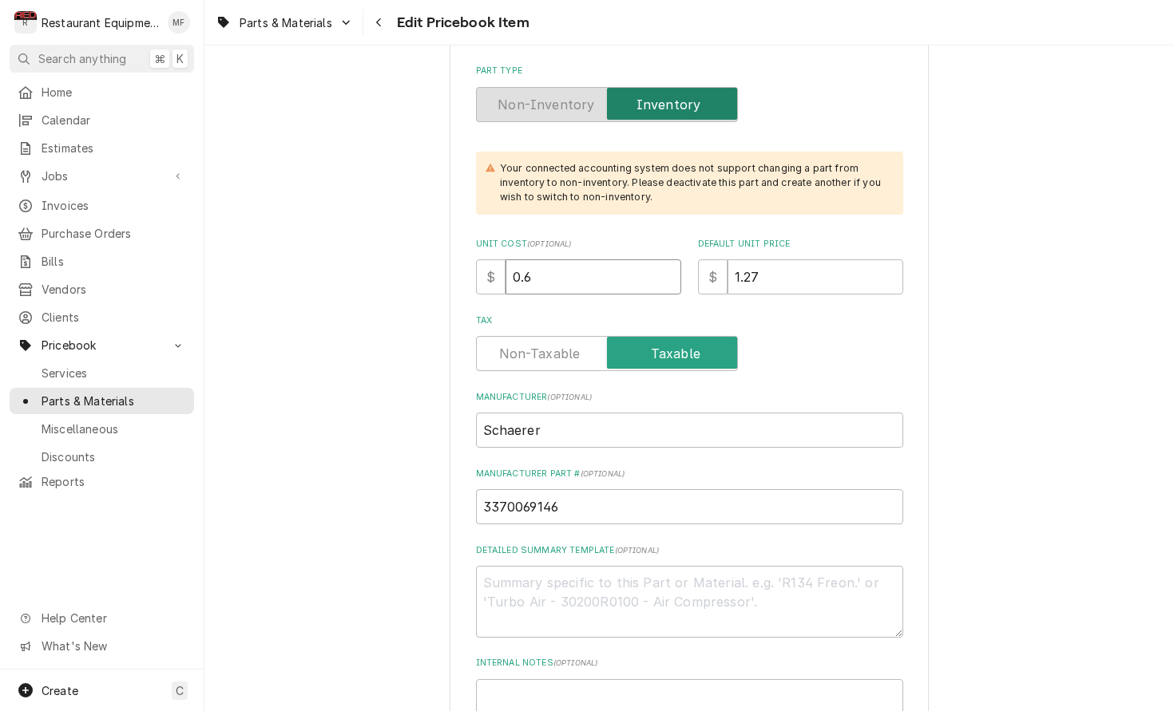
type input "0"
type textarea "x"
type input "0.8"
type textarea "x"
type input "0.87"
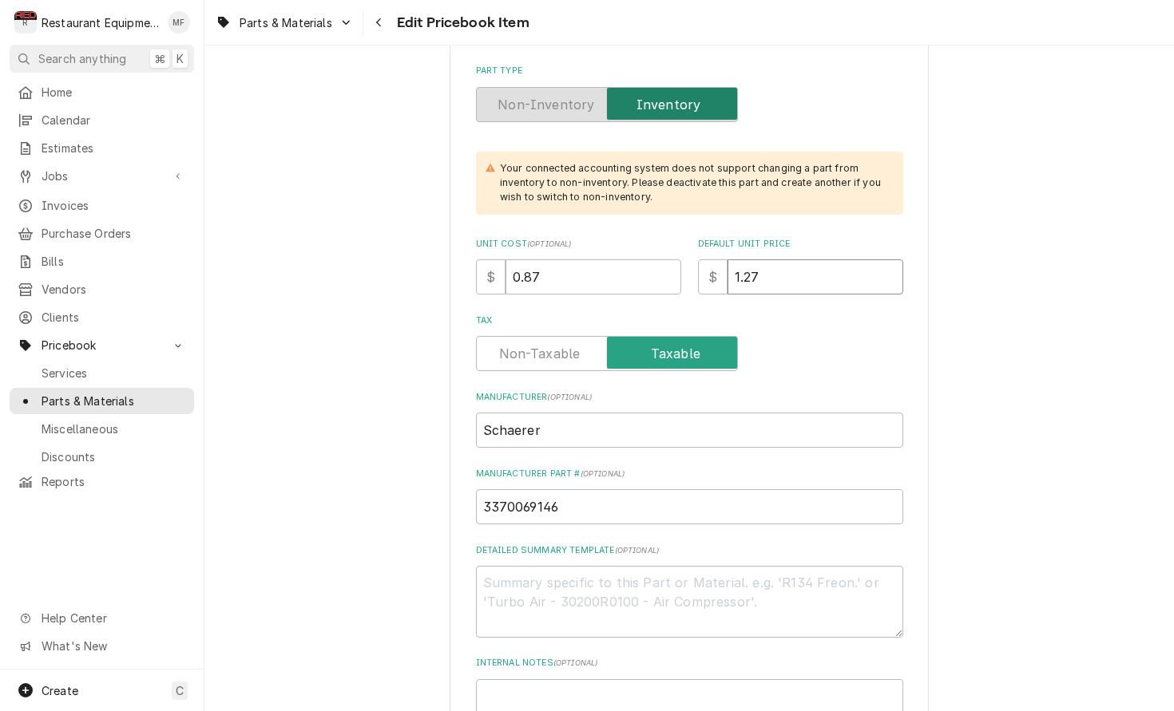
type textarea "x"
type input "1"
type textarea "x"
type input "1.7"
type textarea "x"
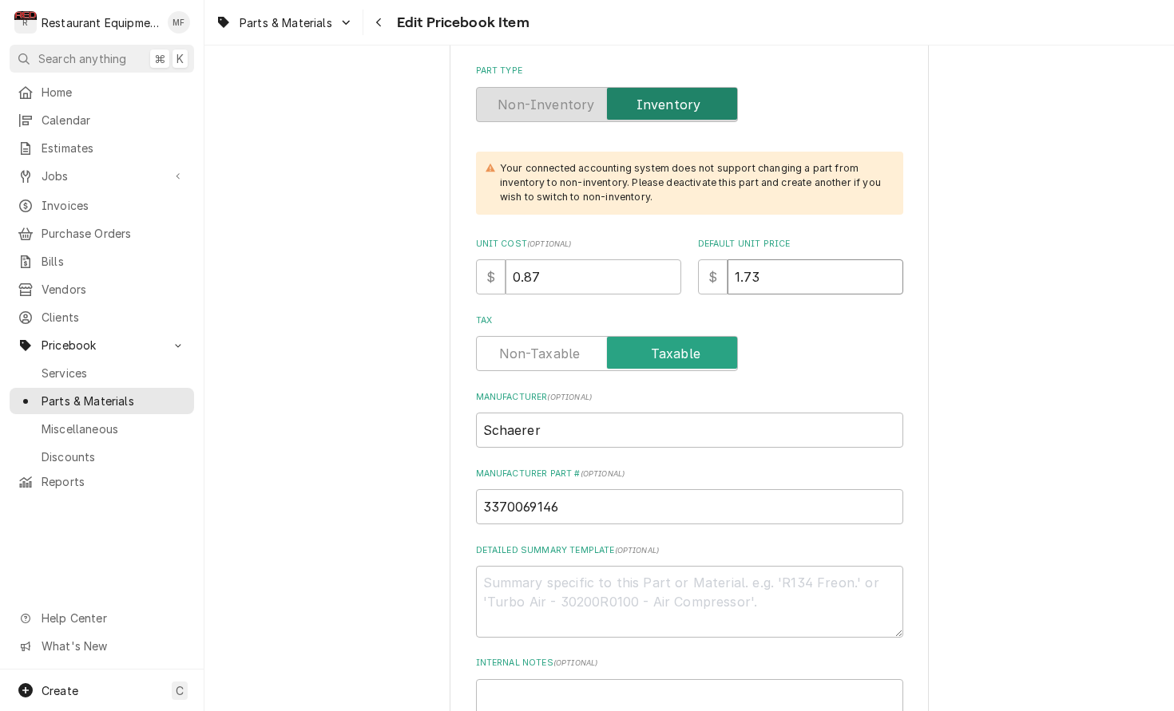
type input "1.73"
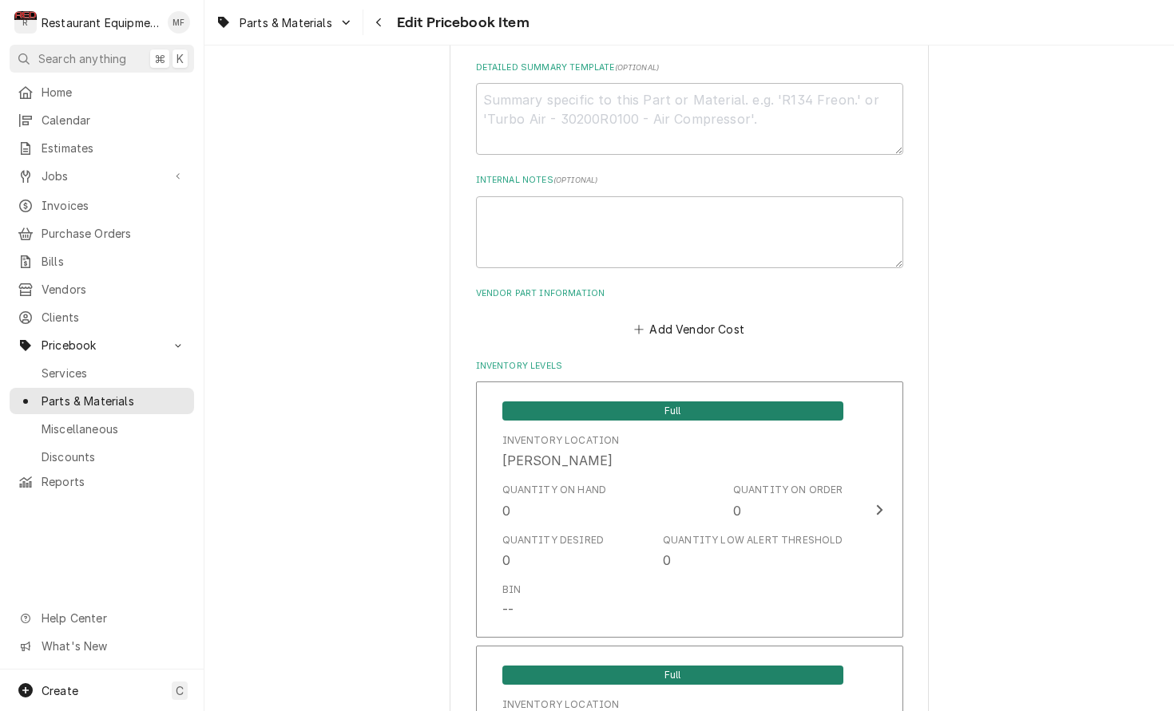
scroll to position [884, 0]
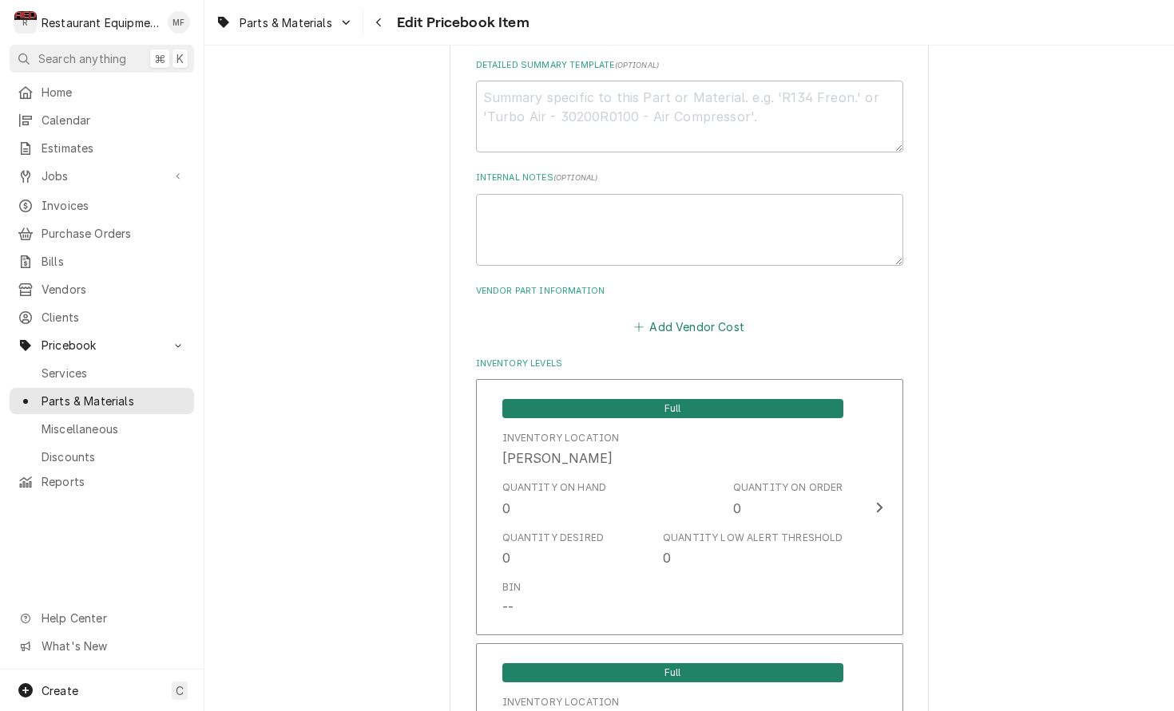
click at [704, 315] on button "Add Vendor Cost" at bounding box center [689, 326] width 116 height 22
type textarea "x"
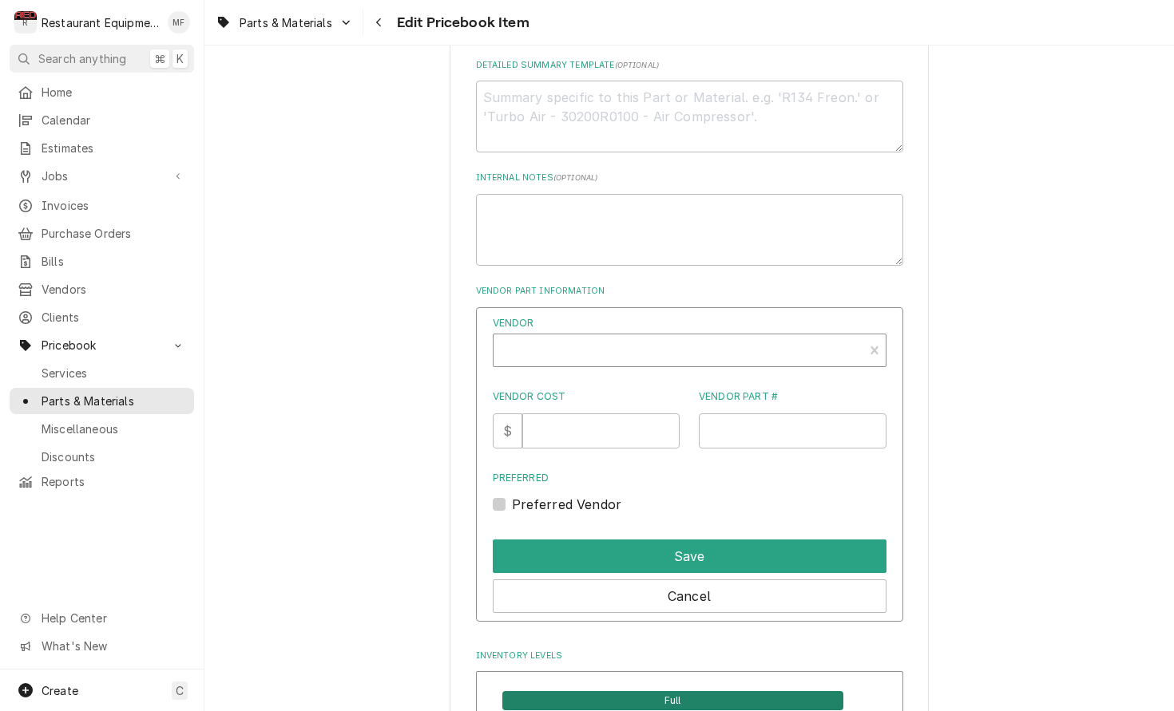
click at [642, 338] on div "Vendor" at bounding box center [678, 357] width 354 height 38
type input "parts to"
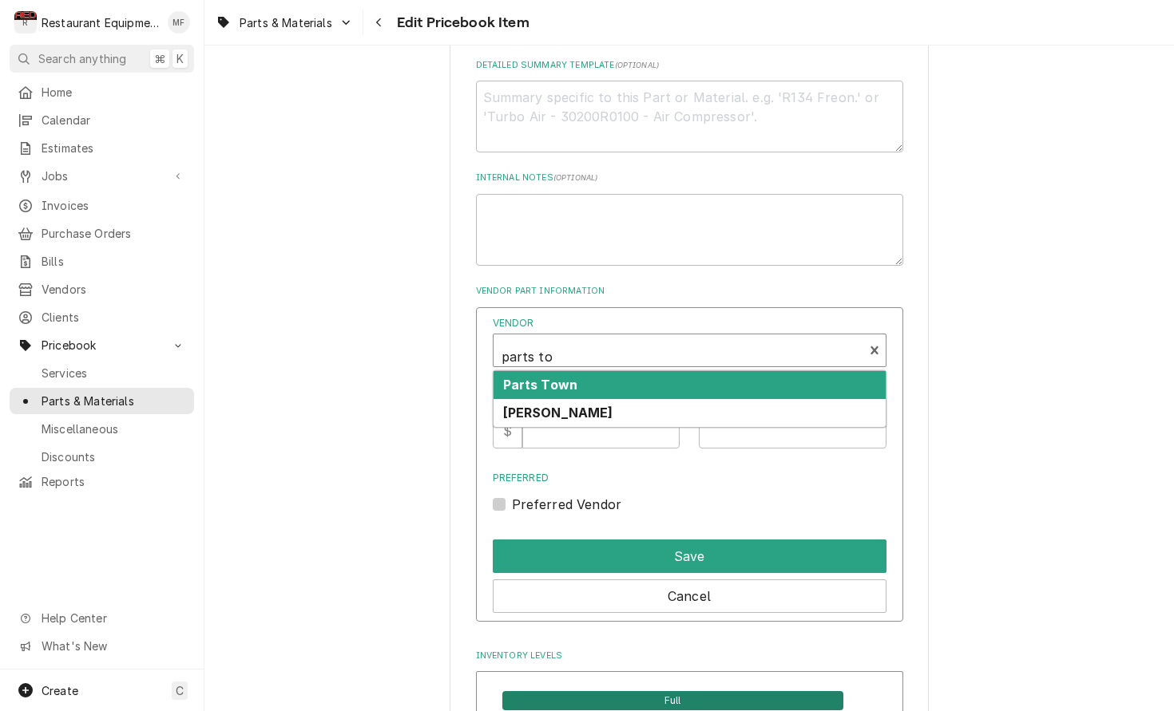
click at [601, 371] on div "Parts Town" at bounding box center [689, 385] width 392 height 28
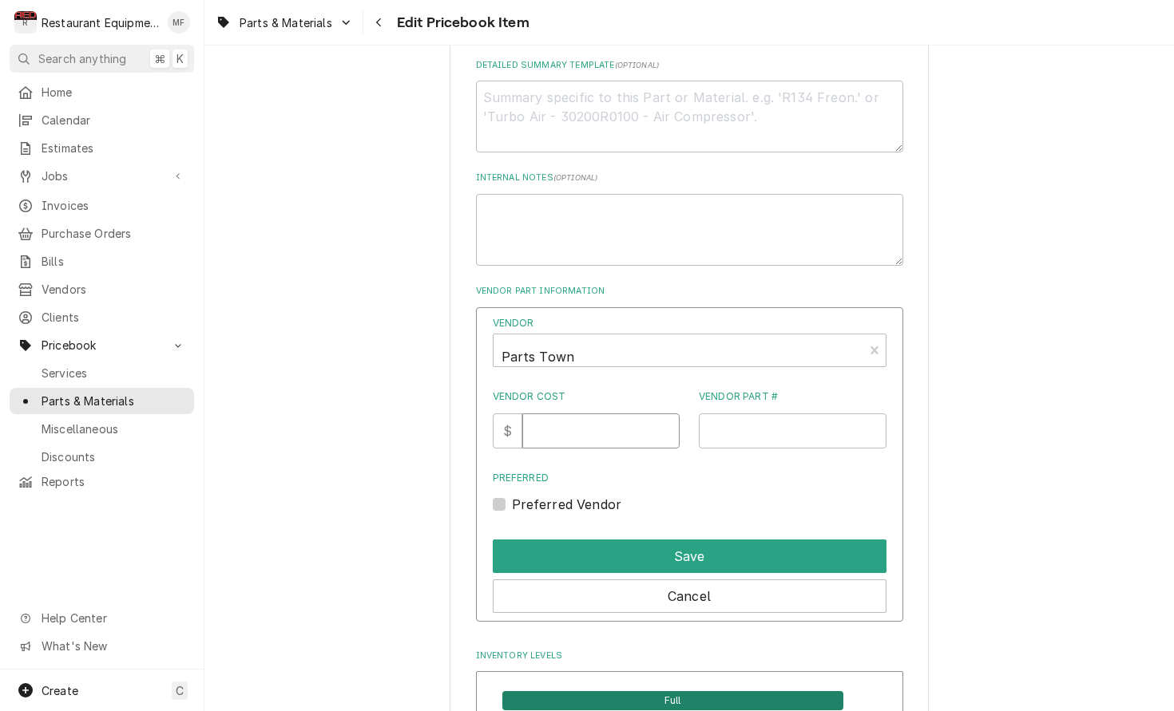
click at [606, 414] on input "Vendor Cost" at bounding box center [600, 431] width 157 height 35
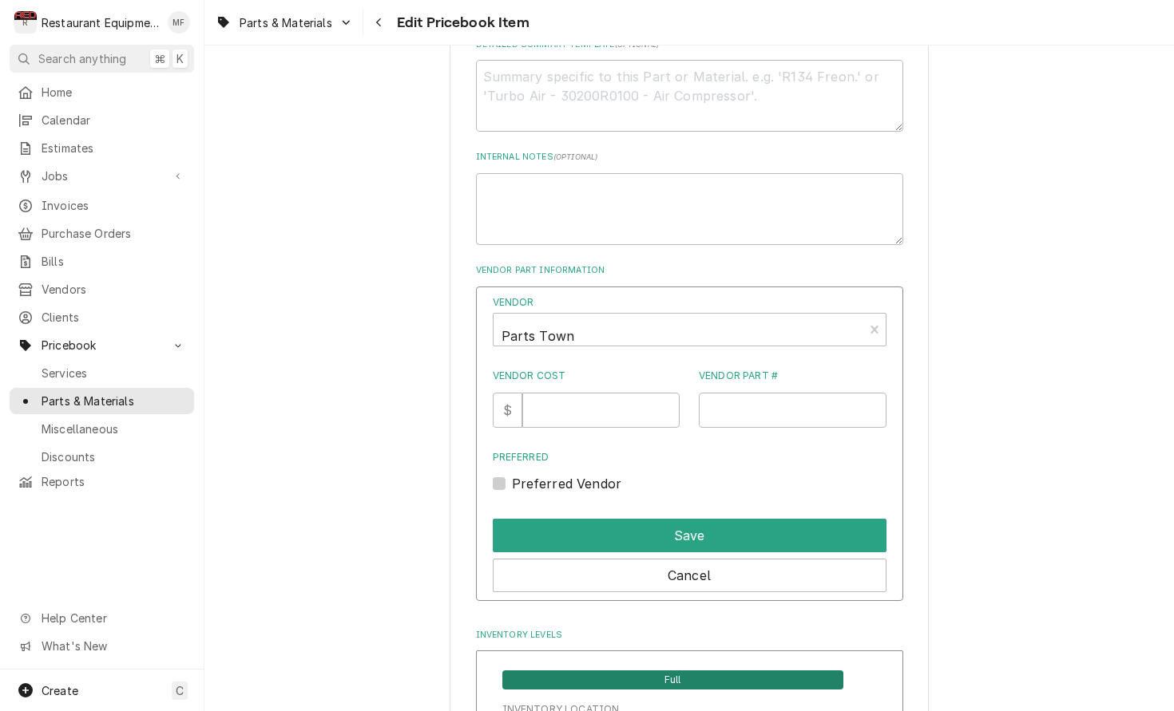
scroll to position [908, 0]
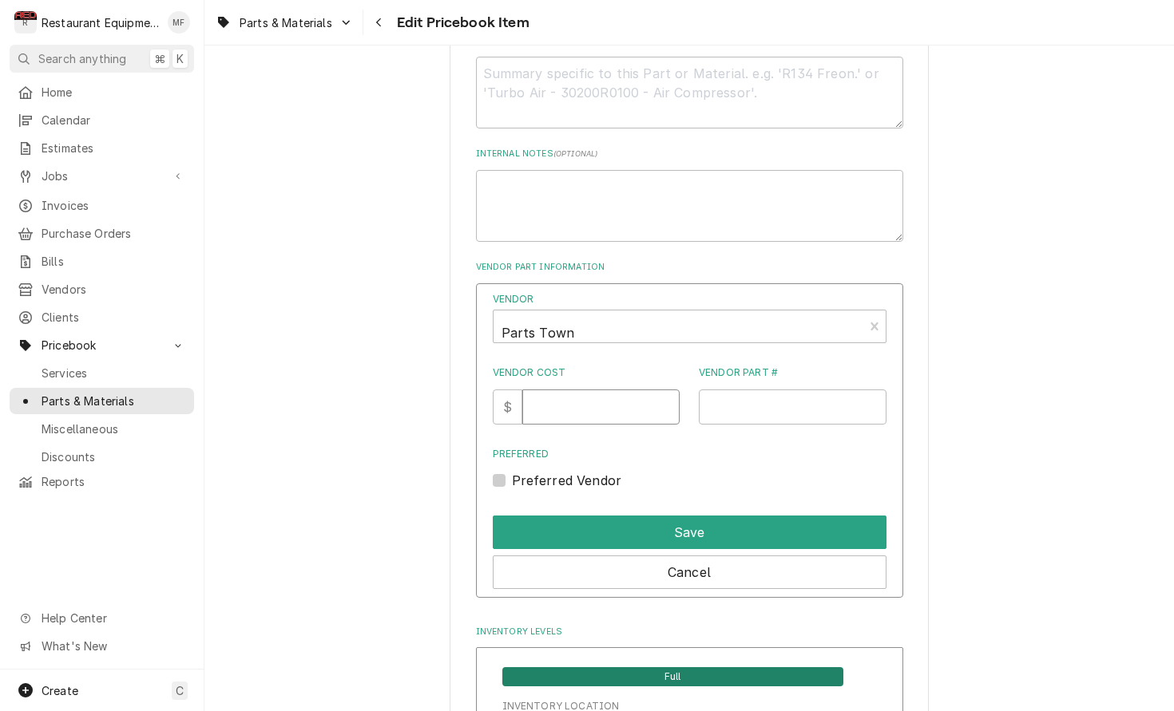
click at [608, 390] on input "Vendor Cost" at bounding box center [600, 407] width 157 height 35
type input "0.87"
click at [716, 390] on input "Vendor Part #" at bounding box center [793, 407] width 188 height 35
paste input "SH3370069146"
type input "SH3370069146"
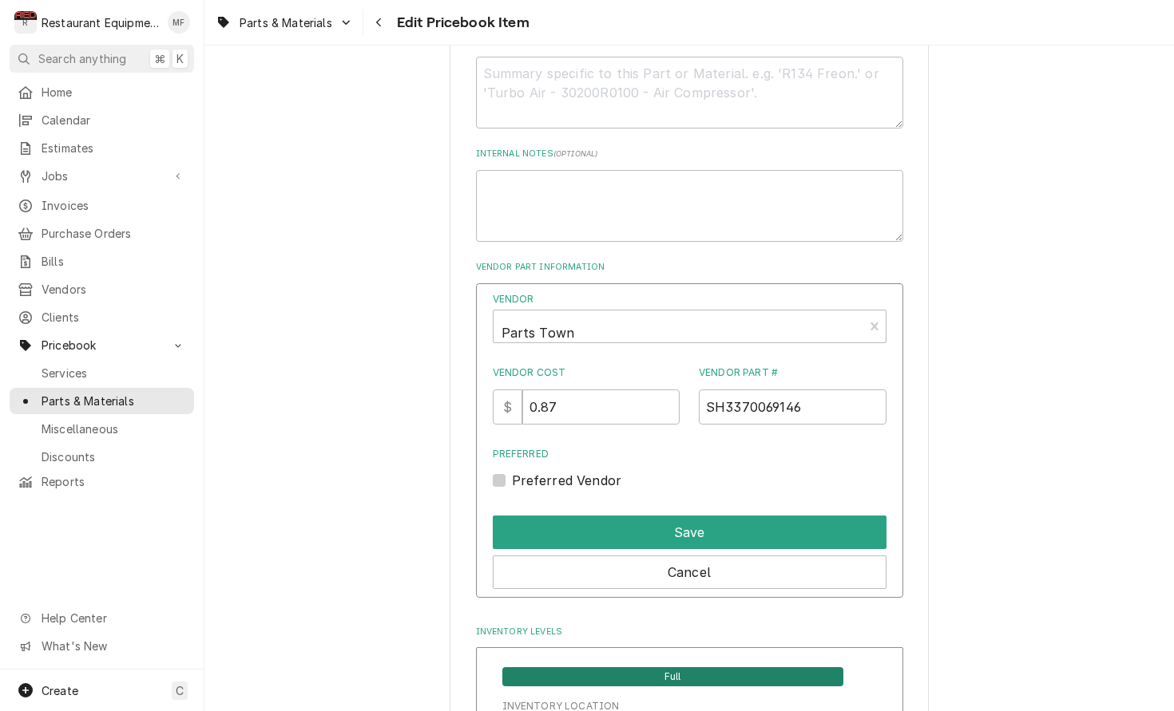
drag, startPoint x: 501, startPoint y: 454, endPoint x: 597, endPoint y: 494, distance: 103.8
click at [512, 471] on label "Preferred Vendor" at bounding box center [567, 480] width 110 height 19
click at [512, 471] on input "Preferred" at bounding box center [709, 488] width 394 height 35
checkbox input "true"
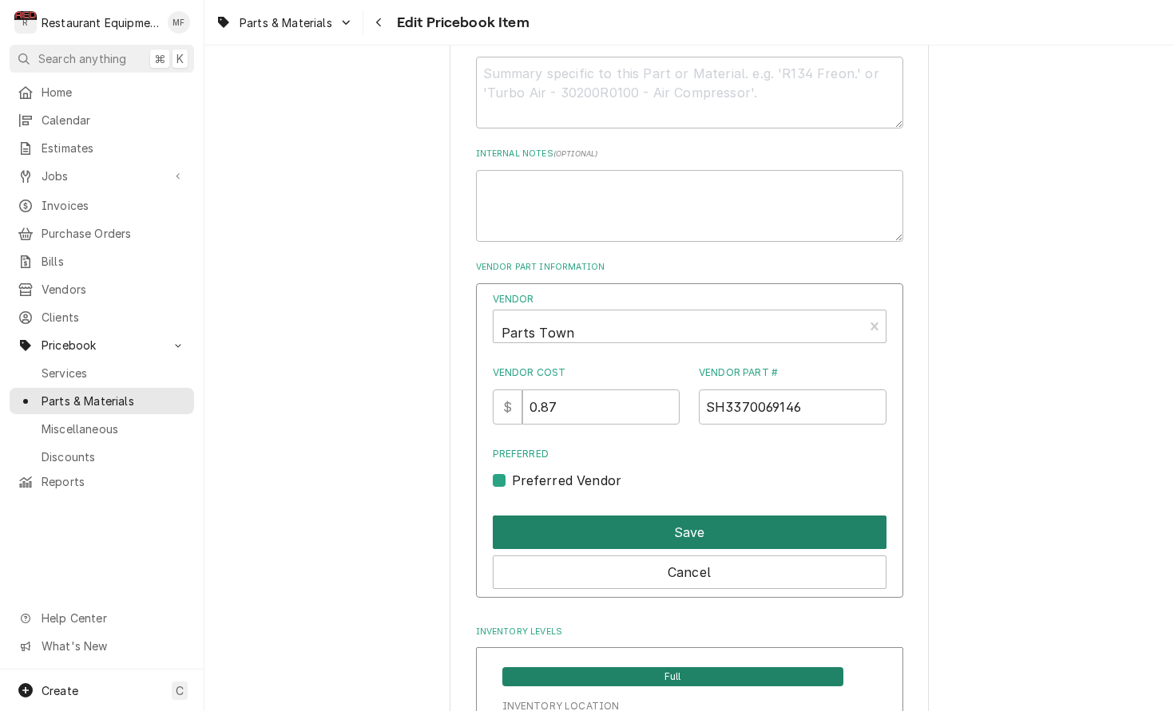
click at [631, 516] on button "Save" at bounding box center [690, 533] width 394 height 34
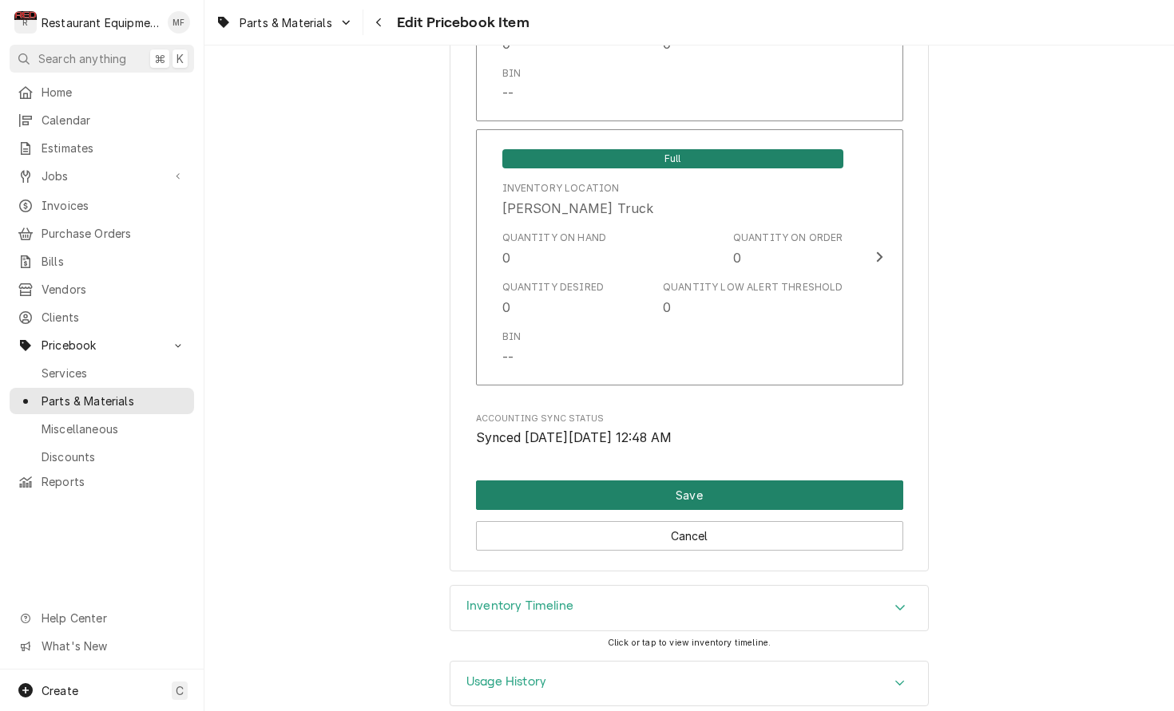
click at [635, 481] on button "Save" at bounding box center [689, 496] width 427 height 30
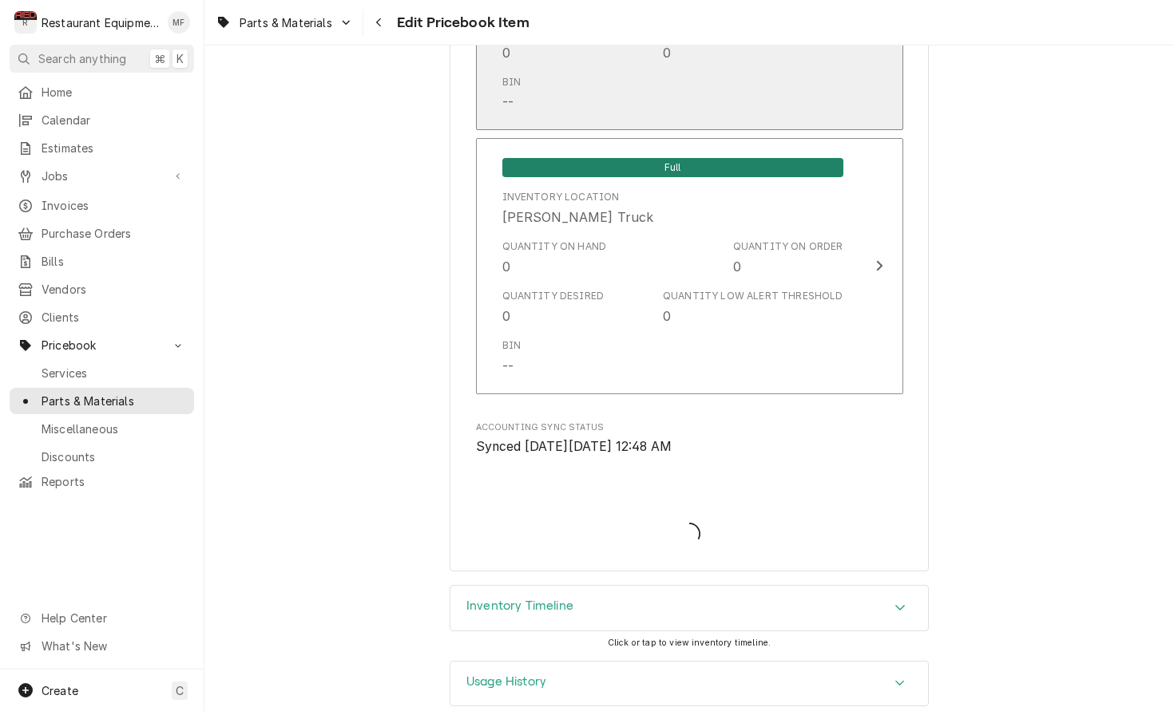
type textarea "x"
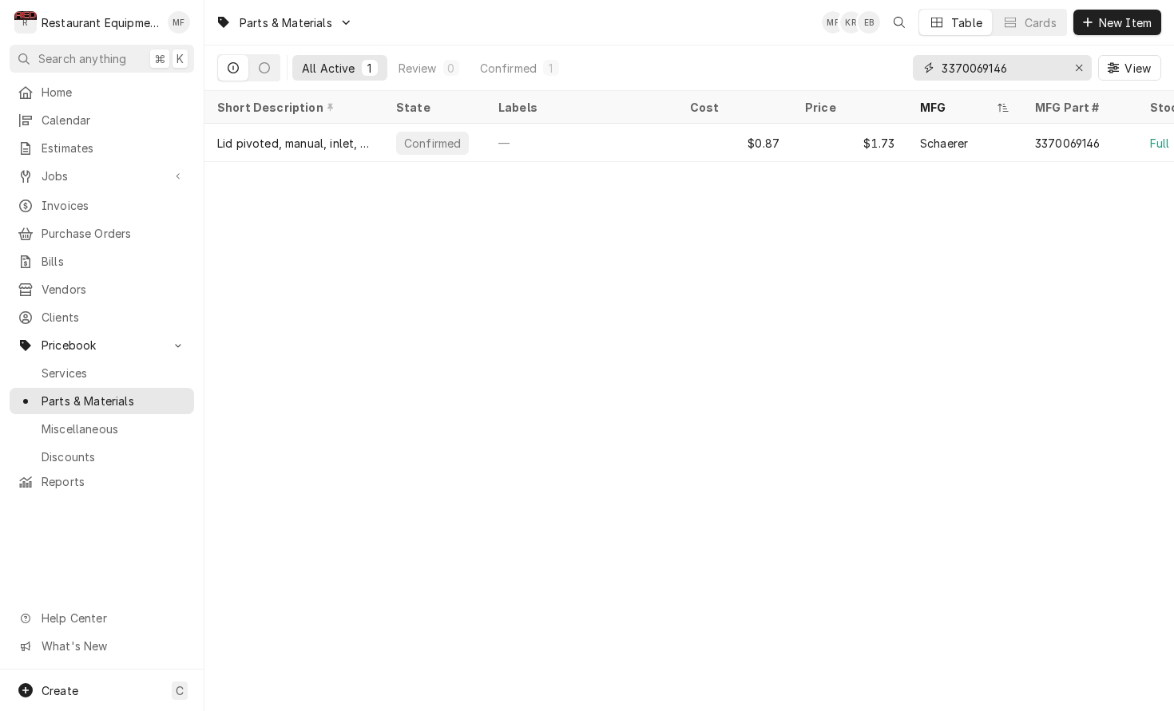
click at [1024, 59] on input "3370069146" at bounding box center [1001, 68] width 120 height 26
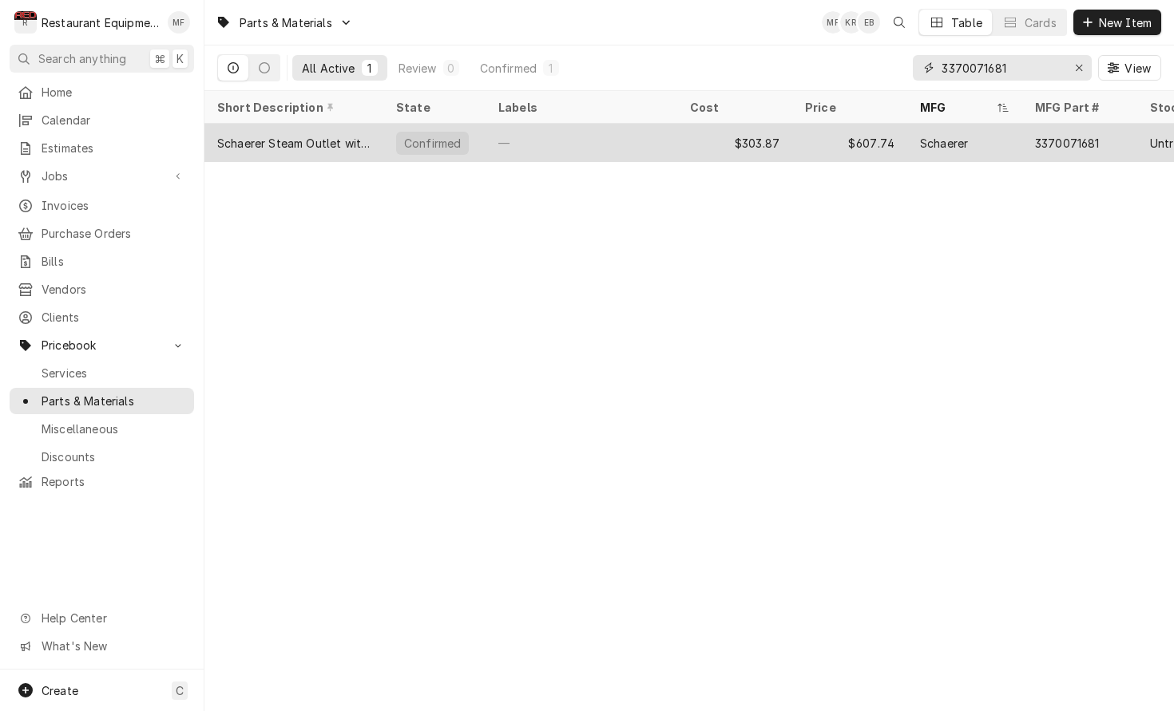
type input "3370071681"
click at [998, 129] on div "Schaerer" at bounding box center [964, 143] width 115 height 38
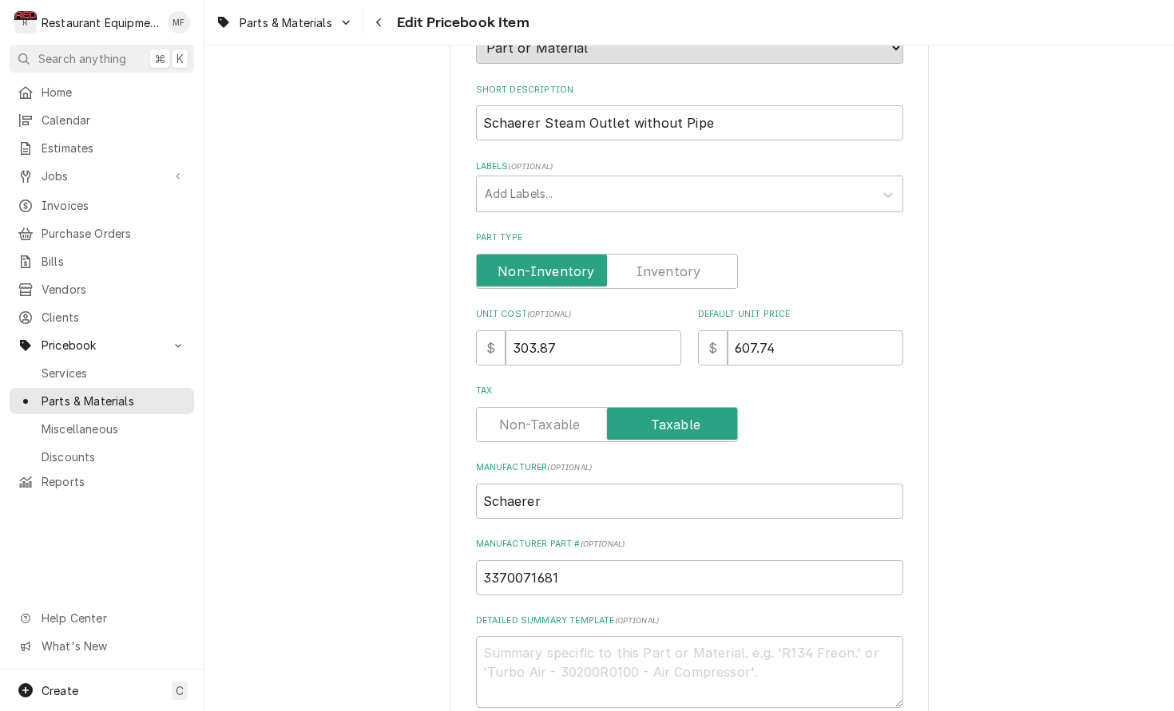
scroll to position [235, 0]
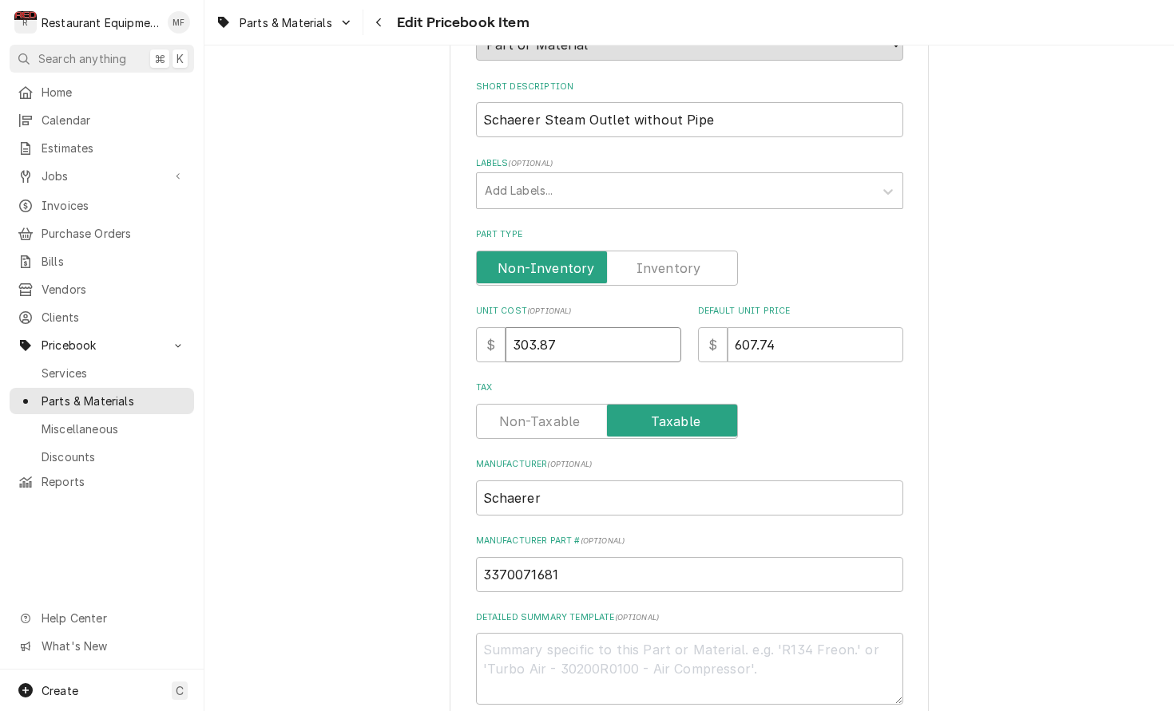
click at [583, 329] on input "303.87" at bounding box center [593, 344] width 176 height 35
type textarea "x"
type input "3"
type textarea "x"
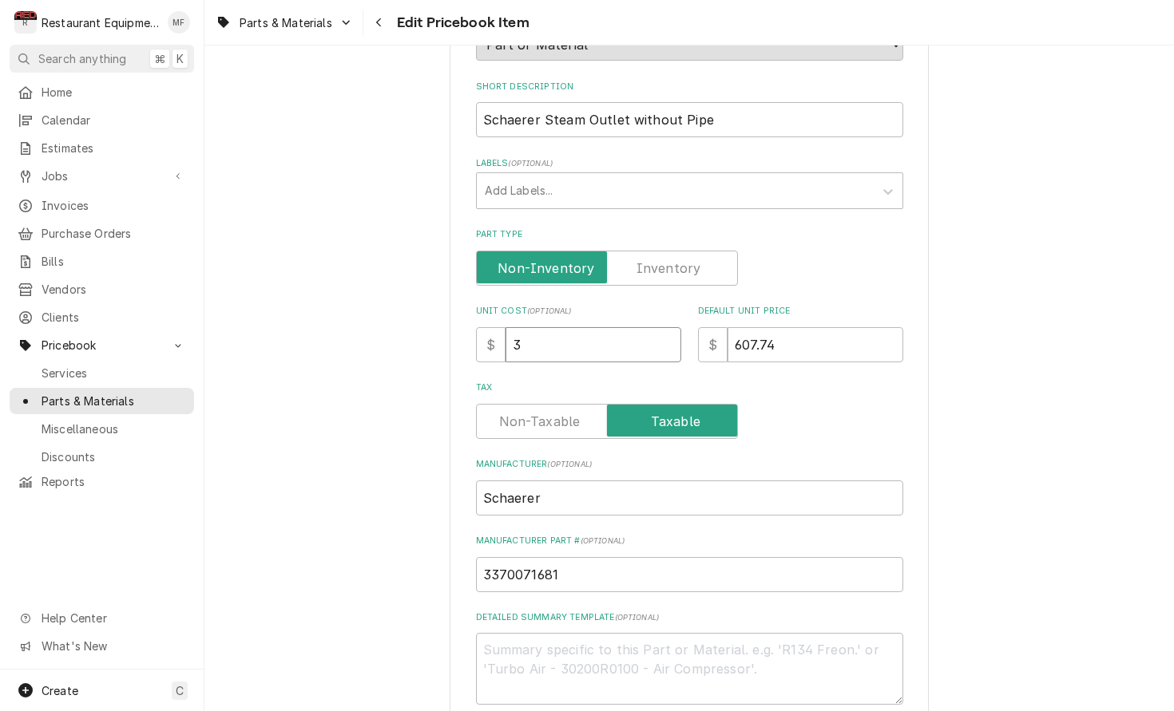
type input "33"
type textarea "x"
type input "331"
type textarea "x"
type input "331.2"
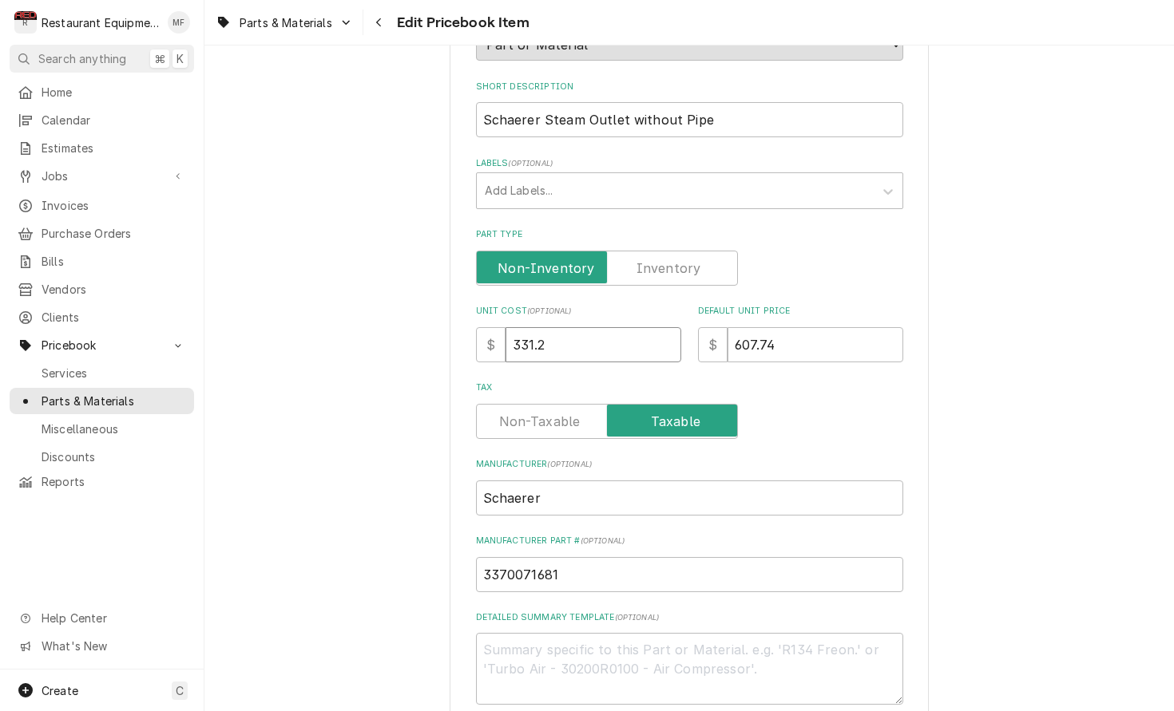
type textarea "x"
type input "331.22"
click at [823, 328] on input "607.74" at bounding box center [815, 344] width 176 height 35
click at [825, 331] on input "607.74" at bounding box center [815, 344] width 176 height 35
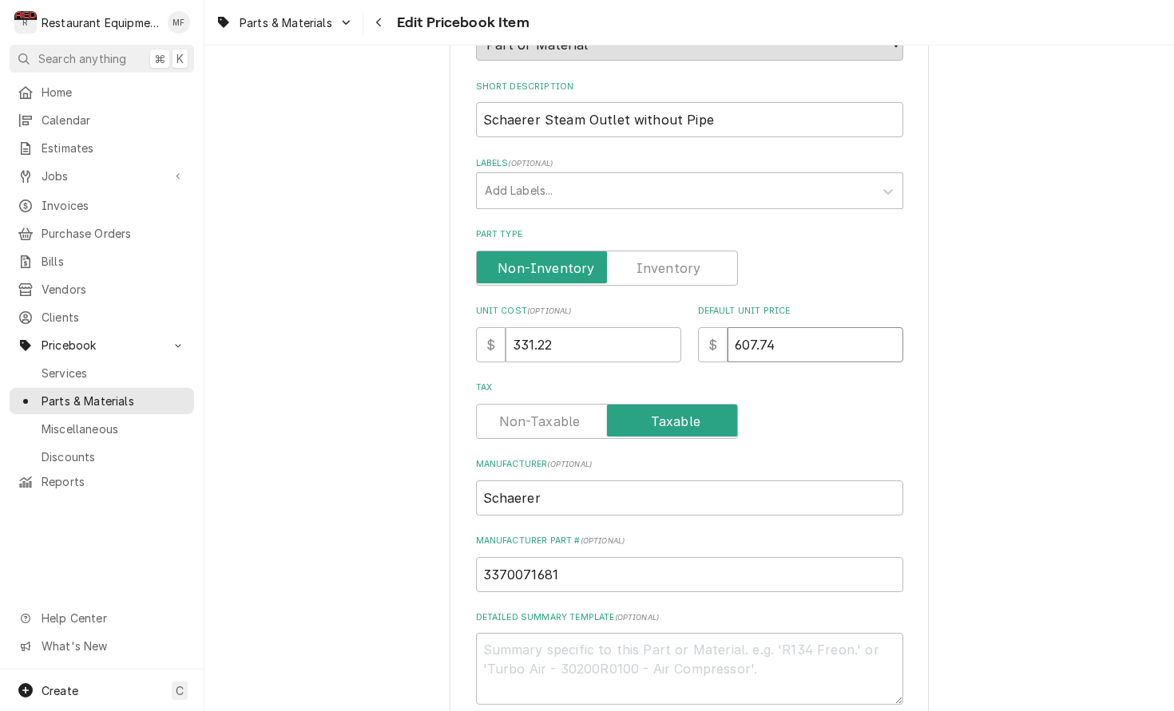
click at [825, 331] on input "607.74" at bounding box center [815, 344] width 176 height 35
type textarea "x"
type input "6"
type textarea "x"
type input "66"
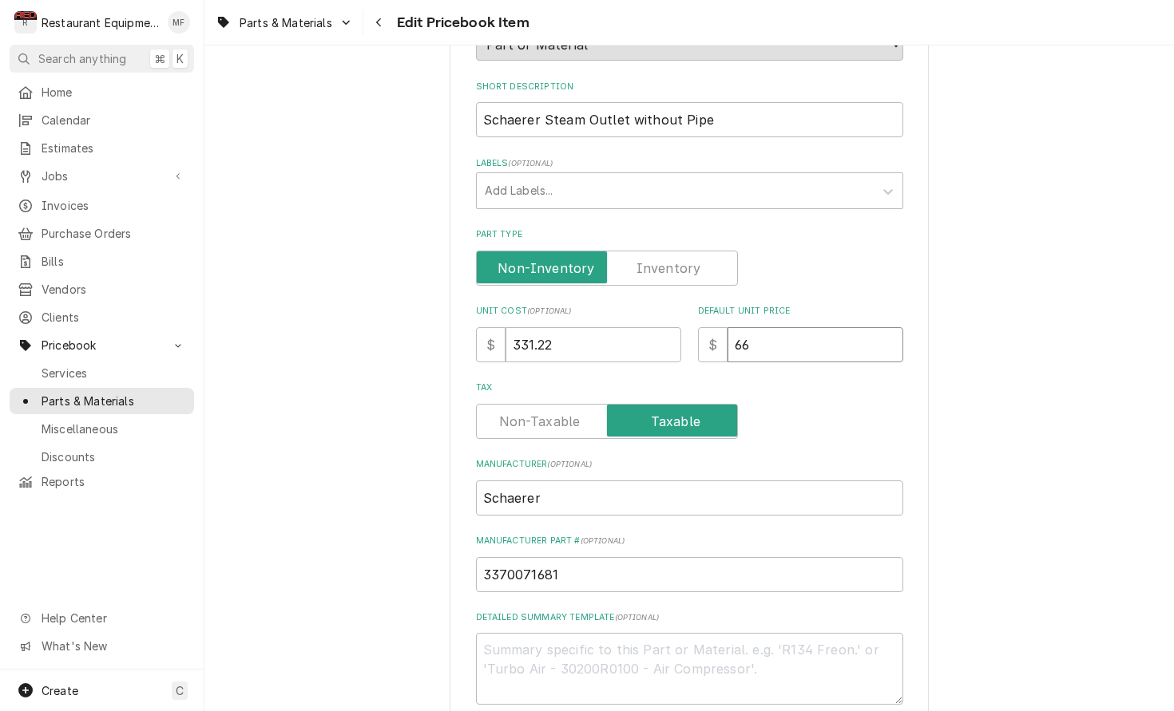
type textarea "x"
type input "662"
type textarea "x"
type input "662.4"
type textarea "x"
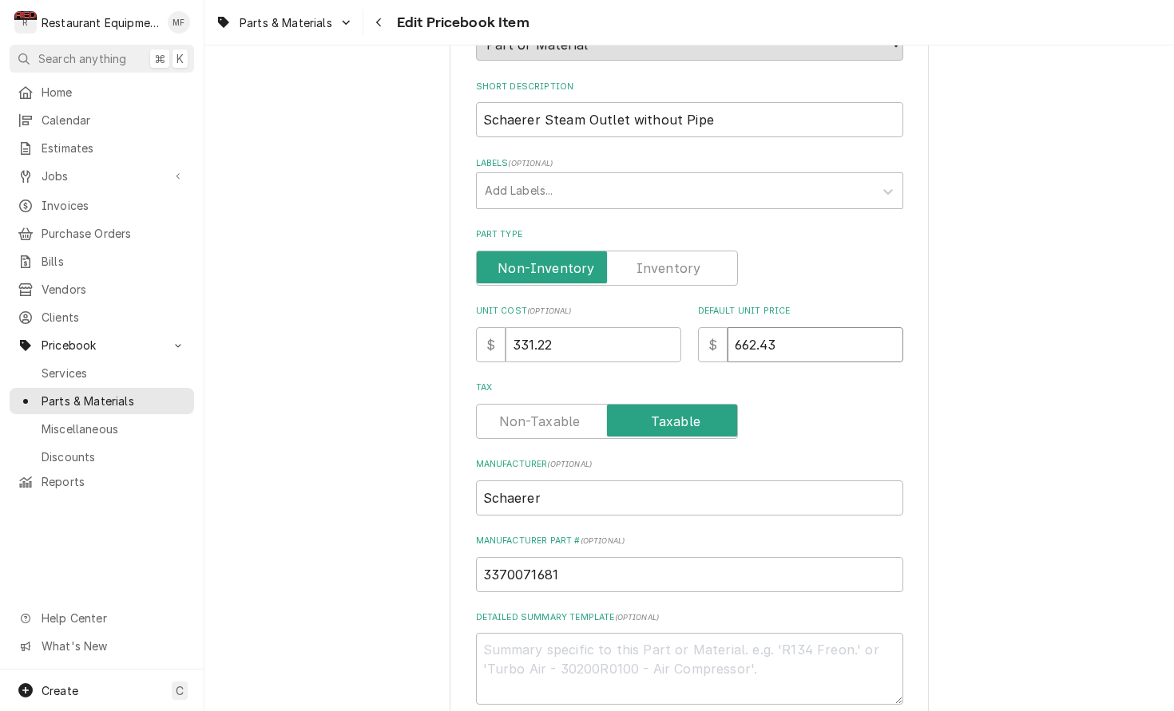
type input "662.43"
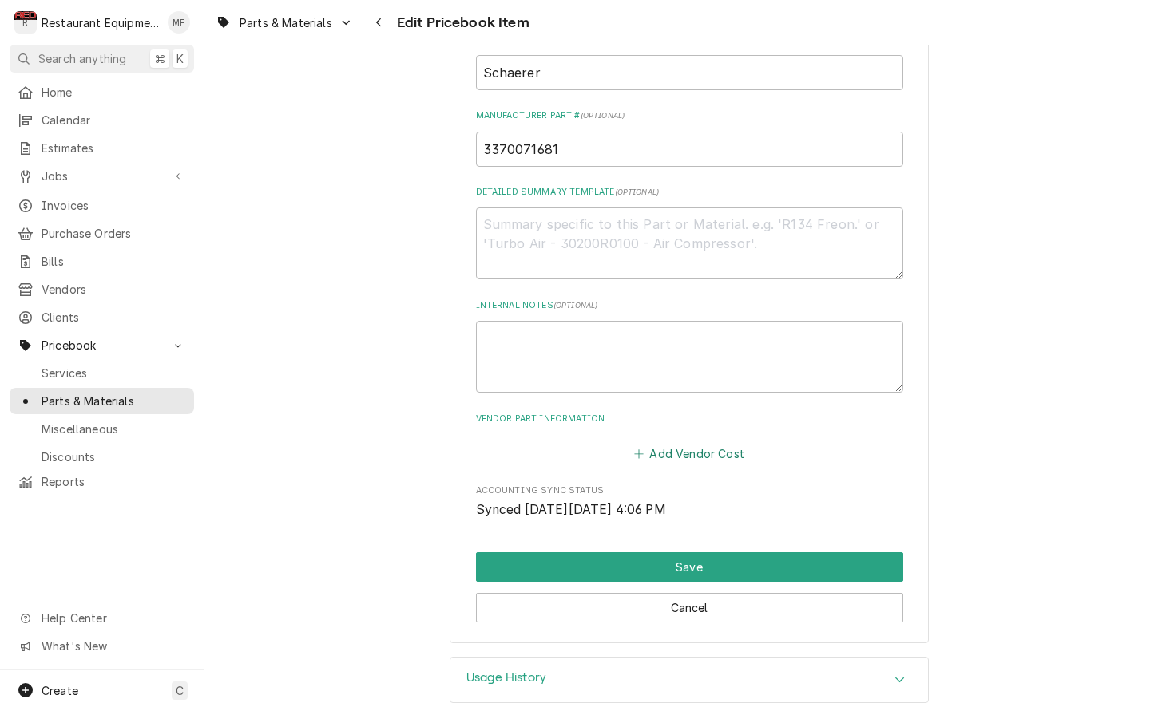
scroll to position [659, 0]
click at [680, 444] on button "Add Vendor Cost" at bounding box center [689, 455] width 116 height 22
type textarea "x"
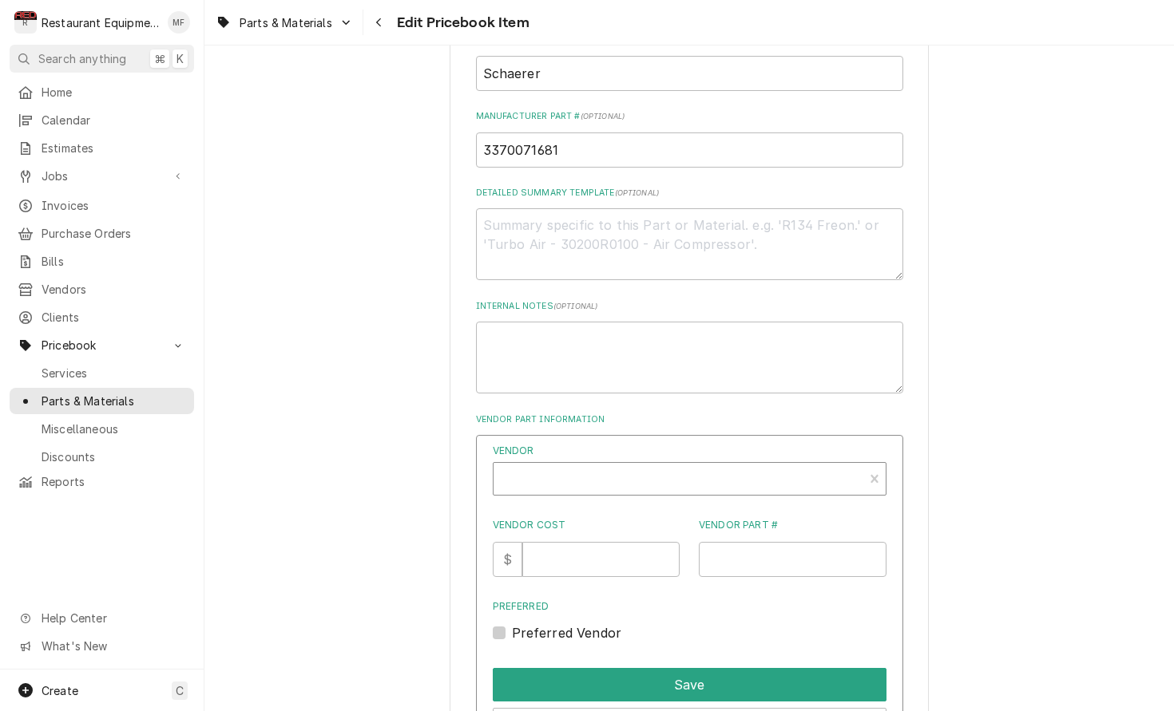
click at [627, 466] on div "Vendor" at bounding box center [678, 485] width 354 height 38
type input "parts tow"
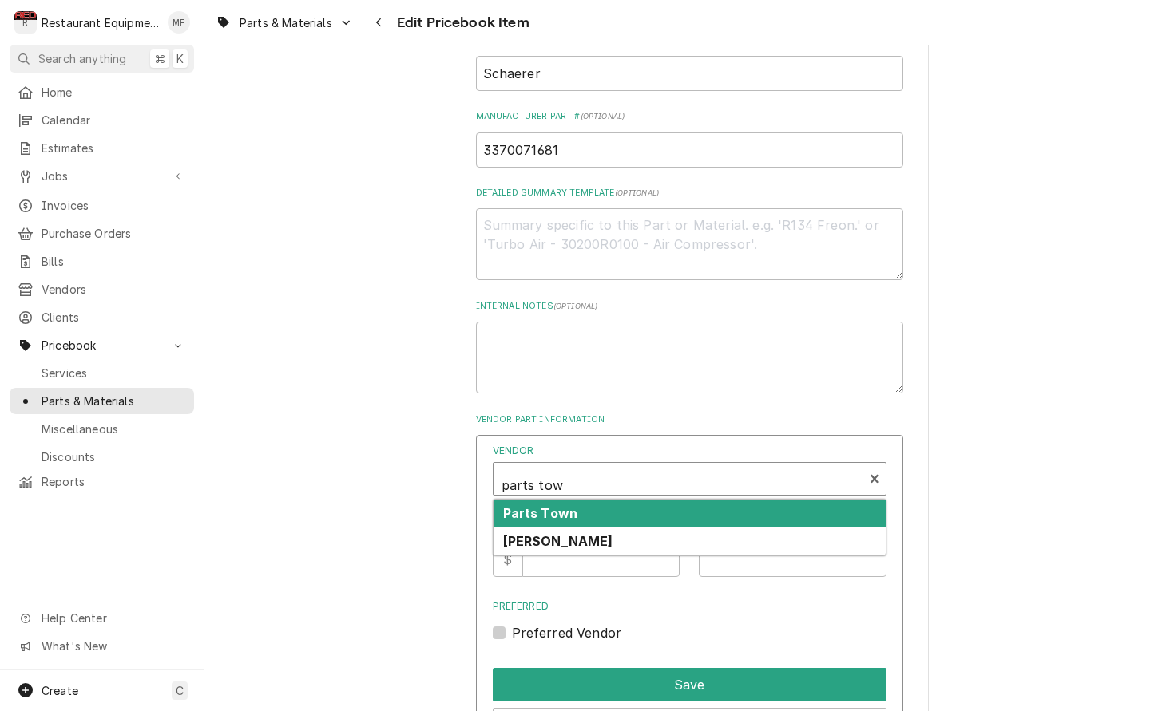
click at [623, 500] on div "Parts Town" at bounding box center [689, 514] width 392 height 28
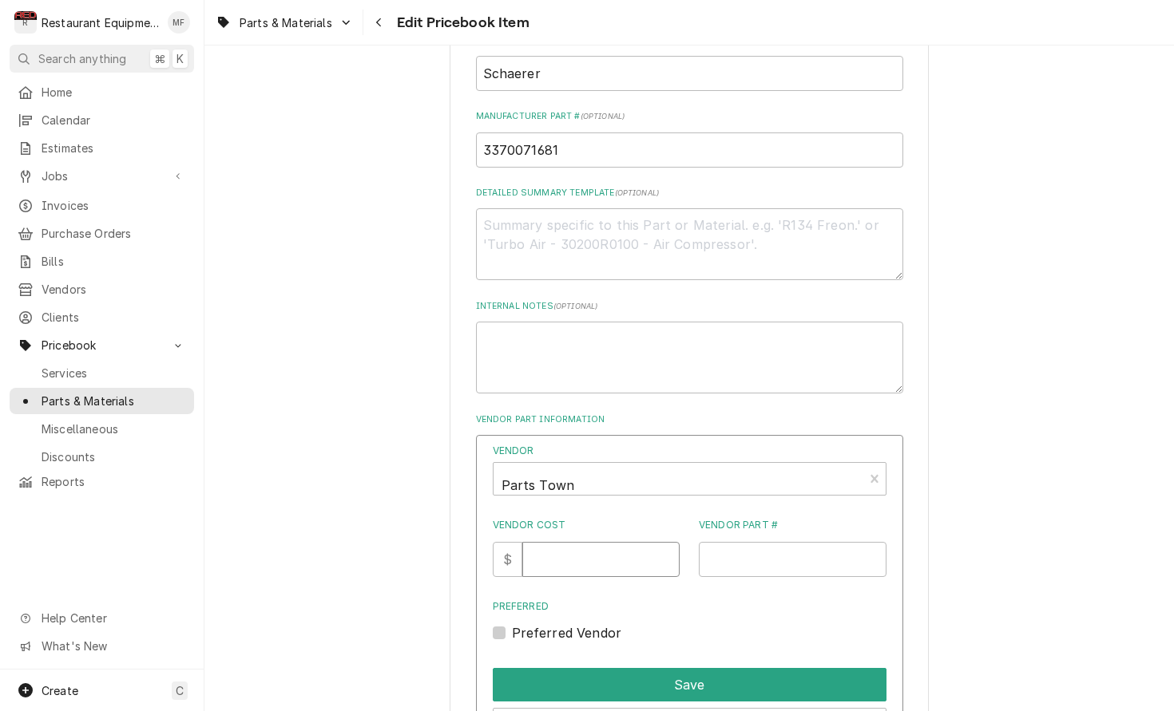
click at [596, 542] on input "Vendor Cost" at bounding box center [600, 559] width 157 height 35
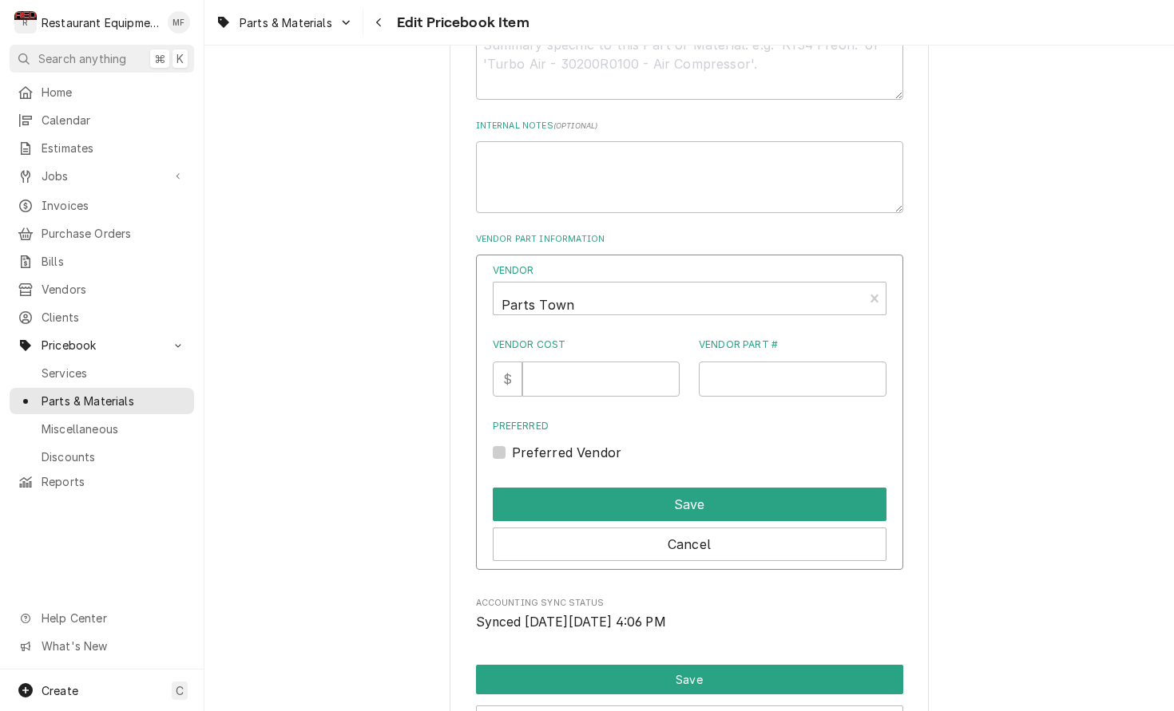
scroll to position [853, 0]
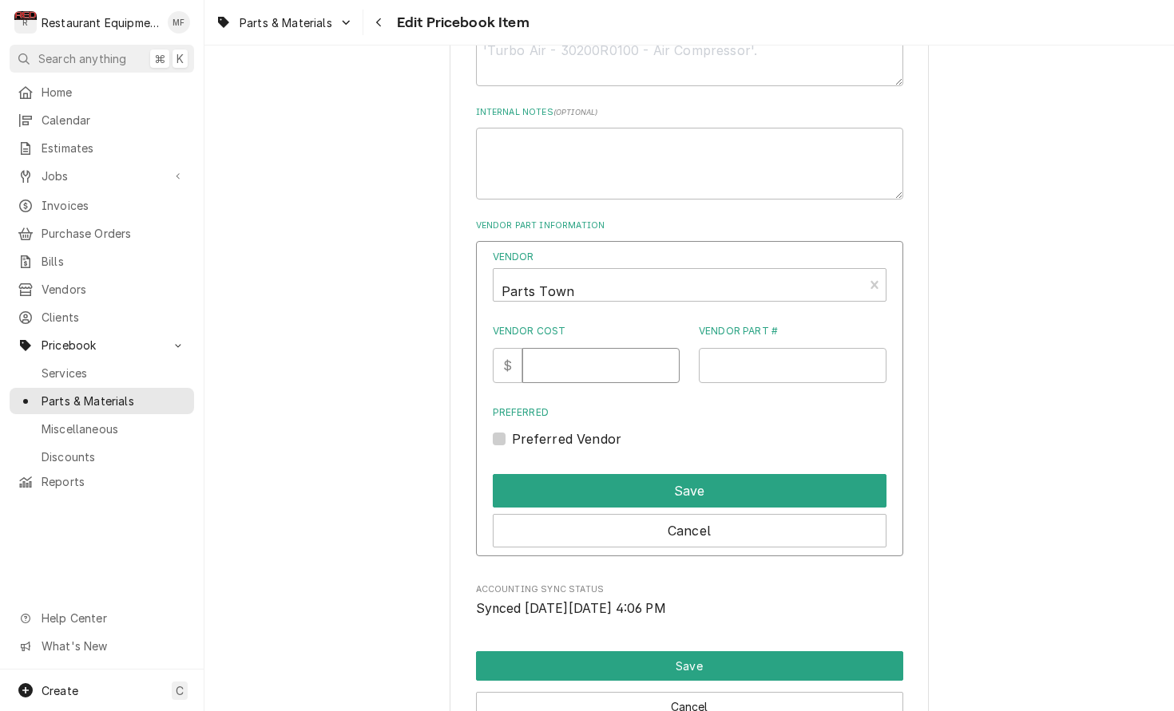
click at [577, 348] on input "Vendor Cost" at bounding box center [600, 365] width 157 height 35
type input "331.22"
click at [773, 348] on input "Vendor Part #" at bounding box center [793, 365] width 188 height 35
paste input "SH3370071681"
type input "SH3370071681"
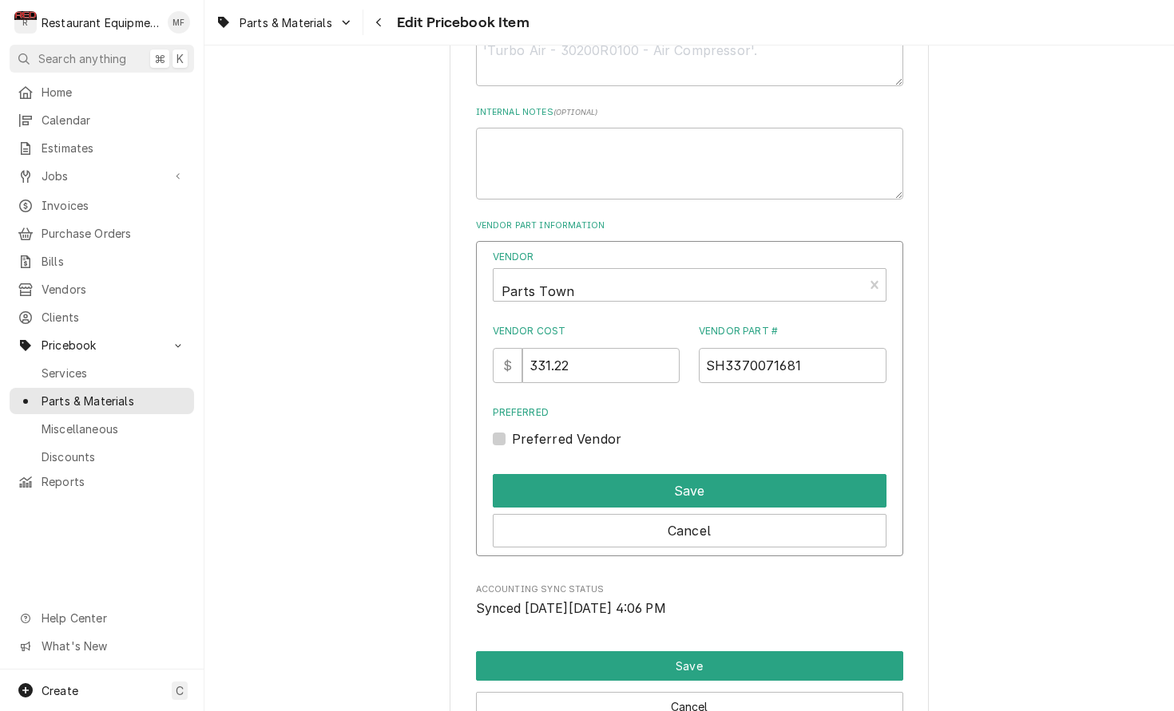
drag, startPoint x: 501, startPoint y: 416, endPoint x: 525, endPoint y: 418, distance: 24.9
click at [512, 429] on label "Preferred Vendor" at bounding box center [567, 438] width 110 height 19
click at [512, 429] on input "Preferred" at bounding box center [709, 446] width 394 height 35
checkbox input "true"
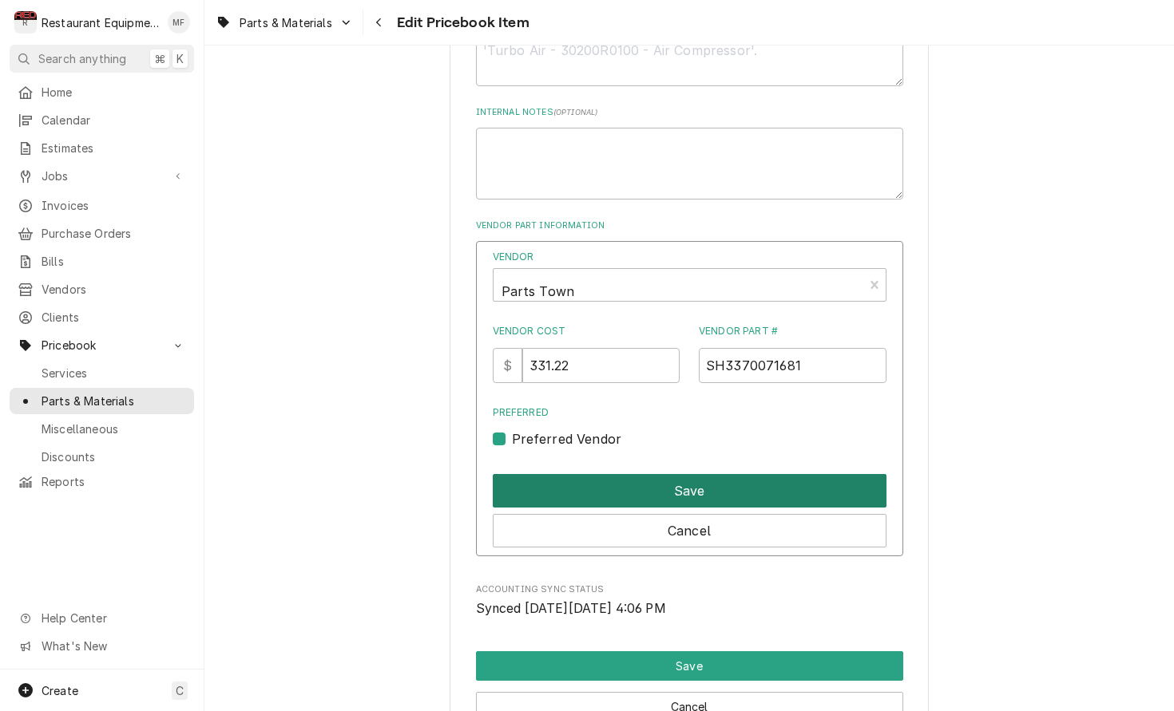
click at [722, 474] on button "Save" at bounding box center [690, 491] width 394 height 34
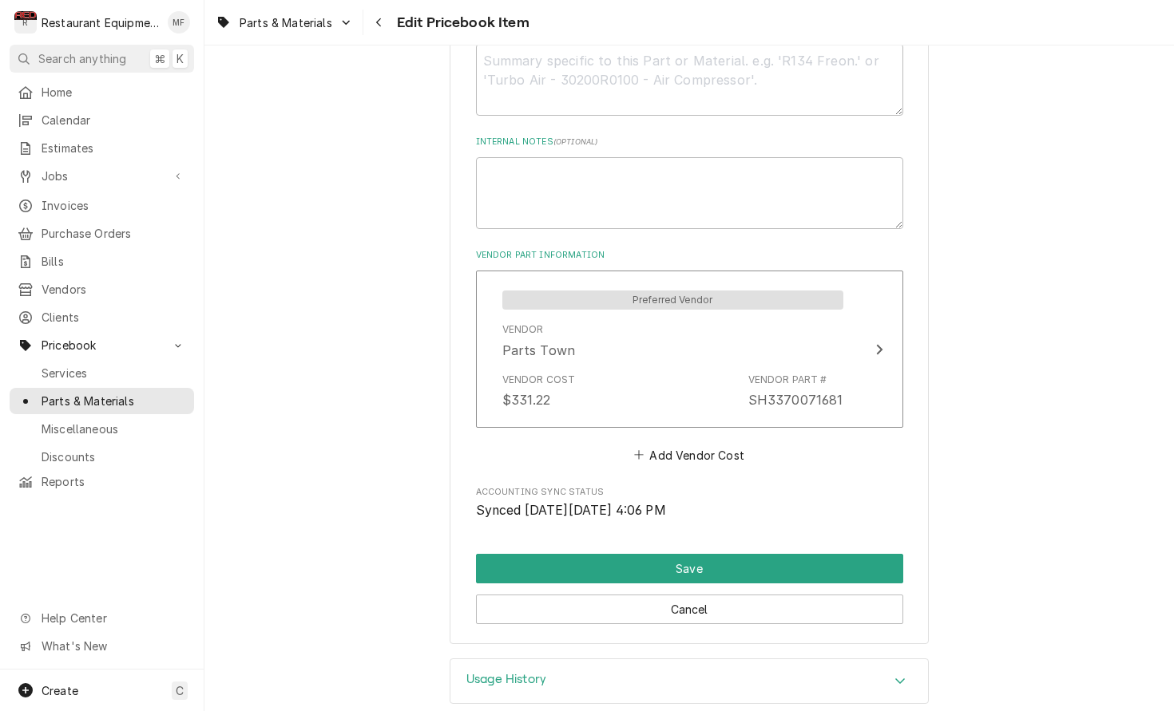
scroll to position [0, 0]
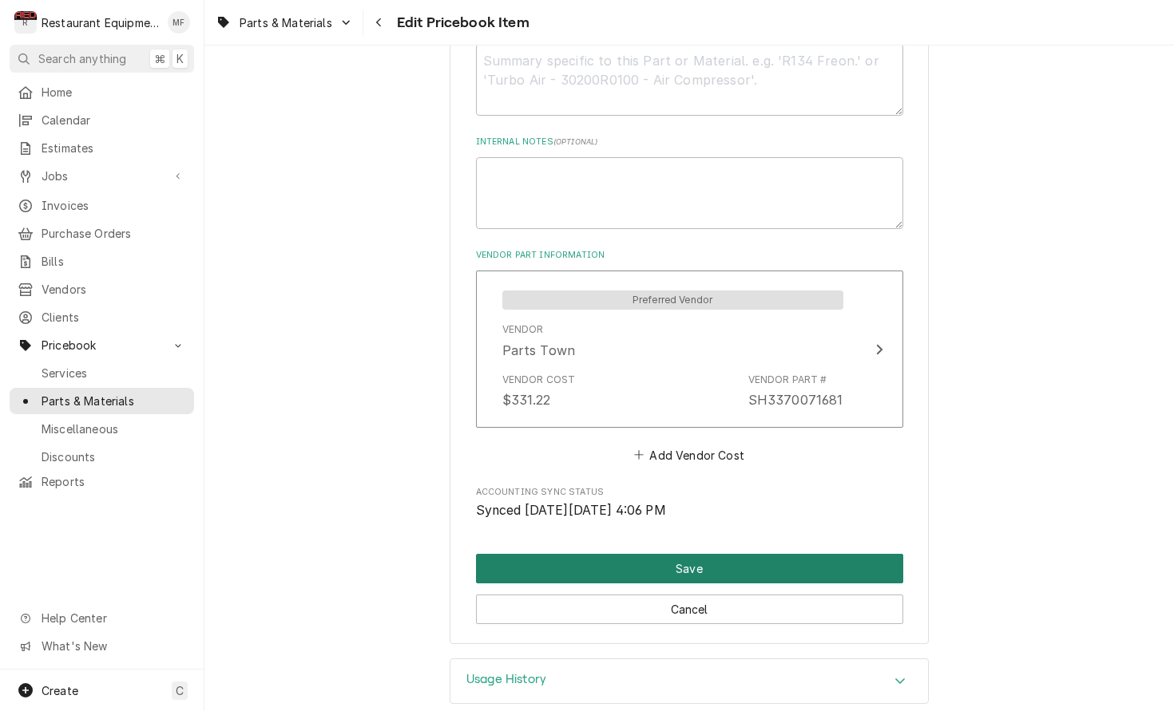
click at [742, 554] on button "Save" at bounding box center [689, 569] width 427 height 30
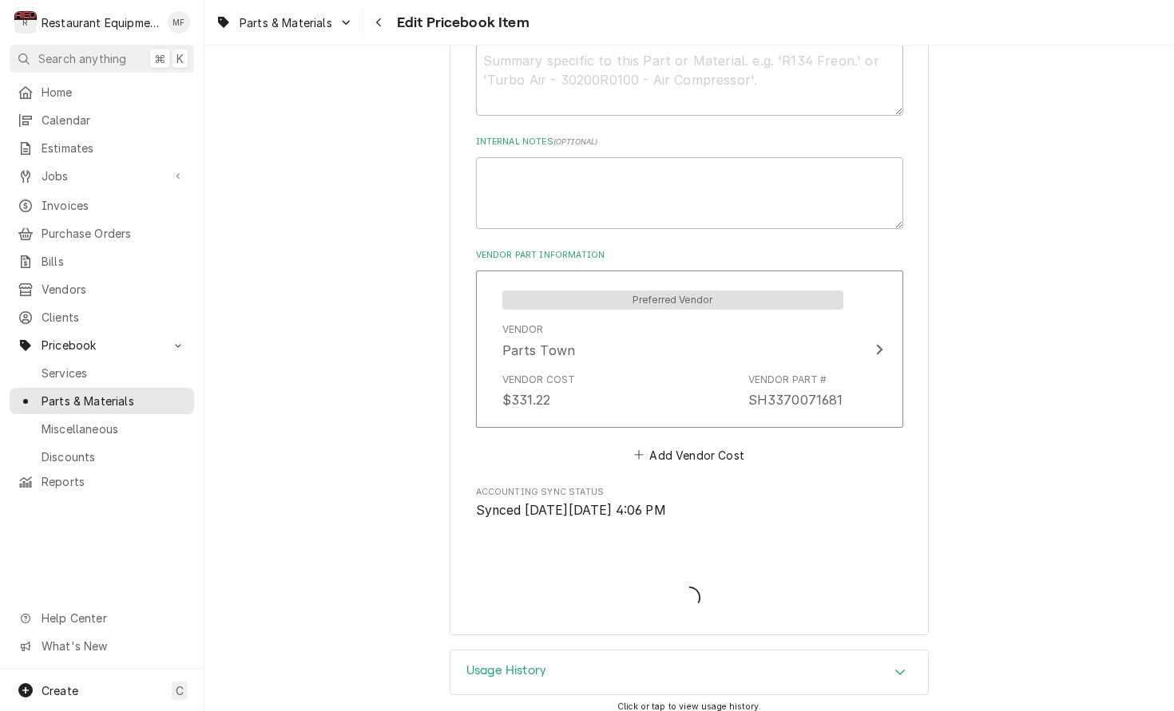
scroll to position [815, 0]
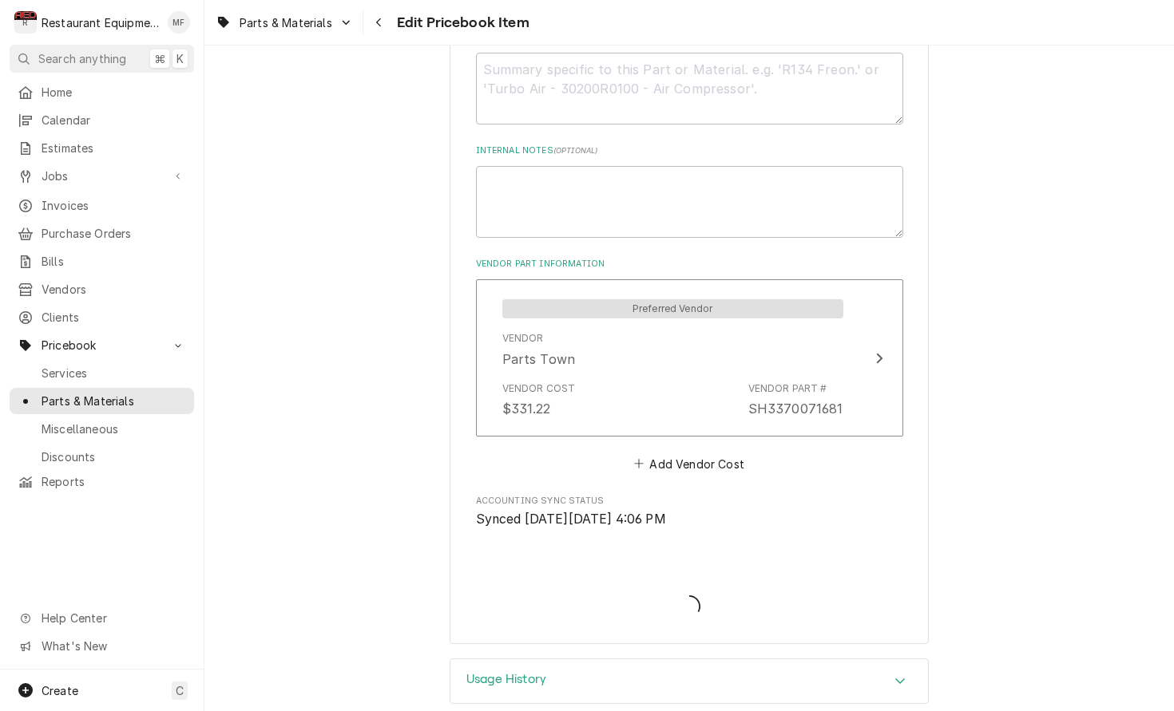
type textarea "x"
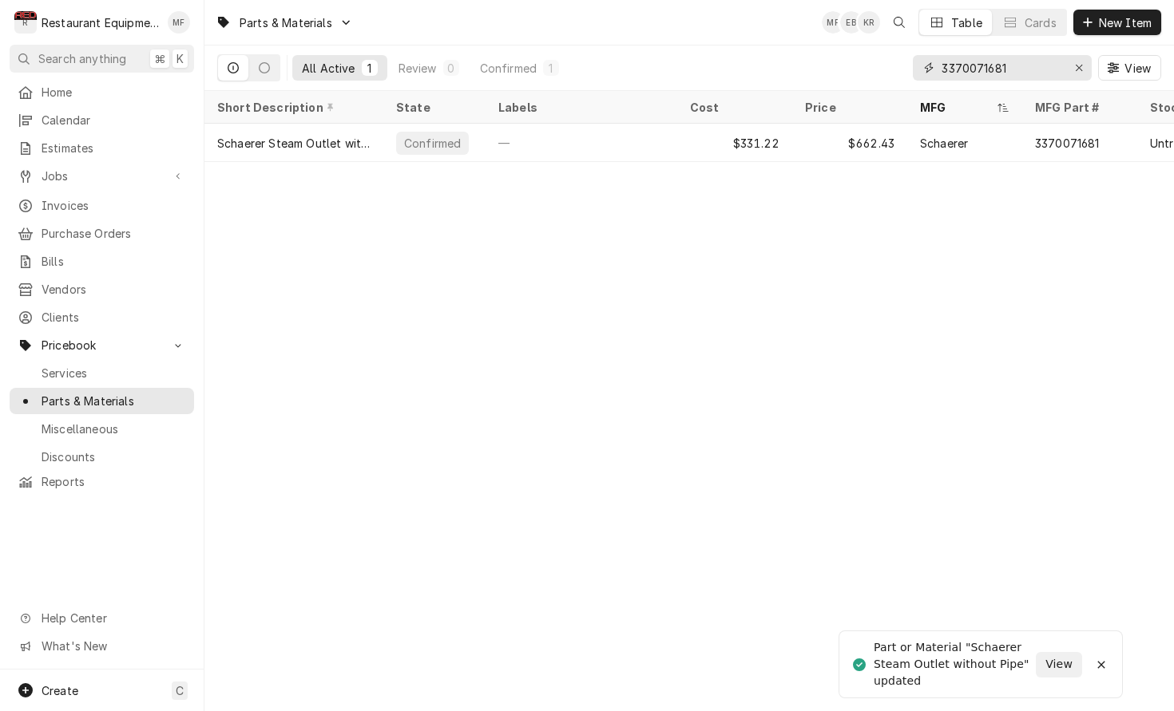
drag, startPoint x: 1079, startPoint y: 66, endPoint x: 1072, endPoint y: 71, distance: 8.6
click at [1079, 67] on icon "Erase input" at bounding box center [1078, 68] width 6 height 6
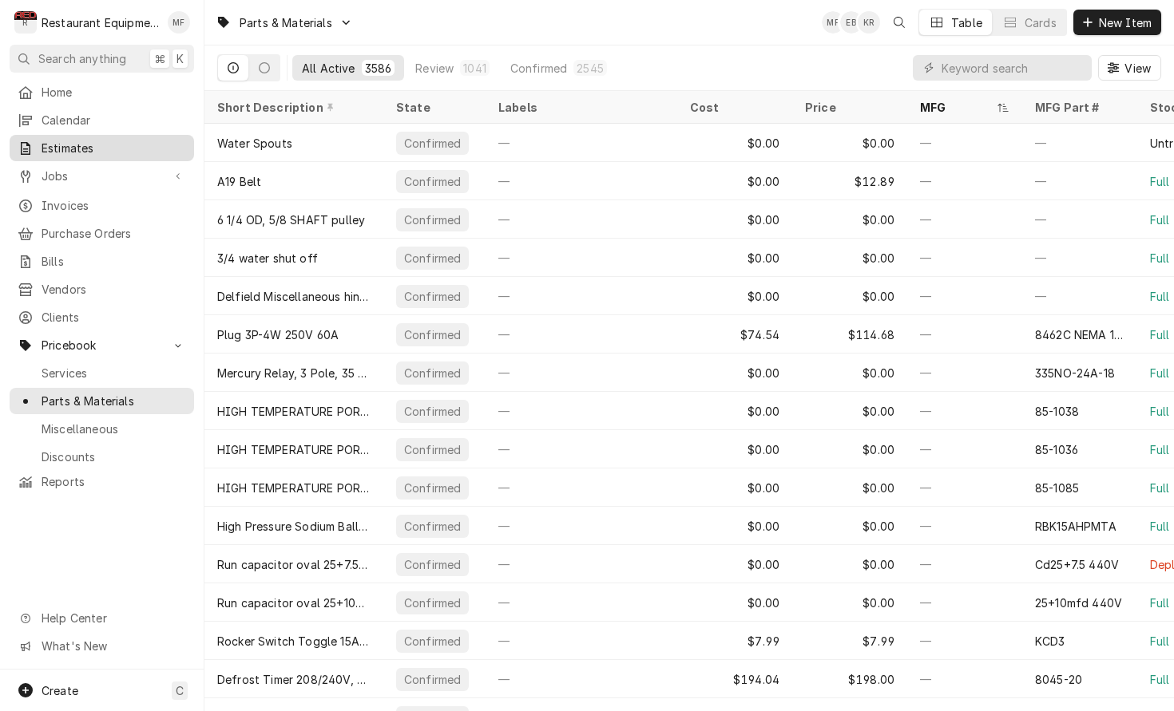
click at [98, 149] on span "Estimates" at bounding box center [114, 148] width 144 height 17
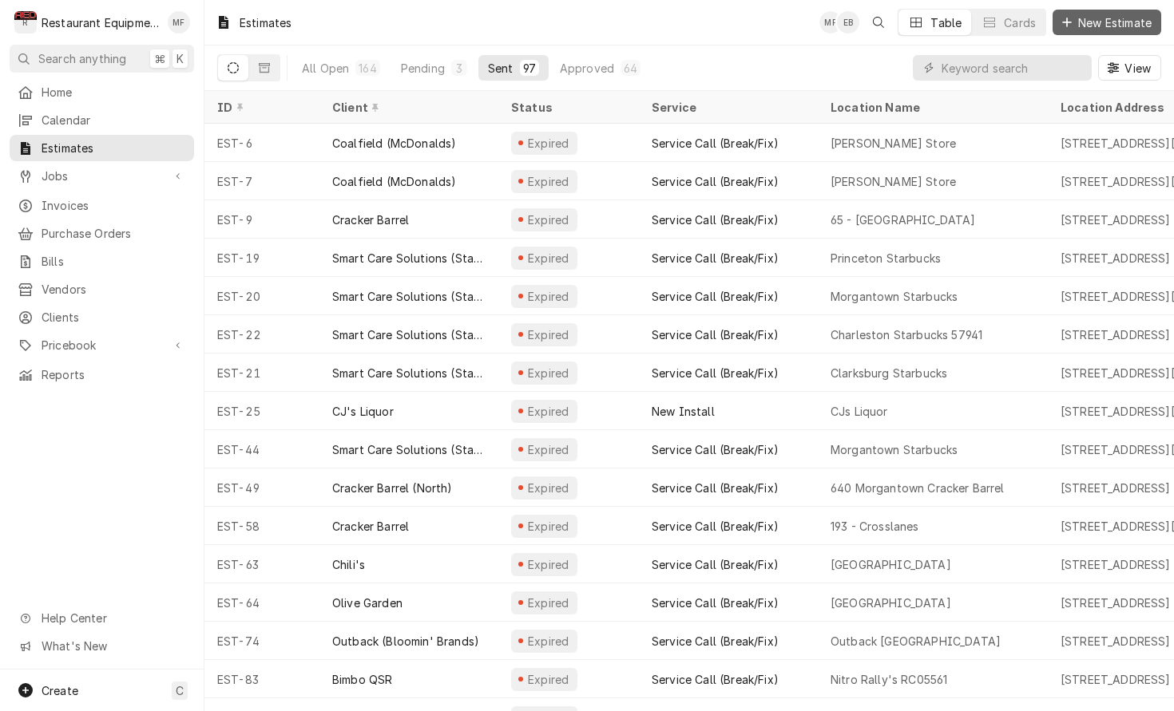
click at [1108, 17] on span "New Estimate" at bounding box center [1115, 22] width 80 height 17
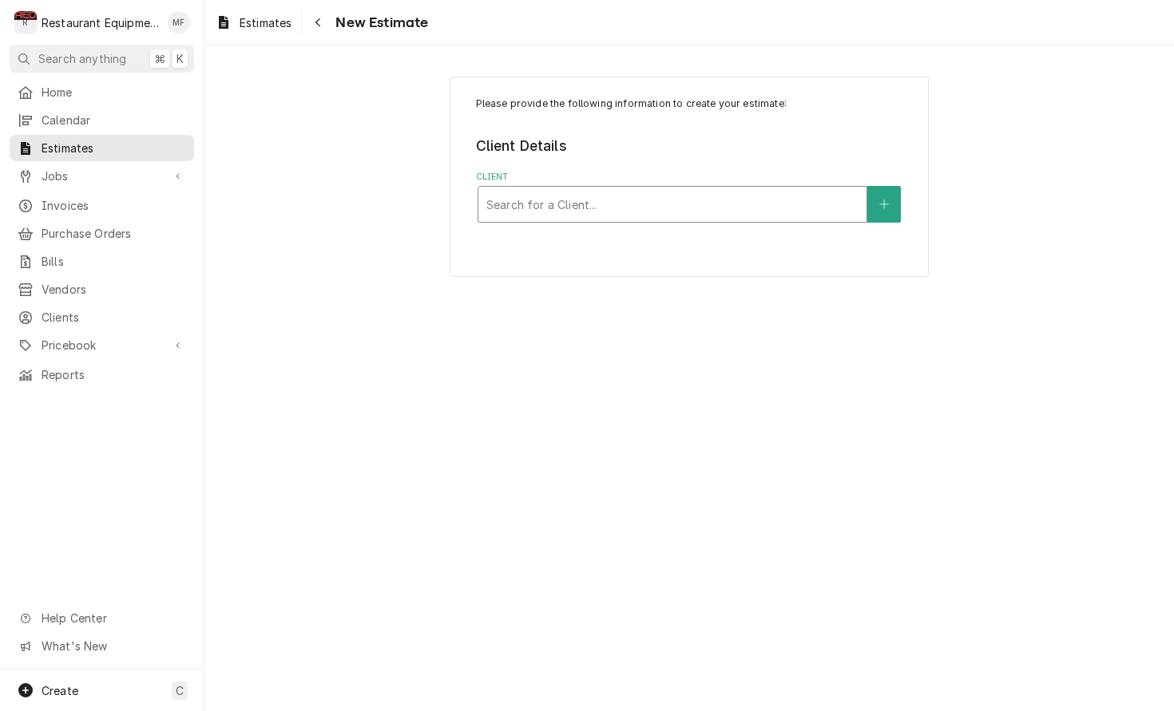
click at [600, 196] on div "Client" at bounding box center [672, 204] width 372 height 29
type input "fabe"
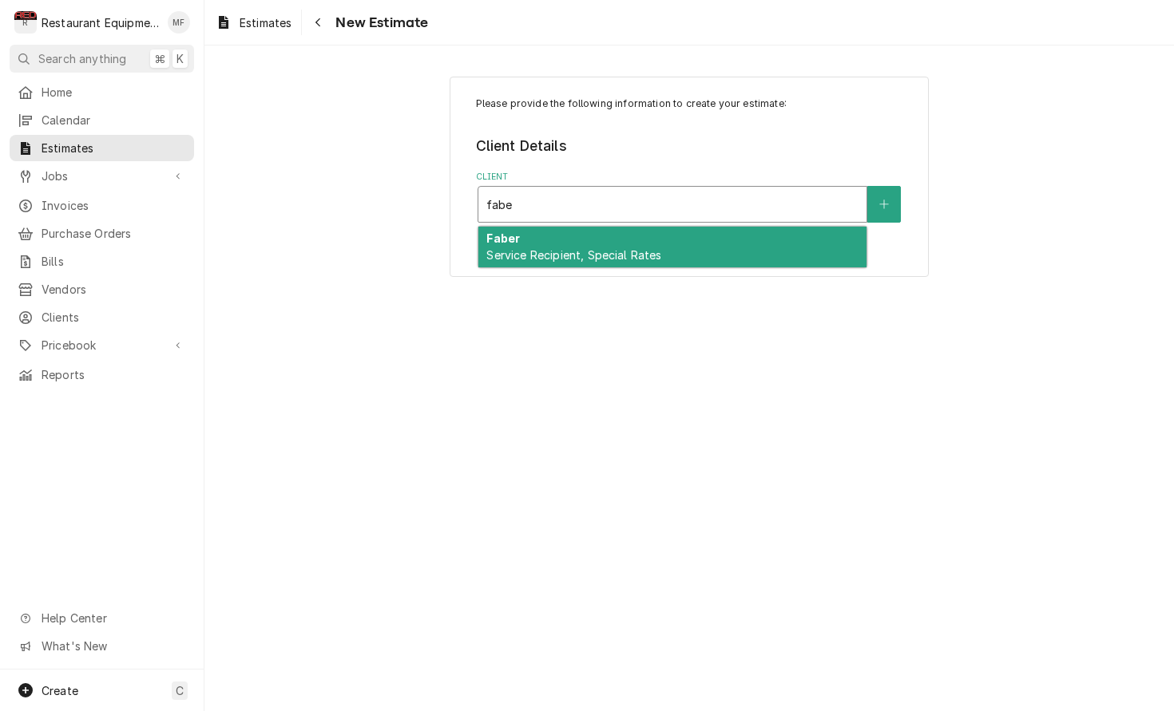
click at [622, 237] on div "Faber Service Recipient, Special Rates" at bounding box center [672, 248] width 388 height 42
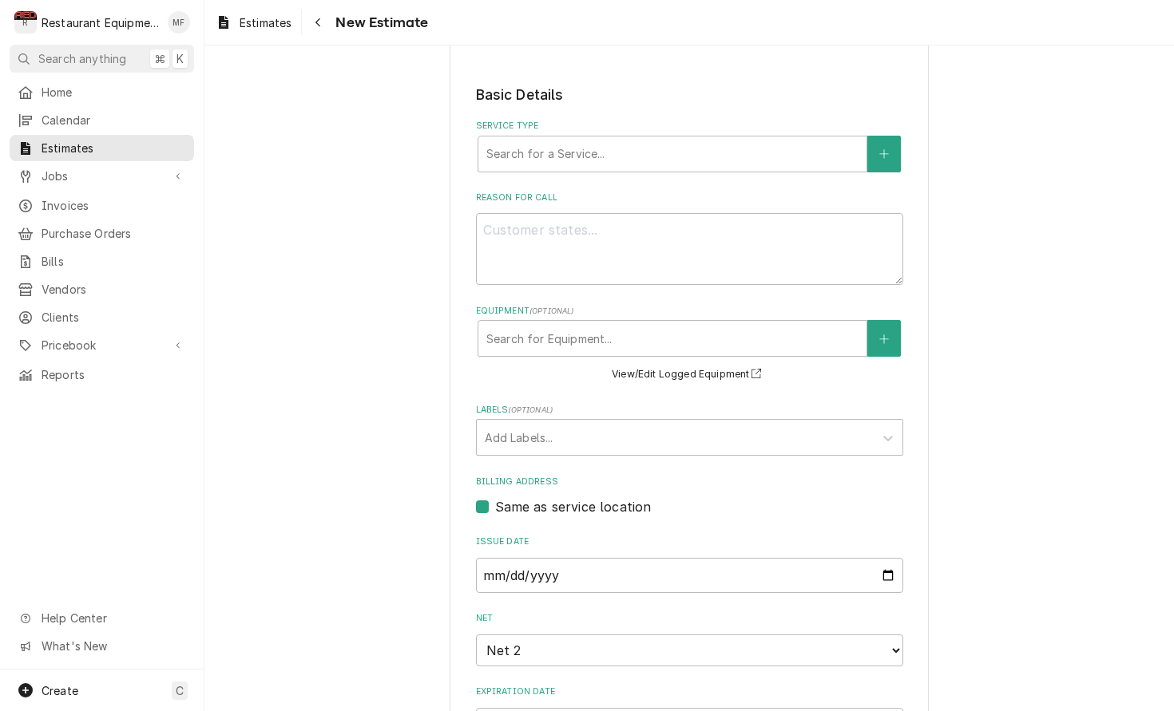
scroll to position [379, 0]
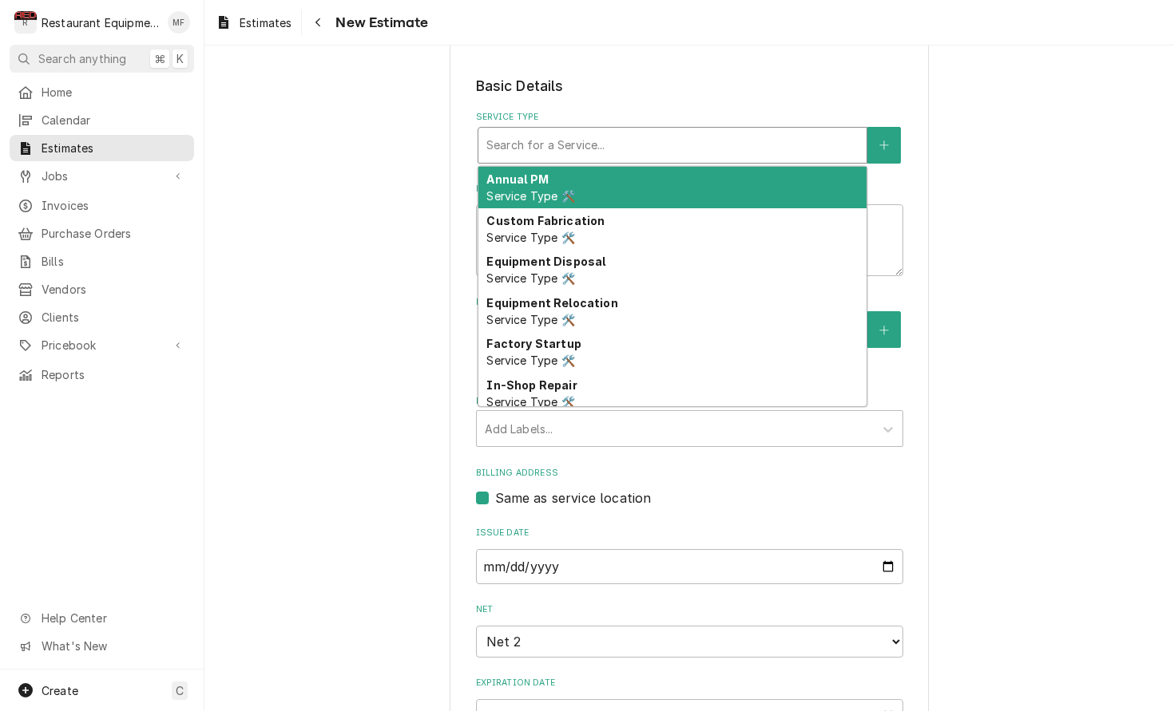
click at [627, 132] on div "Service Type" at bounding box center [672, 145] width 372 height 29
type textarea "x"
type input "b"
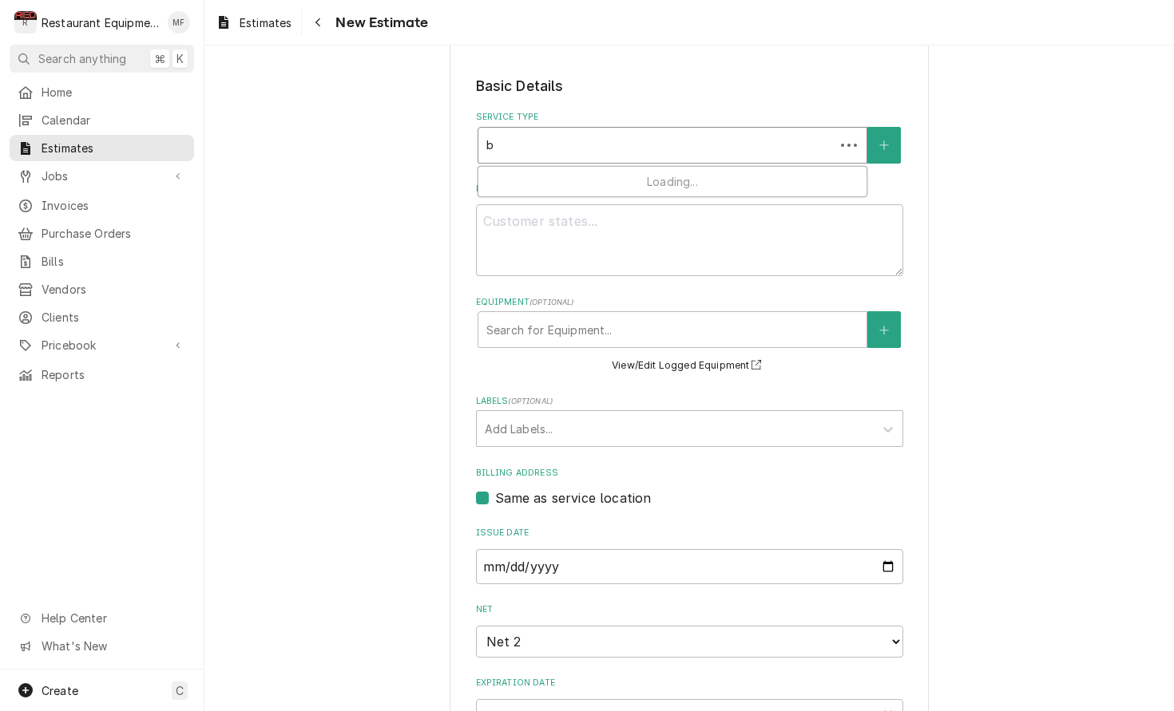
type textarea "x"
type input "br"
type textarea "x"
type input "bre"
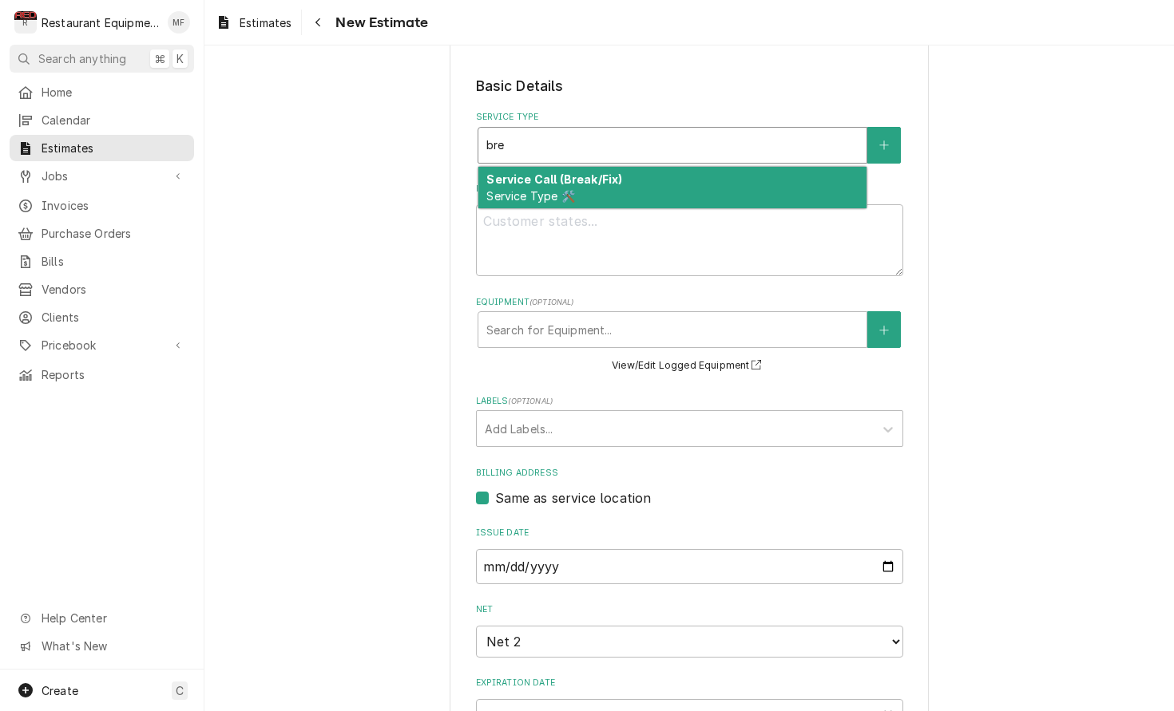
click at [652, 180] on div "Service Call (Break/Fix) Service Type 🛠️" at bounding box center [672, 188] width 388 height 42
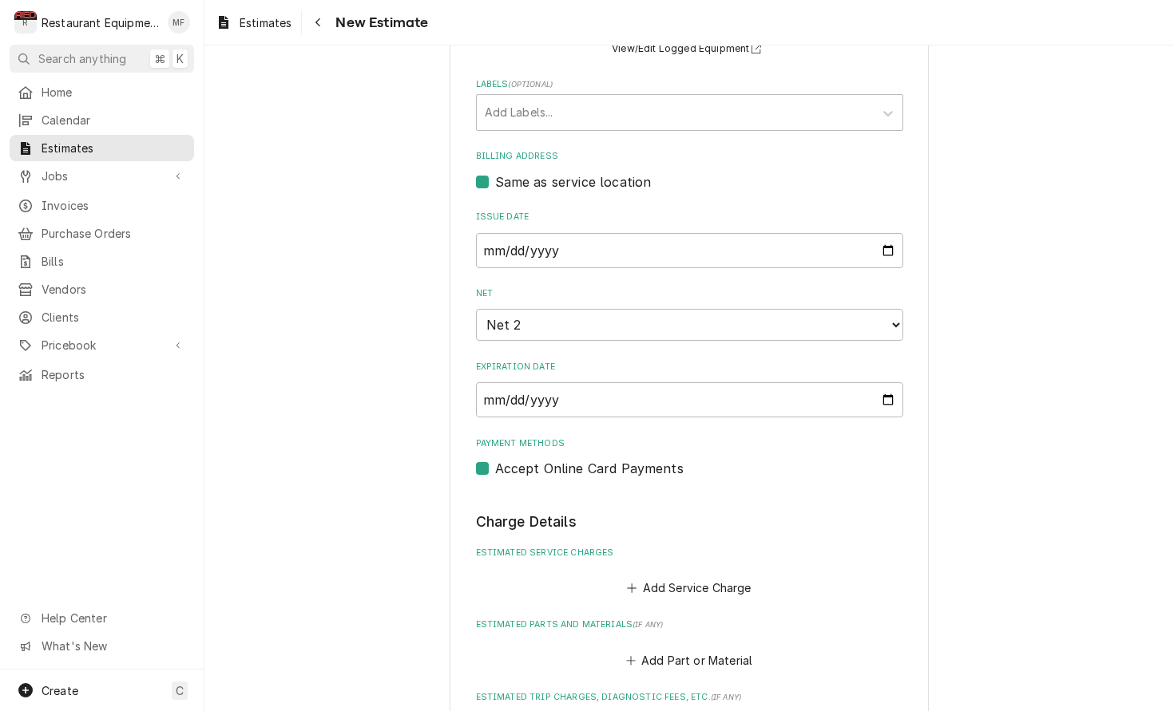
scroll to position [750, 0]
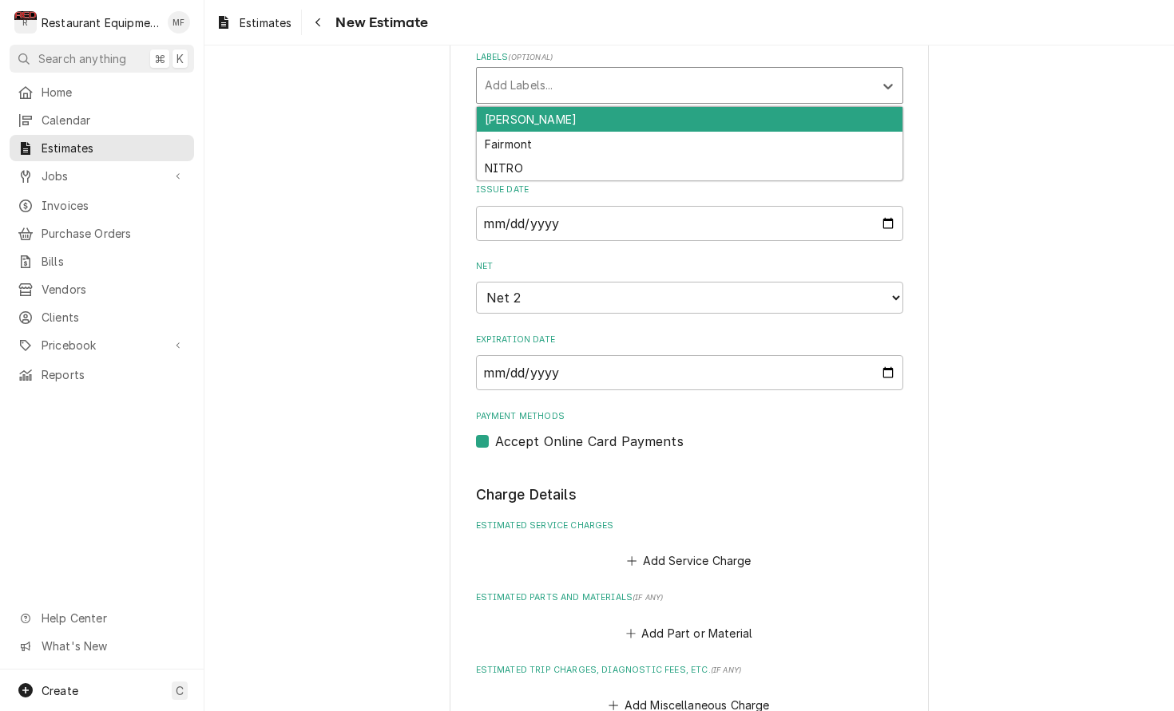
drag, startPoint x: 597, startPoint y: 81, endPoint x: 597, endPoint y: 119, distance: 38.3
click at [597, 81] on div "Labels" at bounding box center [675, 85] width 381 height 29
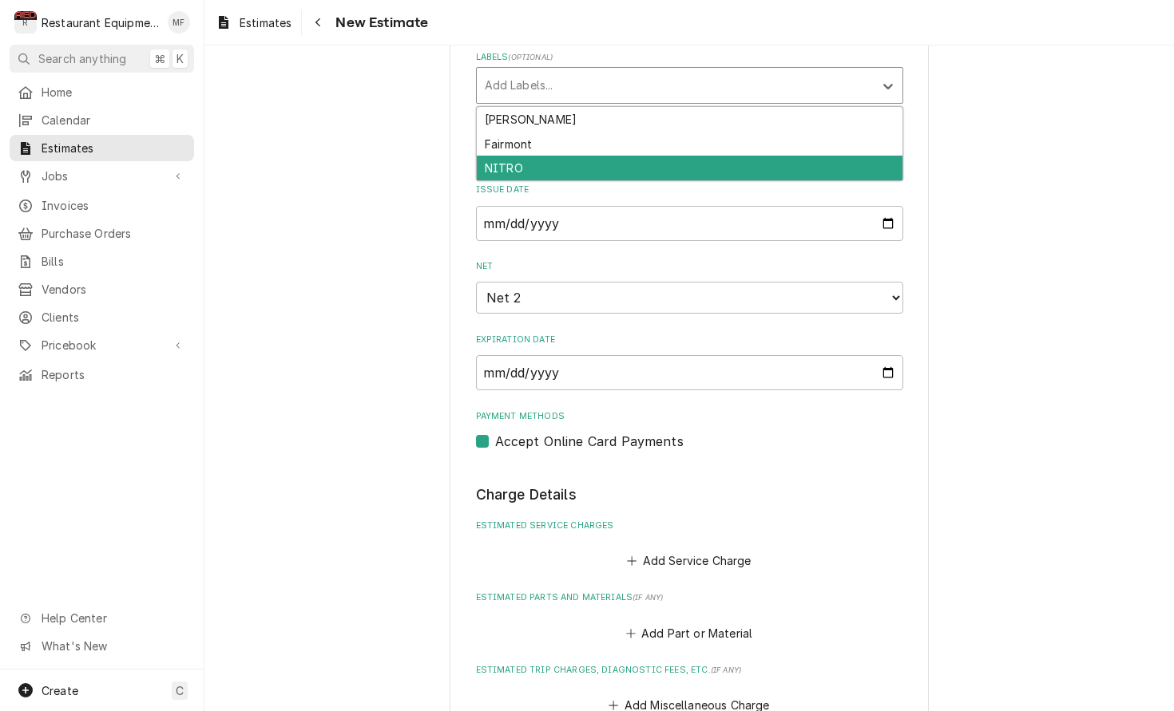
click at [612, 164] on div "NITRO" at bounding box center [690, 168] width 426 height 25
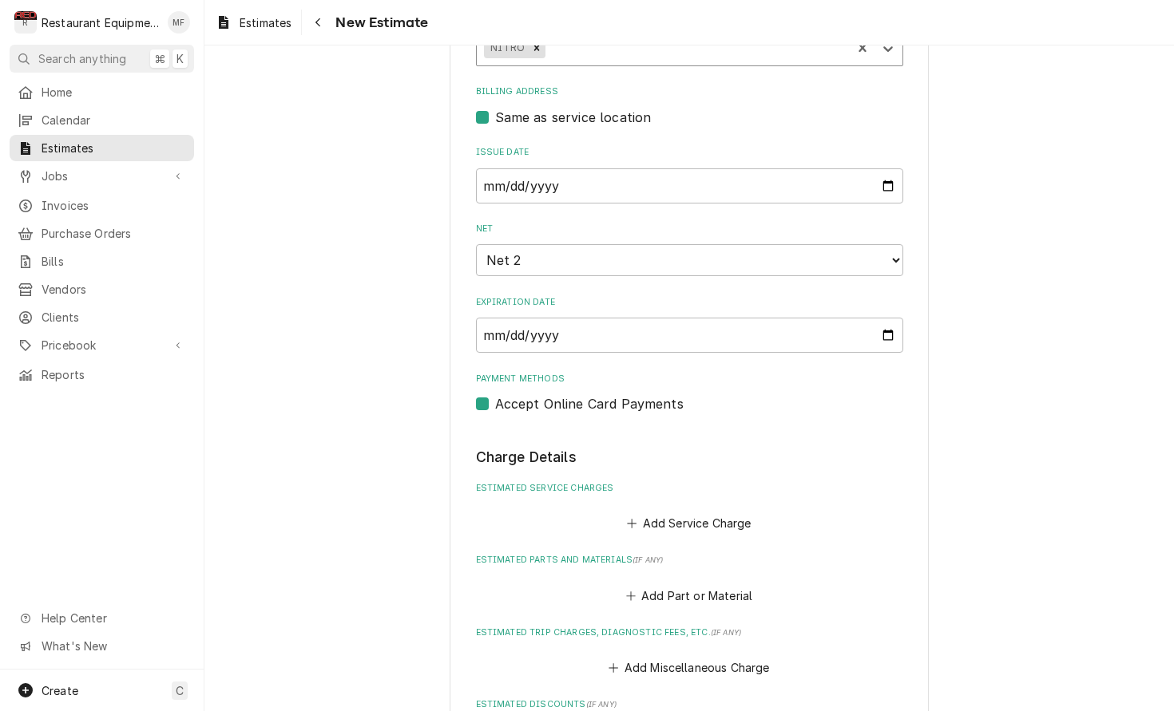
type textarea "x"
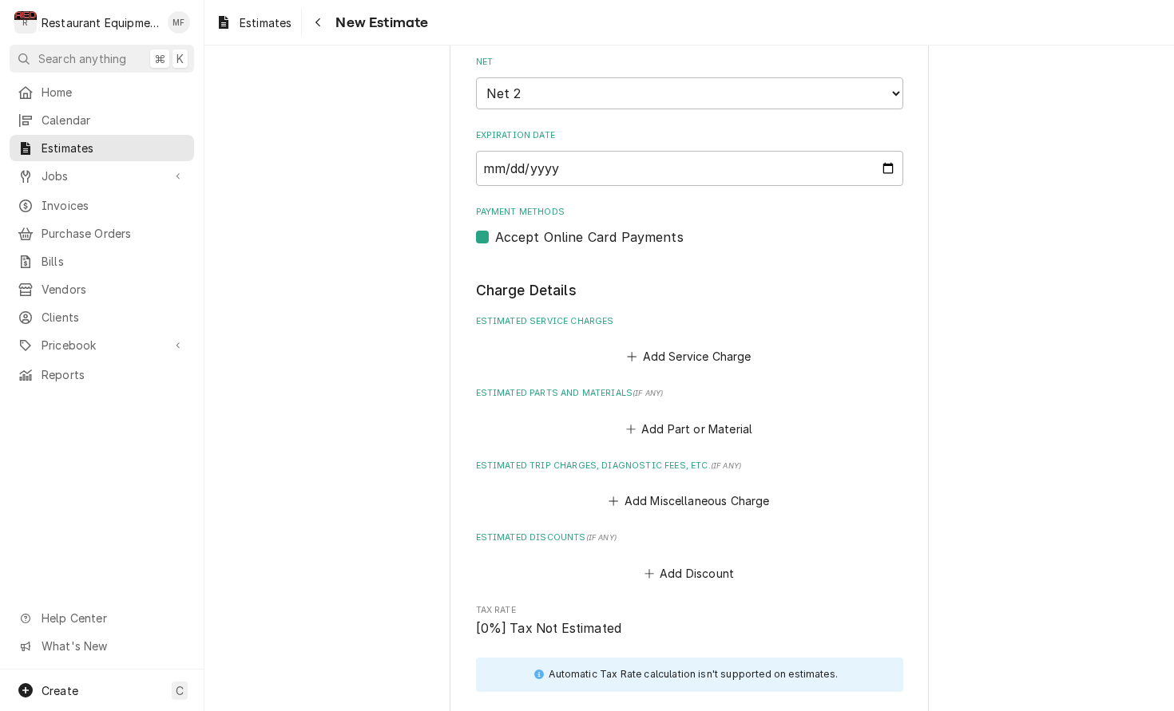
scroll to position [956, 0]
click at [687, 344] on button "Add Service Charge" at bounding box center [688, 355] width 129 height 22
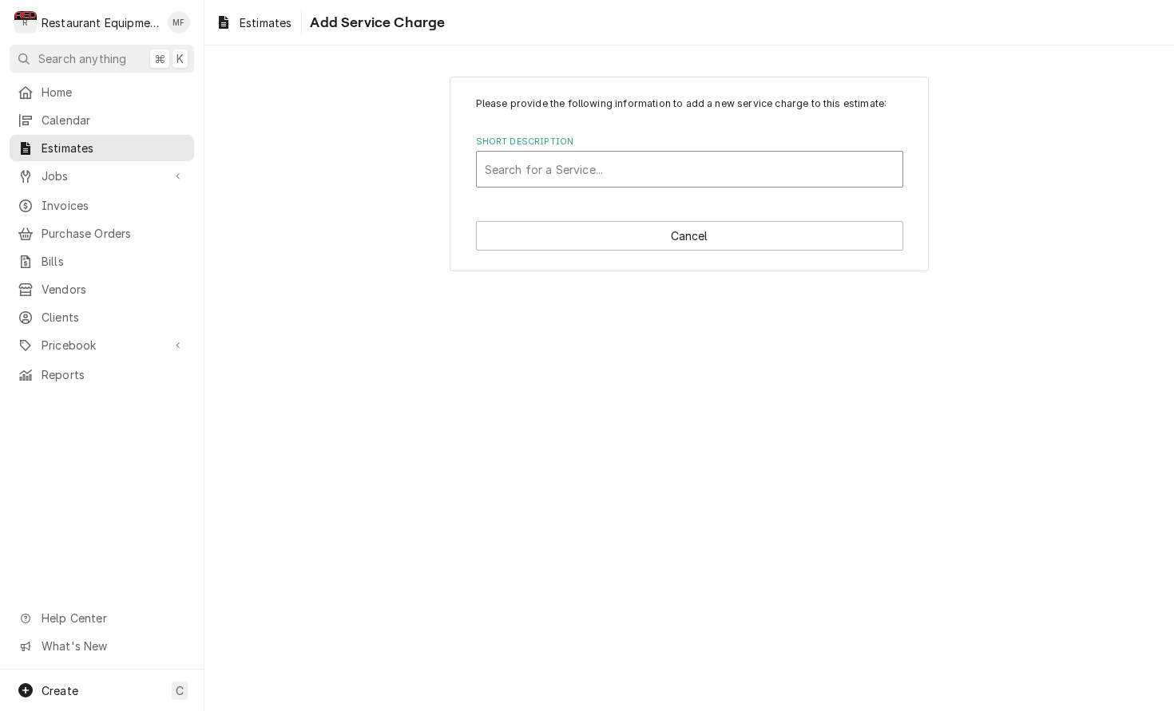
click at [726, 165] on div "Short Description" at bounding box center [690, 169] width 410 height 29
type input "trave"
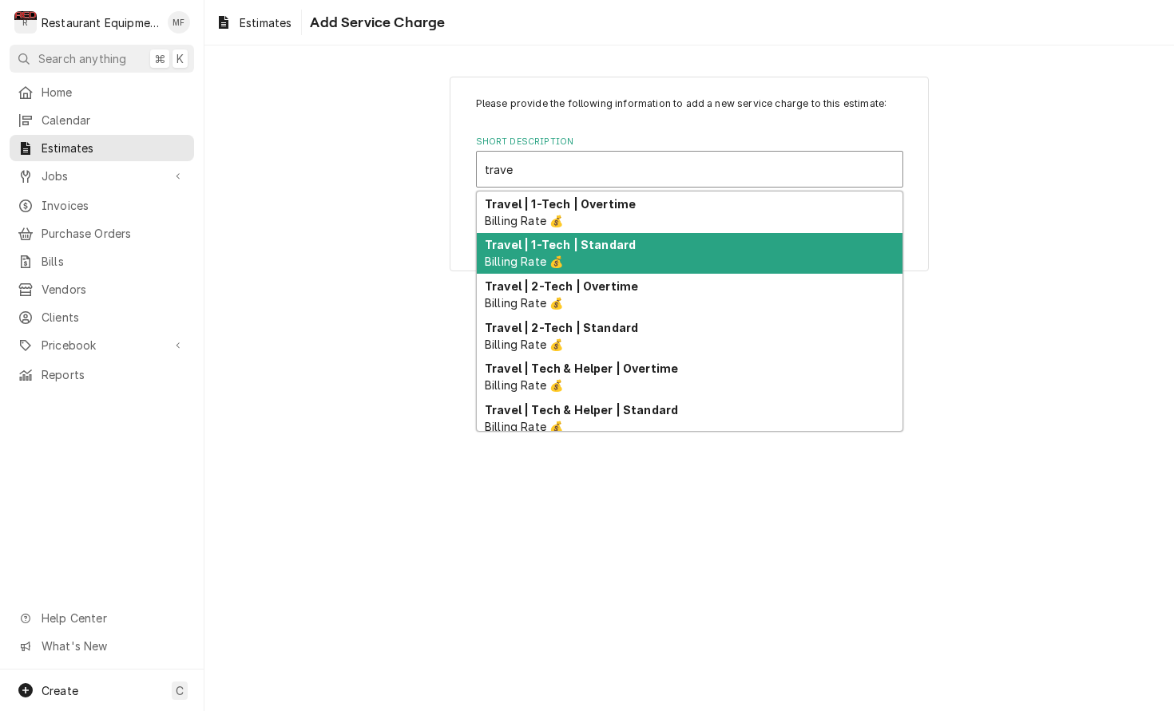
drag, startPoint x: 754, startPoint y: 249, endPoint x: 743, endPoint y: 246, distance: 11.6
click at [754, 248] on div "Travel | 1-Tech | Standard Billing Rate 💰" at bounding box center [690, 254] width 426 height 42
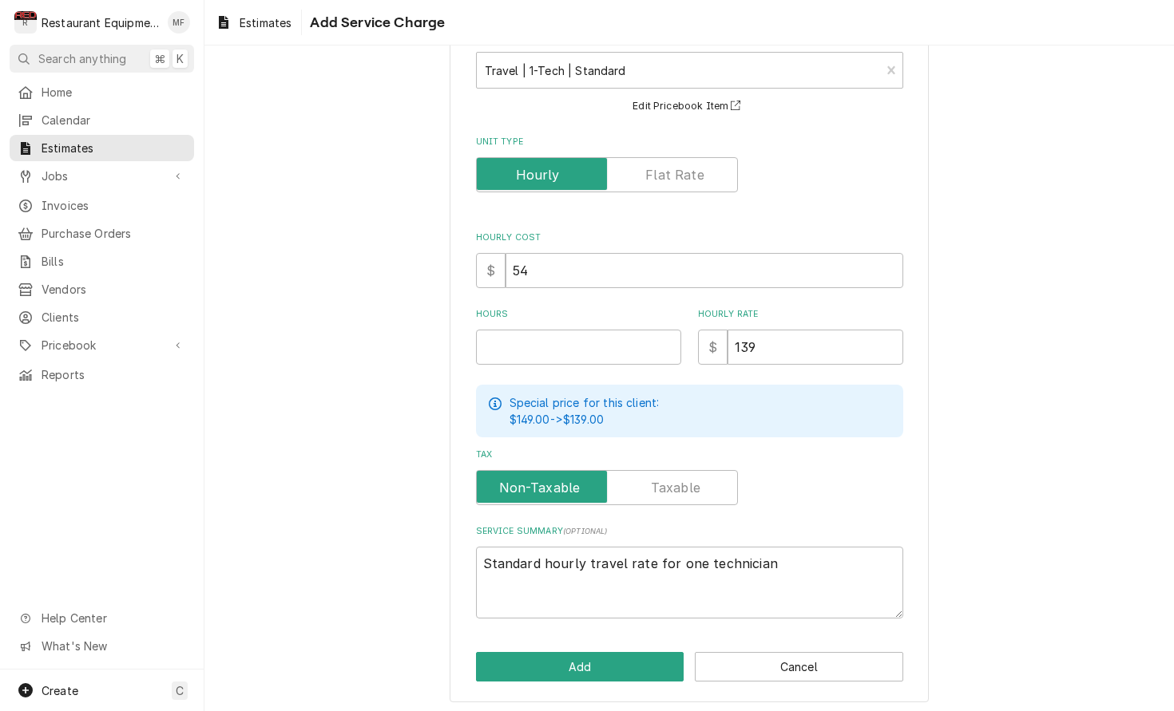
scroll to position [98, 0]
click at [616, 334] on input "Hours" at bounding box center [578, 348] width 205 height 35
type textarea "x"
type input "2"
type textarea "x"
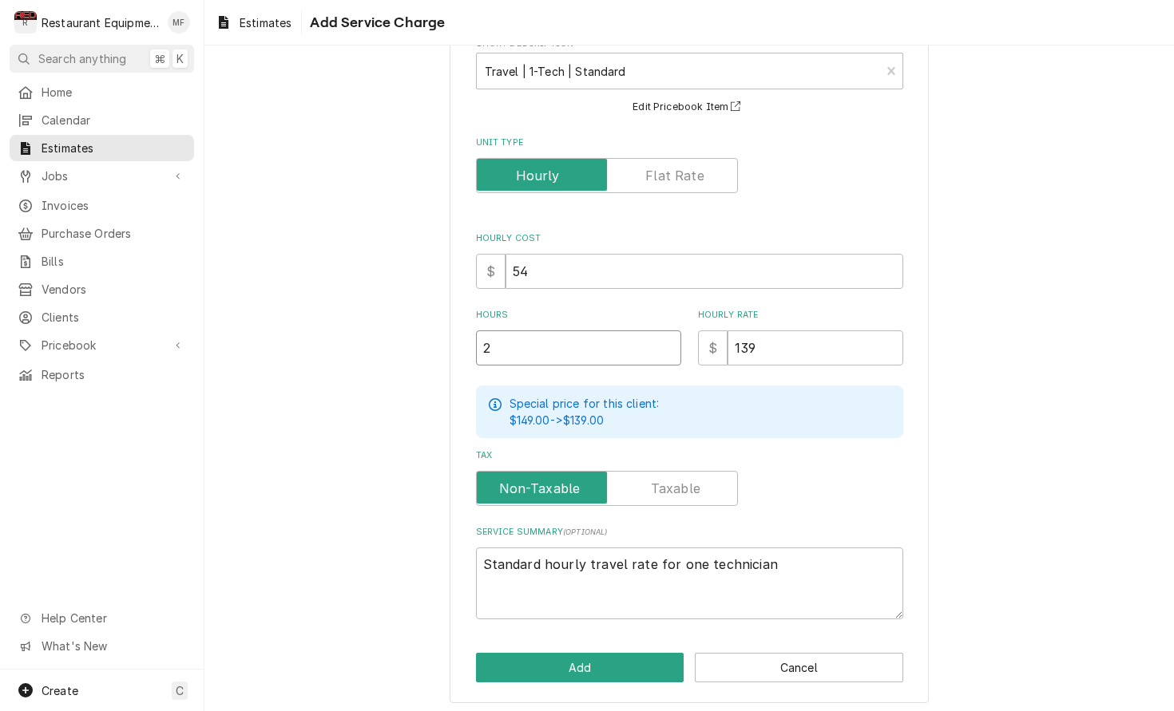
type input "2"
click at [619, 667] on button "Add" at bounding box center [580, 668] width 208 height 30
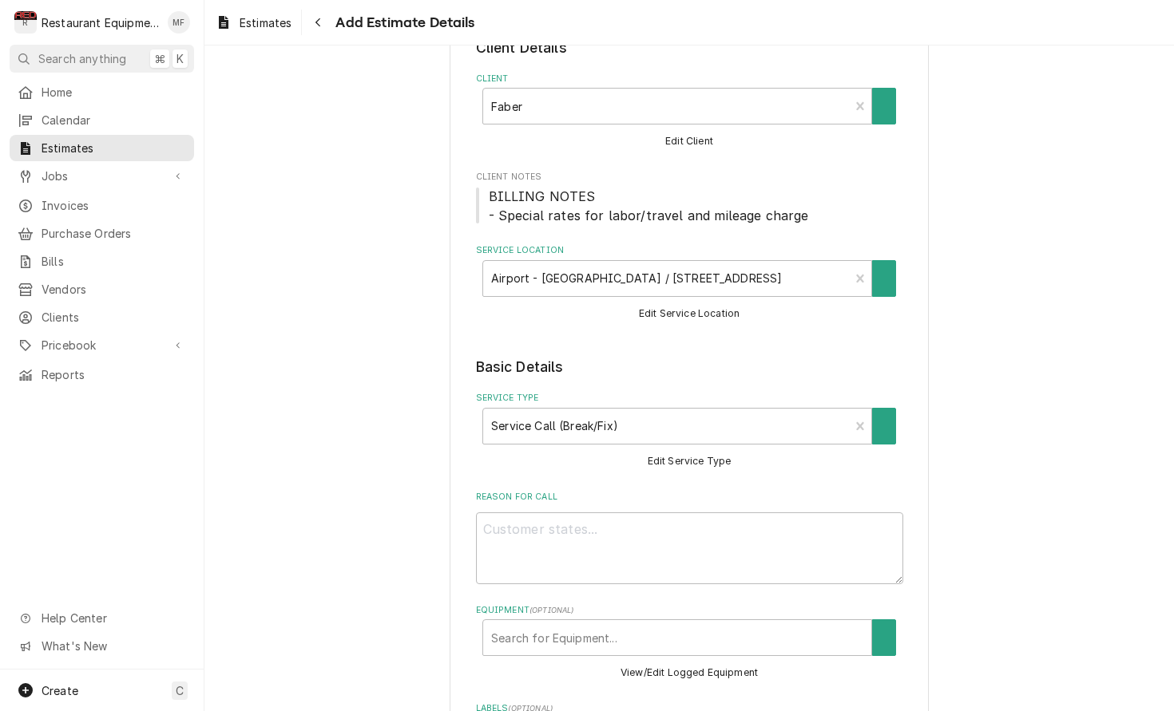
scroll to position [956, 0]
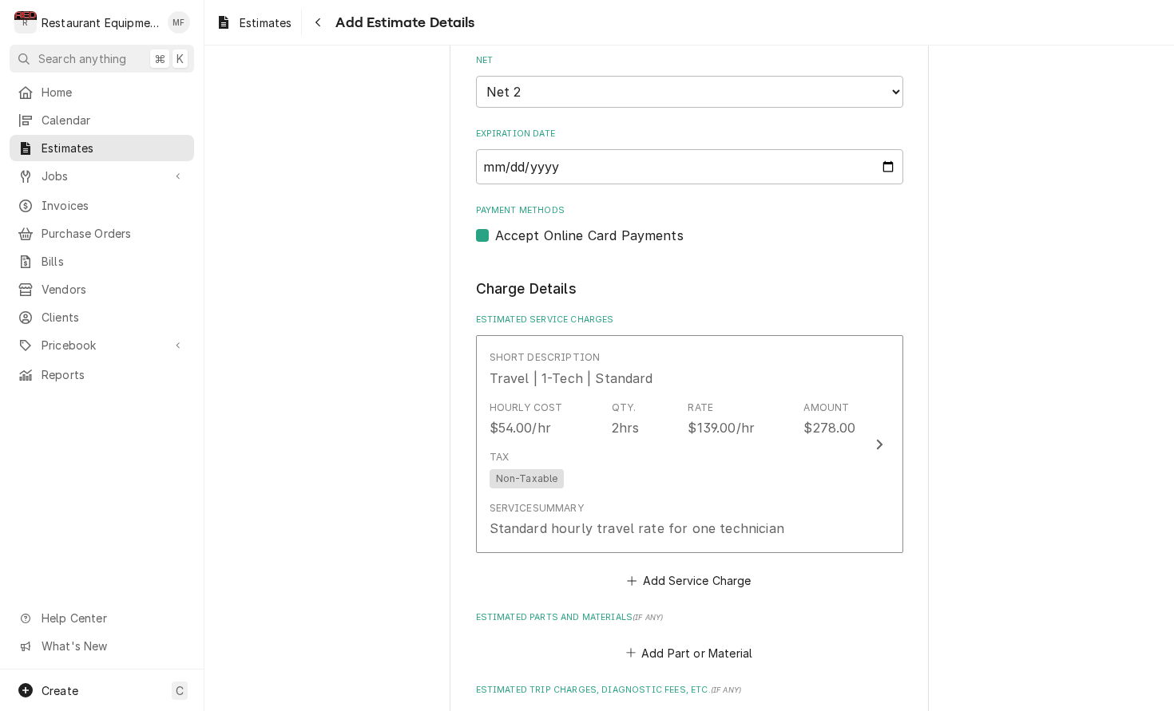
type textarea "x"
click at [690, 570] on button "Add Service Charge" at bounding box center [688, 581] width 129 height 22
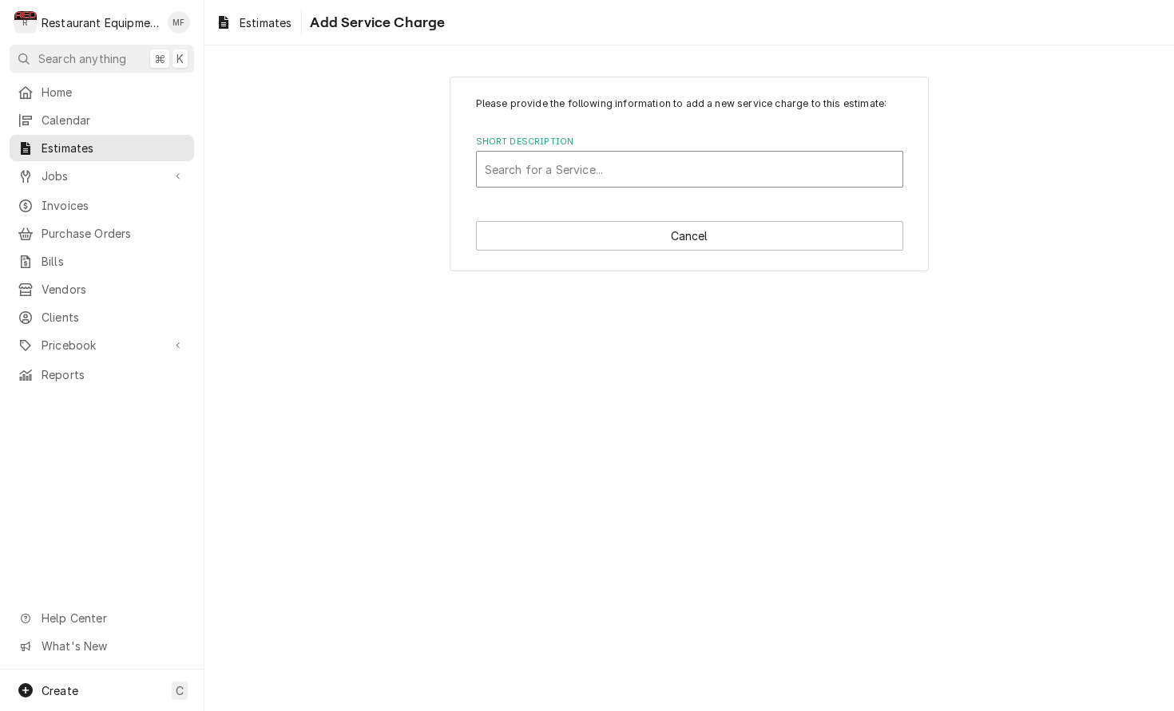
click at [660, 155] on div "Short Description" at bounding box center [690, 169] width 410 height 29
type input "labor"
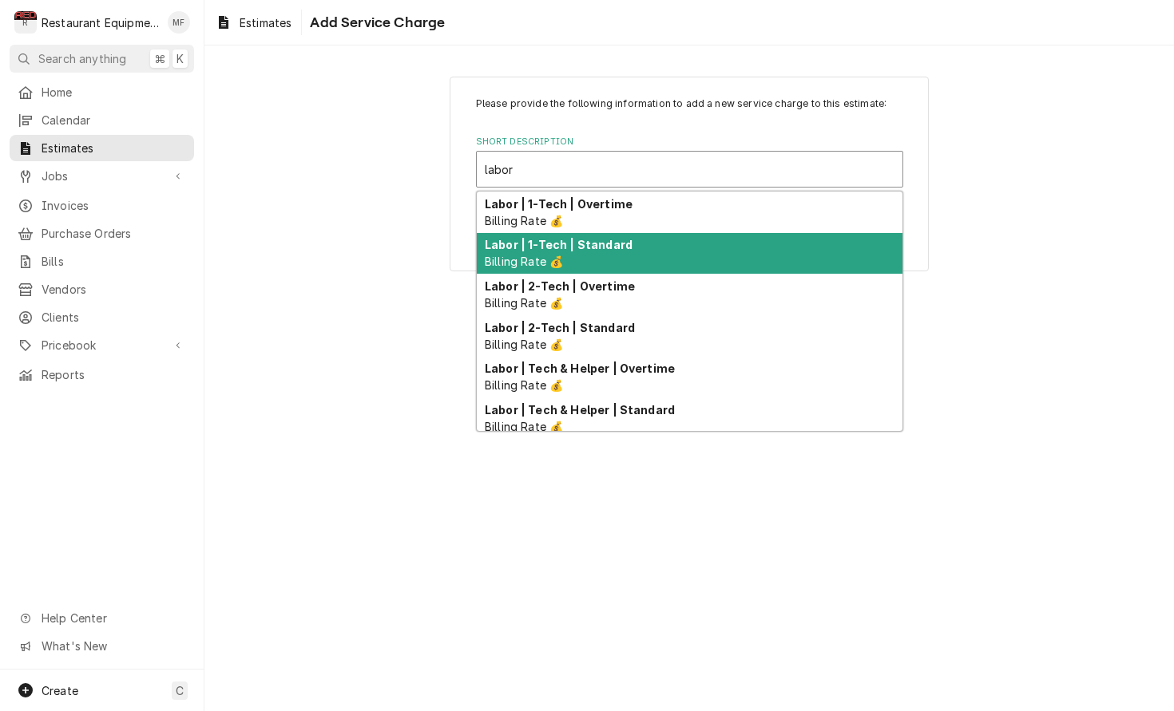
click at [707, 246] on div "Labor | 1-Tech | Standard Billing Rate 💰" at bounding box center [690, 254] width 426 height 42
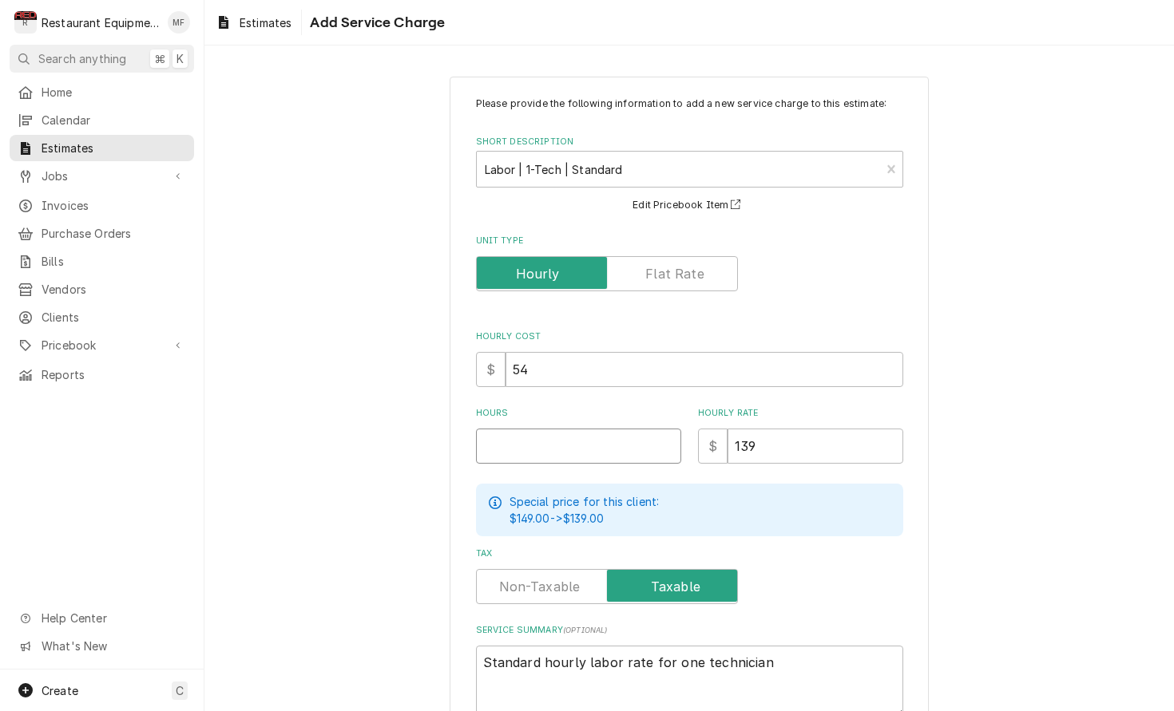
click at [619, 429] on input "Hours" at bounding box center [578, 446] width 205 height 35
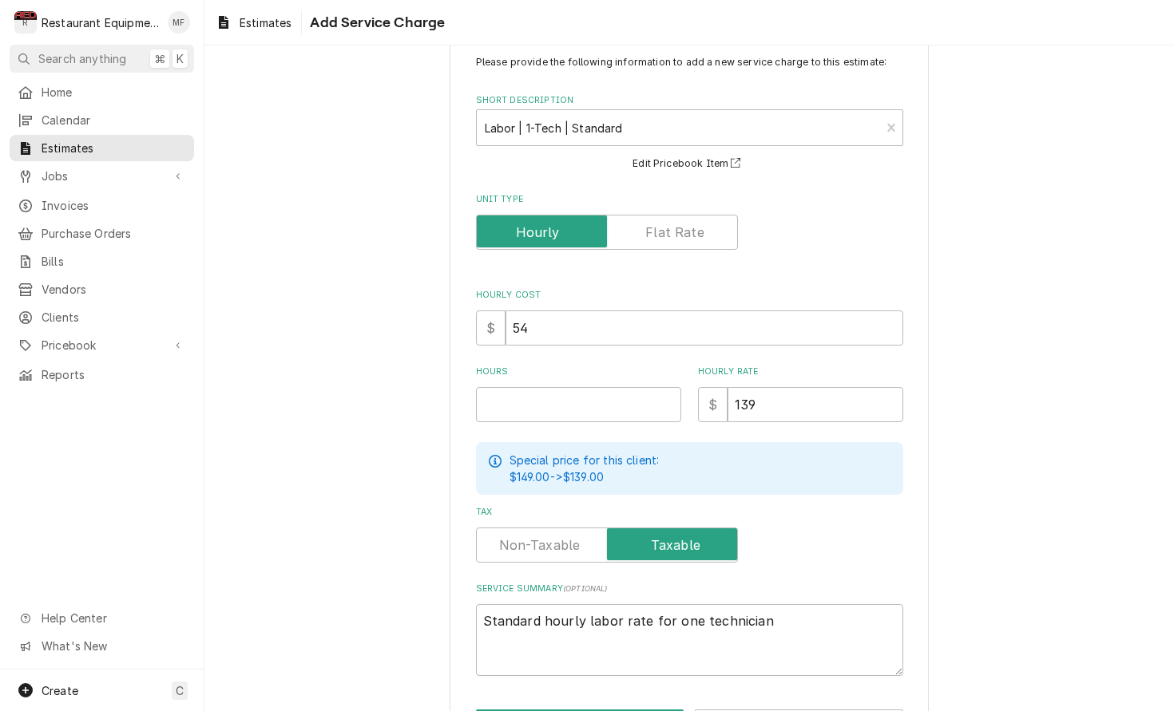
scroll to position [47, 0]
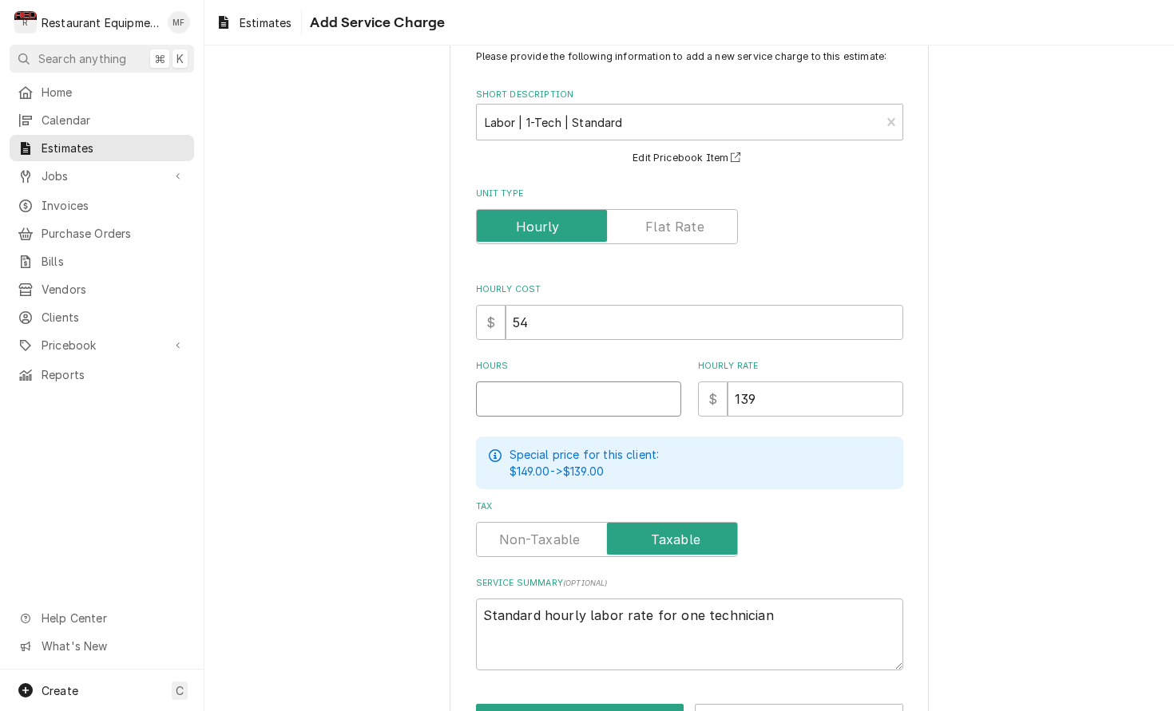
click at [572, 382] on input "Hours" at bounding box center [578, 399] width 205 height 35
type textarea "x"
type input "4"
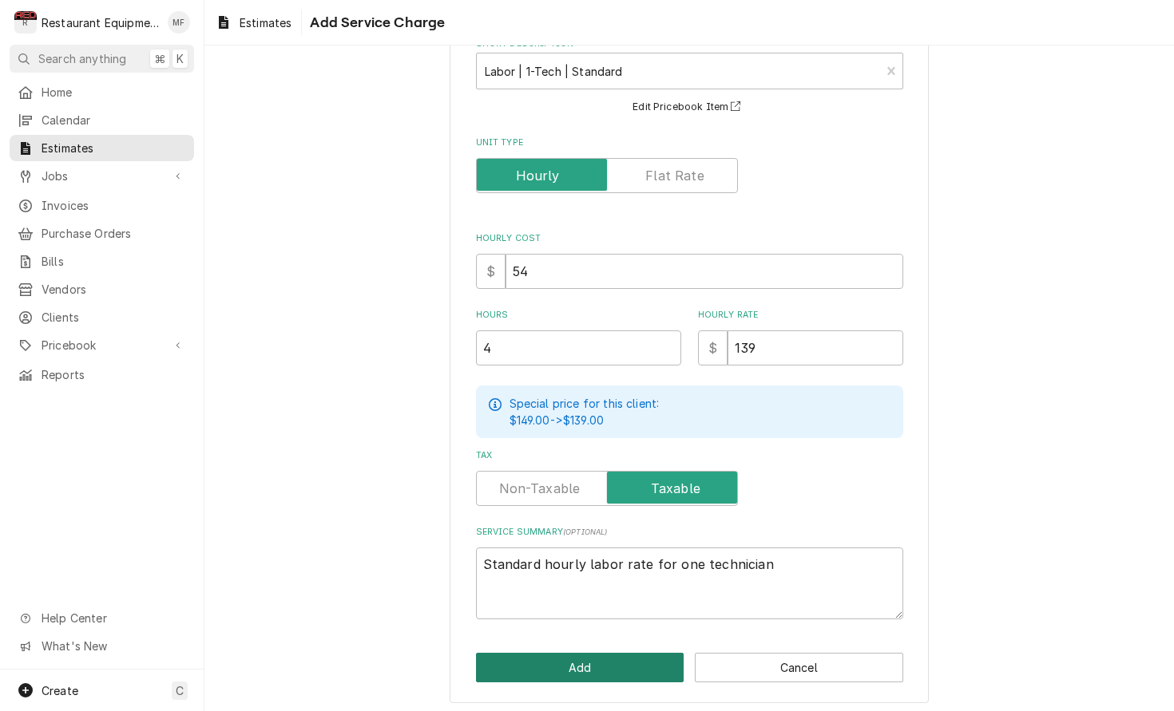
click at [655, 664] on button "Add" at bounding box center [580, 668] width 208 height 30
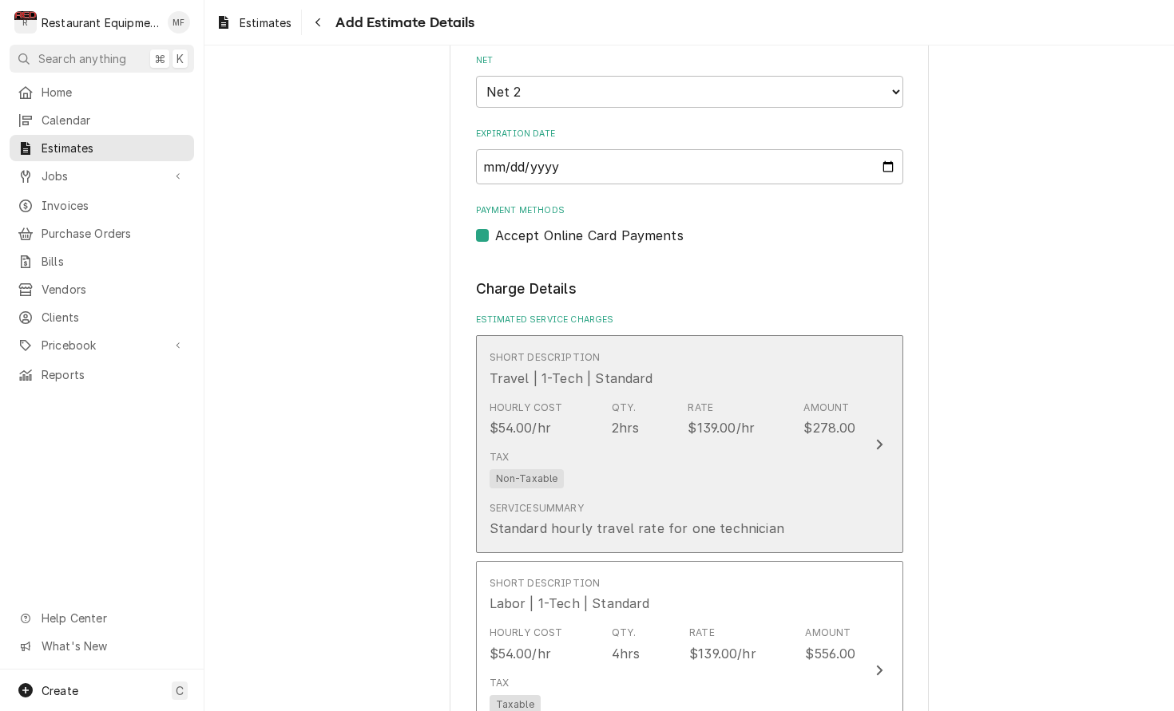
type textarea "x"
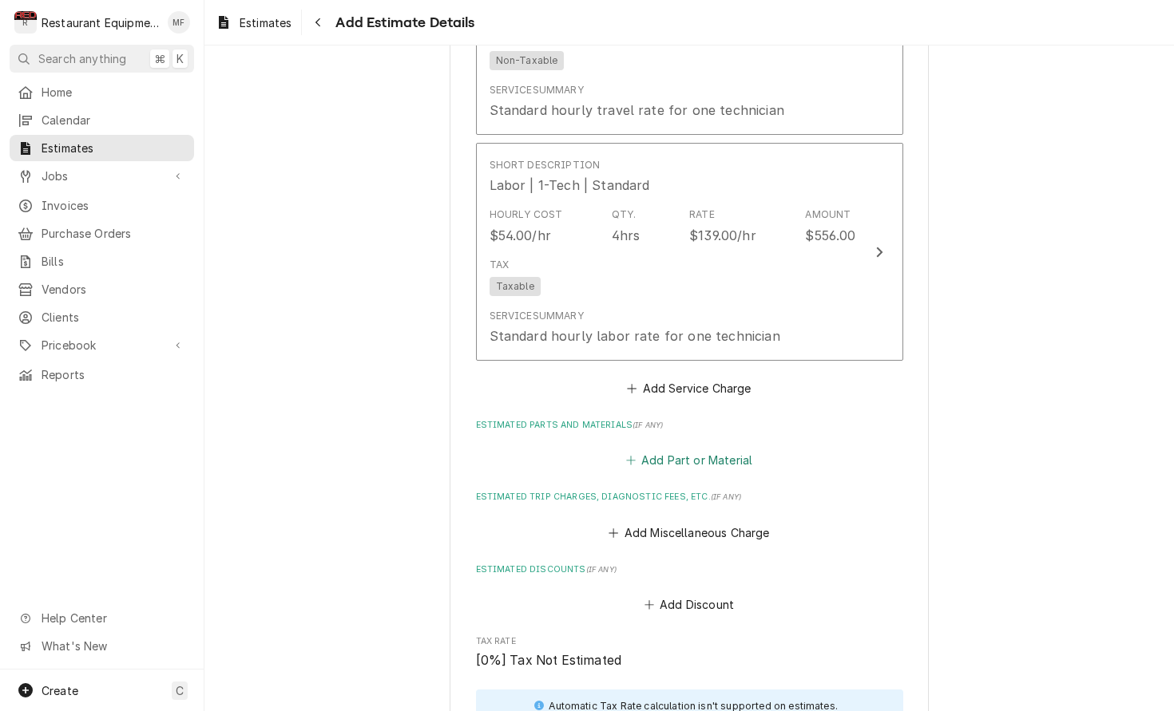
scroll to position [1377, 0]
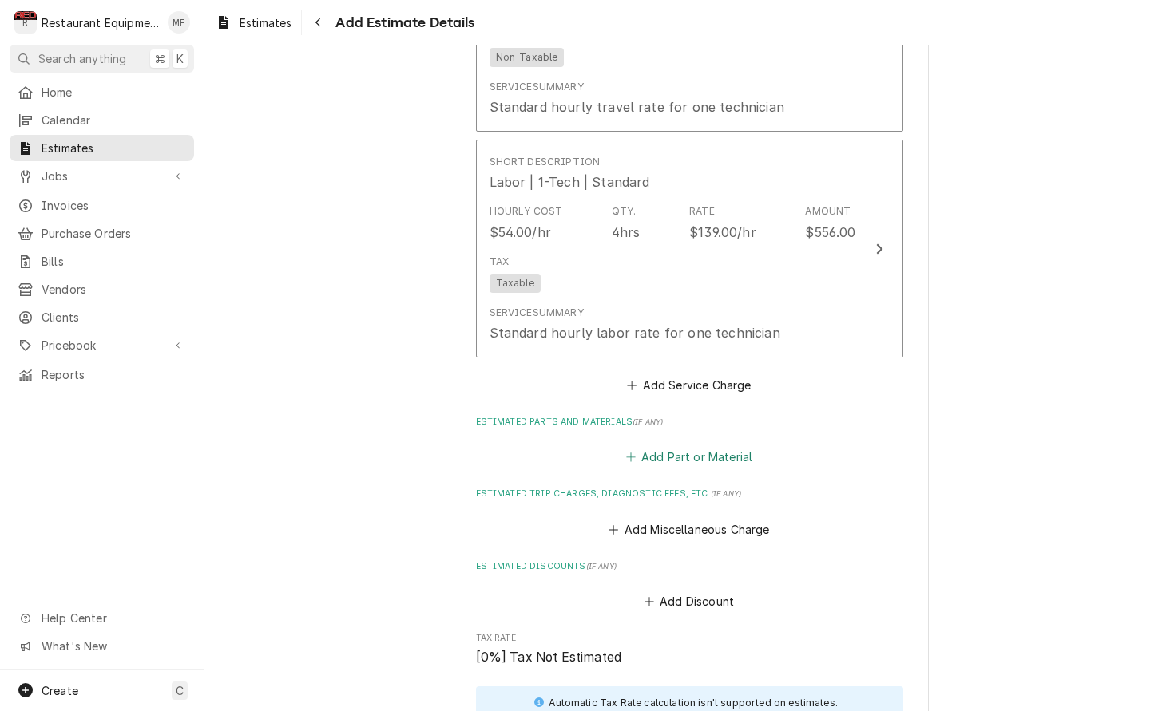
click at [711, 446] on button "Add Part or Material" at bounding box center [689, 457] width 132 height 22
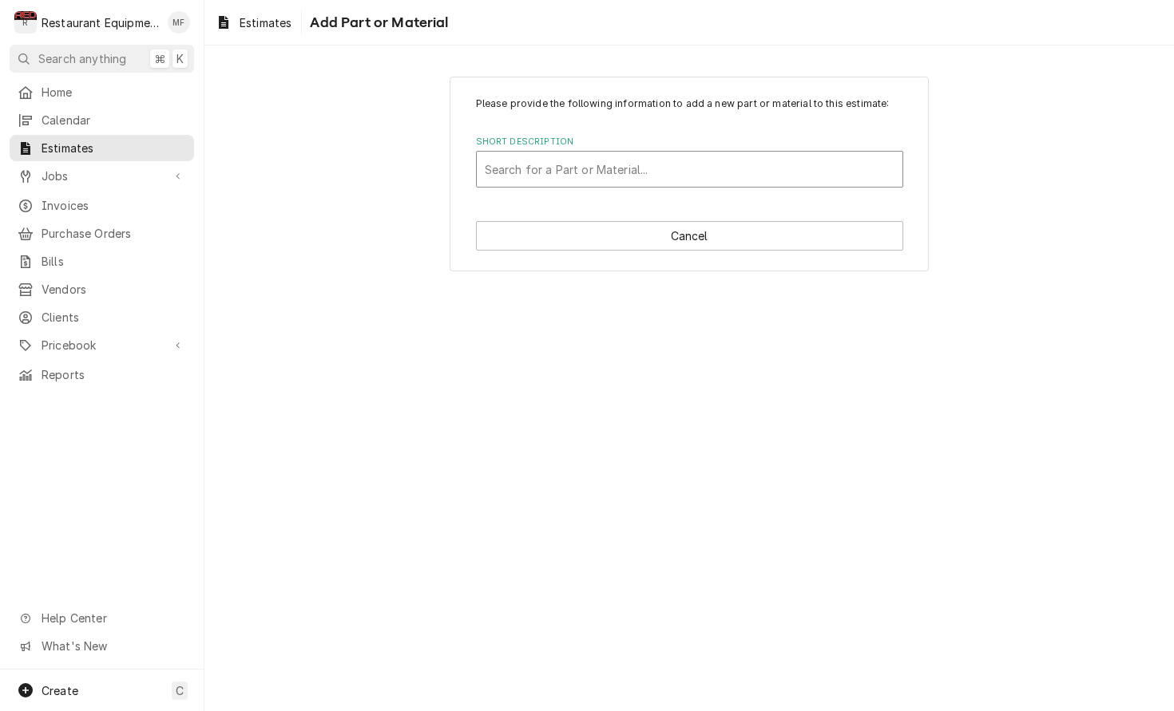
click at [725, 152] on div "Search for a Part or Material..." at bounding box center [690, 169] width 426 height 35
type input "3370069146"
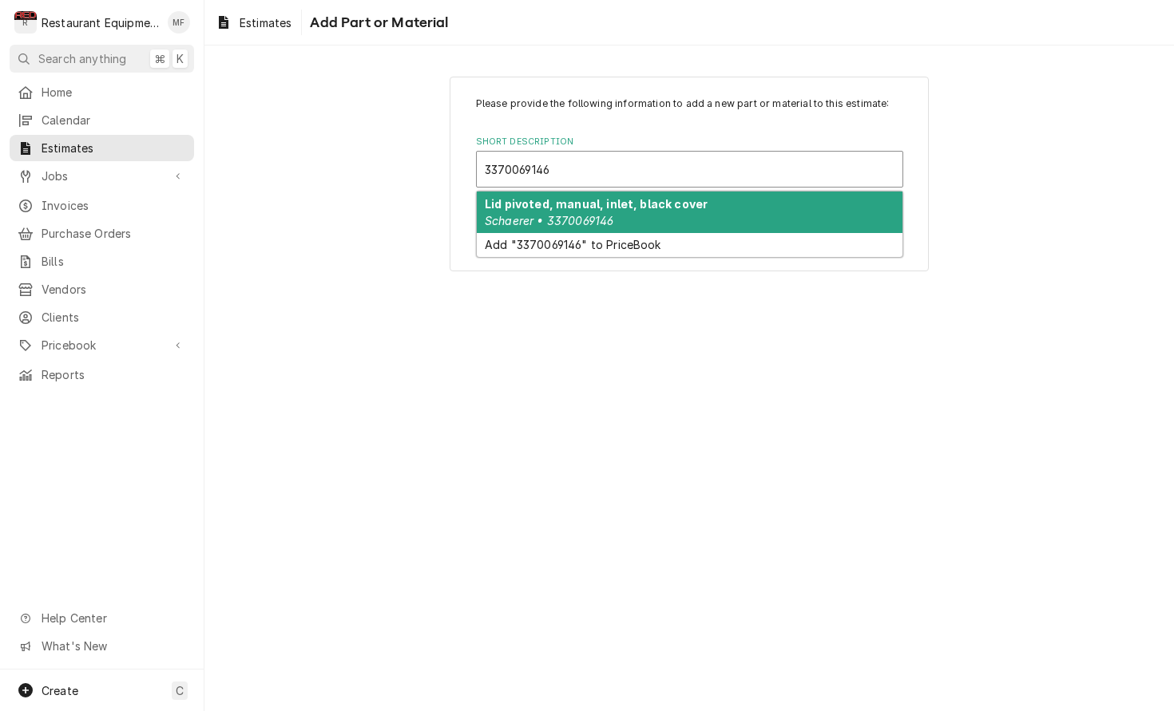
click at [715, 216] on div "Lid pivoted, manual, inlet, black cover Schaerer • 3370069146" at bounding box center [690, 213] width 426 height 42
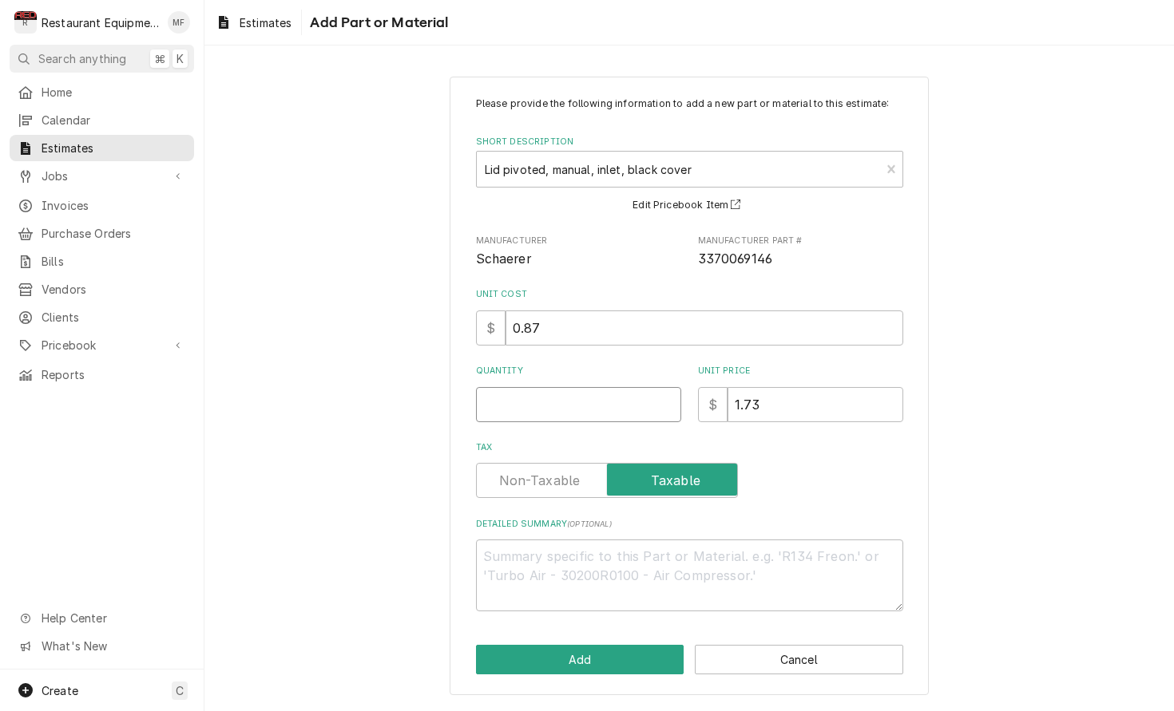
click at [601, 394] on input "Quantity" at bounding box center [578, 404] width 205 height 35
type textarea "x"
type input "1"
type textarea "x"
type input "1"
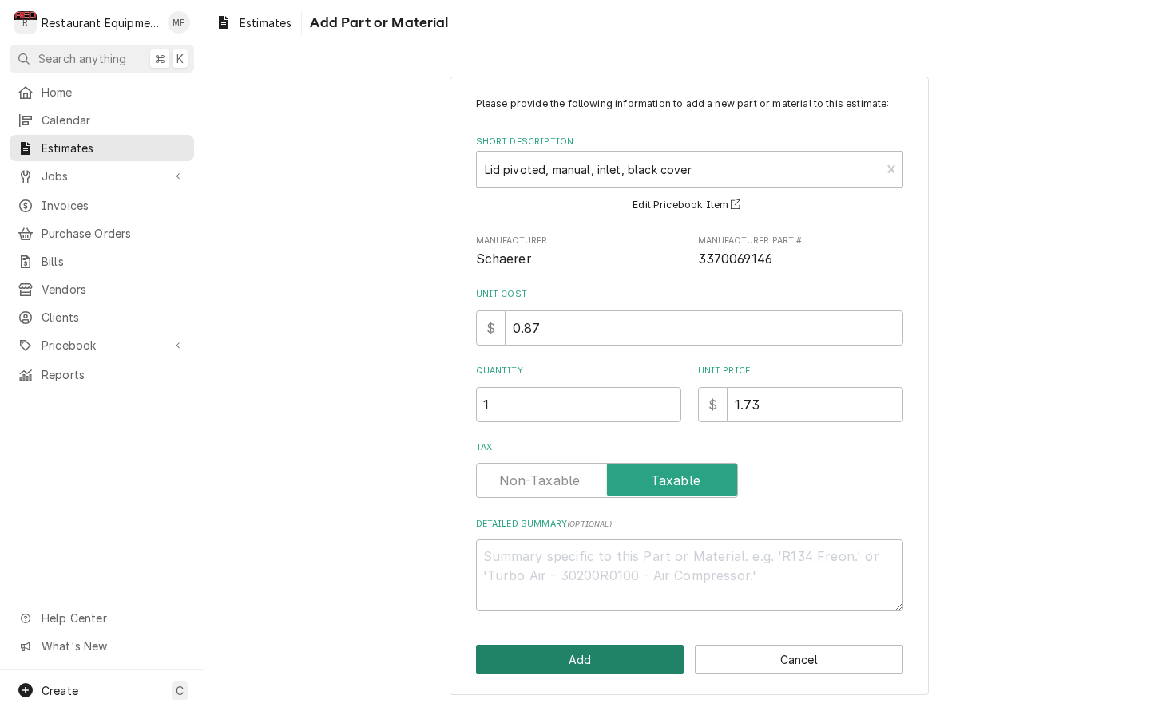
click at [647, 650] on button "Add" at bounding box center [580, 660] width 208 height 30
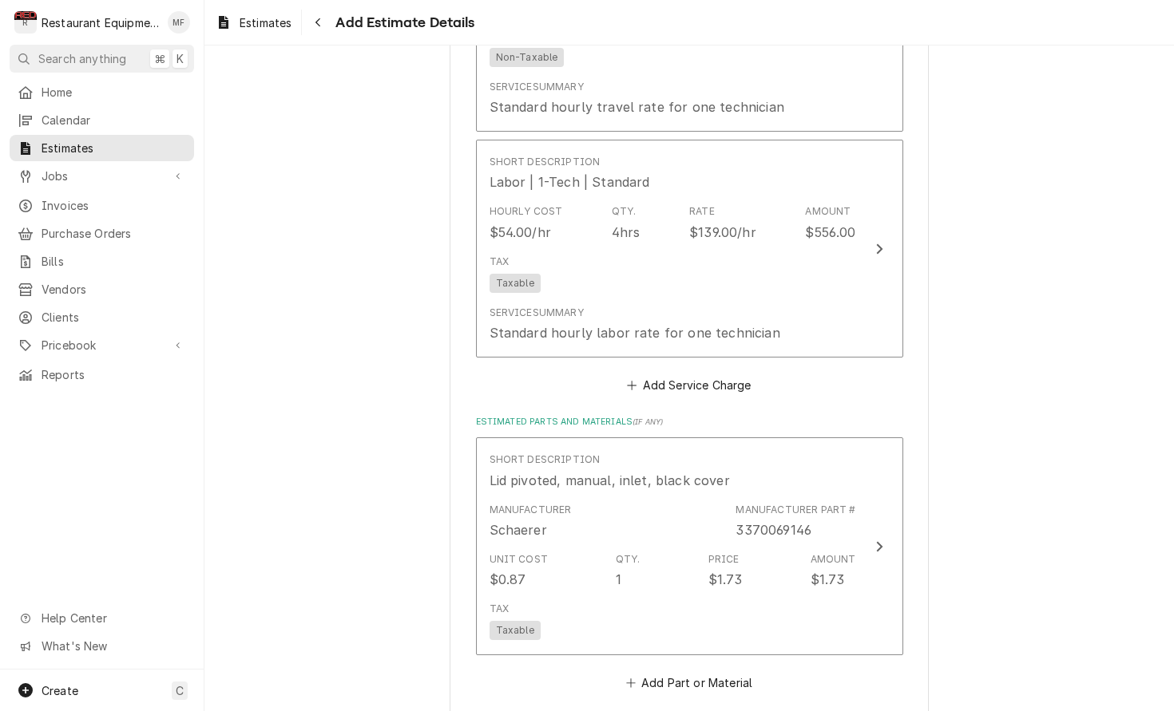
type textarea "x"
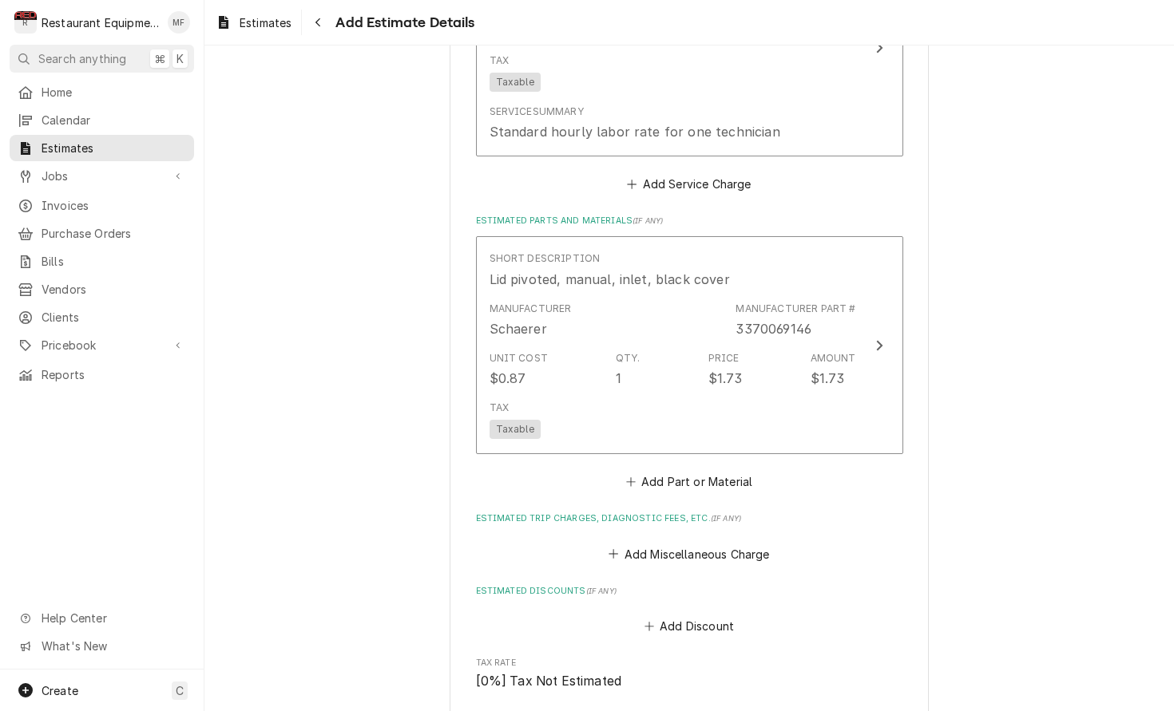
scroll to position [1593, 0]
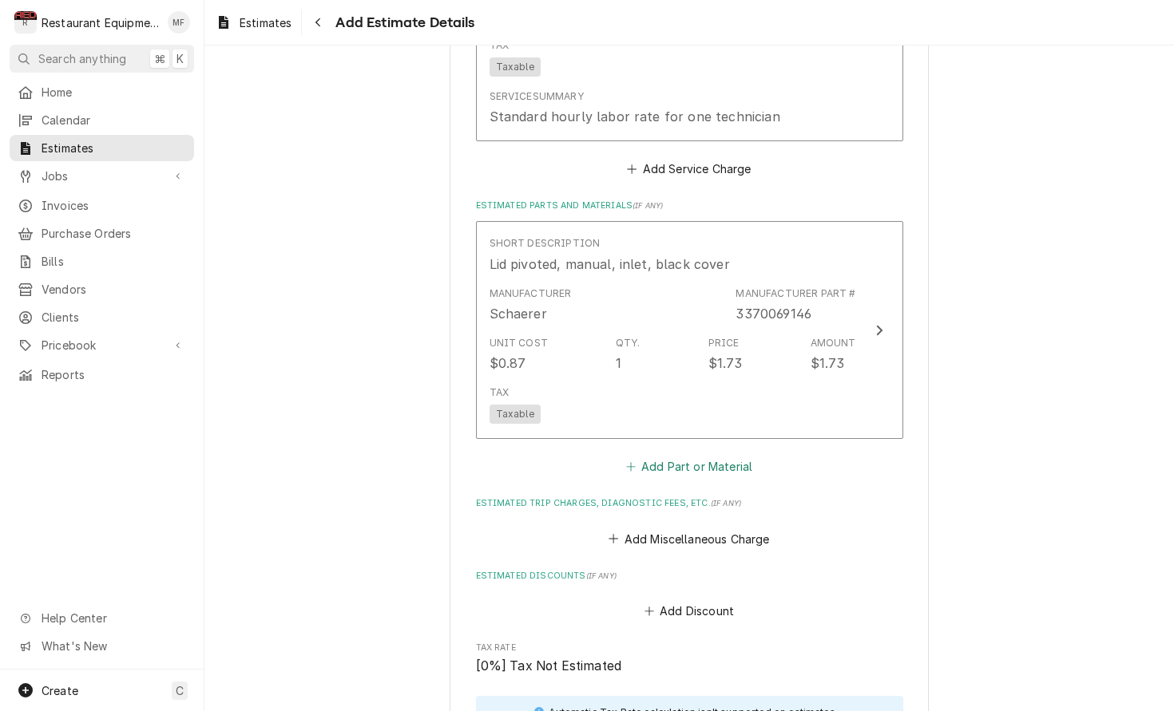
click at [703, 455] on fieldset "Charge Details Estimated Service Charges Short Description Travel | 1-Tech | St…" at bounding box center [689, 280] width 427 height 1278
click at [707, 456] on button "Add Part or Material" at bounding box center [689, 467] width 132 height 22
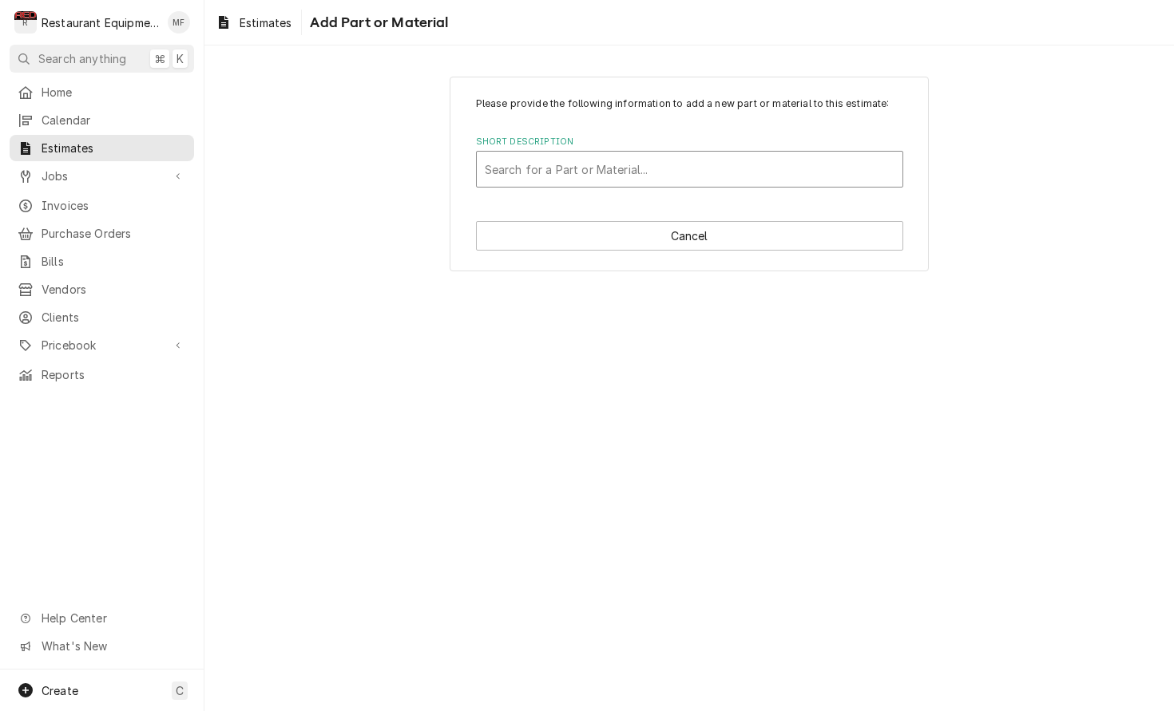
click at [690, 172] on div "Short Description" at bounding box center [690, 169] width 410 height 29
type input "3370071681"
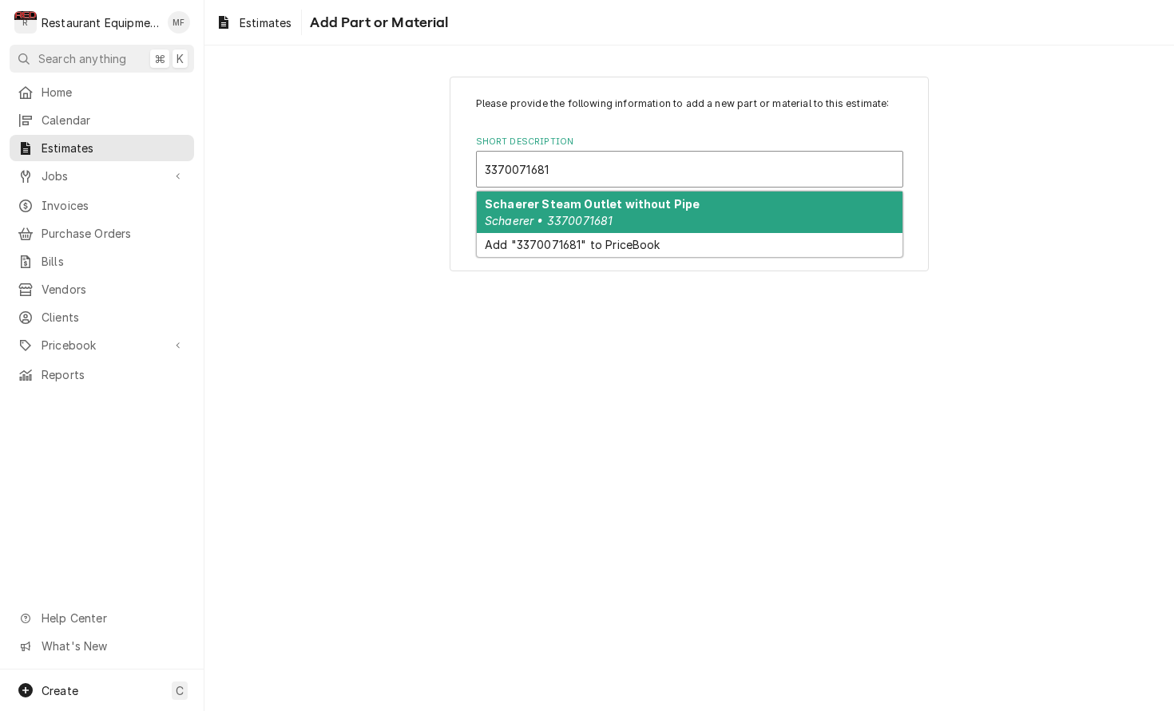
click at [709, 193] on div "Schaerer Steam Outlet without Pipe Schaerer • 3370071681" at bounding box center [690, 213] width 426 height 42
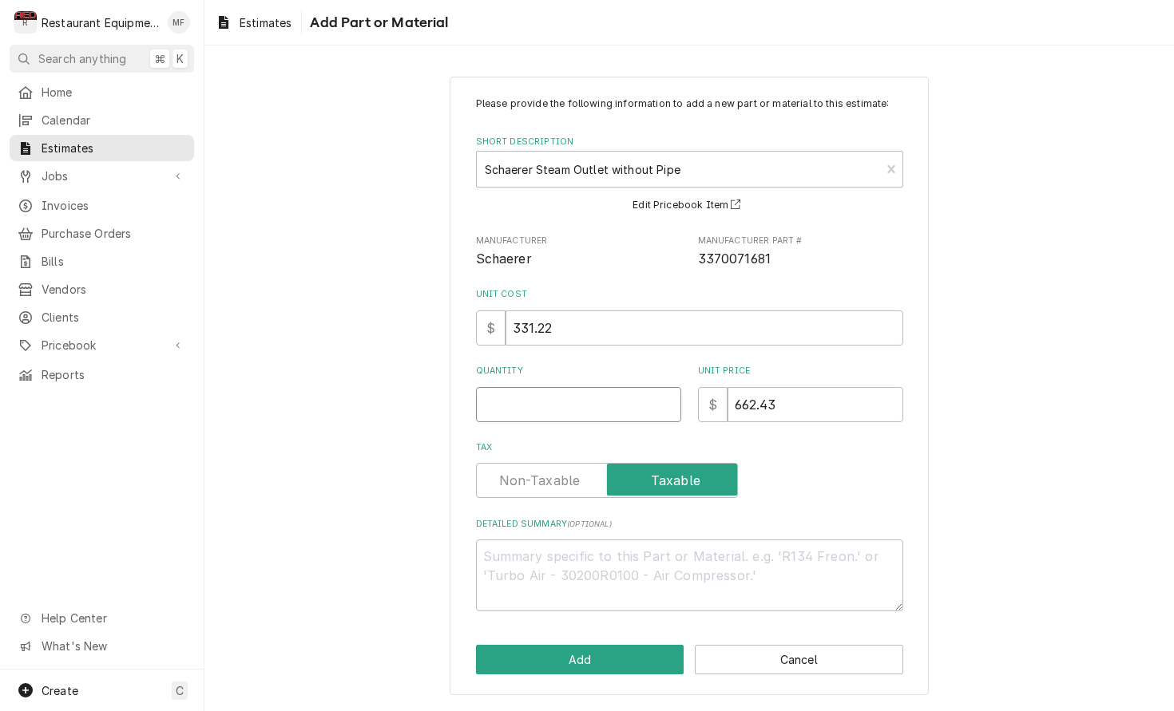
click at [634, 398] on input "Quantity" at bounding box center [578, 404] width 205 height 35
type textarea "x"
type input "1"
type textarea "x"
type input "1"
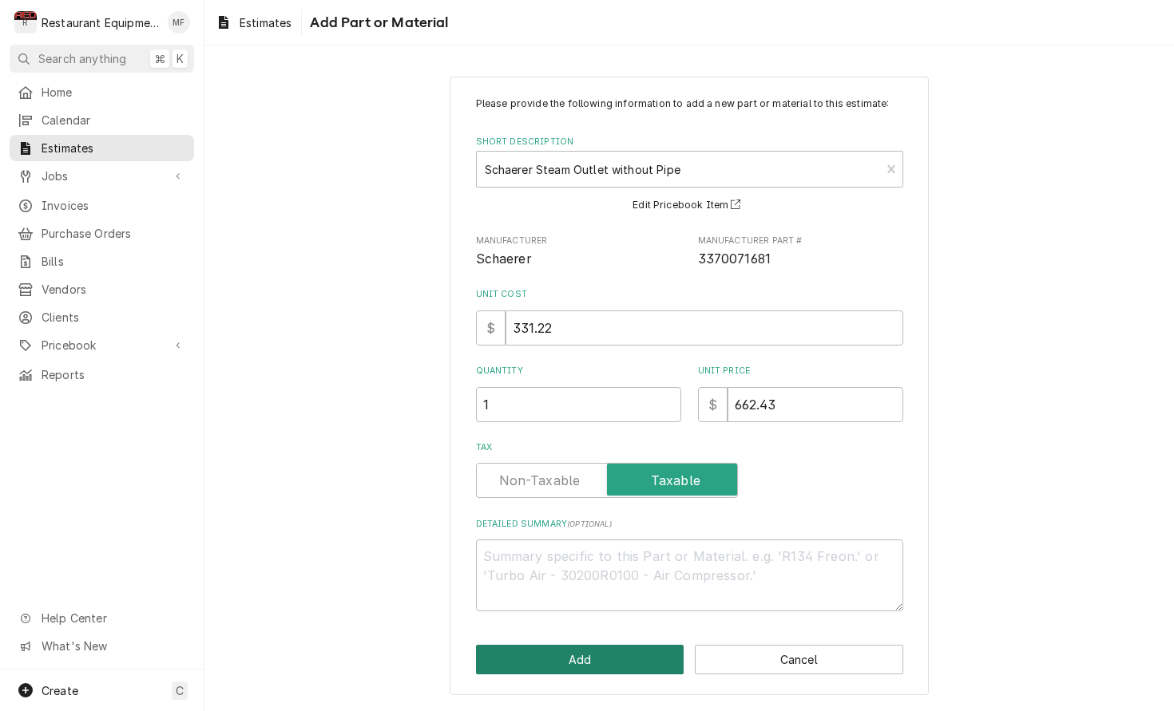
click at [633, 645] on button "Add" at bounding box center [580, 660] width 208 height 30
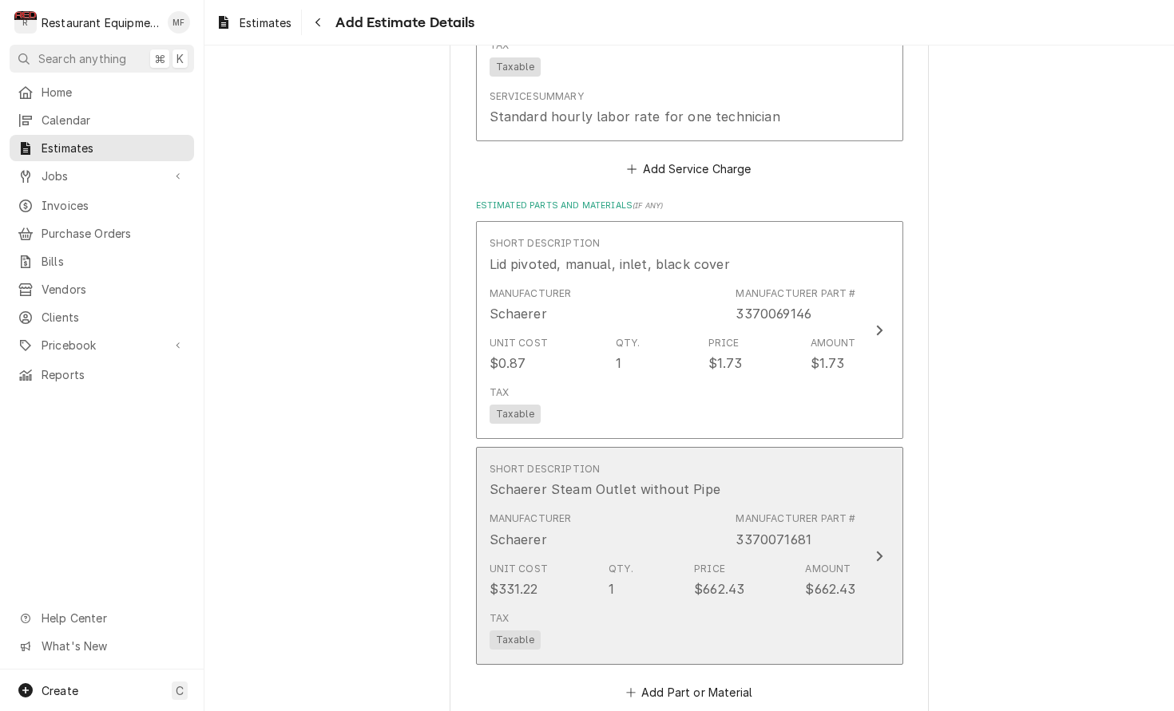
type textarea "x"
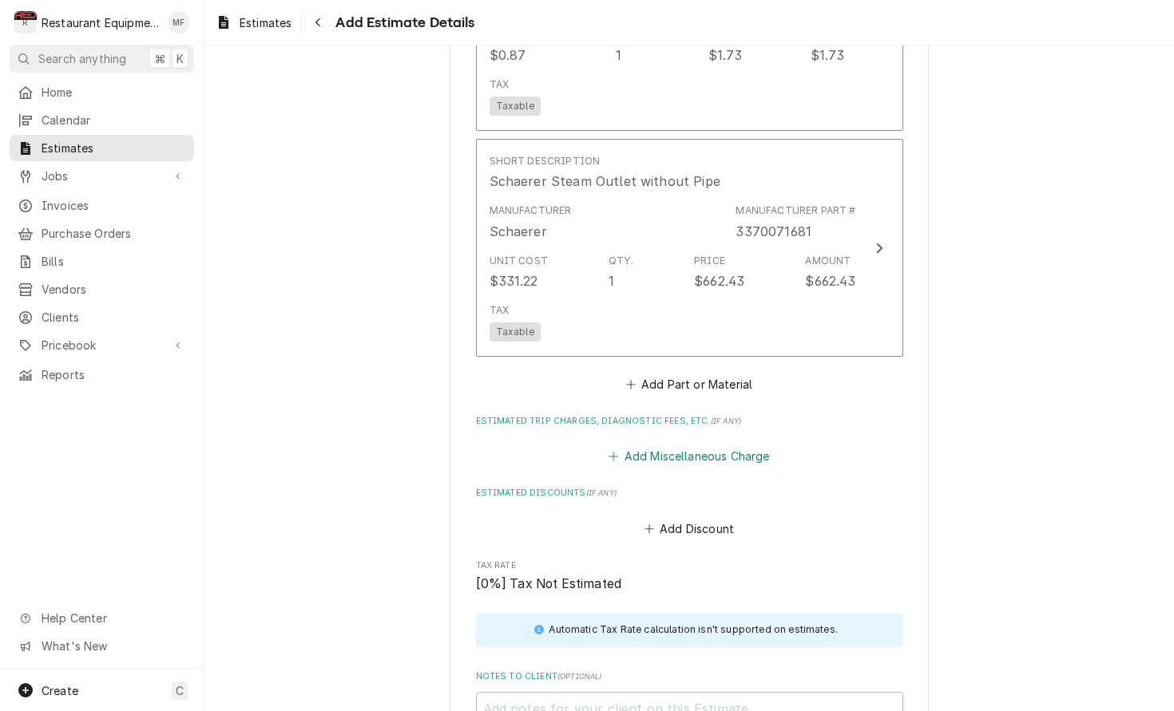
scroll to position [1905, 0]
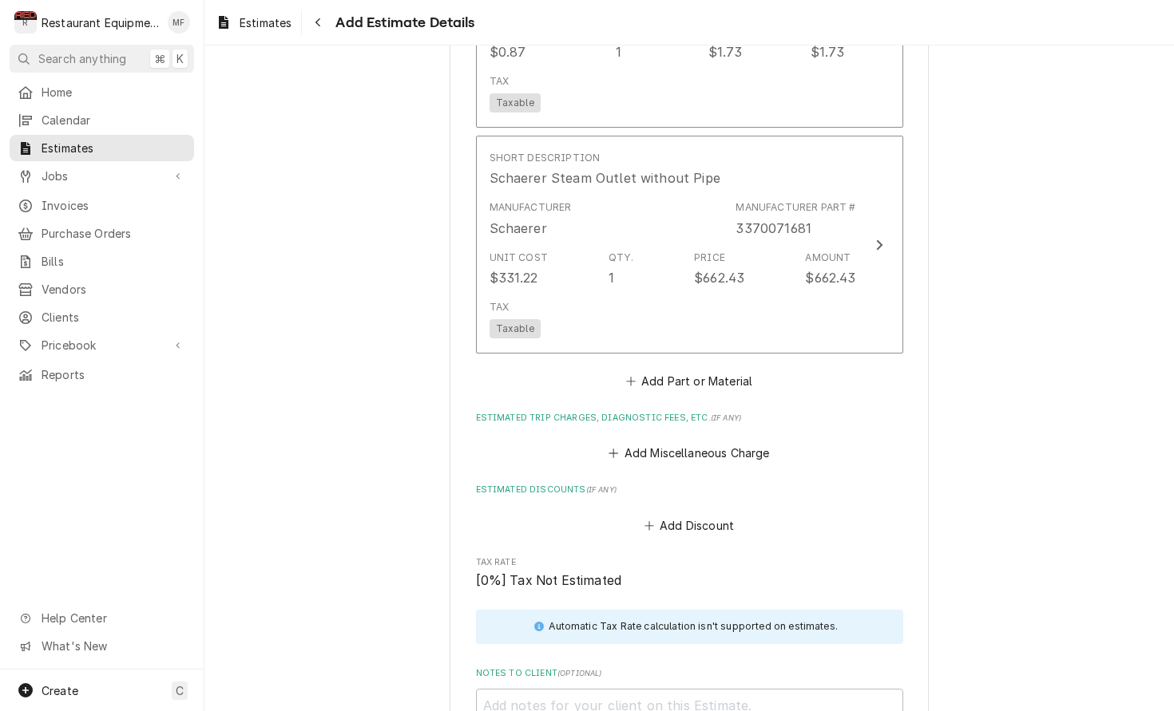
click at [730, 442] on button "Add Miscellaneous Charge" at bounding box center [689, 453] width 166 height 22
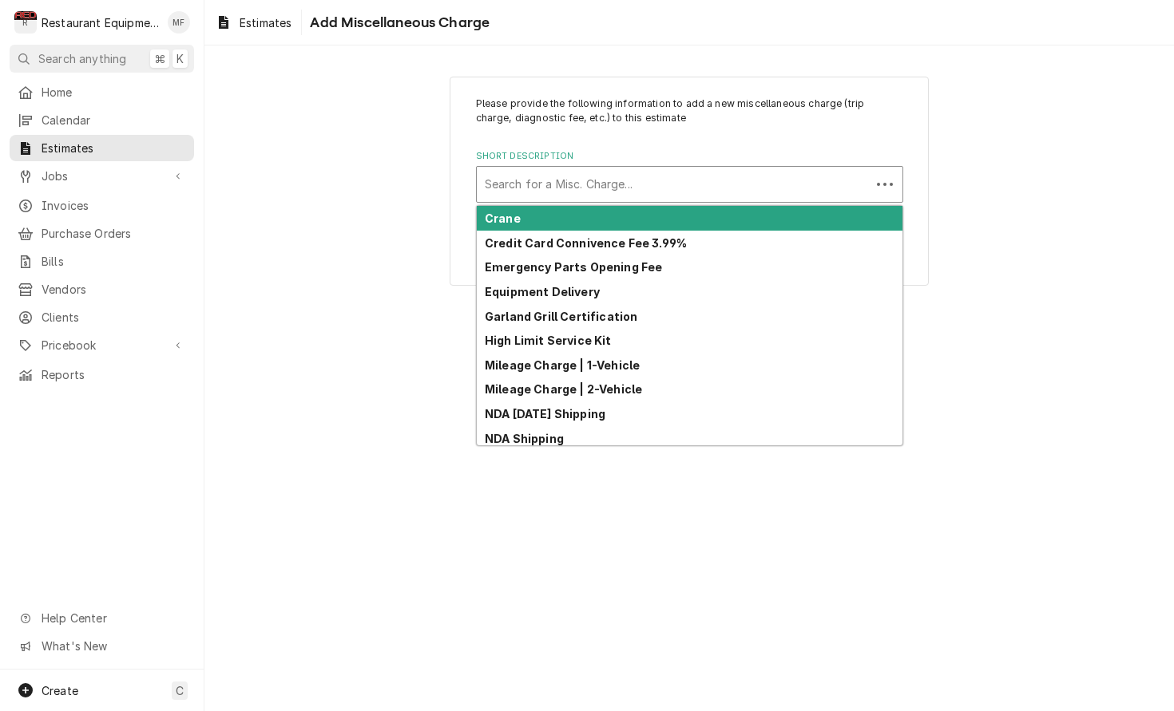
click at [651, 184] on div "Short Description" at bounding box center [674, 184] width 378 height 29
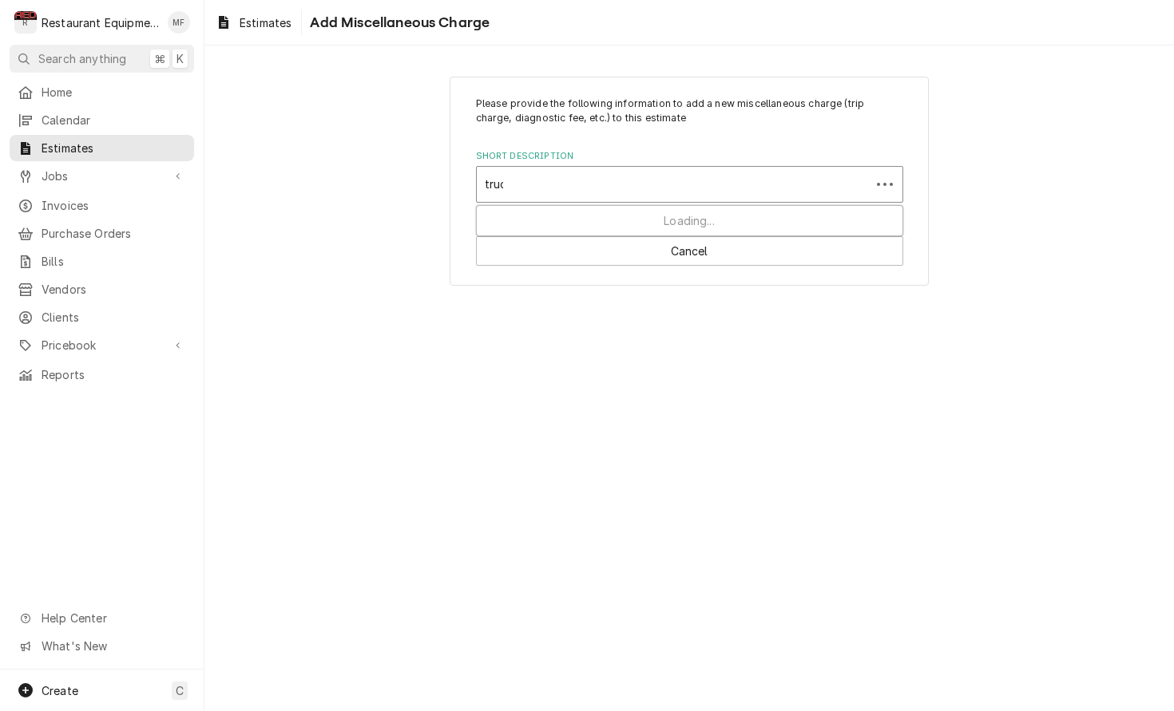
type input "truck"
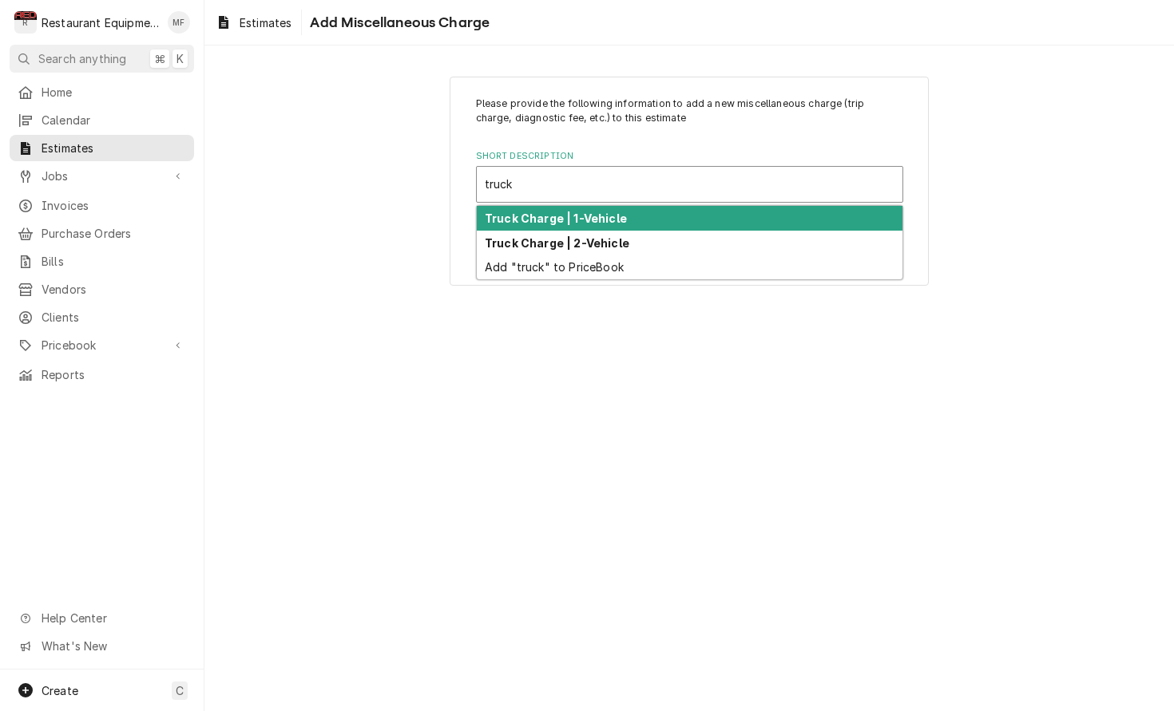
click at [647, 218] on div "Truck Charge | 1-Vehicle" at bounding box center [690, 218] width 426 height 25
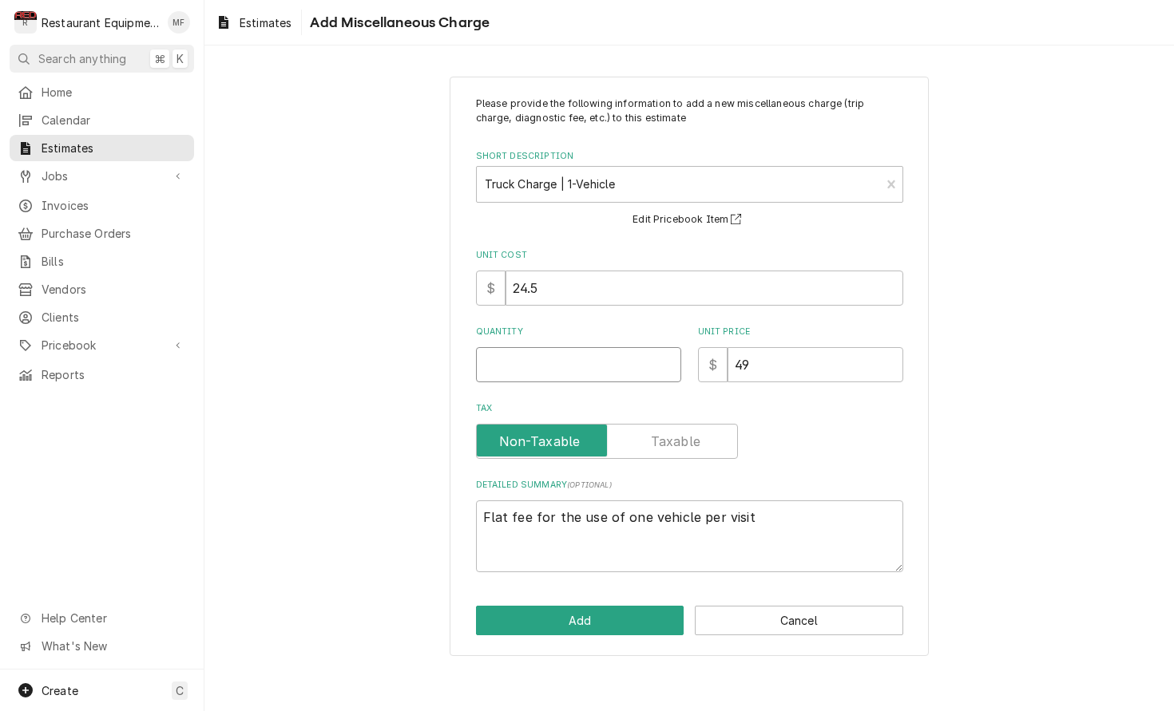
click at [575, 362] on input "Quantity" at bounding box center [578, 364] width 205 height 35
type textarea "x"
type input "2"
type textarea "x"
type input "2"
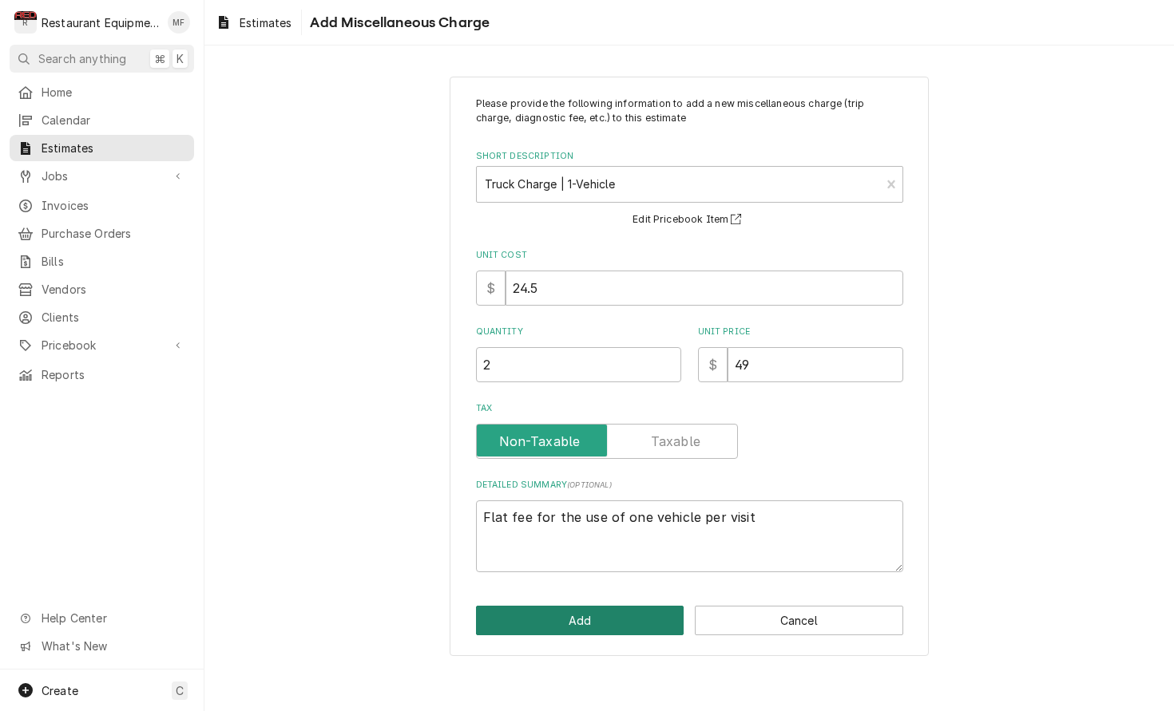
click at [609, 616] on button "Add" at bounding box center [580, 621] width 208 height 30
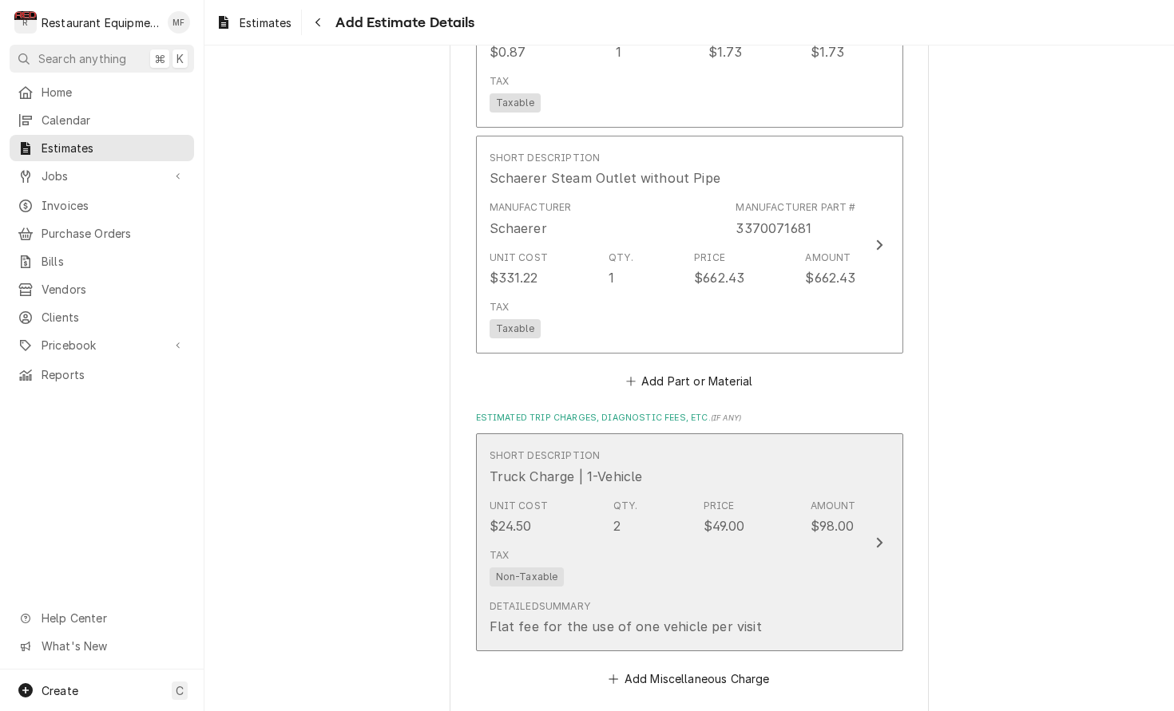
type textarea "x"
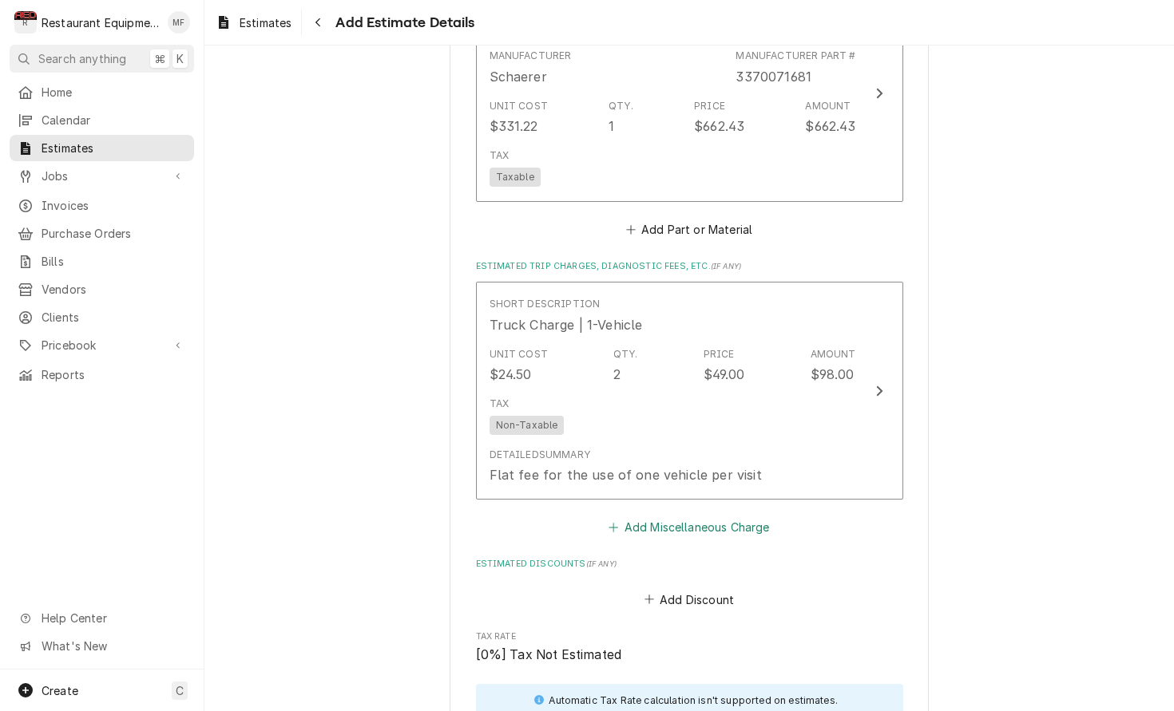
scroll to position [2057, 0]
click at [697, 516] on button "Add Miscellaneous Charge" at bounding box center [689, 527] width 166 height 22
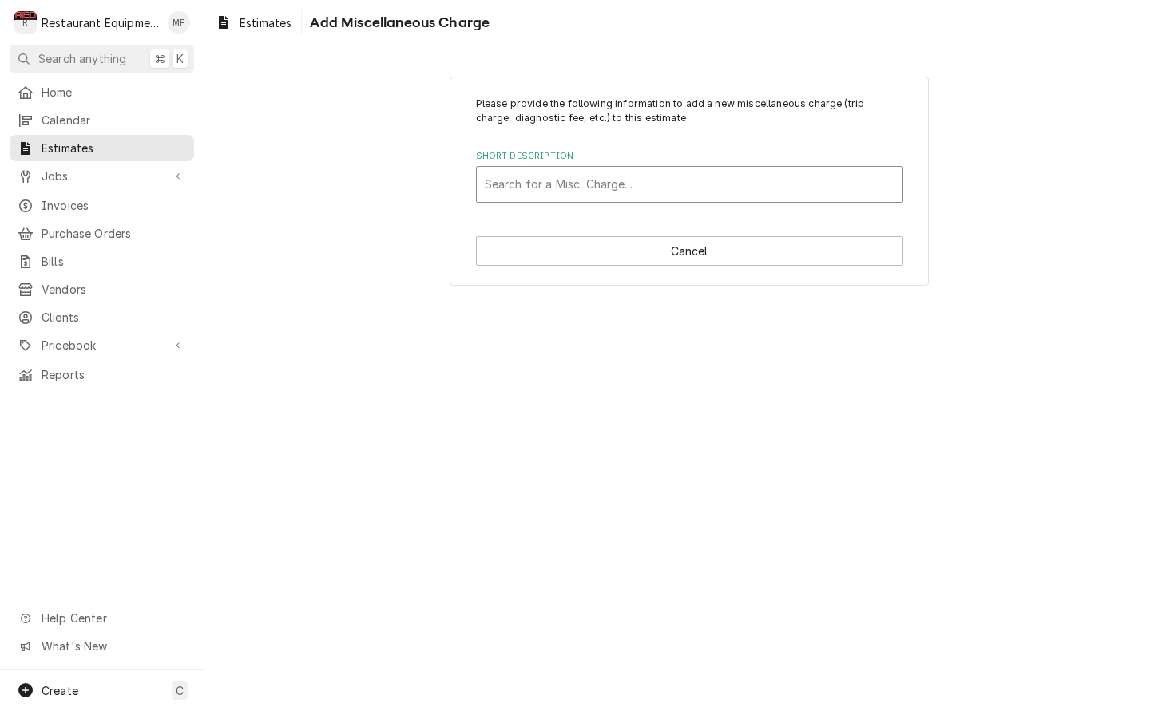
click at [642, 194] on div "Short Description" at bounding box center [690, 184] width 410 height 29
type input "shipping"
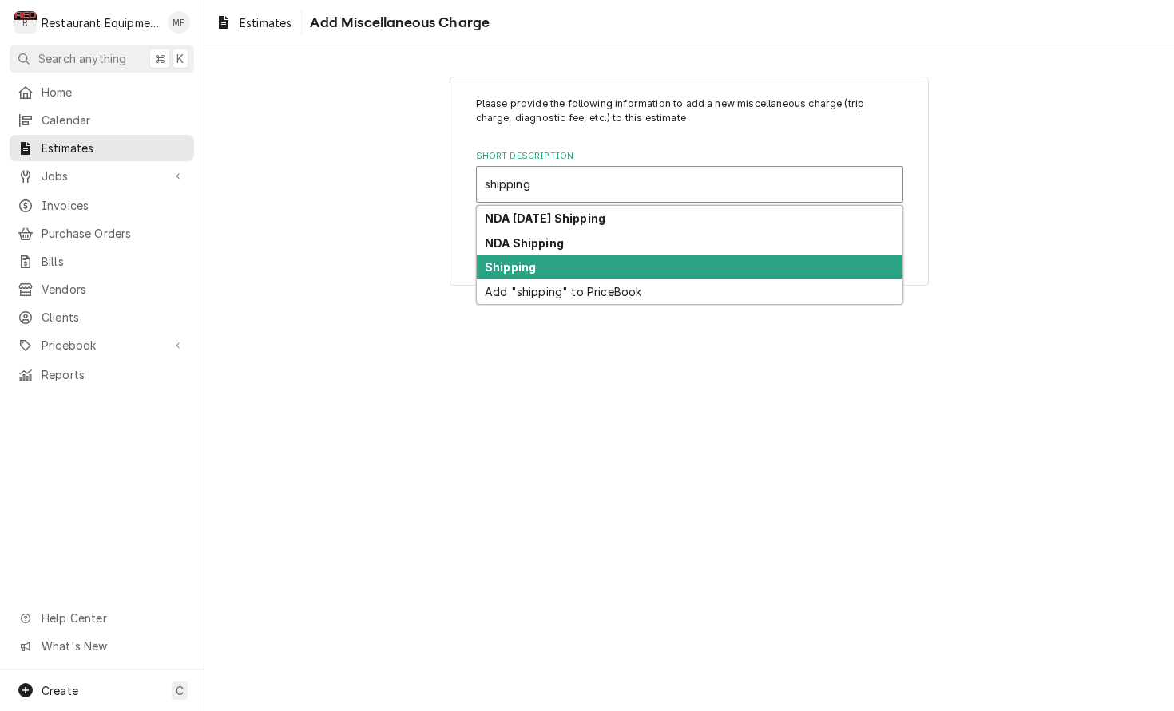
click at [616, 264] on div "Shipping" at bounding box center [690, 267] width 426 height 25
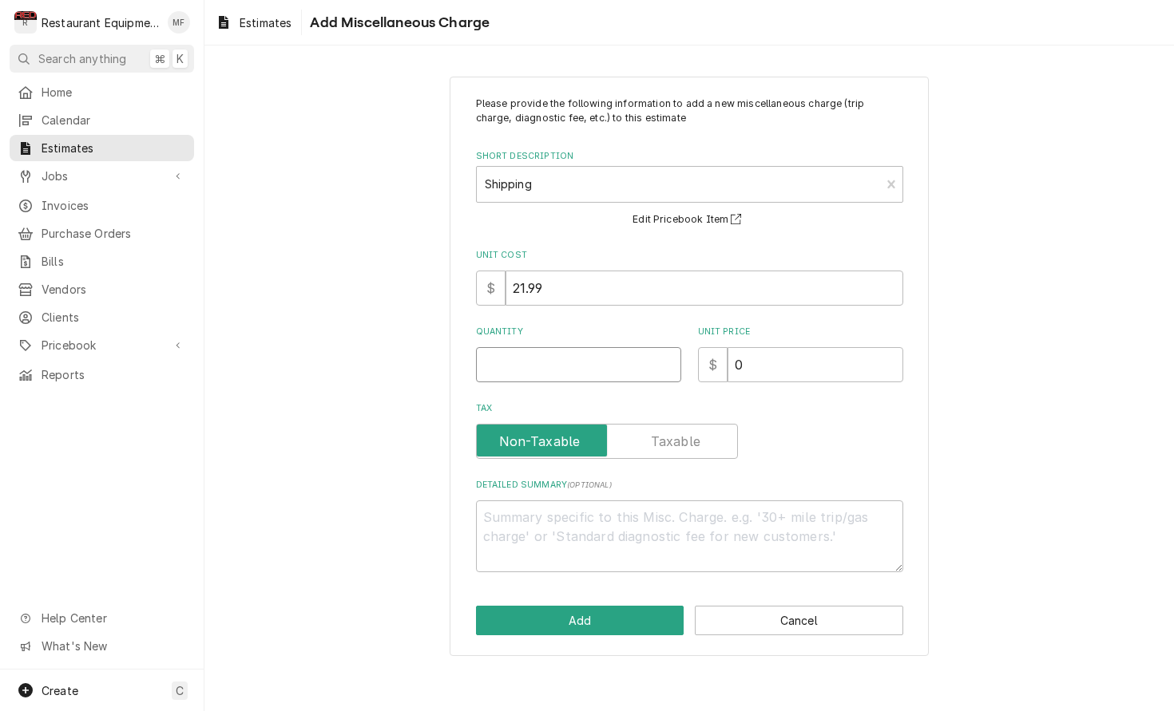
click at [576, 368] on input "Quantity" at bounding box center [578, 364] width 205 height 35
type textarea "x"
type input "1"
type textarea "x"
type input "1"
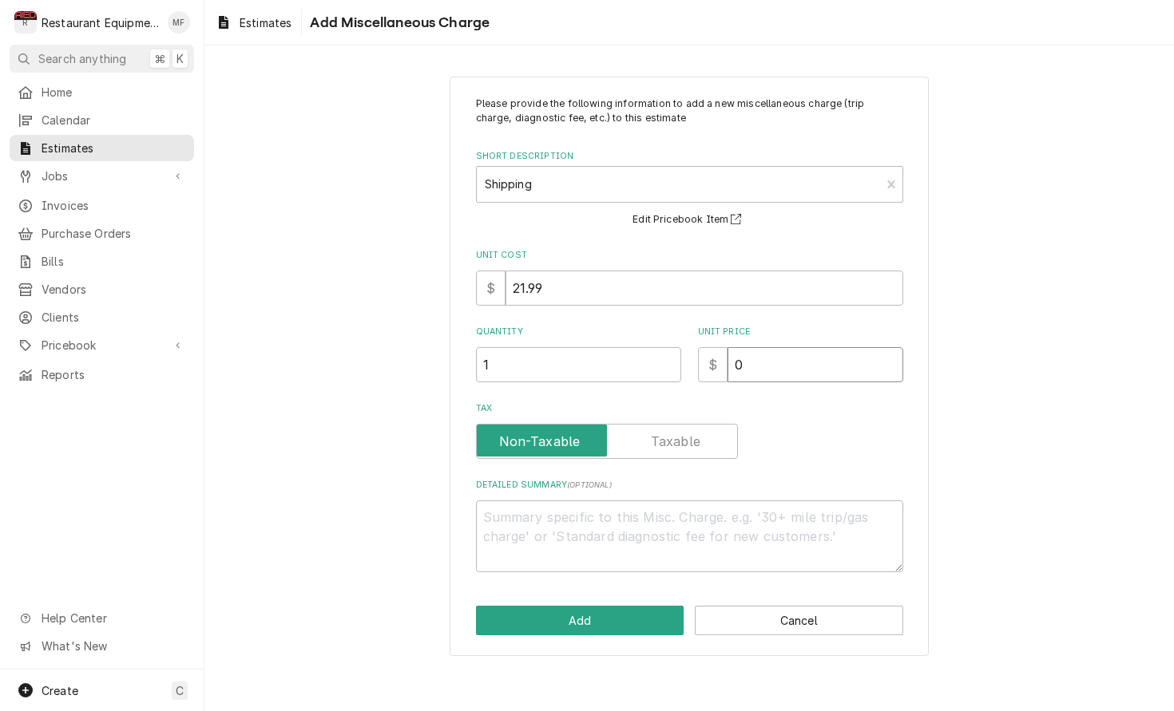
type textarea "x"
type input "7"
type textarea "x"
type input "78"
type textarea "x"
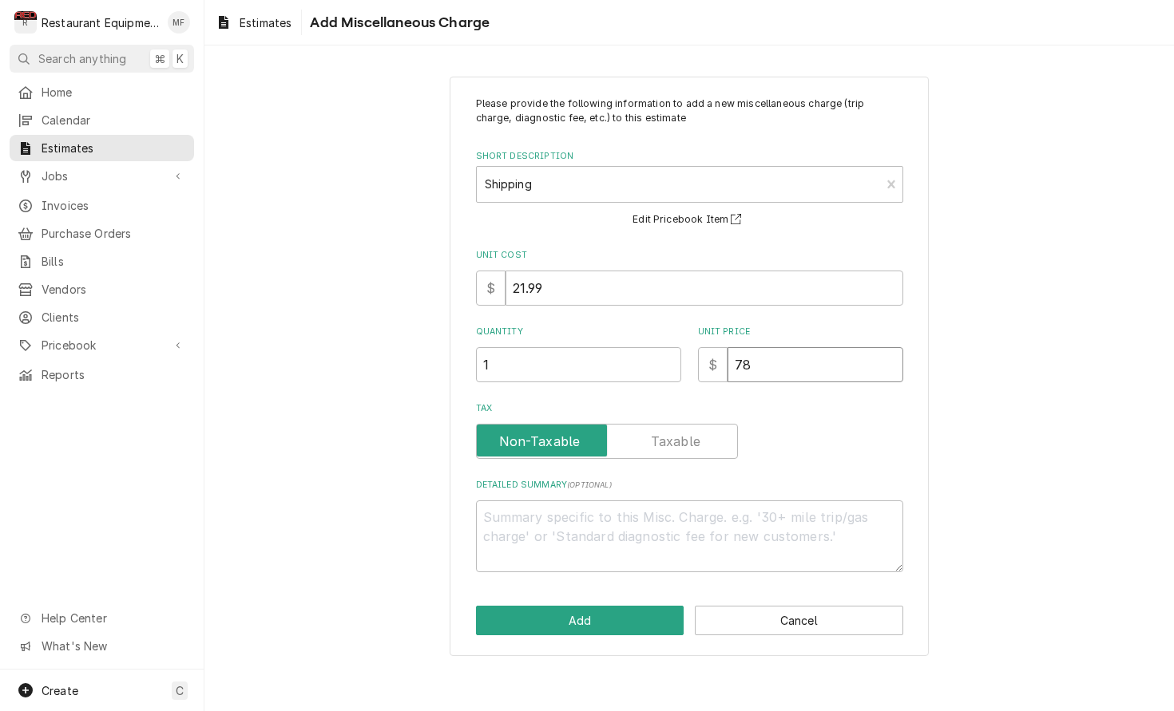
type input "78.4"
type textarea "x"
type input "78.43"
type textarea "x"
type input "78.43"
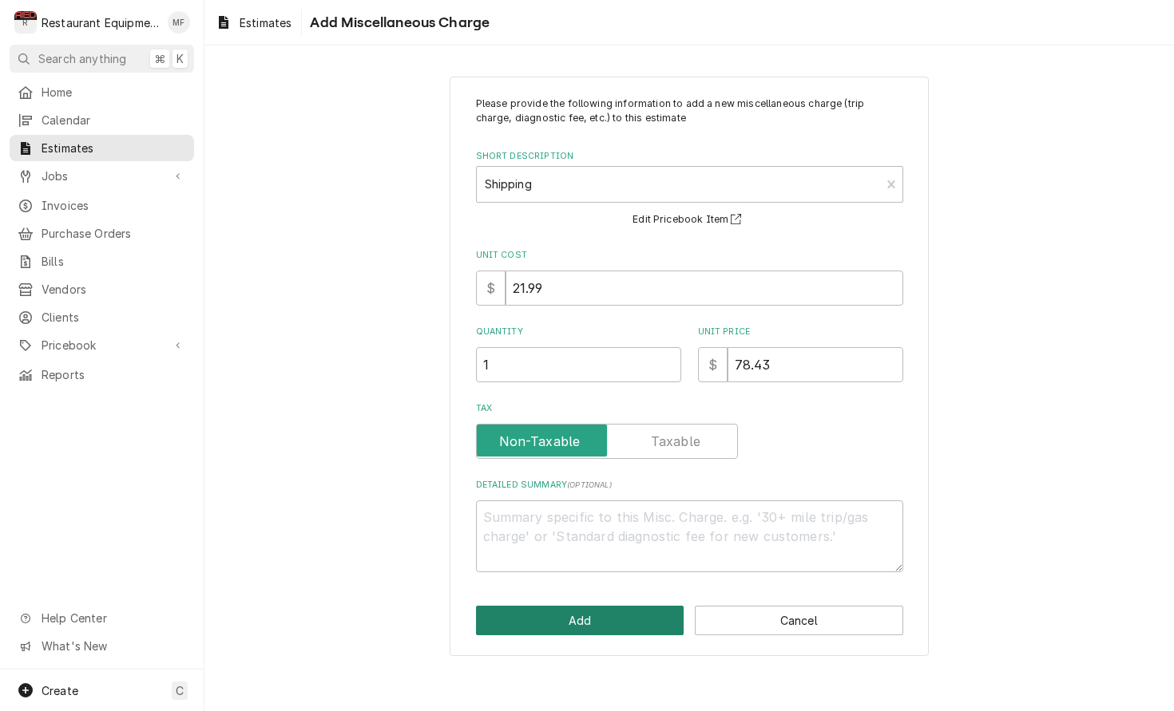
click at [641, 614] on button "Add" at bounding box center [580, 621] width 208 height 30
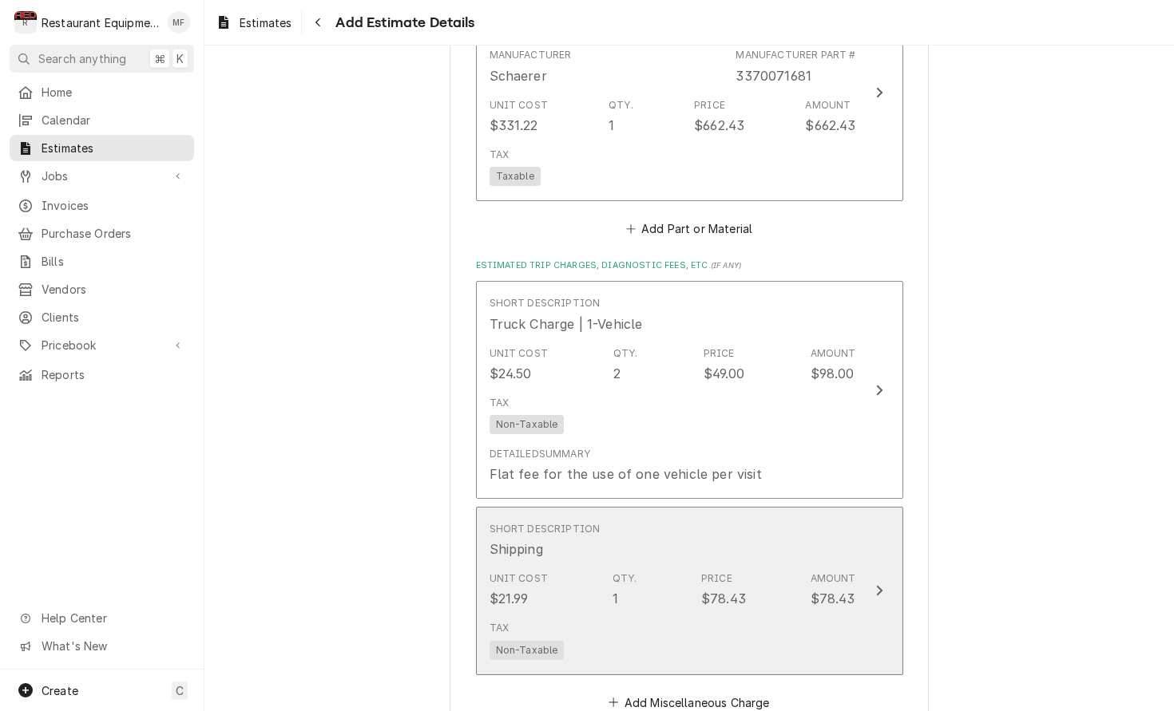
type textarea "x"
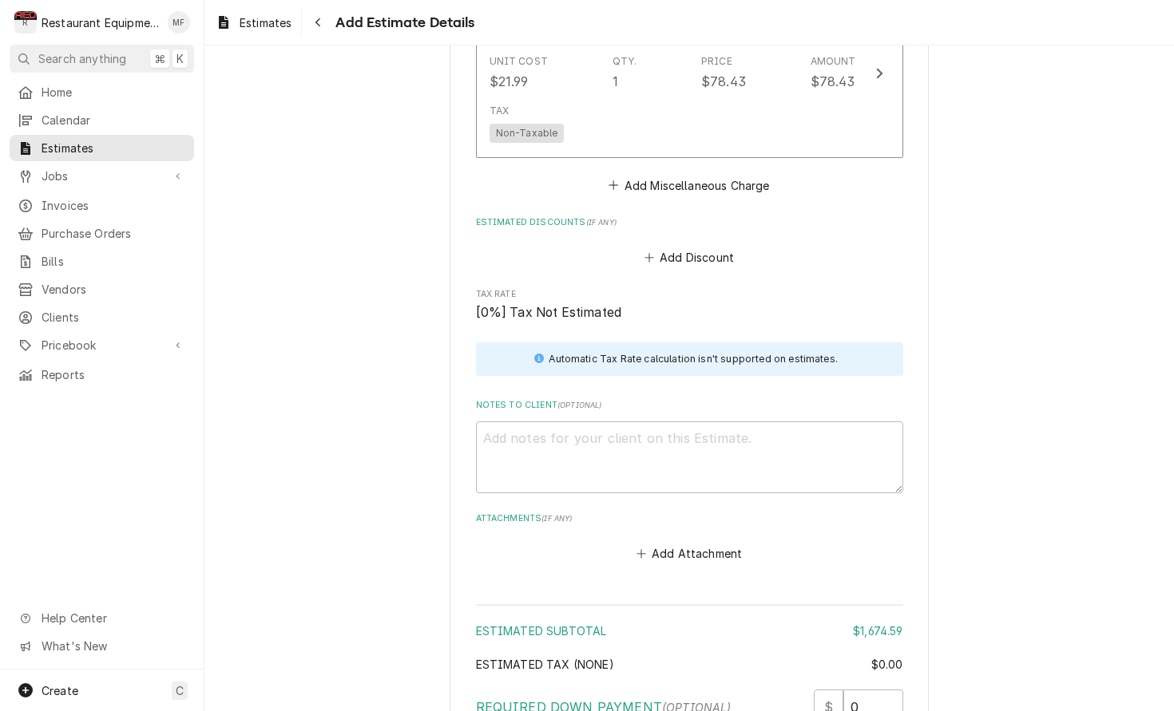
scroll to position [2572, 0]
click at [698, 176] on button "Add Miscellaneous Charge" at bounding box center [689, 187] width 166 height 22
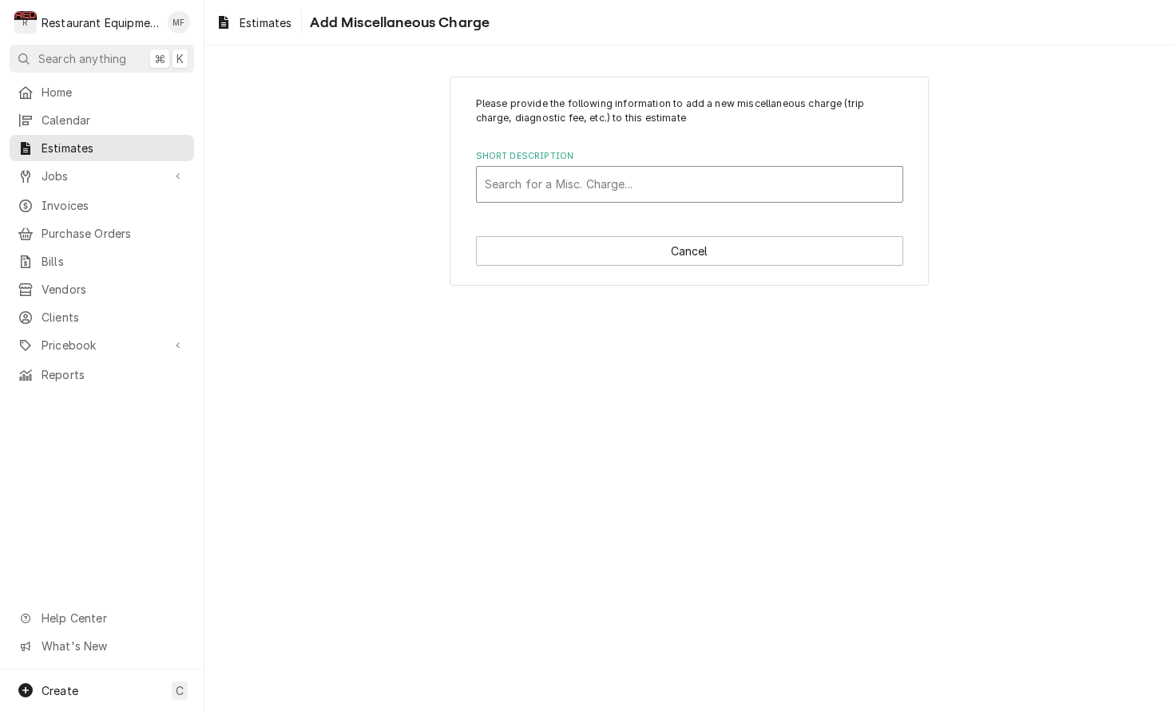
click at [671, 177] on div "Short Description" at bounding box center [690, 184] width 410 height 29
type input "tax"
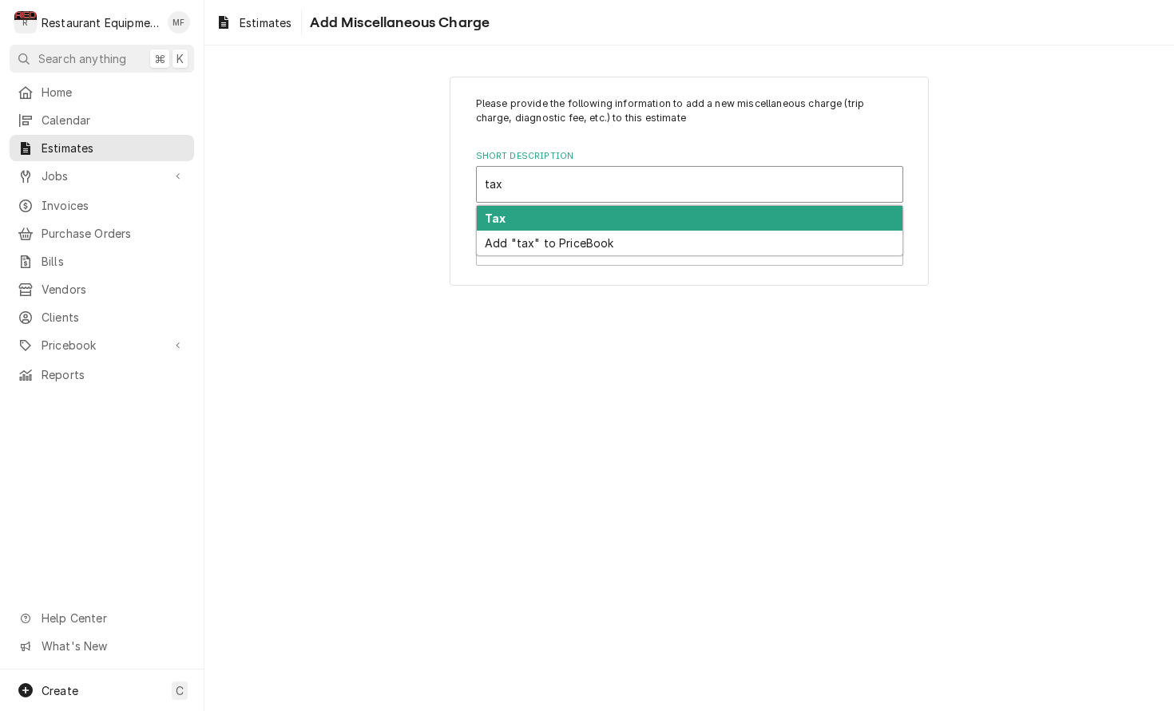
click at [669, 213] on div "Tax" at bounding box center [690, 218] width 426 height 25
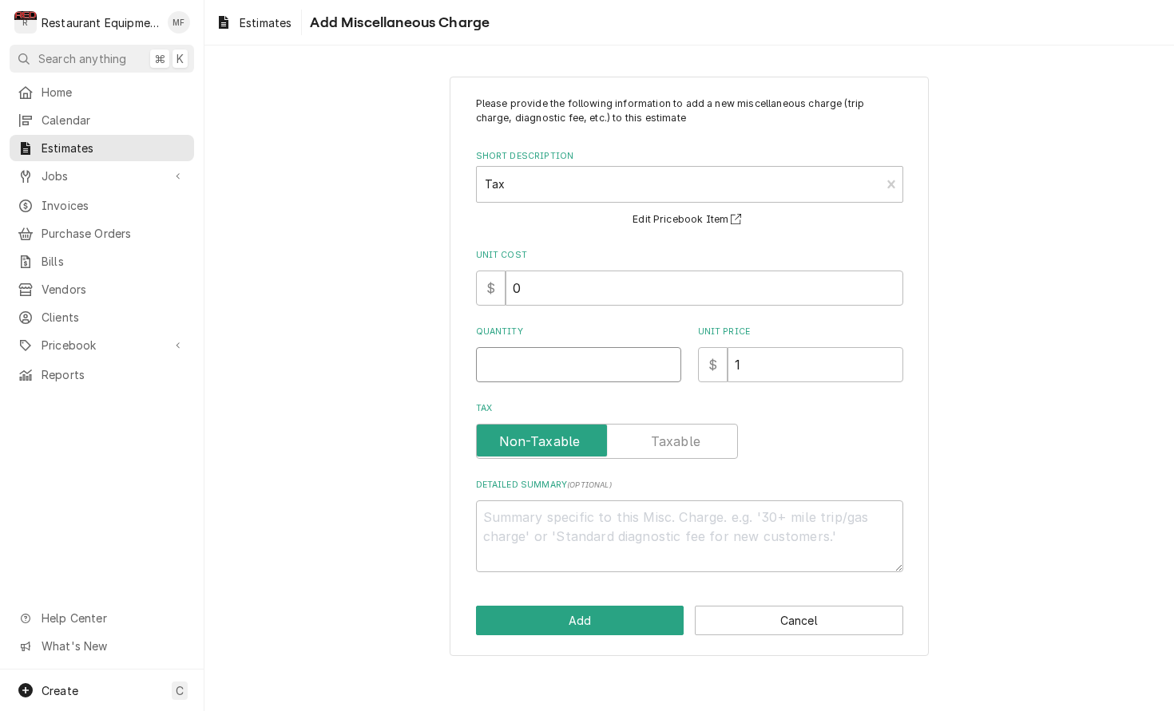
click at [593, 358] on input "Quantity" at bounding box center [578, 364] width 205 height 35
type textarea "x"
type input "1"
type textarea "x"
type input "8"
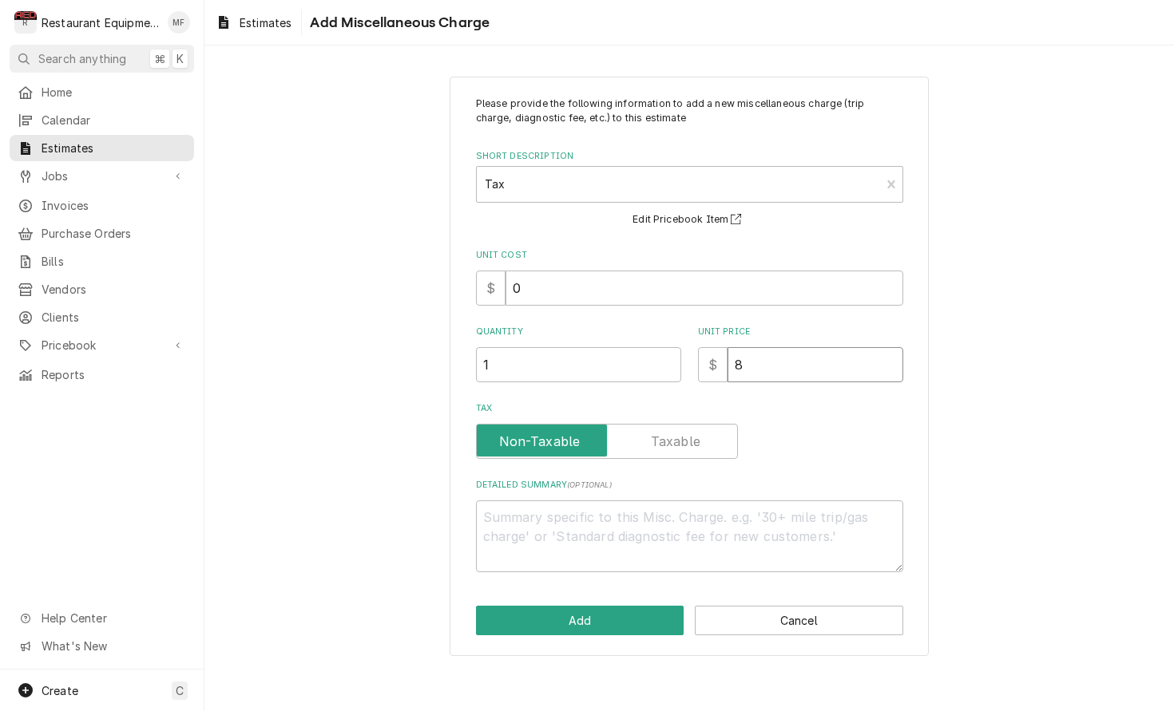
type textarea "x"
type input "85"
type textarea "x"
type input "85.4"
type textarea "x"
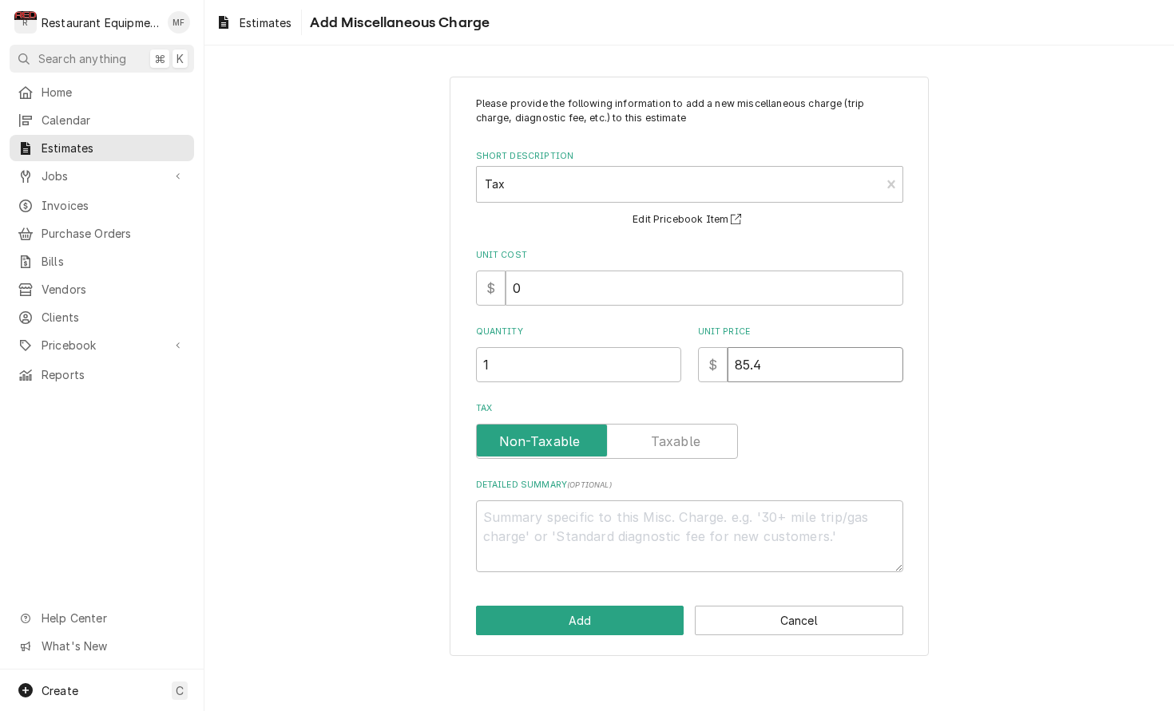
type input "85.41"
type textarea "x"
type input "85.41"
click at [628, 606] on button "Add" at bounding box center [580, 621] width 208 height 30
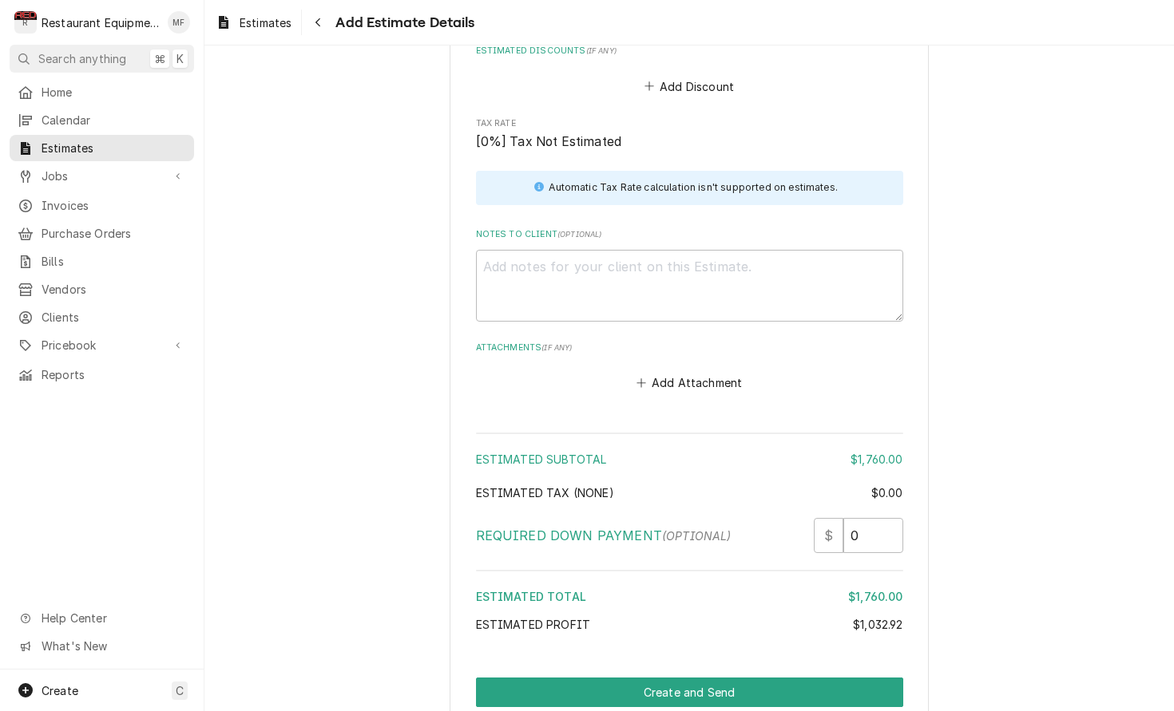
scroll to position [2927, 0]
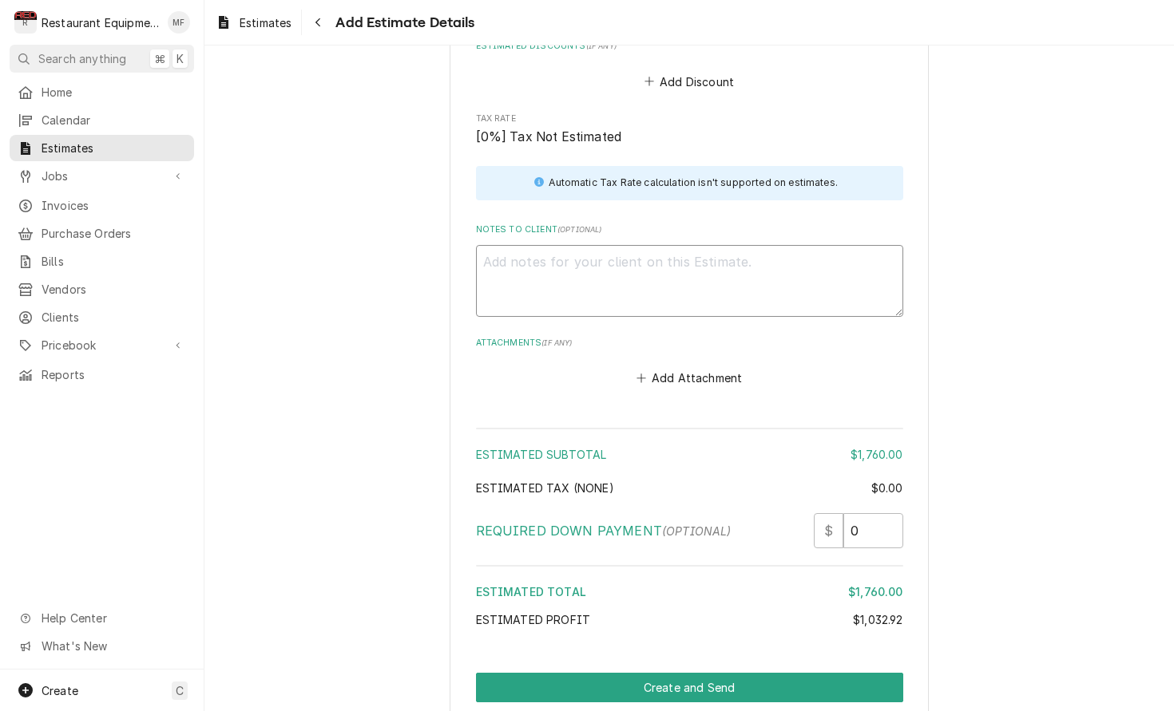
click at [687, 247] on textarea "Notes to Client ( optional )" at bounding box center [689, 281] width 427 height 72
paste textarea "10-1-25 truck 202 Start at 11:15am End at 12:15pm Schaerer Scap1 18293431 Unit …"
type textarea "x"
type textarea "10-1-25 truck 202 Start at 11:15am End at 12:15pm Schaerer Scap1 18293431 Unit …"
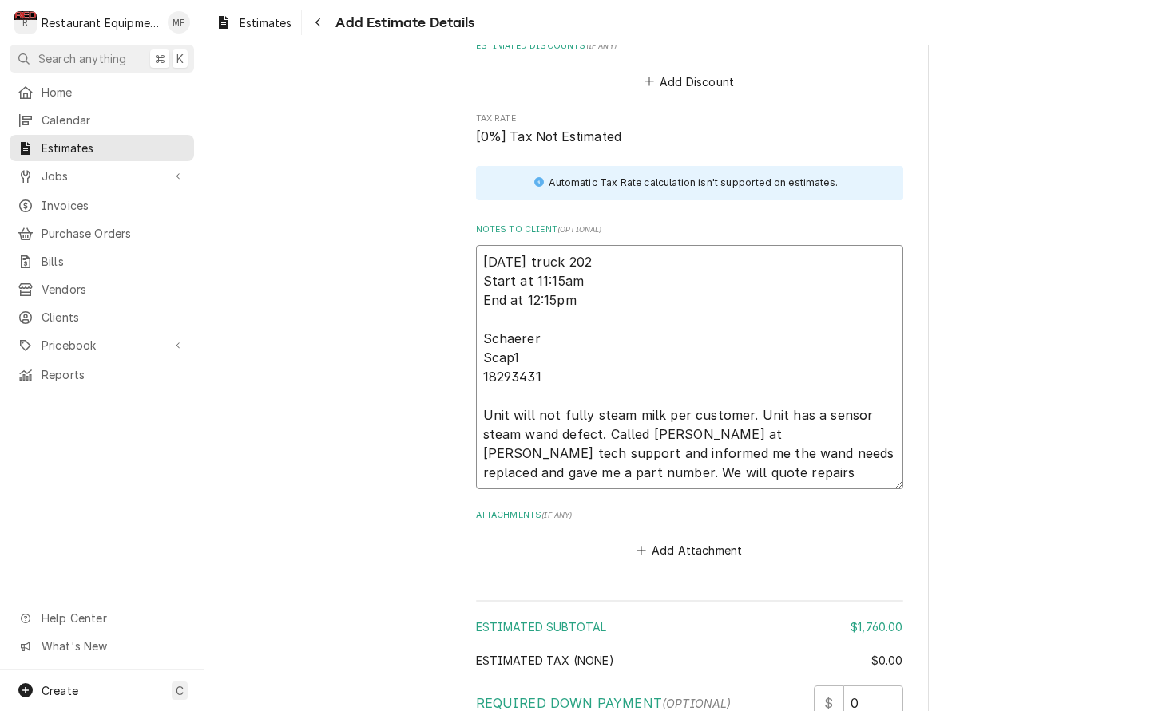
type textarea "x"
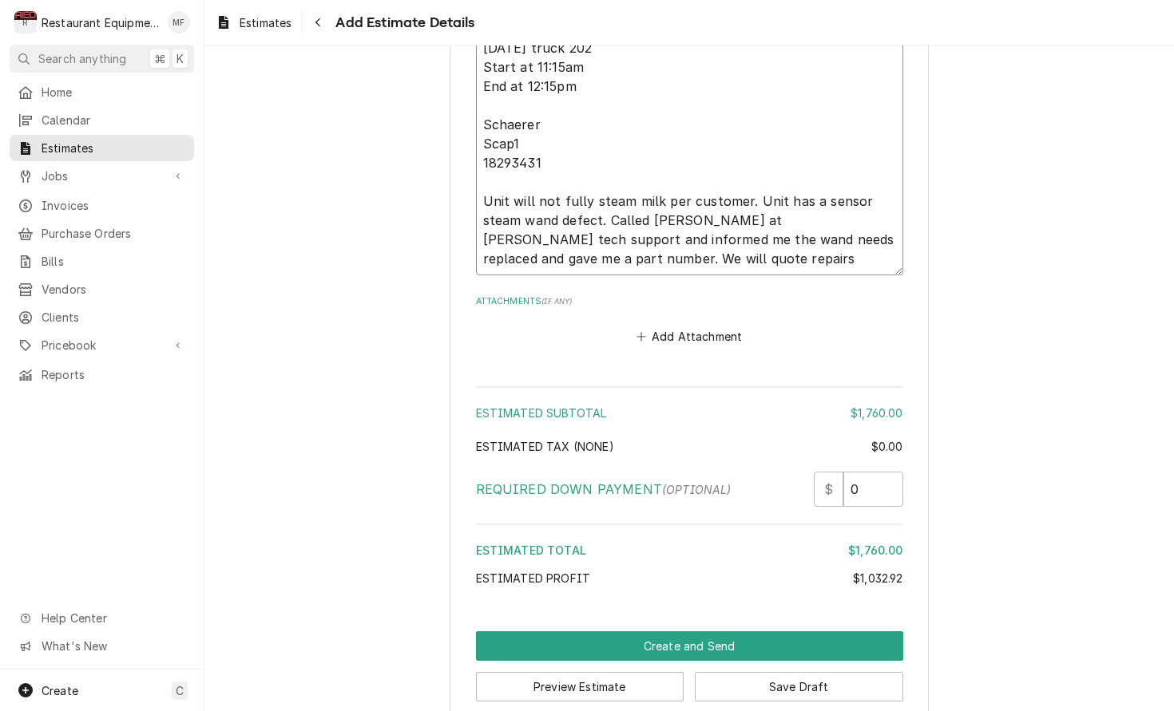
scroll to position [3140, 0]
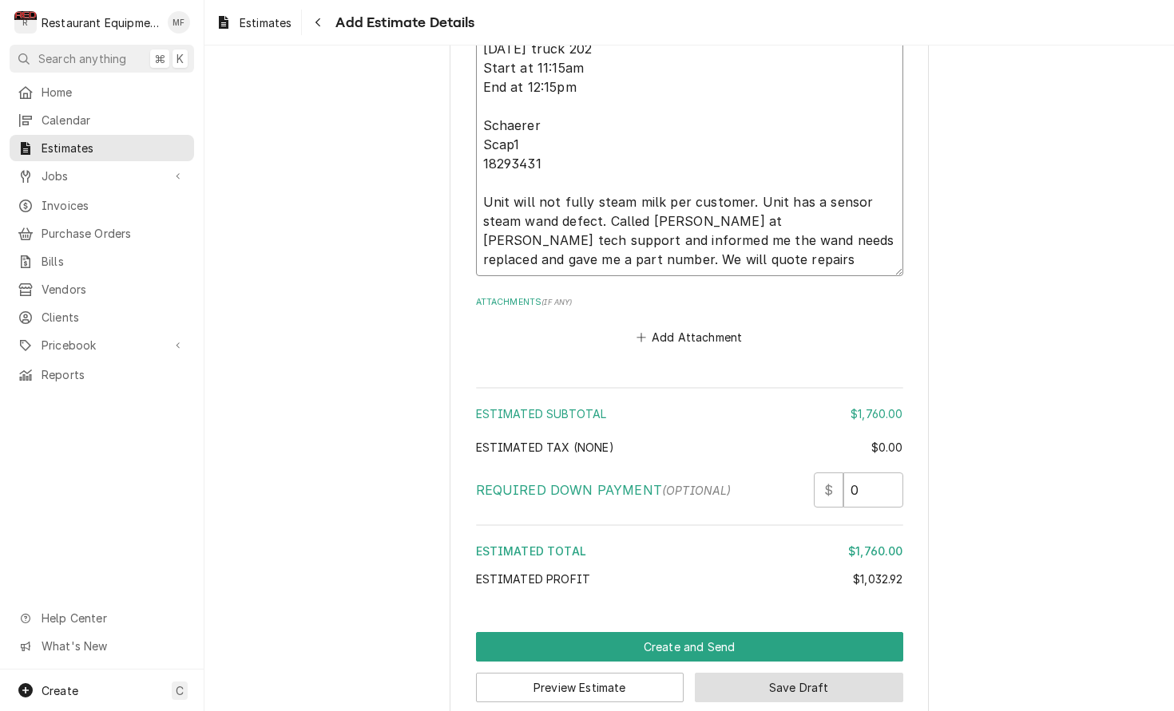
type textarea "10-1-25 truck 202 Start at 11:15am End at 12:15pm Schaerer Scap1 18293431 Unit …"
click at [869, 673] on button "Save Draft" at bounding box center [799, 688] width 208 height 30
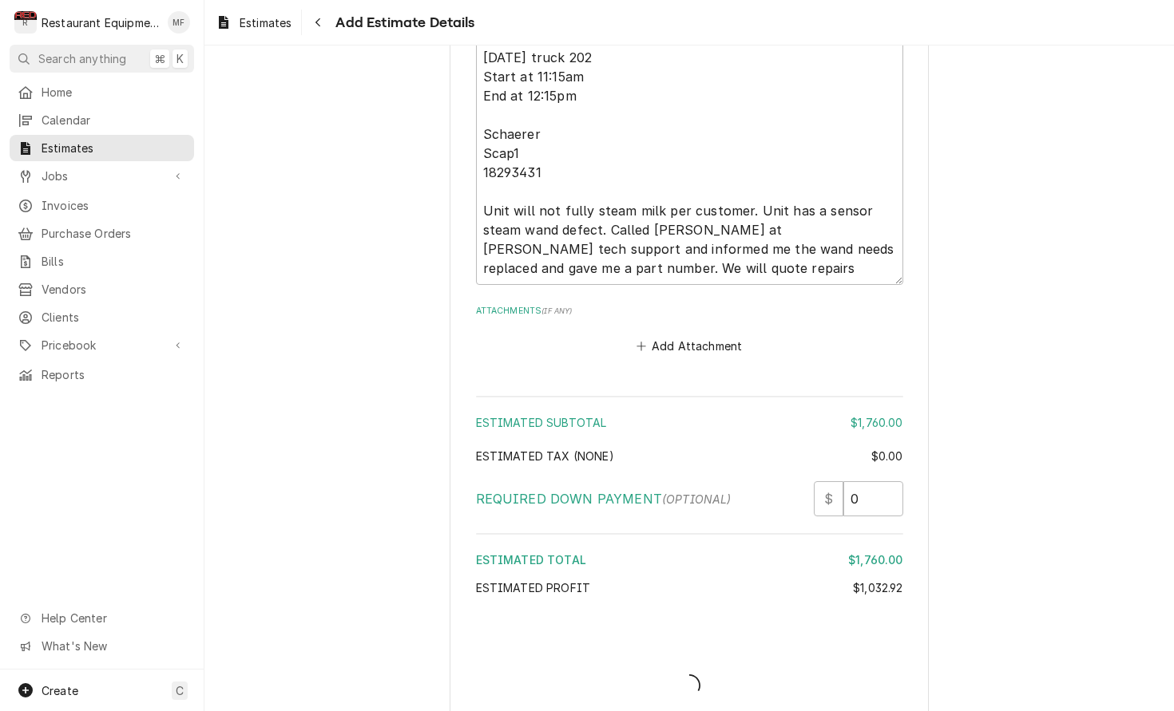
type textarea "x"
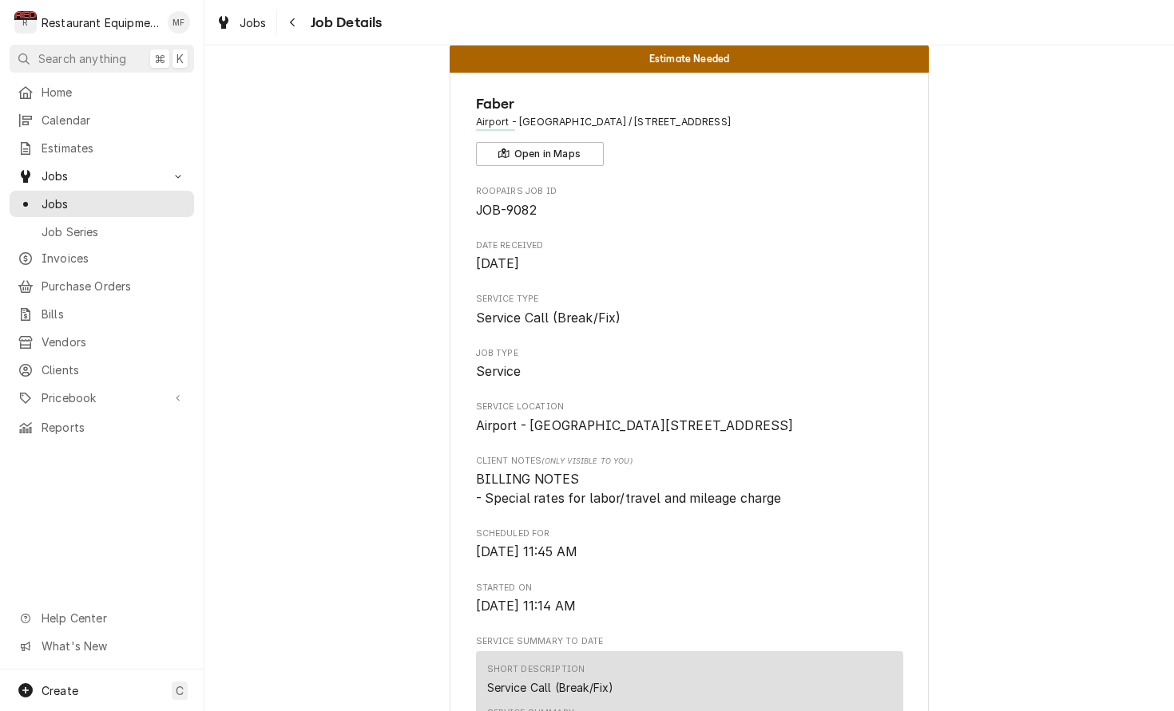
scroll to position [32, 0]
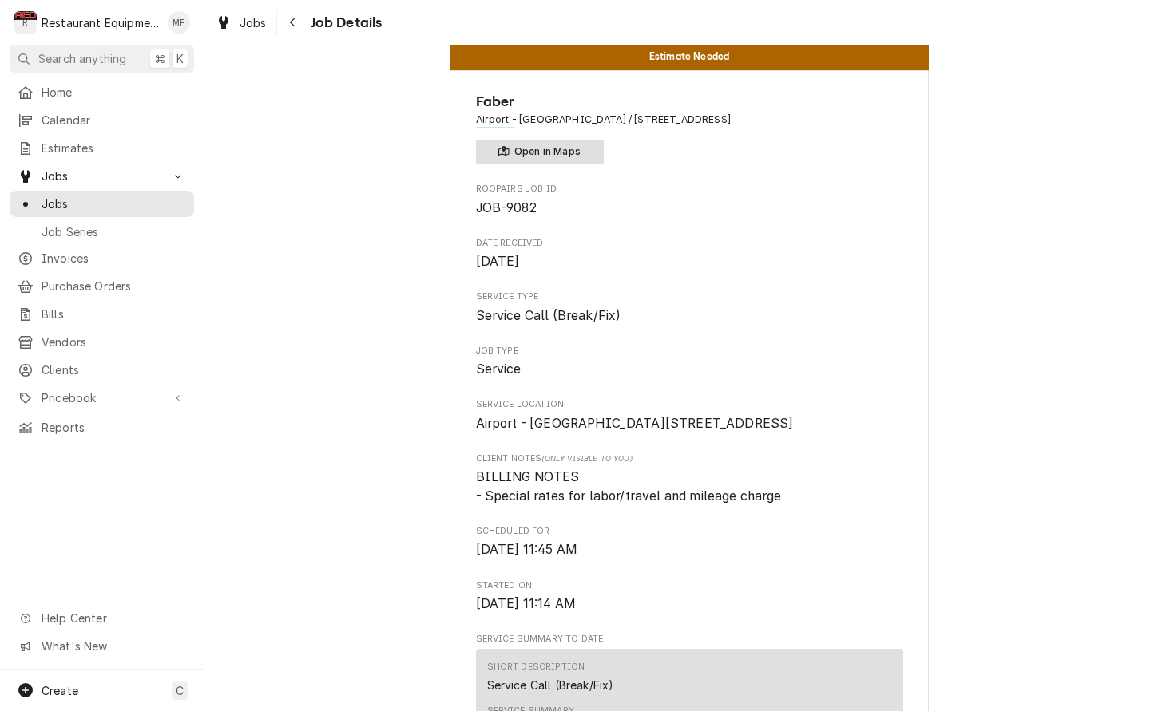
click at [544, 146] on button "Open in Maps" at bounding box center [540, 152] width 128 height 24
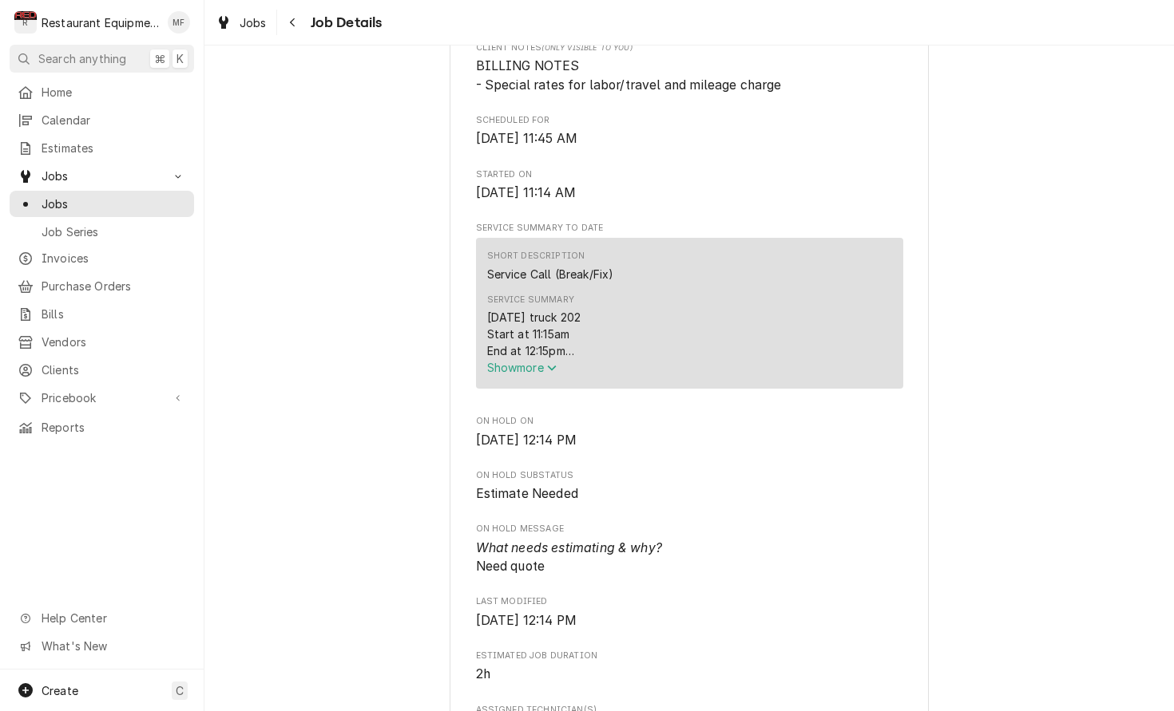
scroll to position [467, 0]
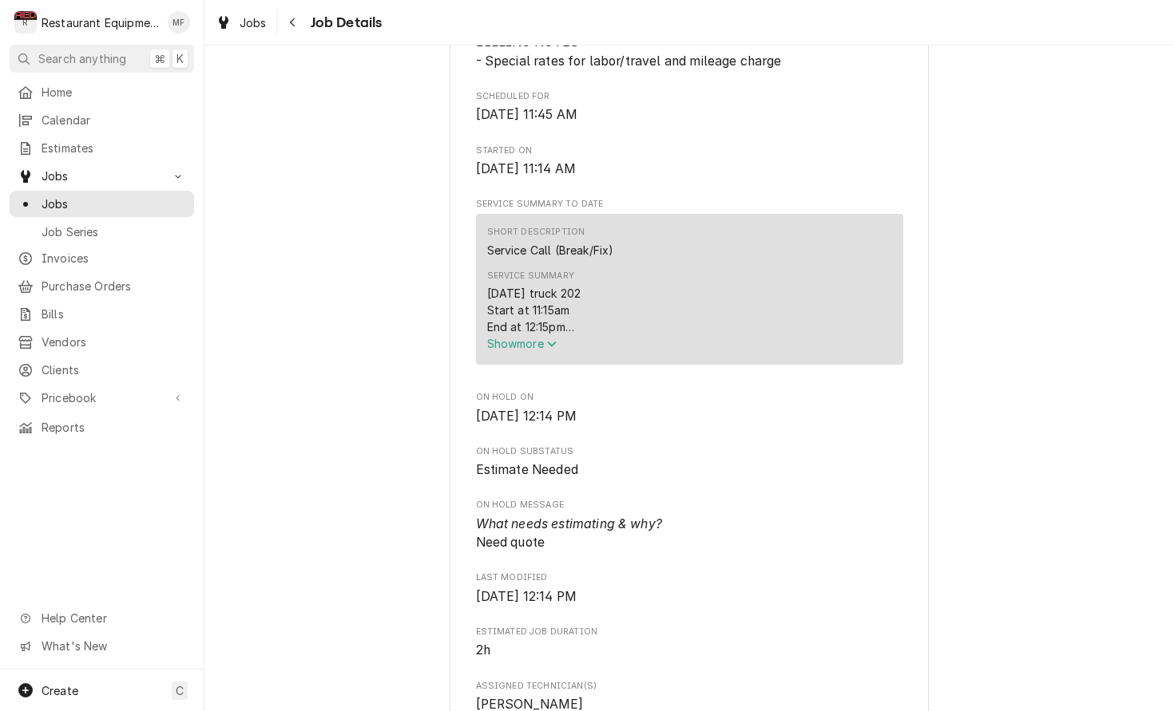
click at [544, 350] on span "Show more" at bounding box center [522, 344] width 70 height 14
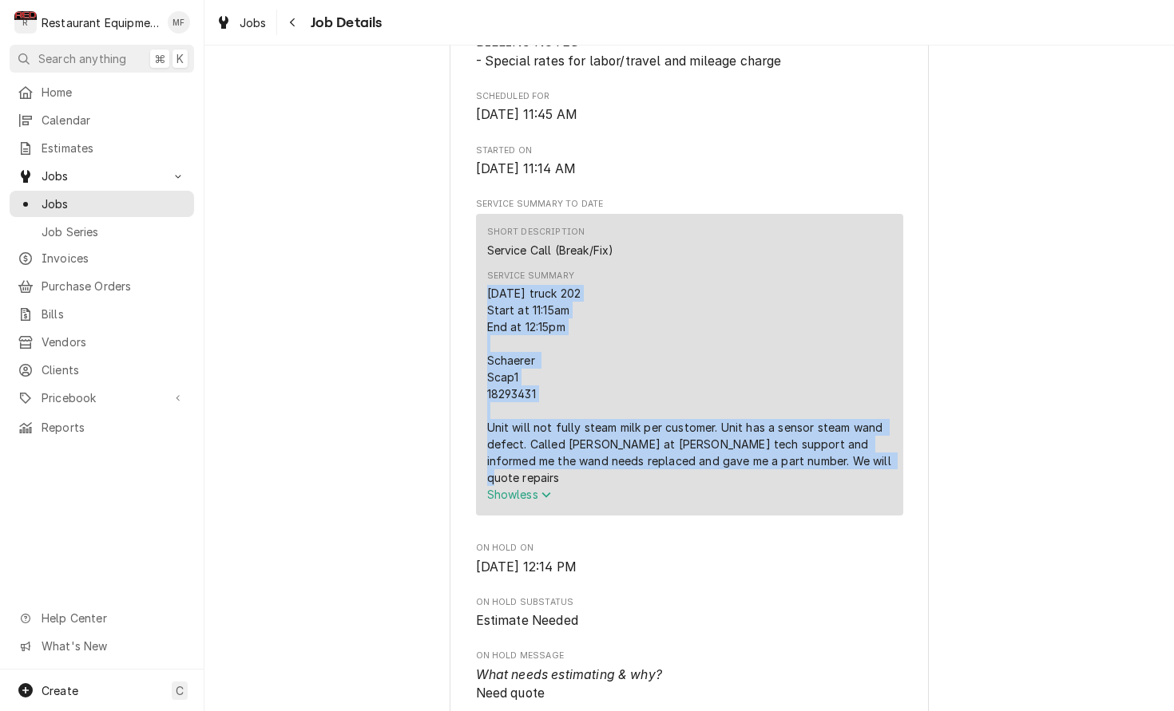
drag, startPoint x: 486, startPoint y: 315, endPoint x: 813, endPoint y: 485, distance: 369.2
click at [844, 486] on div "[DATE] truck 202 Start at 11:15am End at 12:15pm Schaerer Scap1 18293431 Unit w…" at bounding box center [689, 385] width 405 height 201
copy div "10-1-25 truck 202 Start at 11:15am End at 12:15pm Schaerer Scap1 18293431 Unit …"
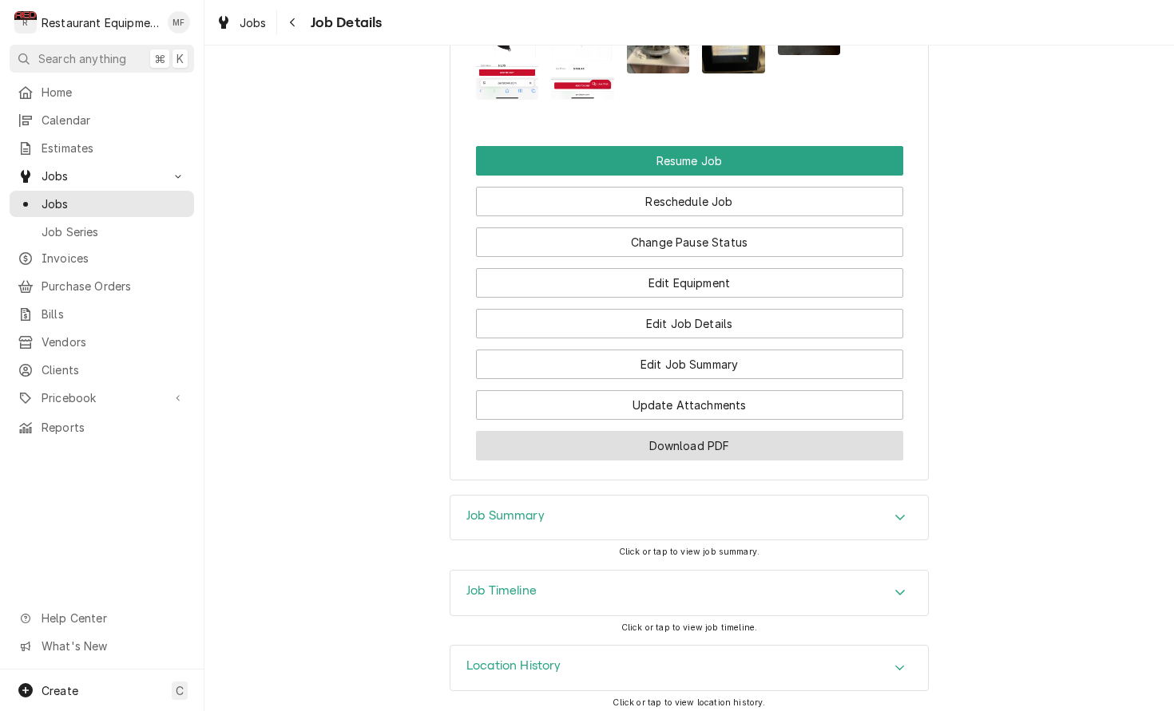
scroll to position [1903, 0]
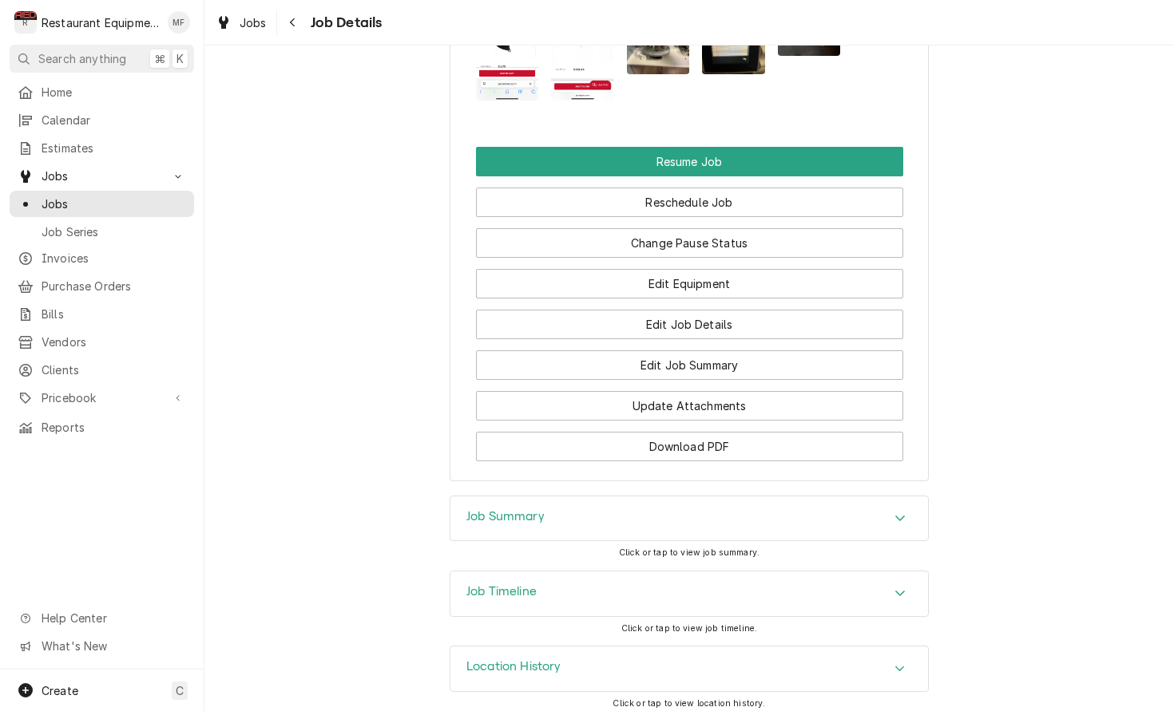
click at [901, 516] on icon "Accordion Header" at bounding box center [900, 519] width 10 height 6
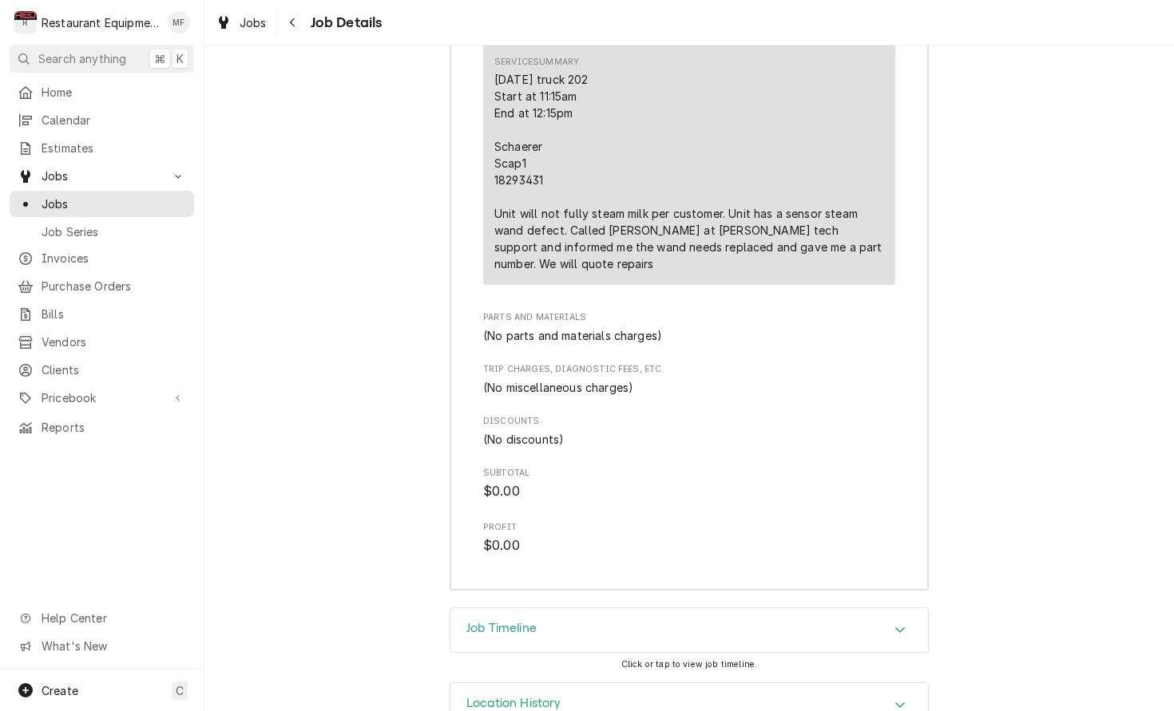
scroll to position [2781, 0]
